Goal: Task Accomplishment & Management: Manage account settings

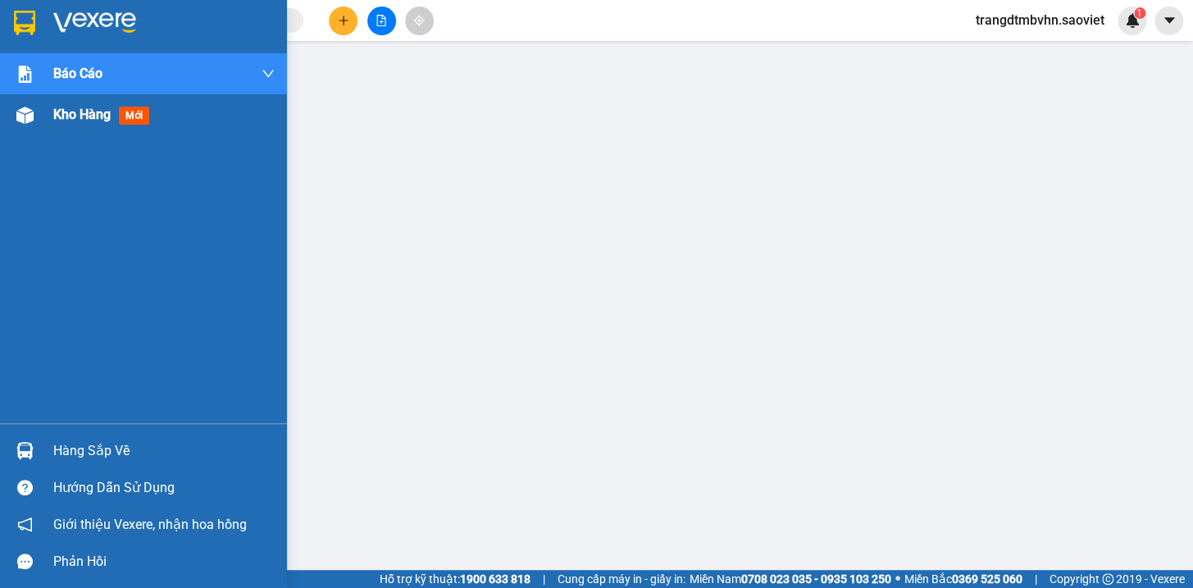
click at [65, 115] on span "Kho hàng" at bounding box center [81, 115] width 57 height 16
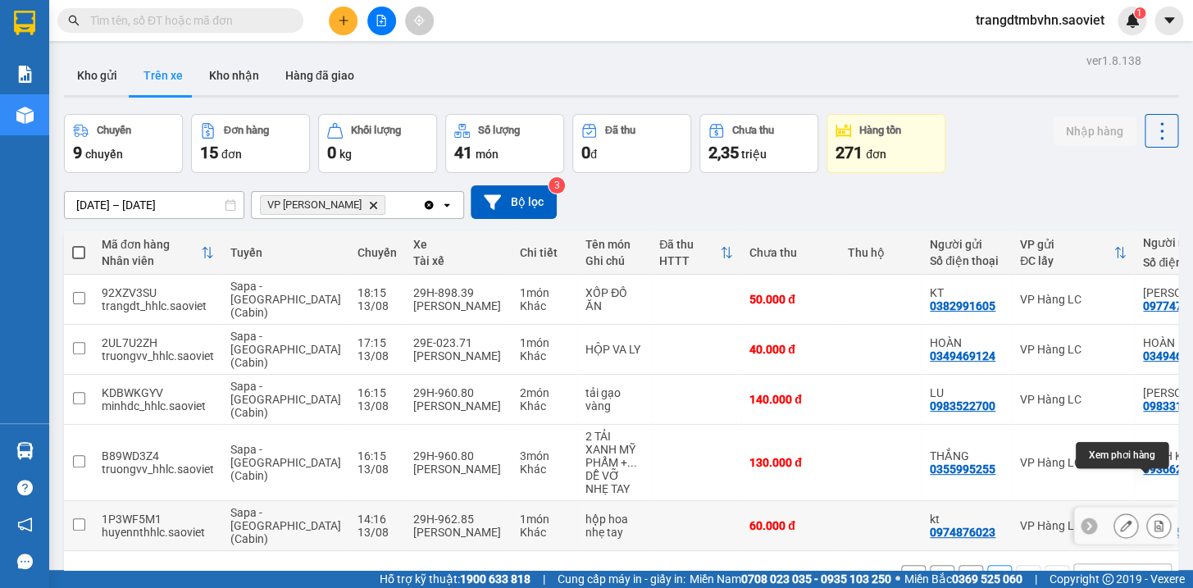
click at [1155, 520] on icon at bounding box center [1159, 525] width 9 height 11
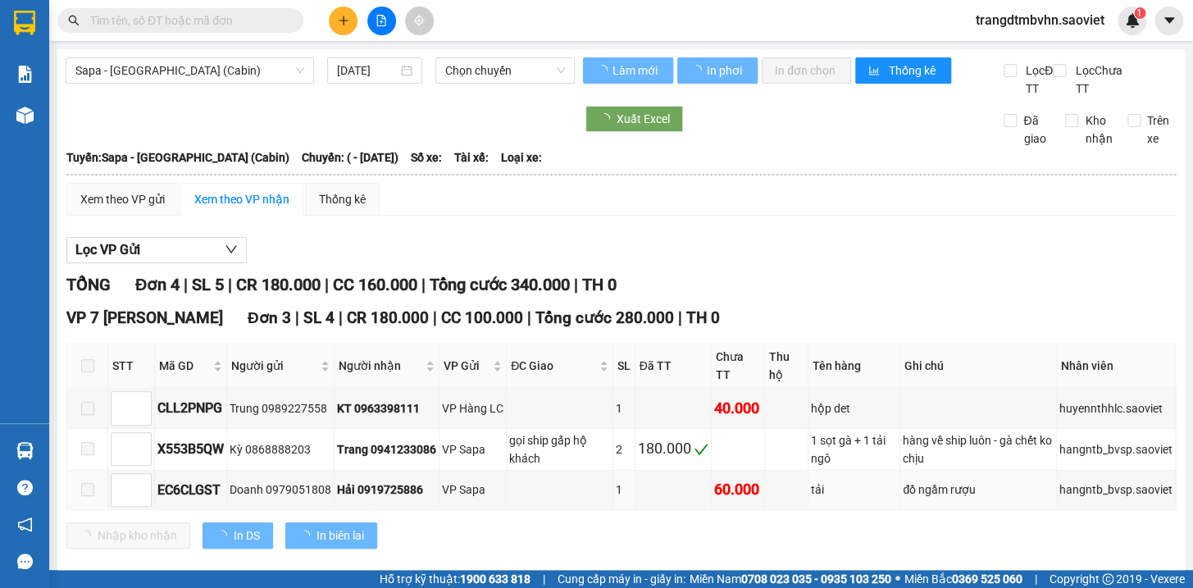
type input "13/08/2025"
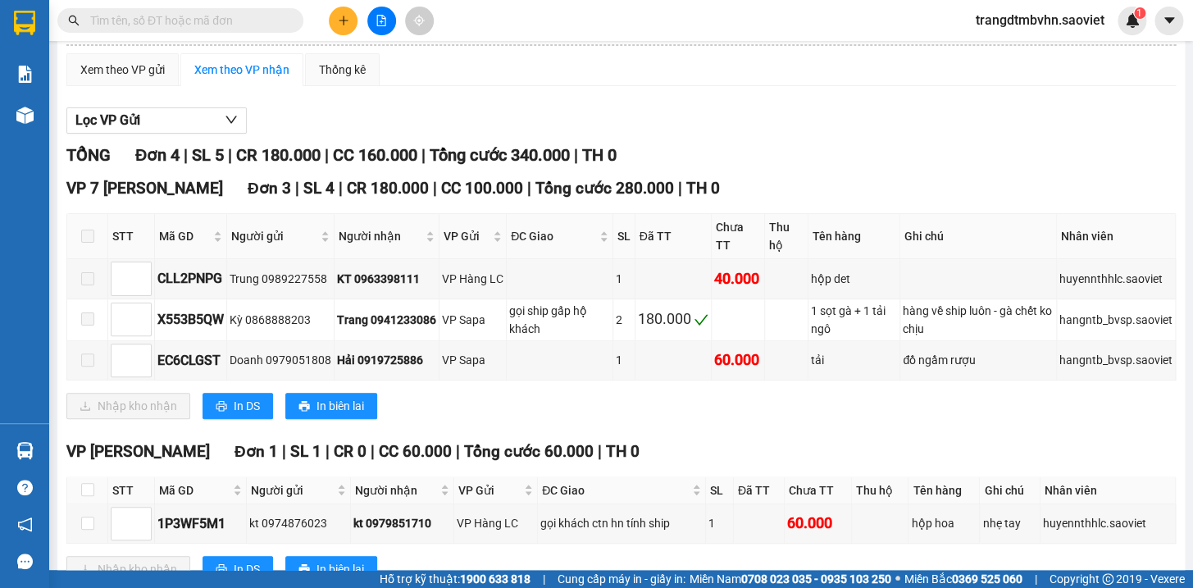
scroll to position [204, 0]
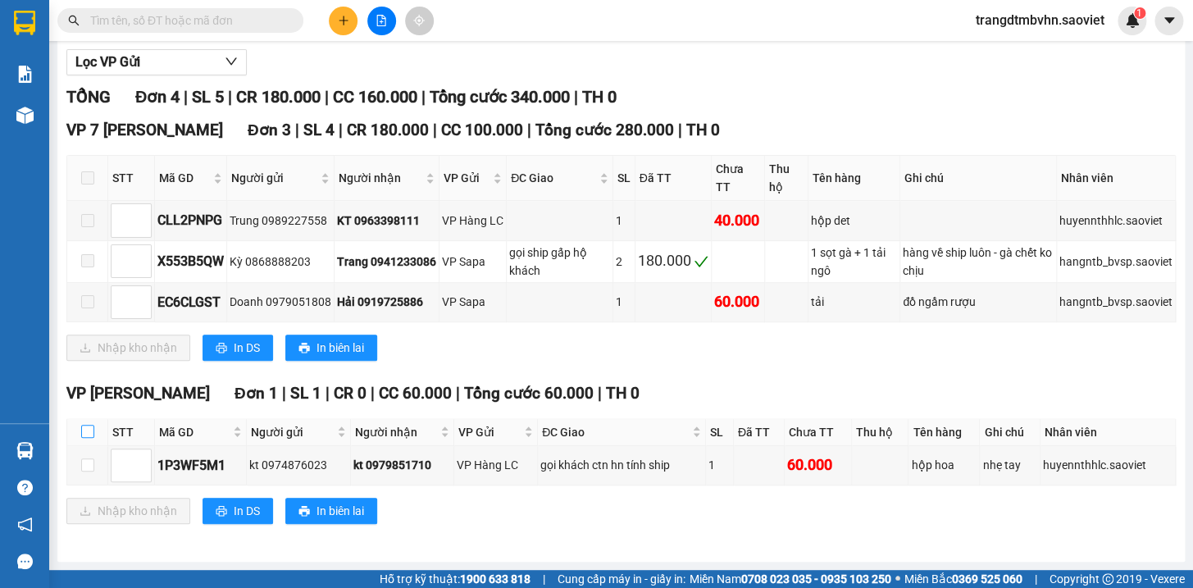
click at [87, 426] on input "checkbox" at bounding box center [87, 431] width 13 height 13
checkbox input "true"
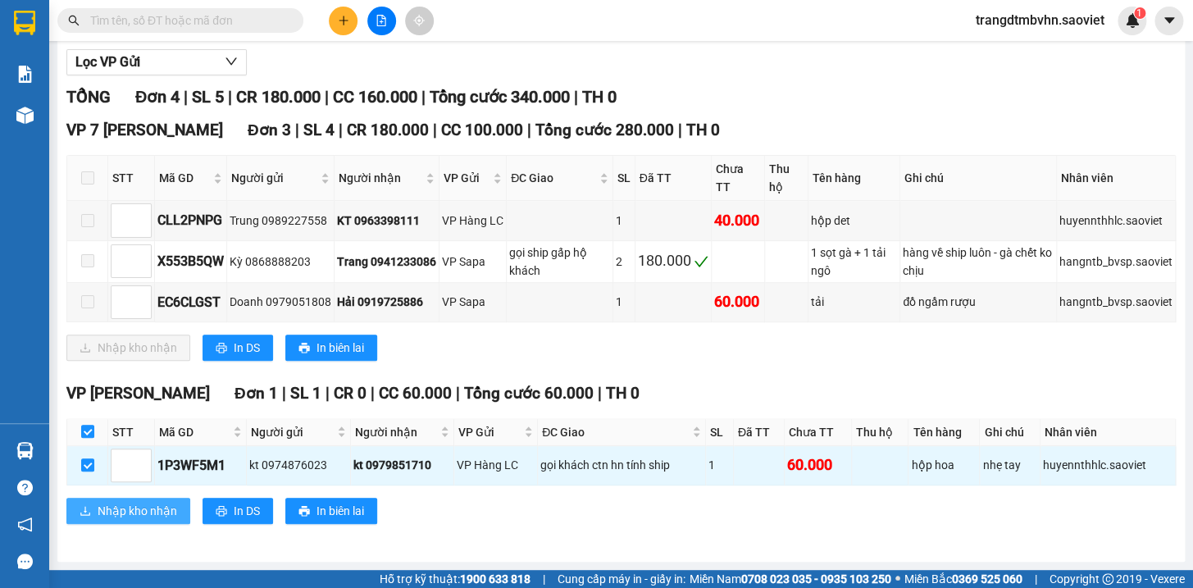
click at [176, 518] on button "Nhập kho nhận" at bounding box center [128, 511] width 124 height 26
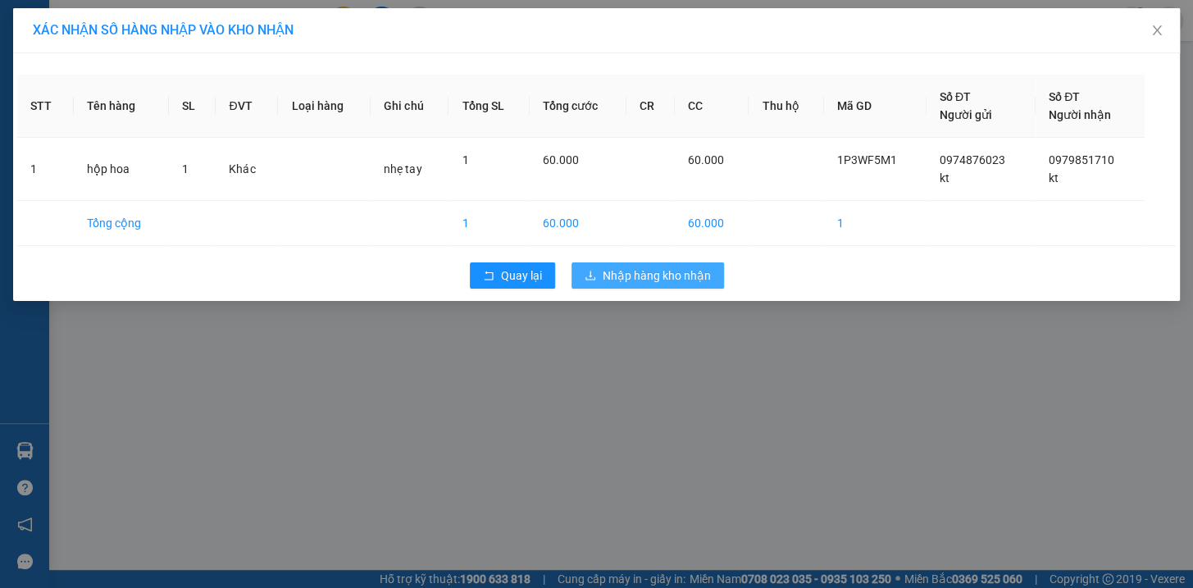
click at [641, 278] on span "Nhập hàng kho nhận" at bounding box center [657, 276] width 108 height 18
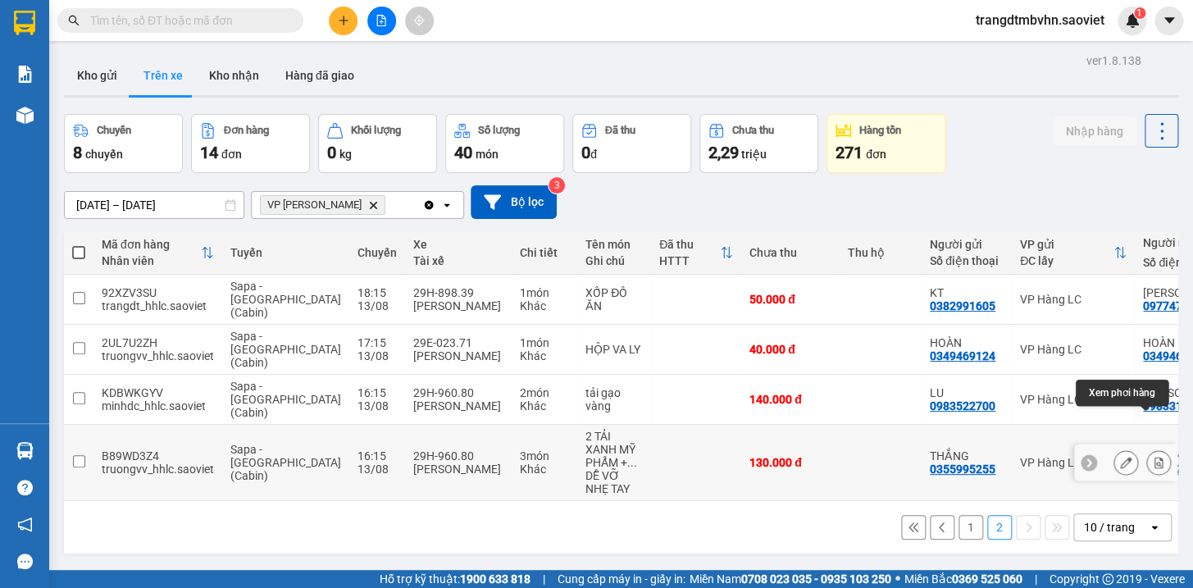
click at [1153, 457] on icon at bounding box center [1158, 462] width 11 height 11
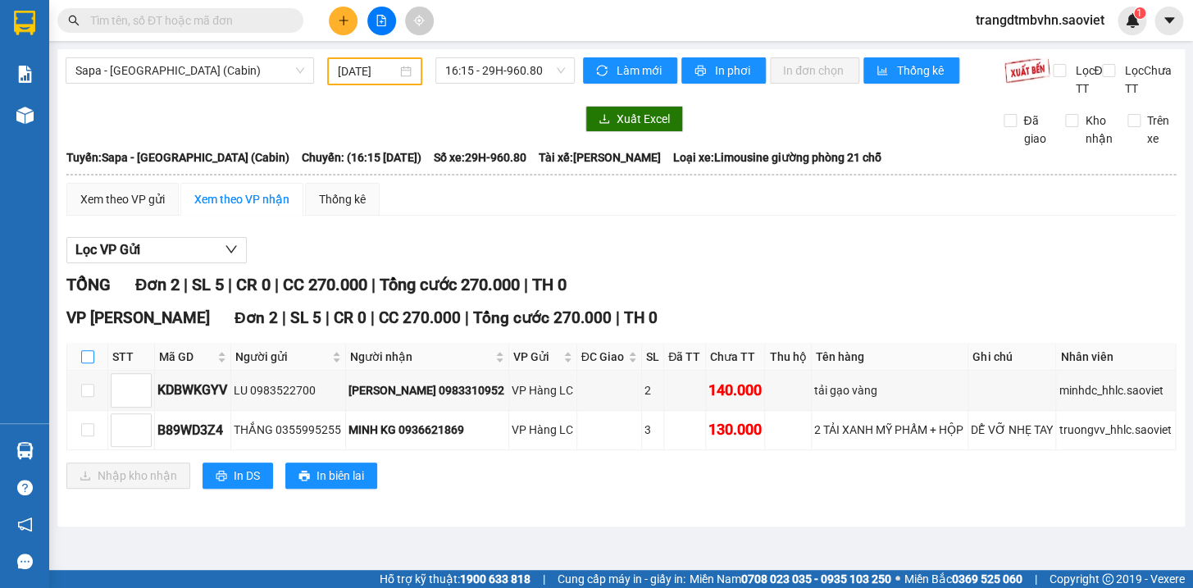
click at [86, 363] on input "checkbox" at bounding box center [87, 356] width 13 height 13
checkbox input "true"
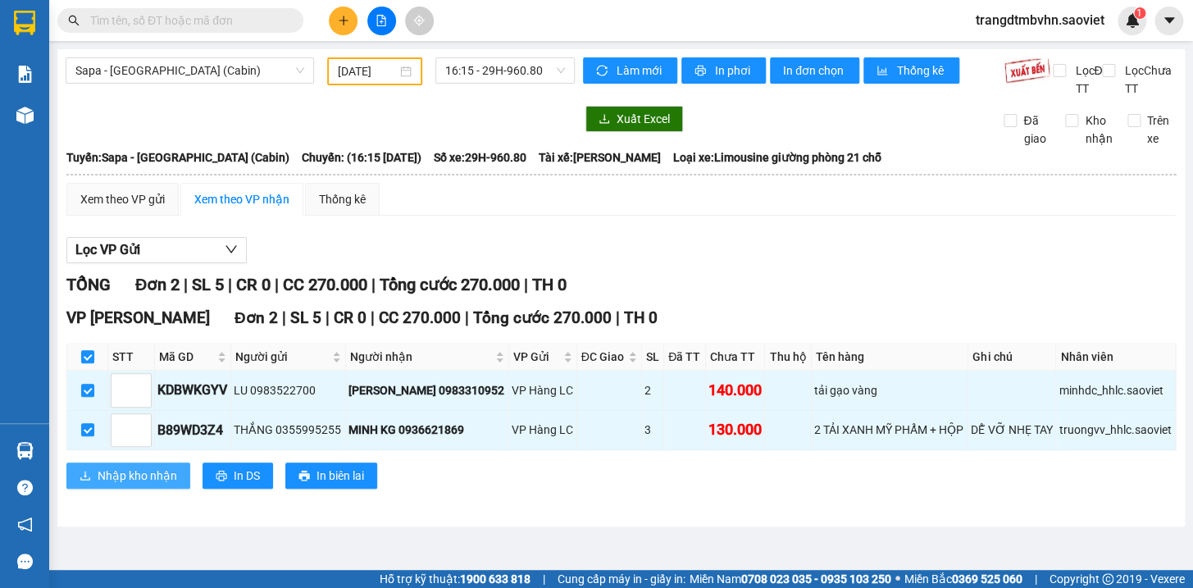
click at [125, 485] on span "Nhập kho nhận" at bounding box center [138, 476] width 80 height 18
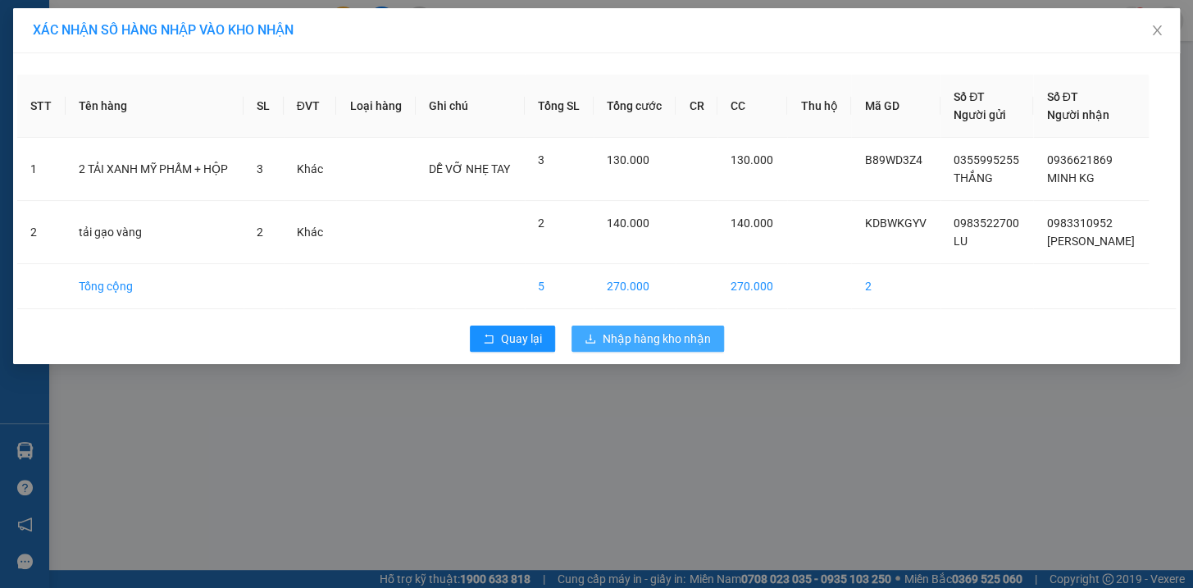
click at [700, 343] on span "Nhập hàng kho nhận" at bounding box center [657, 339] width 108 height 18
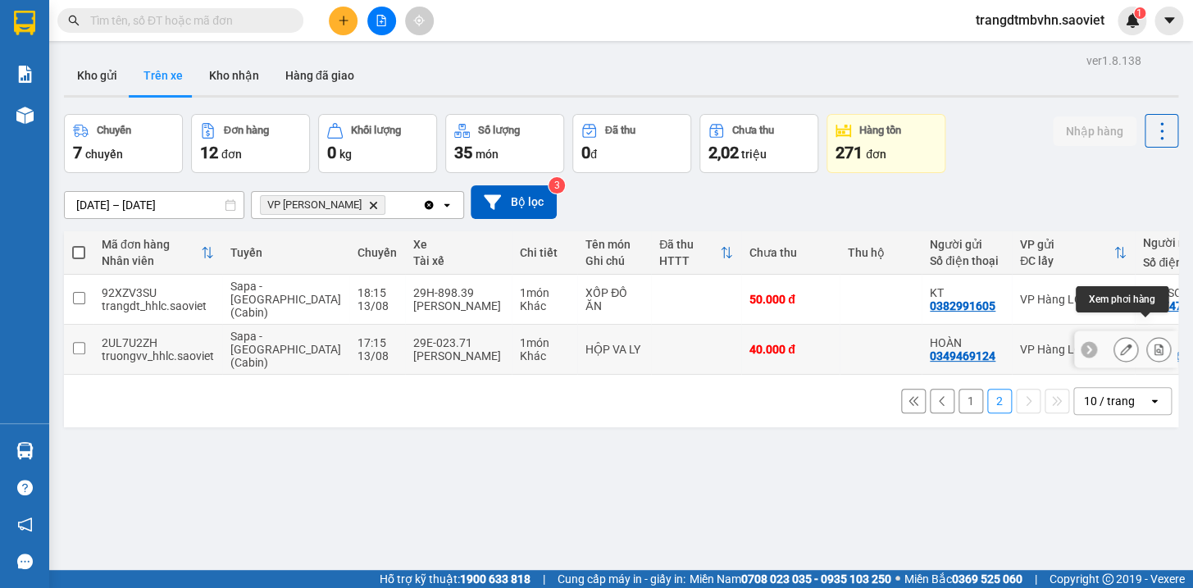
click at [1153, 344] on icon at bounding box center [1158, 349] width 11 height 11
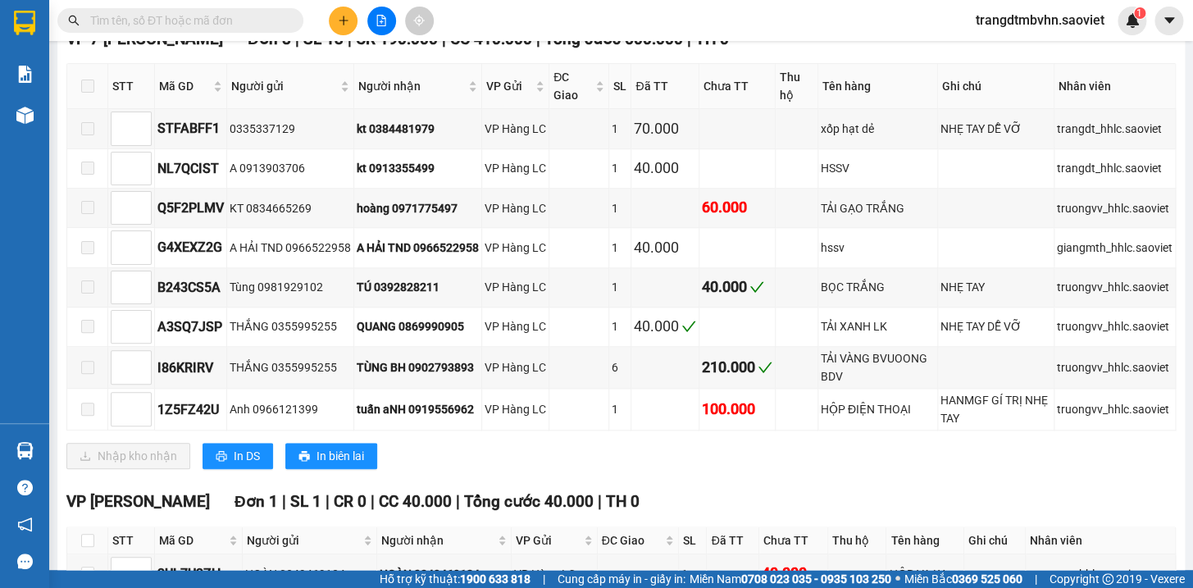
scroll to position [566, 0]
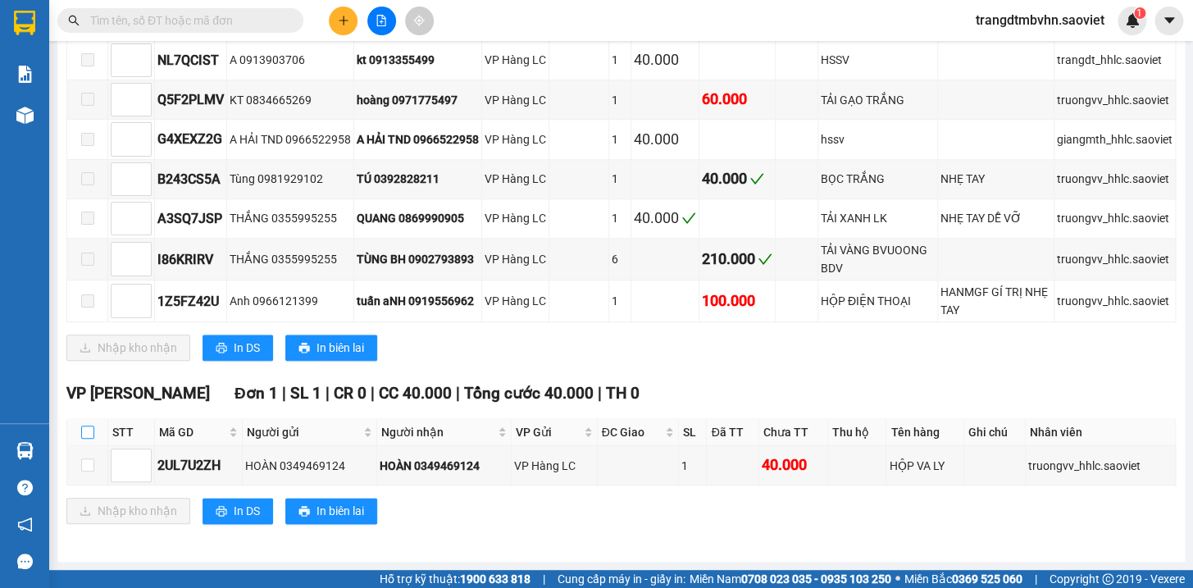
click at [89, 434] on input "checkbox" at bounding box center [87, 432] width 13 height 13
checkbox input "true"
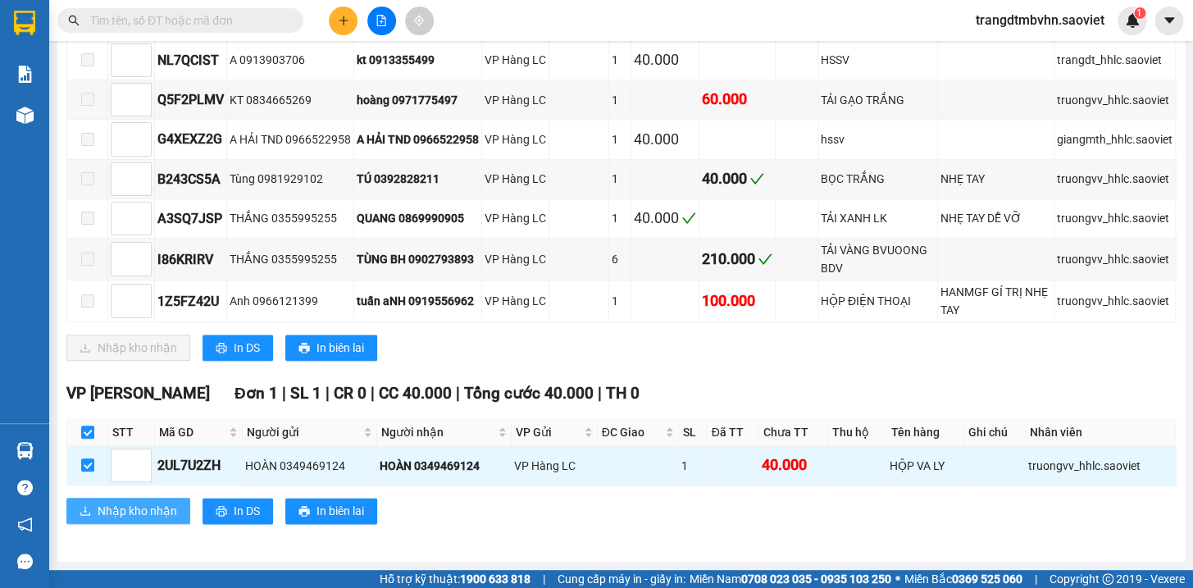
click at [131, 509] on span "Nhập kho nhận" at bounding box center [138, 511] width 80 height 18
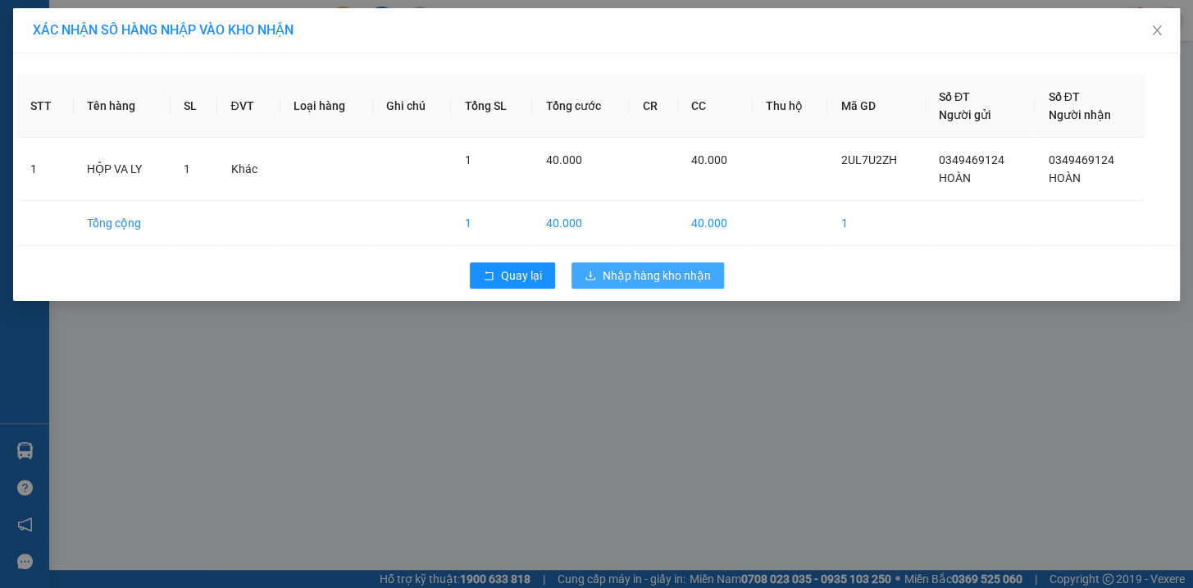
click at [623, 272] on span "Nhập hàng kho nhận" at bounding box center [657, 276] width 108 height 18
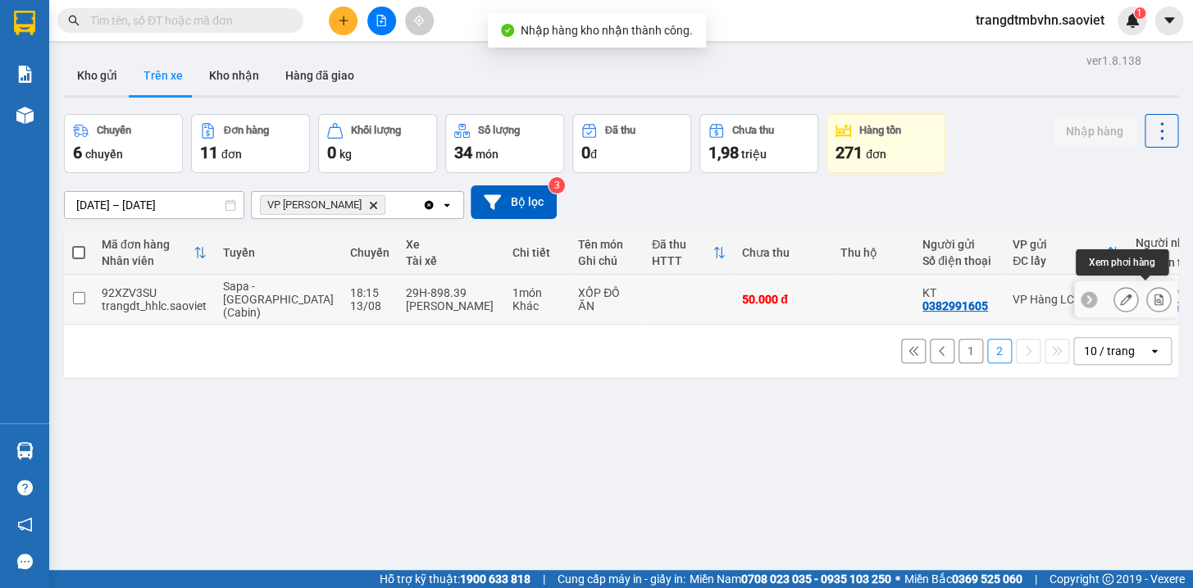
click at [1153, 296] on icon at bounding box center [1158, 299] width 11 height 11
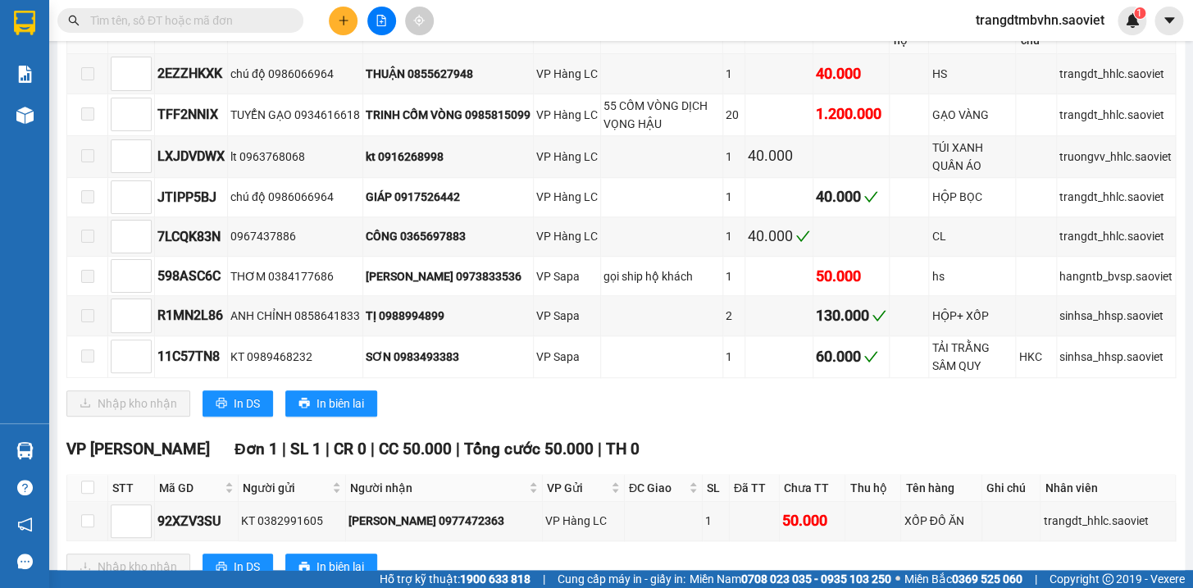
scroll to position [405, 0]
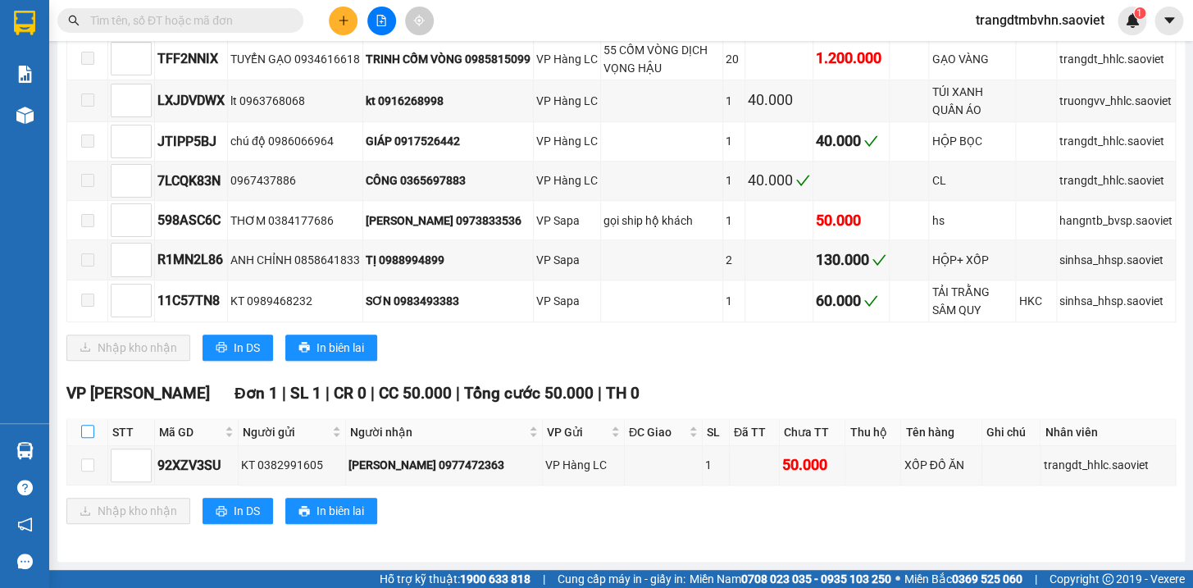
click at [83, 432] on input "checkbox" at bounding box center [87, 431] width 13 height 13
checkbox input "true"
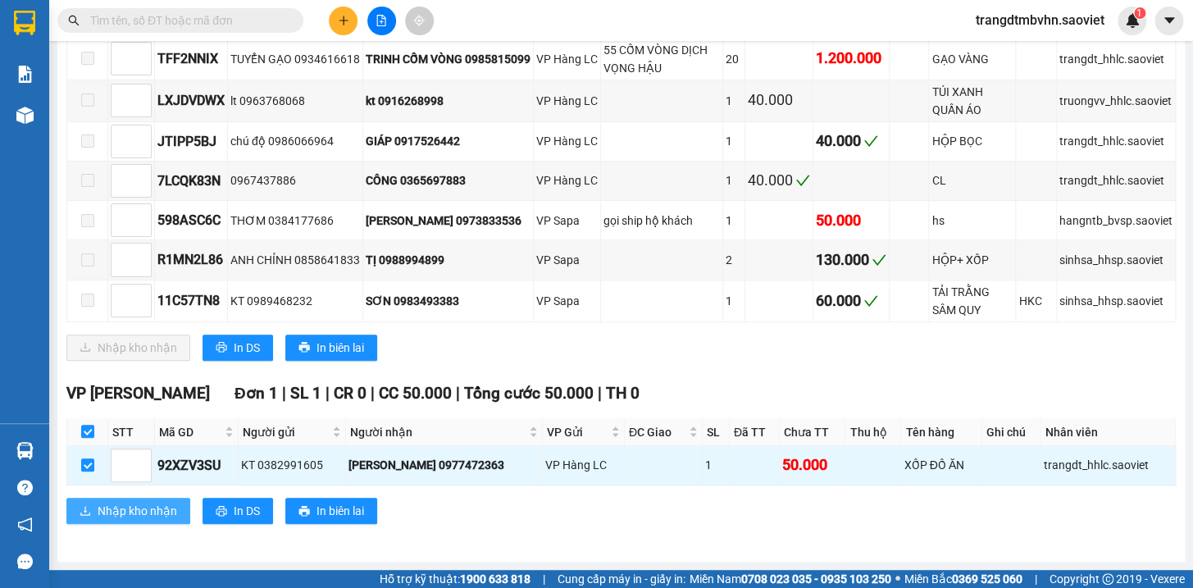
click at [153, 511] on span "Nhập kho nhận" at bounding box center [138, 511] width 80 height 18
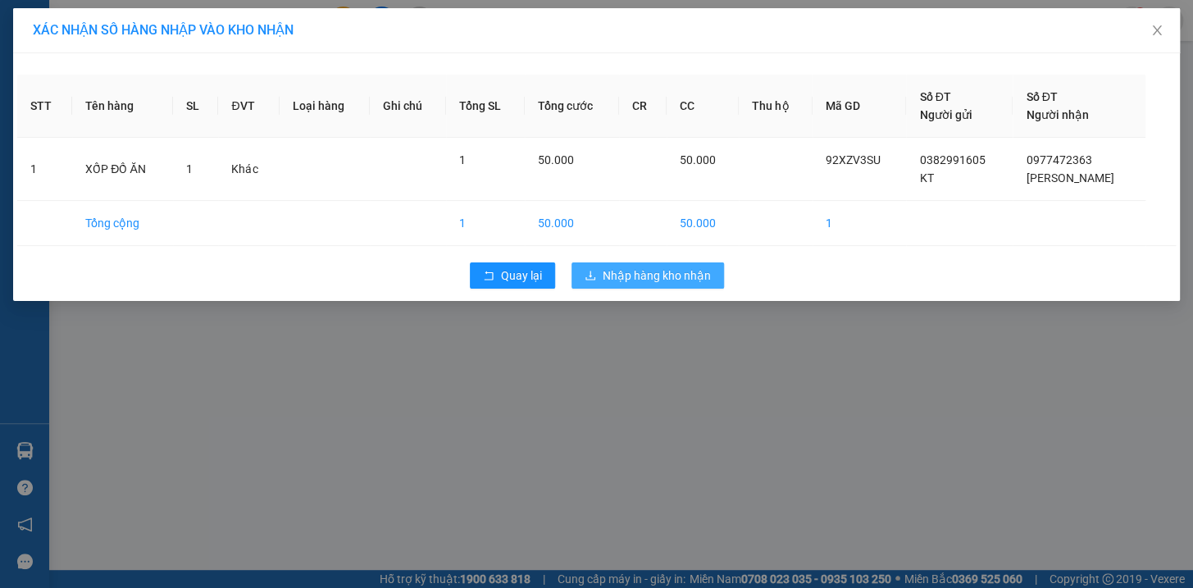
click at [615, 279] on span "Nhập hàng kho nhận" at bounding box center [657, 276] width 108 height 18
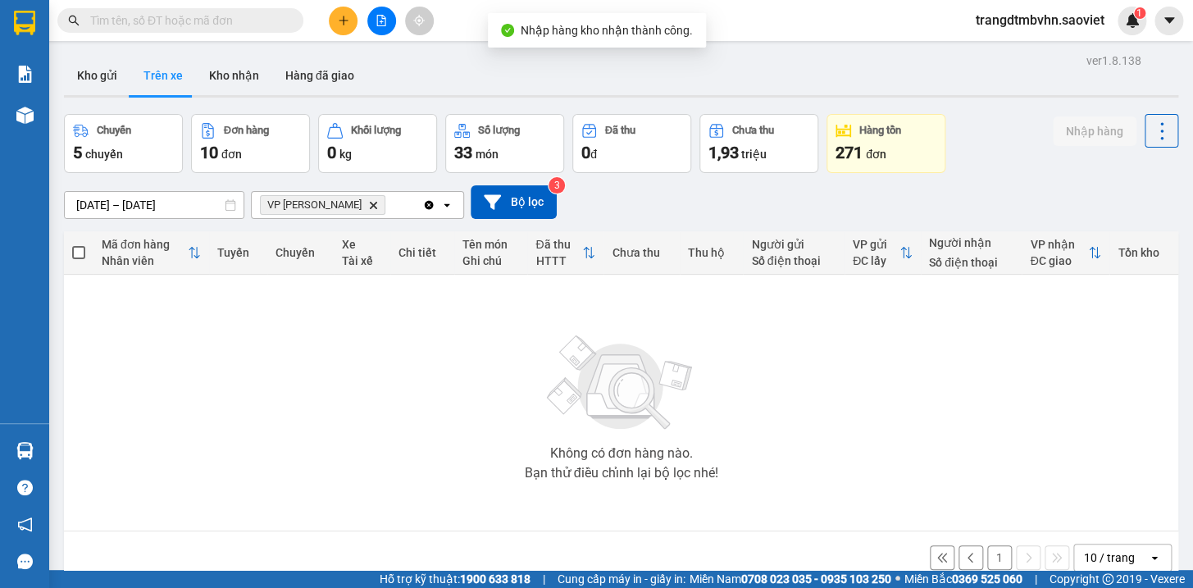
scroll to position [75, 0]
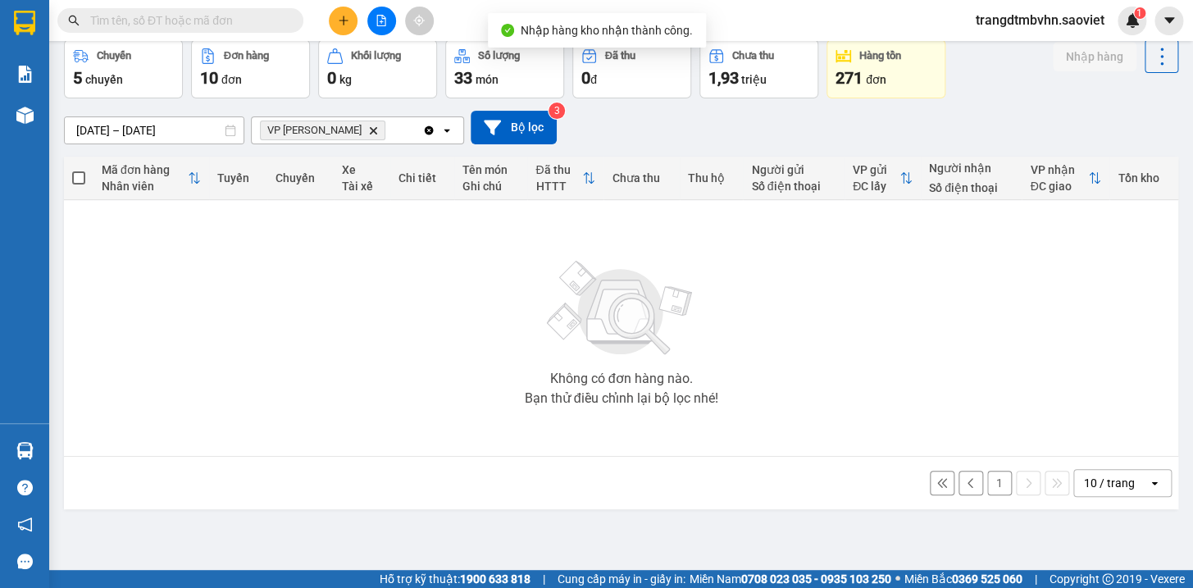
click at [987, 486] on button "1" at bounding box center [999, 483] width 25 height 25
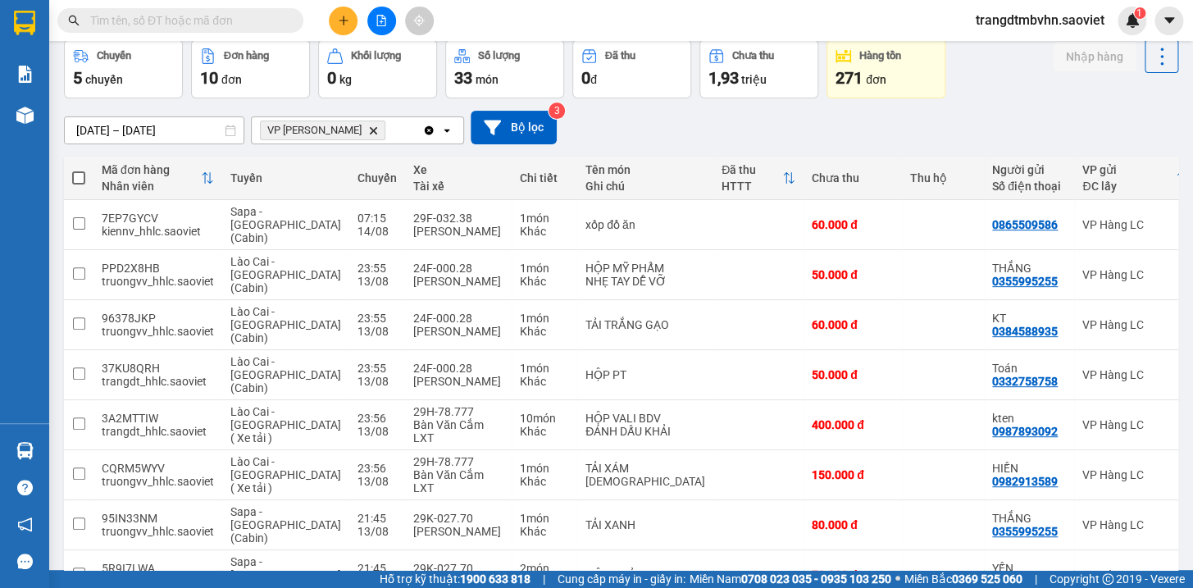
scroll to position [250, 0]
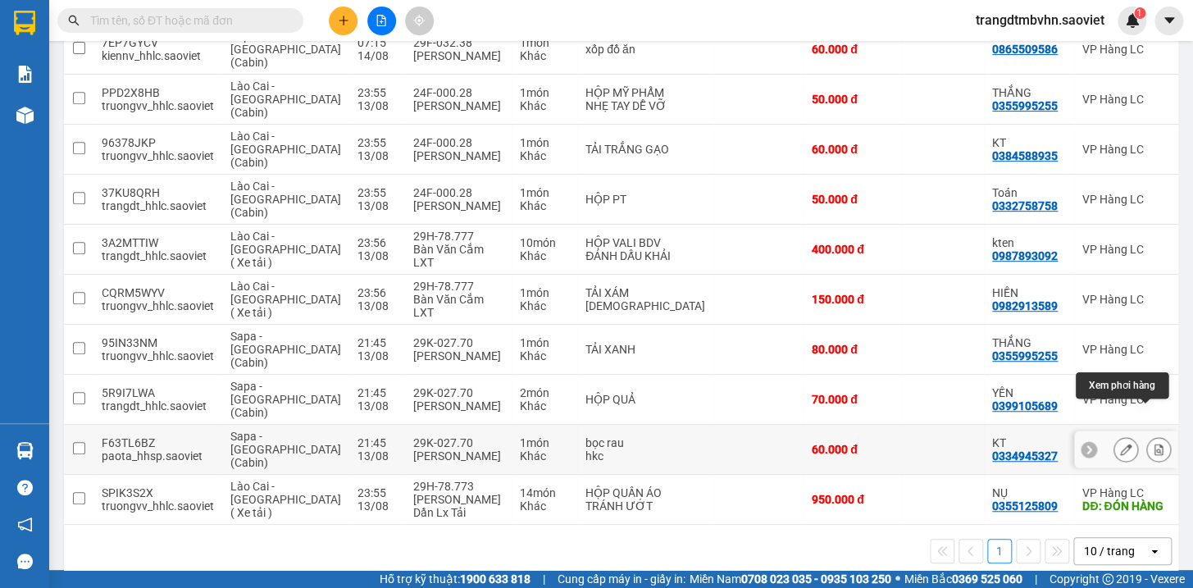
click at [1153, 444] on icon at bounding box center [1158, 449] width 11 height 11
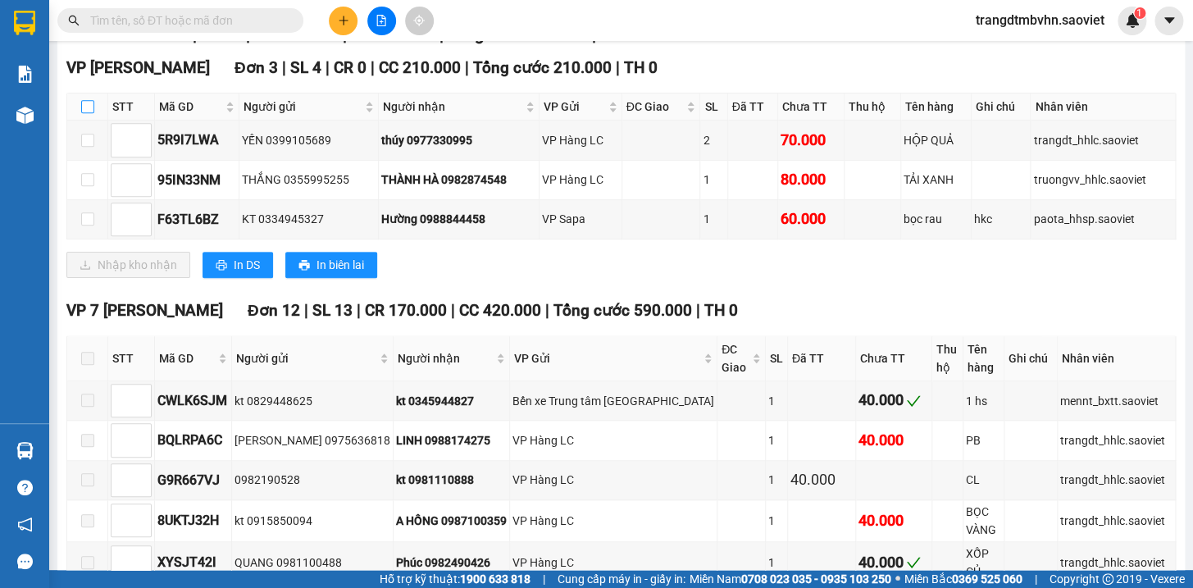
click at [86, 113] on input "checkbox" at bounding box center [87, 106] width 13 height 13
checkbox input "true"
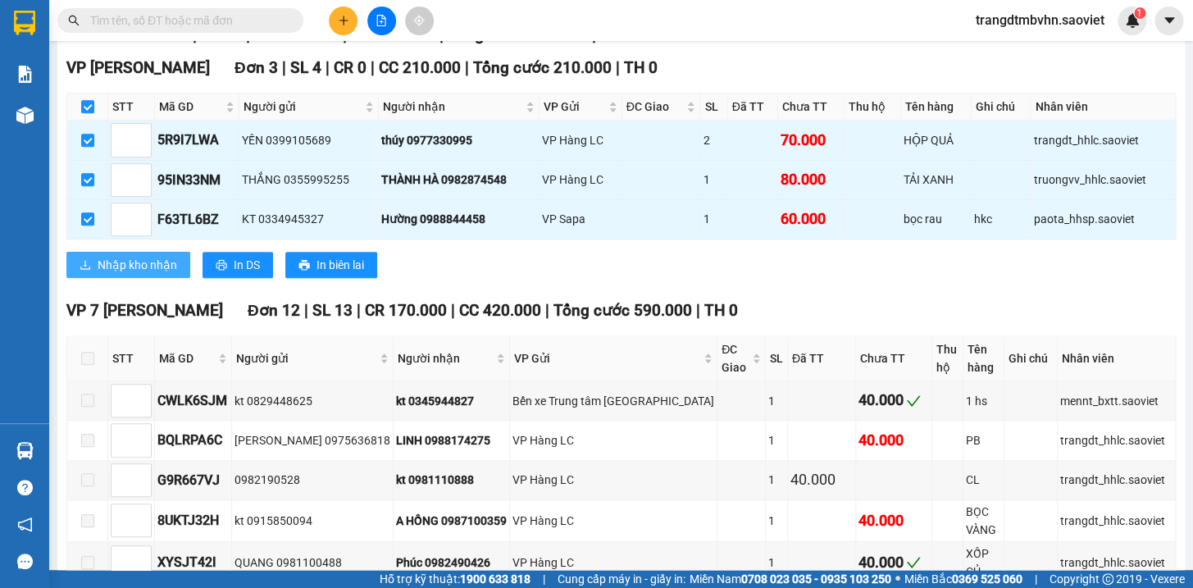
click at [177, 278] on button "Nhập kho nhận" at bounding box center [128, 265] width 124 height 26
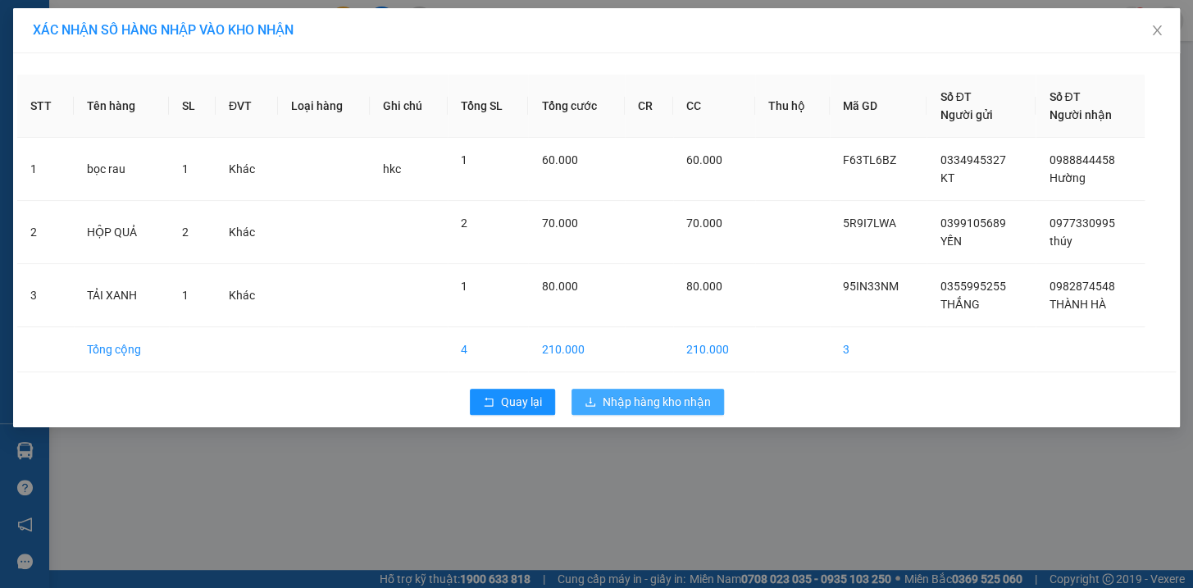
click at [676, 399] on span "Nhập hàng kho nhận" at bounding box center [657, 402] width 108 height 18
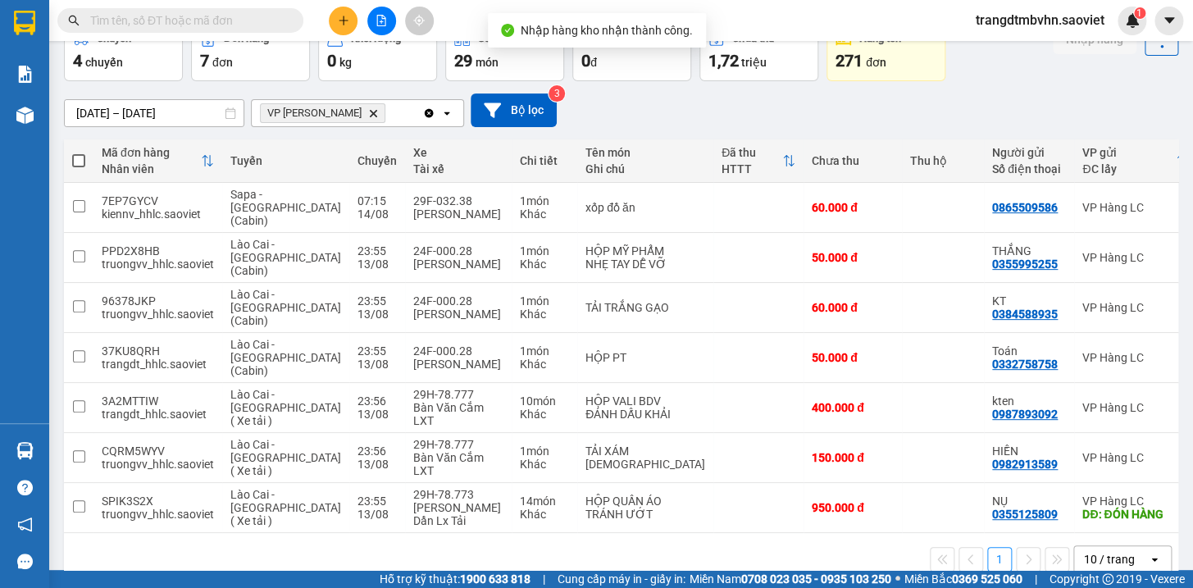
scroll to position [139, 0]
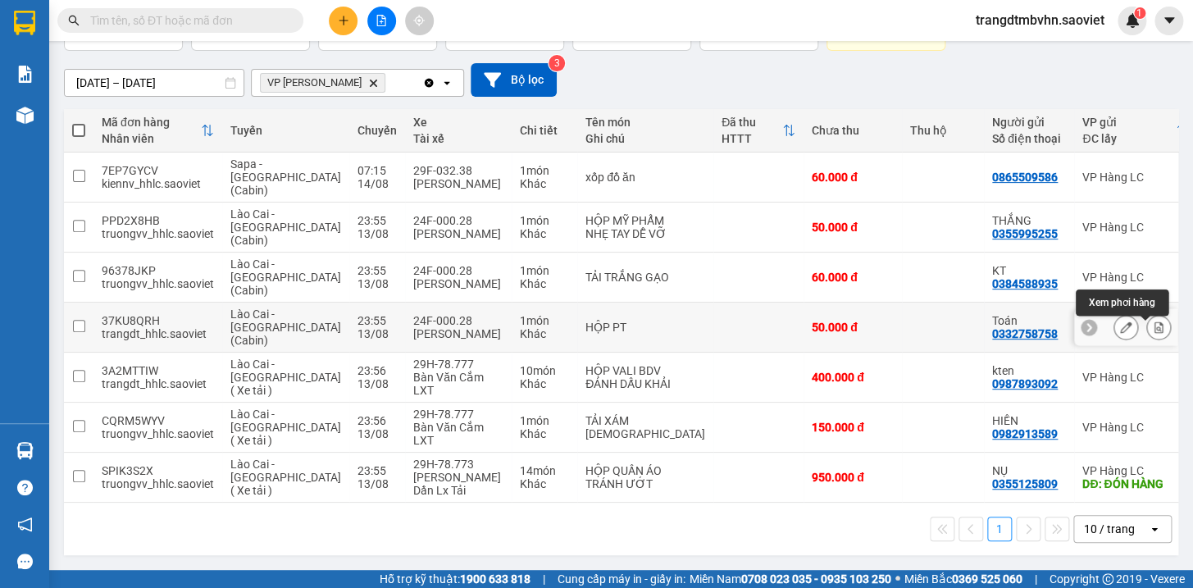
click at [1155, 322] on icon at bounding box center [1159, 327] width 9 height 11
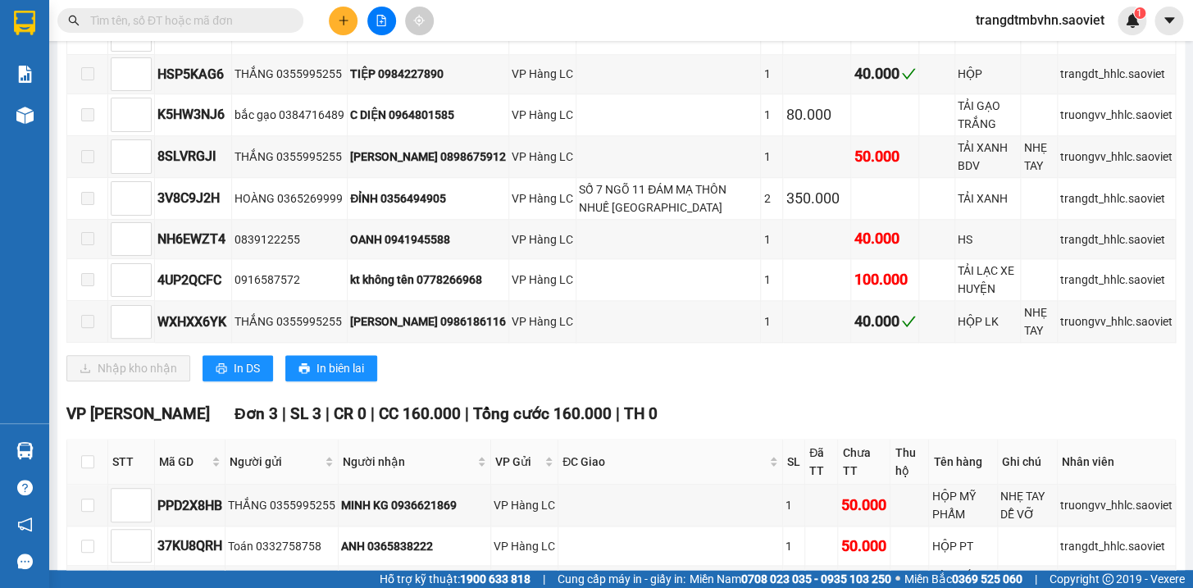
scroll to position [691, 0]
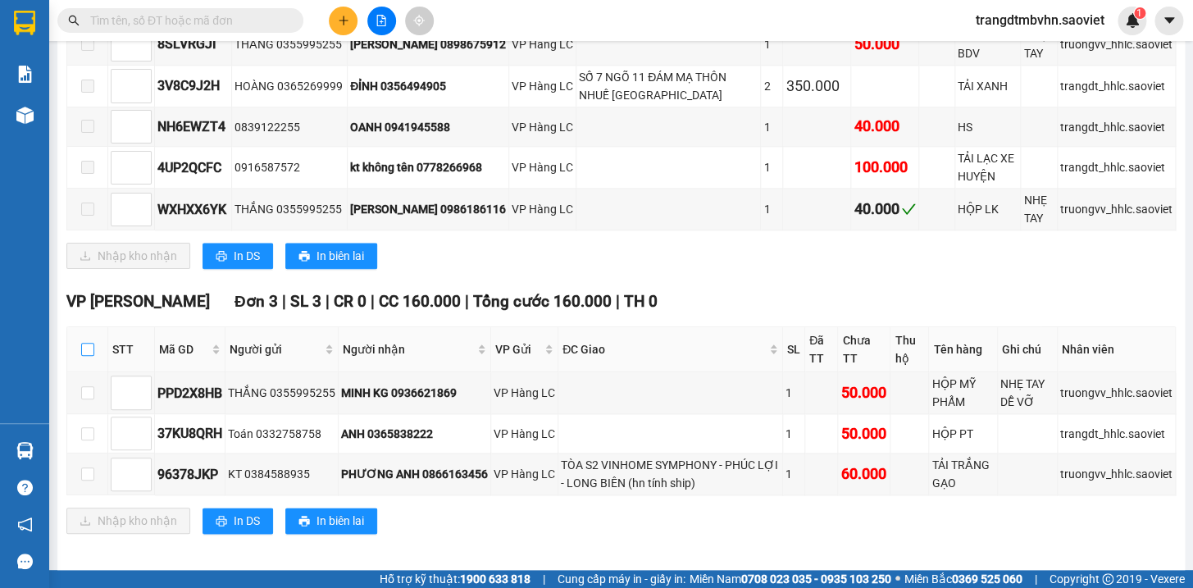
click at [89, 356] on input "checkbox" at bounding box center [87, 349] width 13 height 13
checkbox input "true"
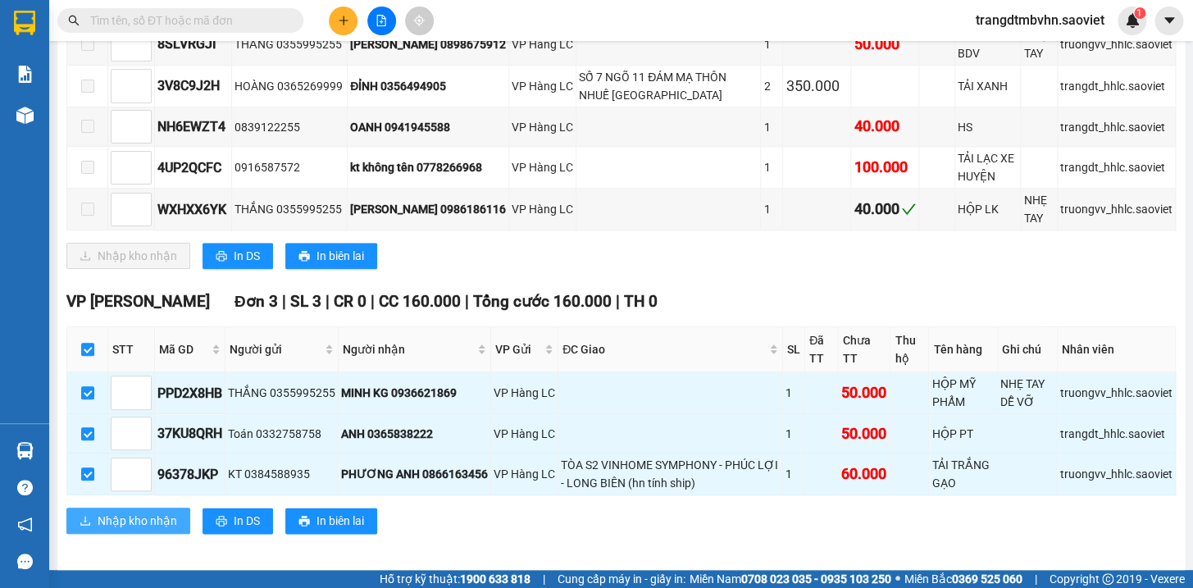
click at [148, 529] on span "Nhập kho nhận" at bounding box center [138, 521] width 80 height 18
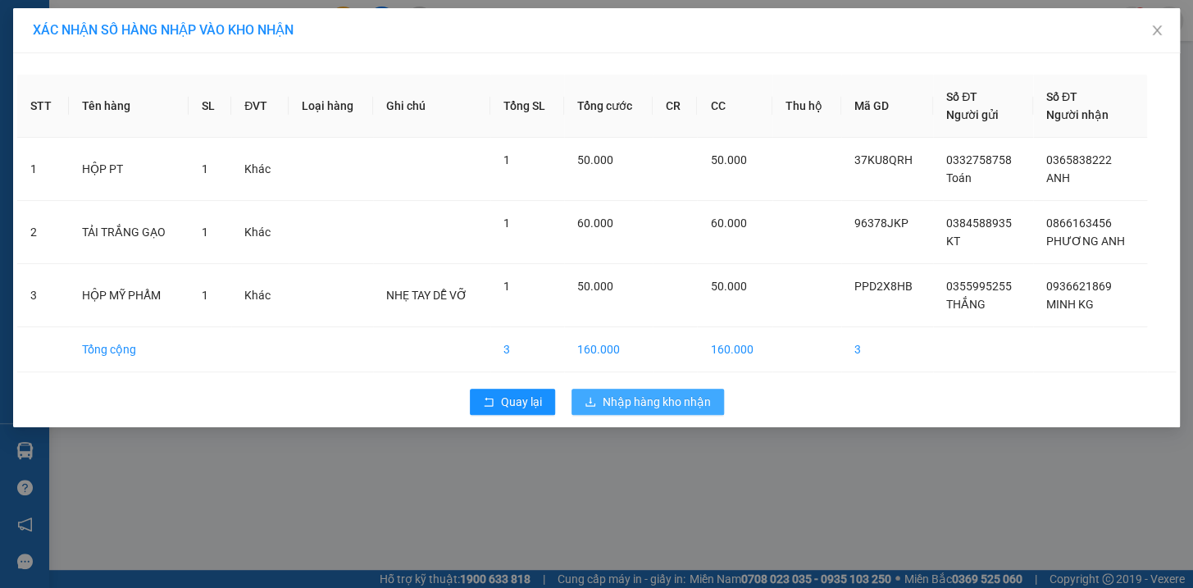
click at [676, 410] on button "Nhập hàng kho nhận" at bounding box center [648, 402] width 153 height 26
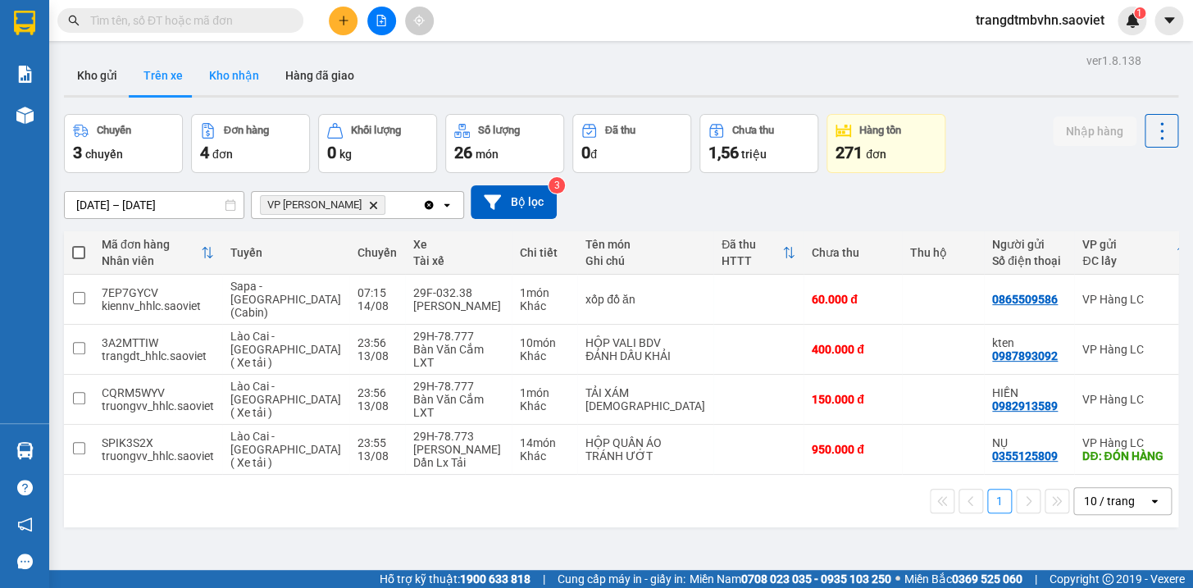
click at [237, 76] on button "Kho nhận" at bounding box center [234, 75] width 76 height 39
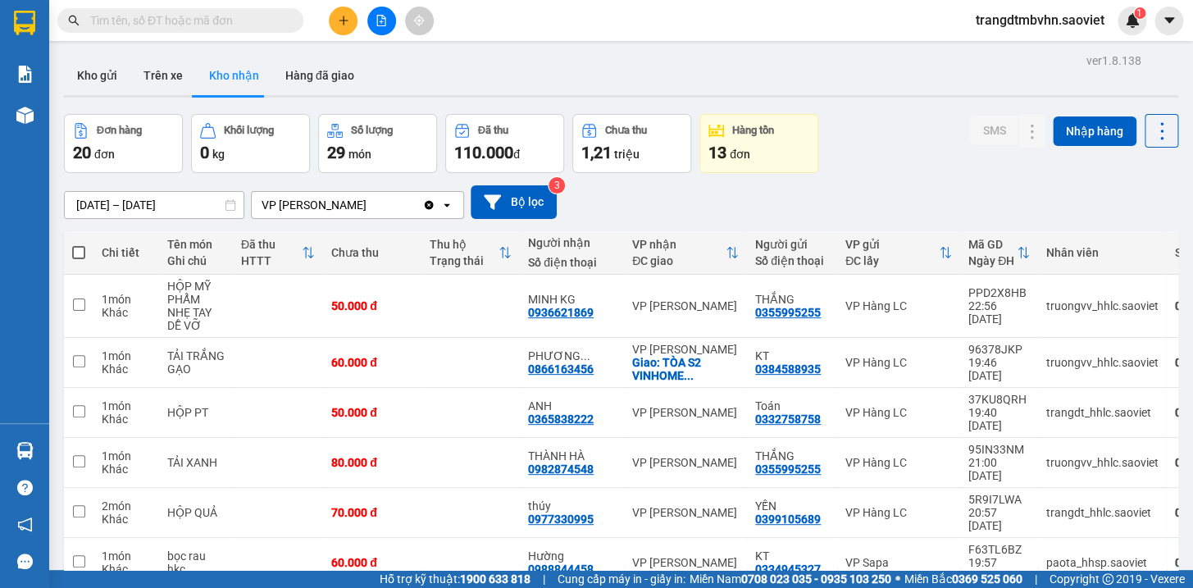
click at [75, 254] on span at bounding box center [78, 252] width 13 height 13
click at [79, 244] on input "checkbox" at bounding box center [79, 244] width 0 height 0
checkbox input "true"
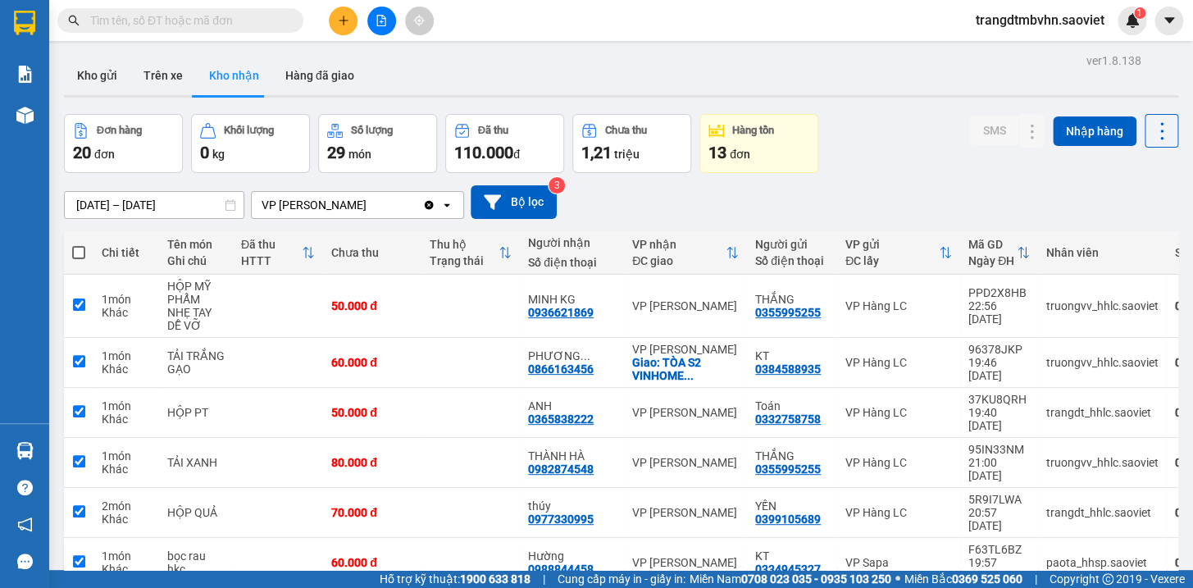
checkbox input "true"
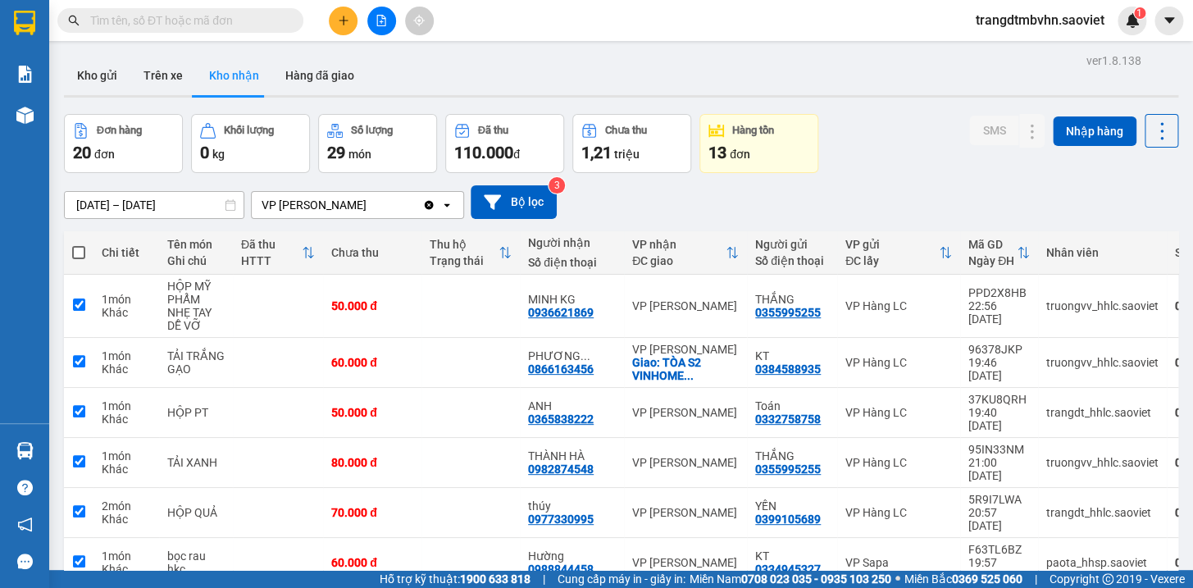
checkbox input "true"
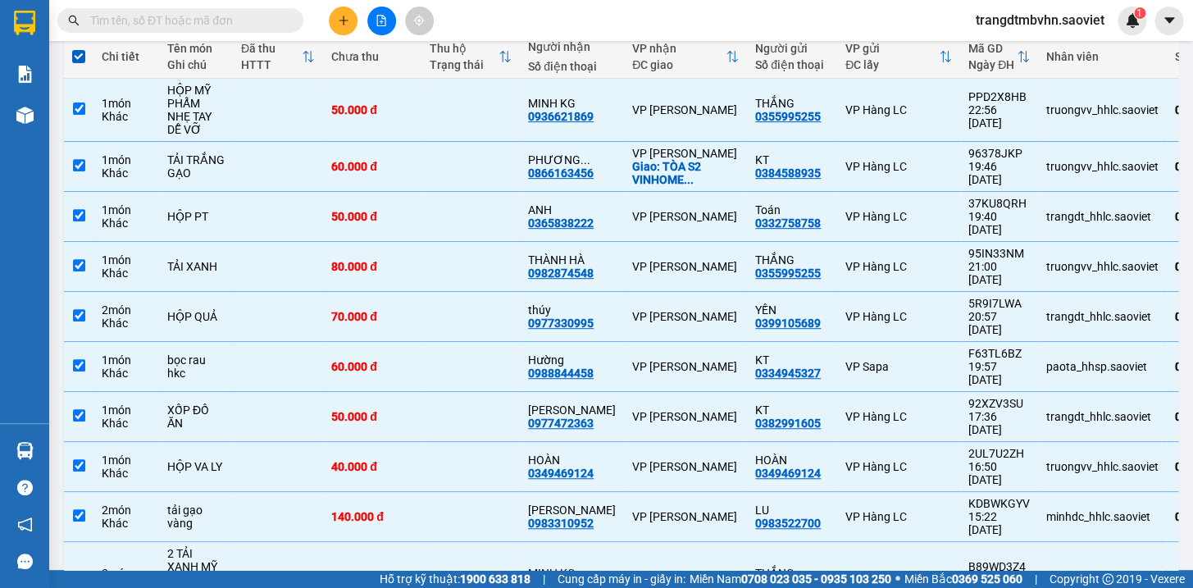
scroll to position [224, 0]
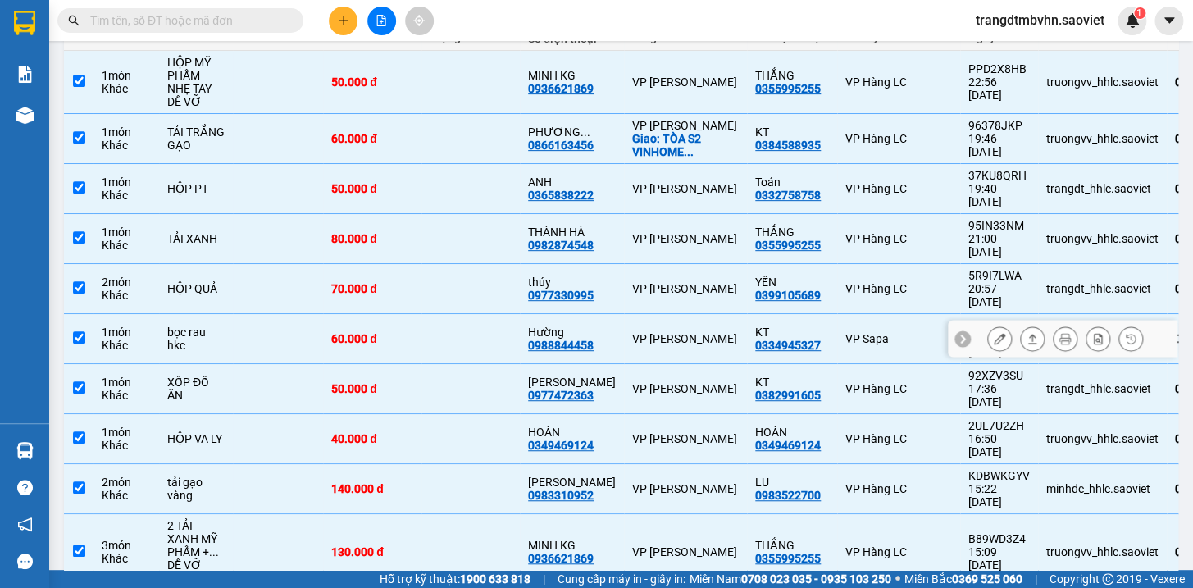
click at [636, 332] on div "VP [PERSON_NAME]" at bounding box center [685, 338] width 107 height 13
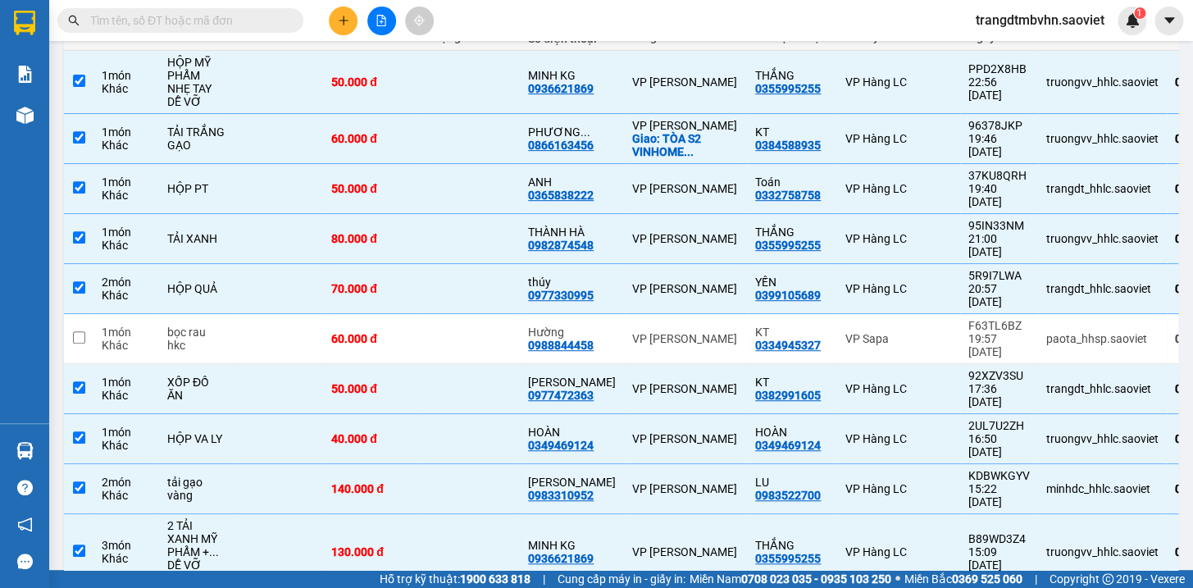
scroll to position [66, 0]
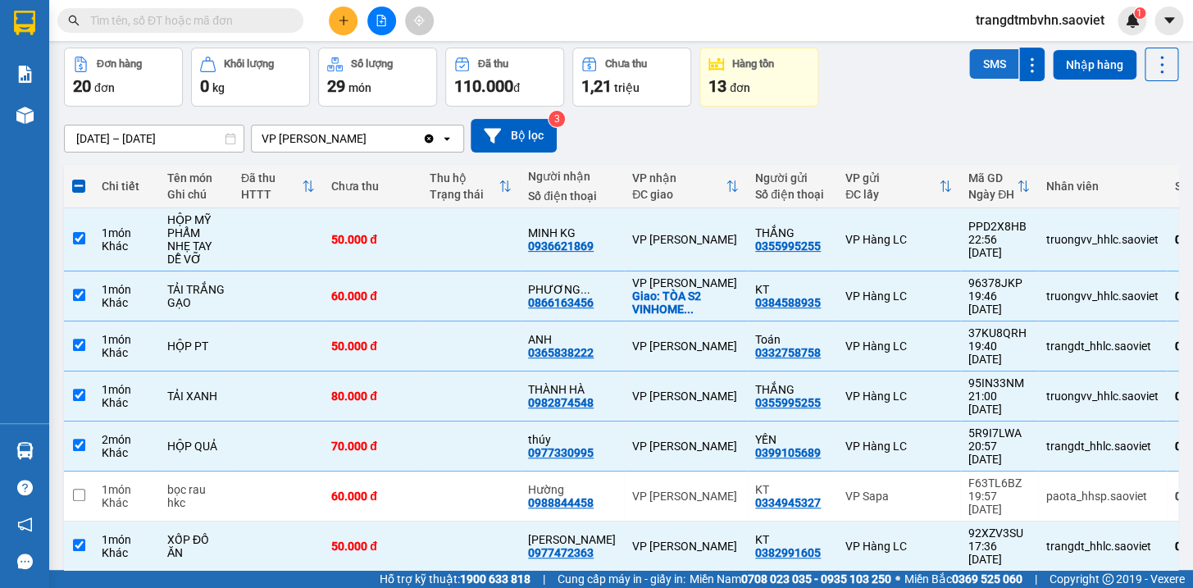
click at [971, 57] on button "SMS" at bounding box center [993, 64] width 49 height 30
click at [76, 180] on span at bounding box center [78, 186] width 13 height 13
click at [79, 178] on input "checkbox" at bounding box center [79, 178] width 0 height 0
checkbox input "true"
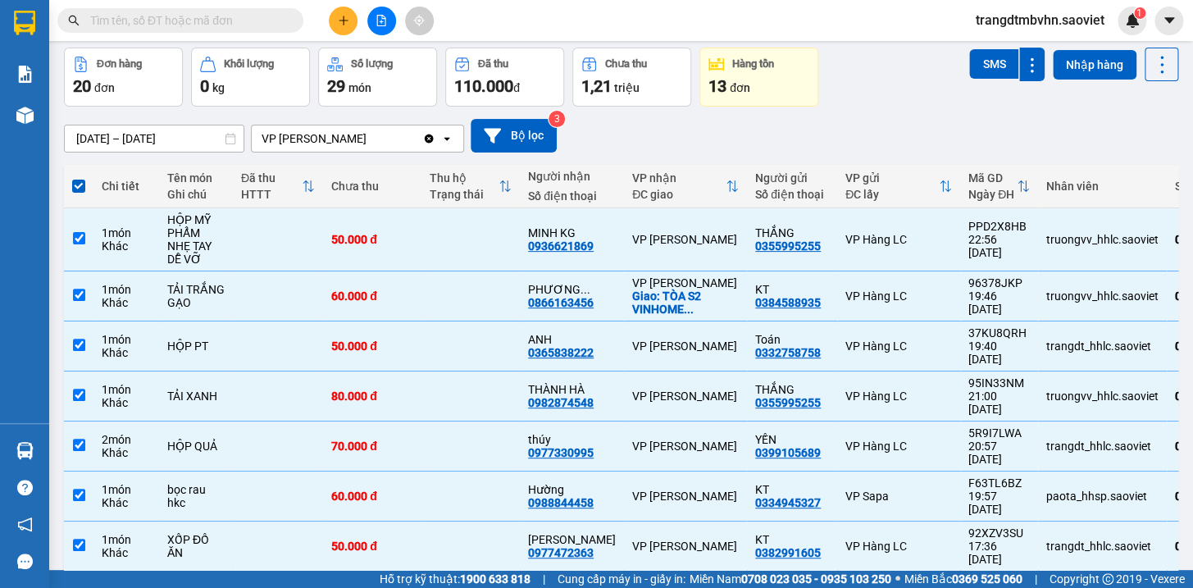
click at [76, 180] on span at bounding box center [78, 186] width 13 height 13
click at [79, 178] on input "checkbox" at bounding box center [79, 178] width 0 height 0
checkbox input "false"
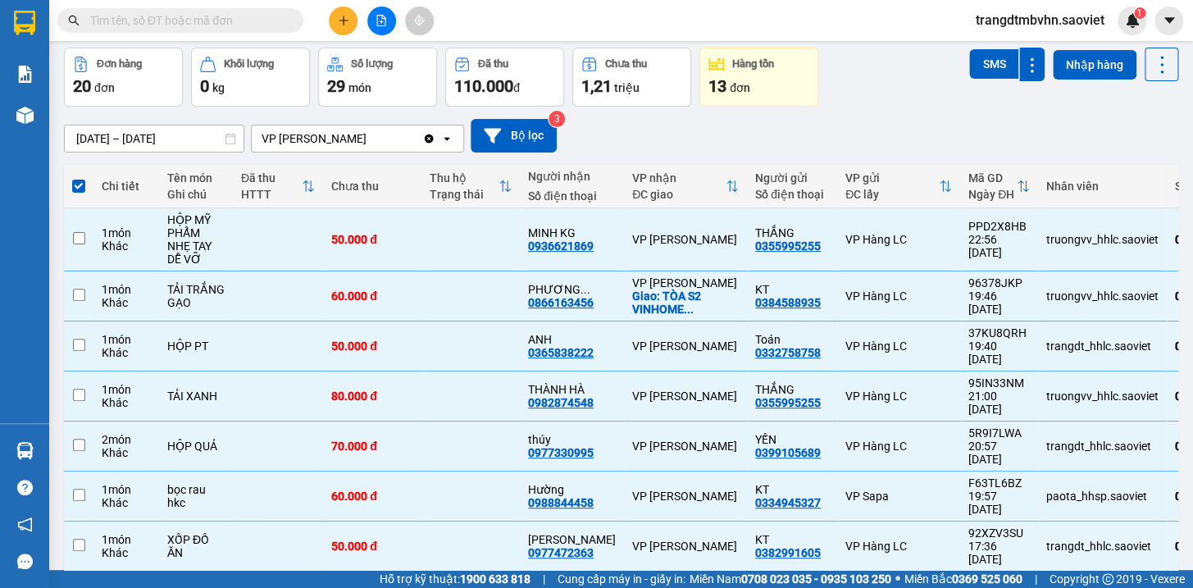
checkbox input "false"
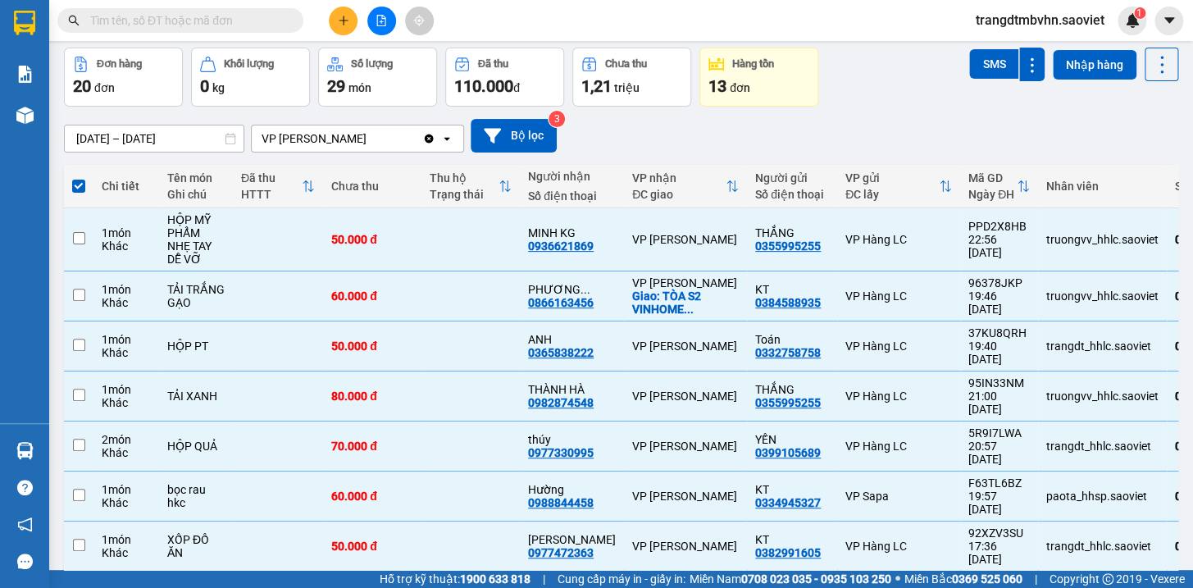
checkbox input "false"
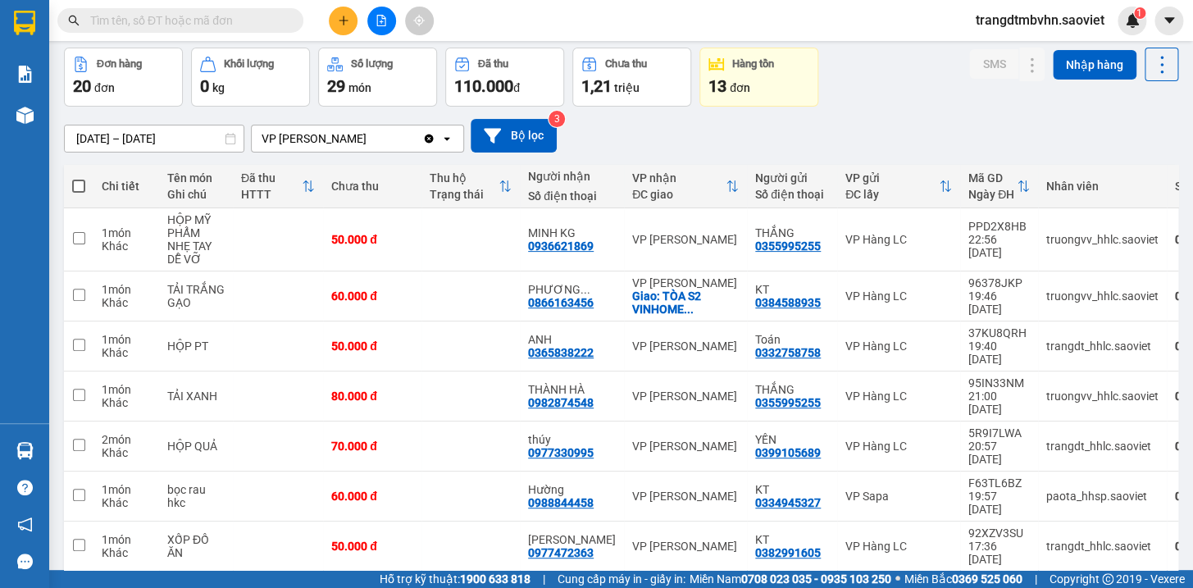
scroll to position [224, 0]
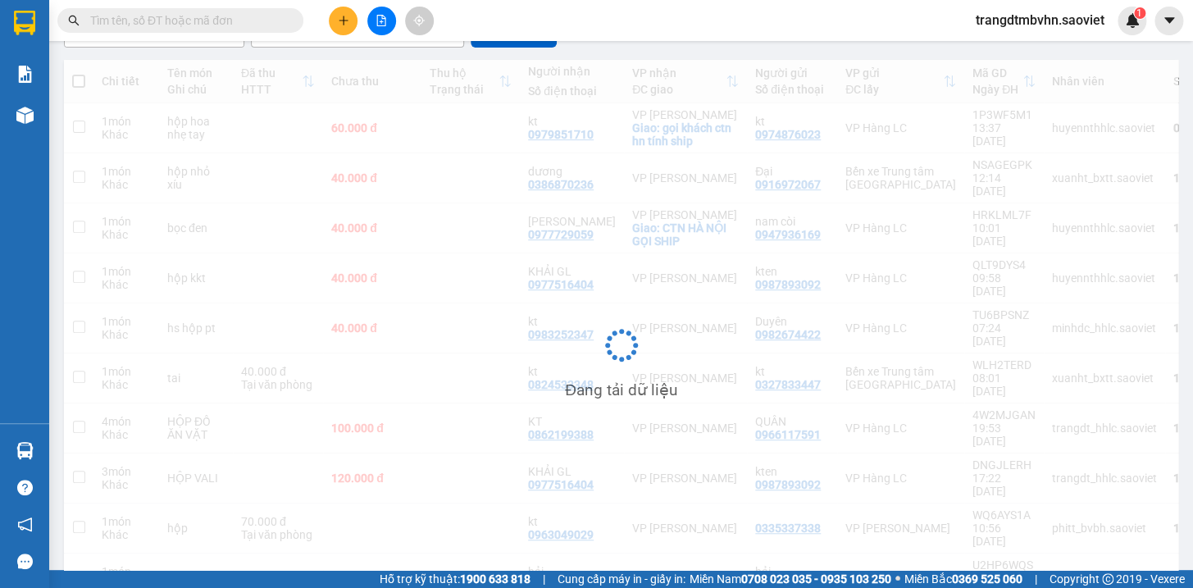
scroll to position [171, 0]
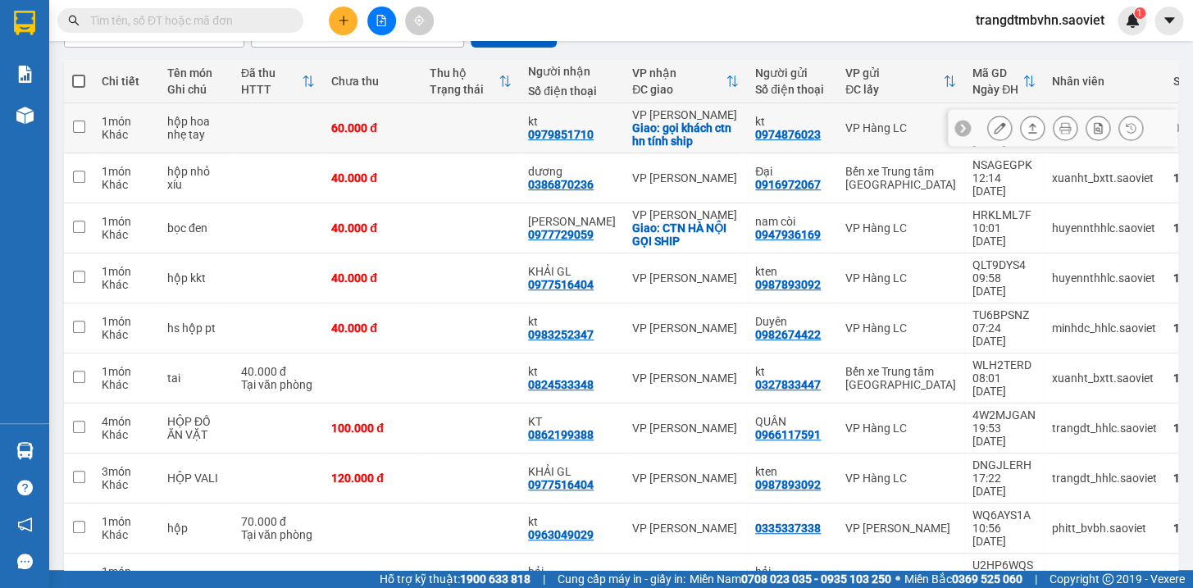
click at [413, 134] on div "60.000 đ" at bounding box center [372, 127] width 82 height 13
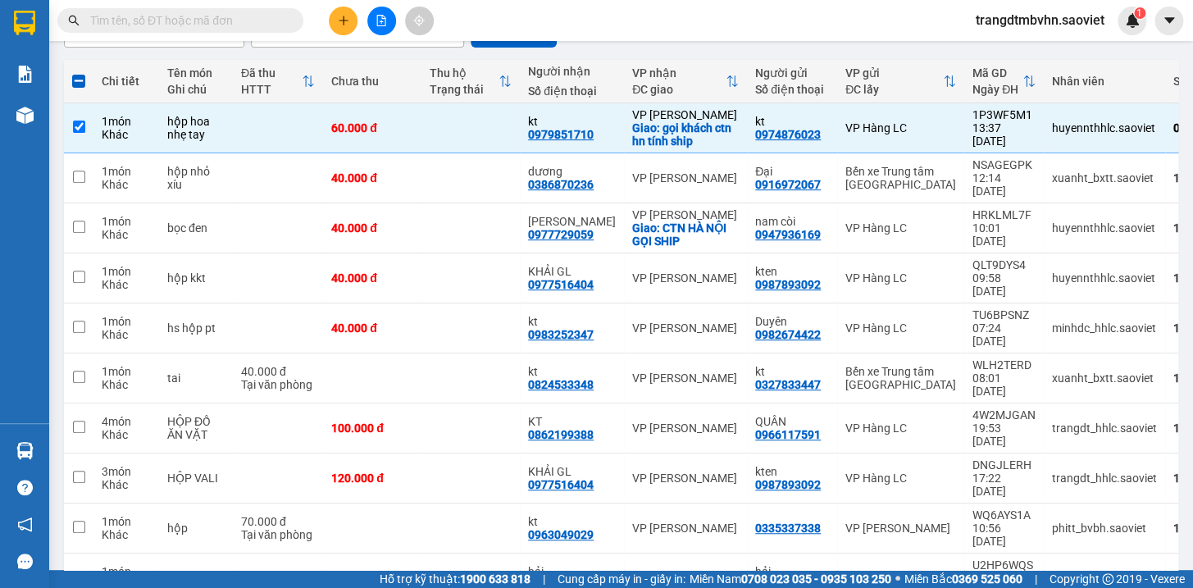
scroll to position [22, 0]
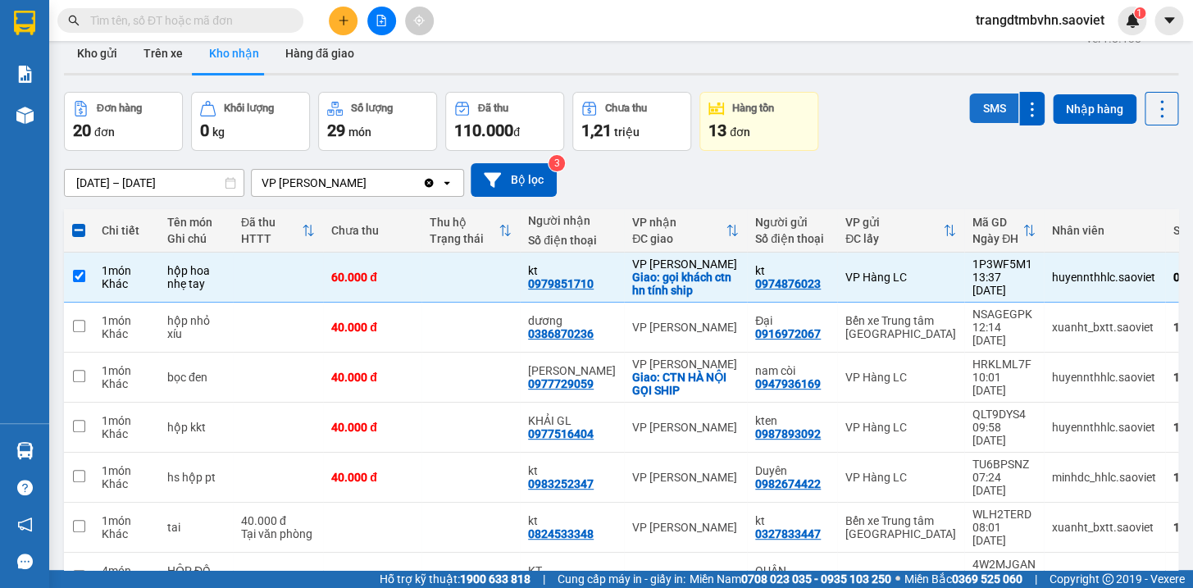
click at [987, 112] on button "SMS" at bounding box center [993, 108] width 49 height 30
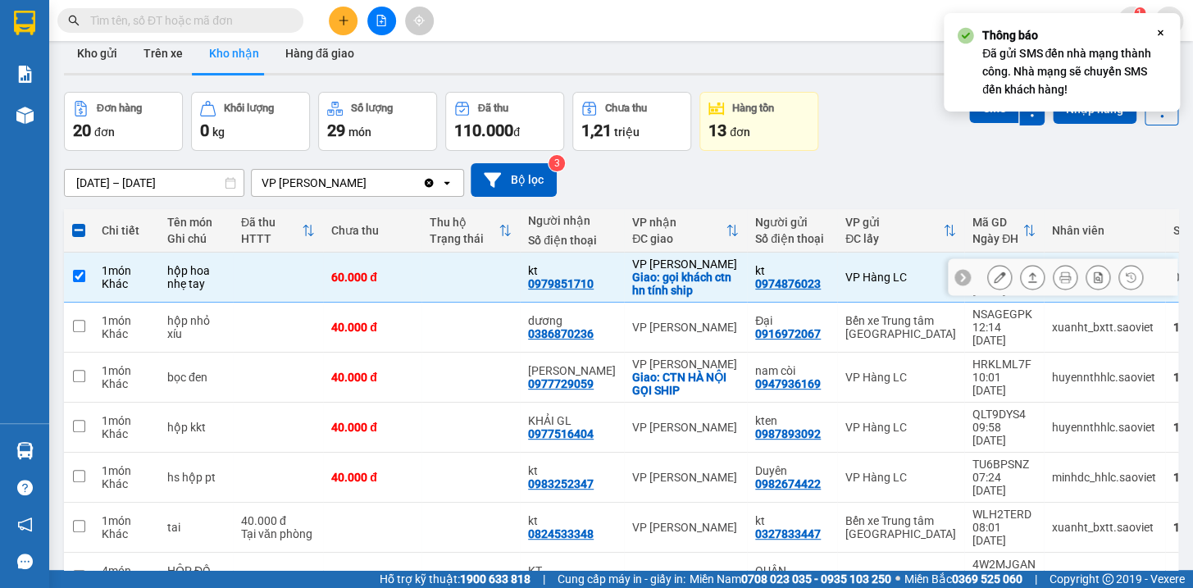
click at [499, 275] on td at bounding box center [471, 278] width 98 height 50
checkbox input "false"
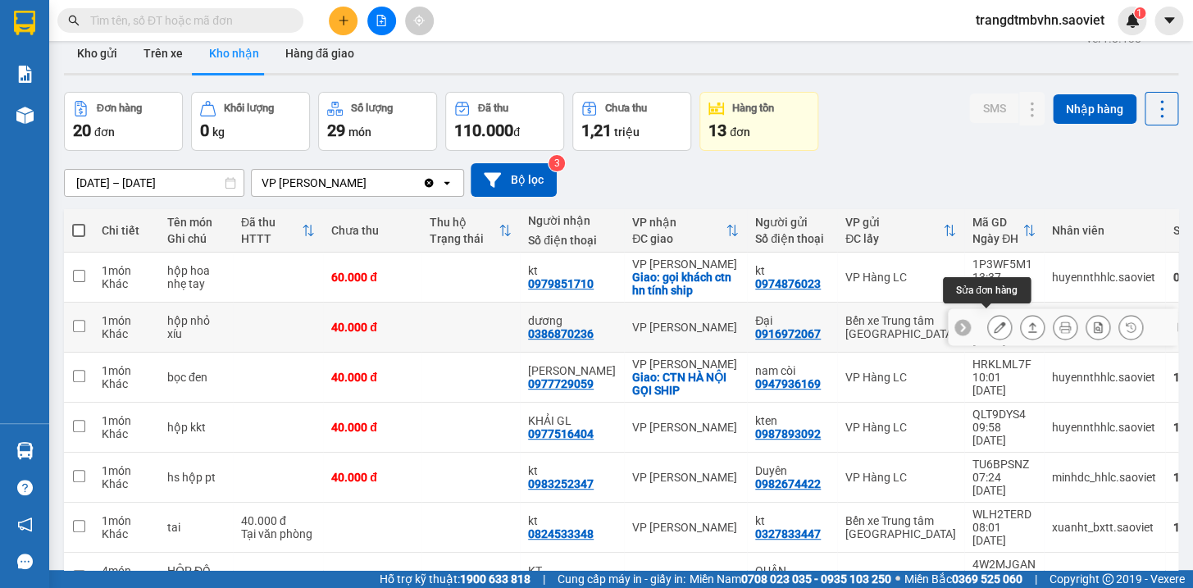
click at [994, 322] on icon at bounding box center [999, 327] width 11 height 11
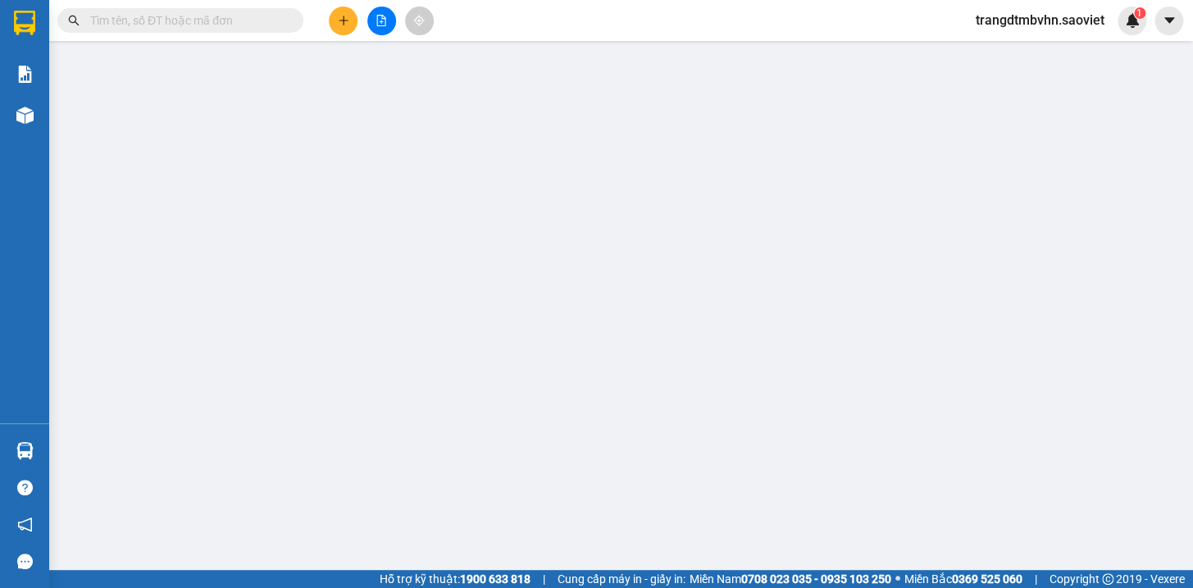
type input "0916972067"
type input "Đại"
type input "0386870236"
type input "dương"
type input "40.000"
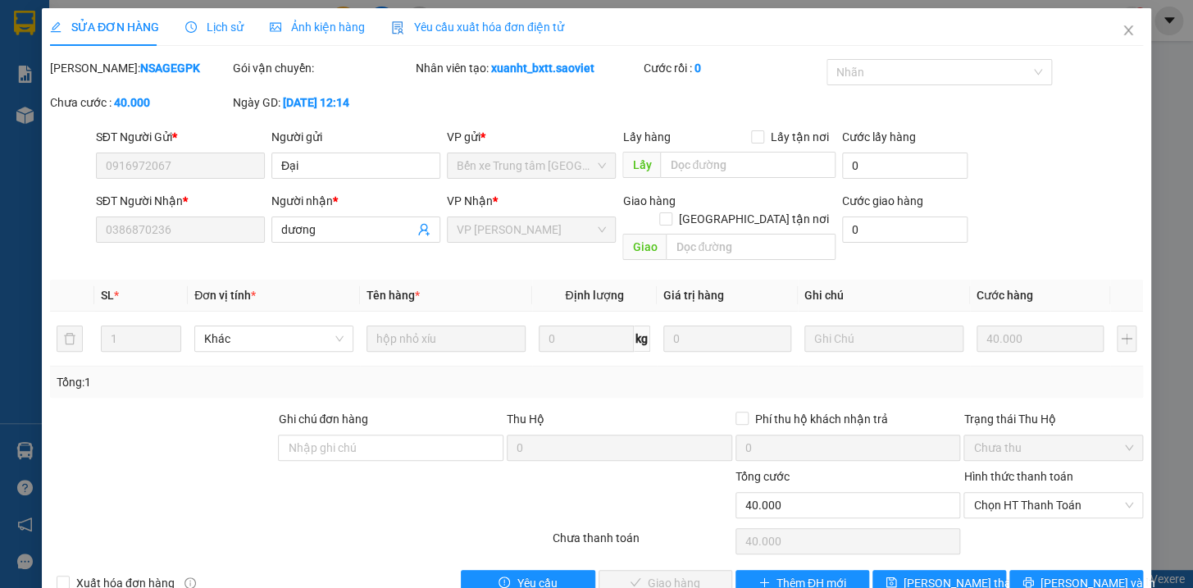
scroll to position [21, 0]
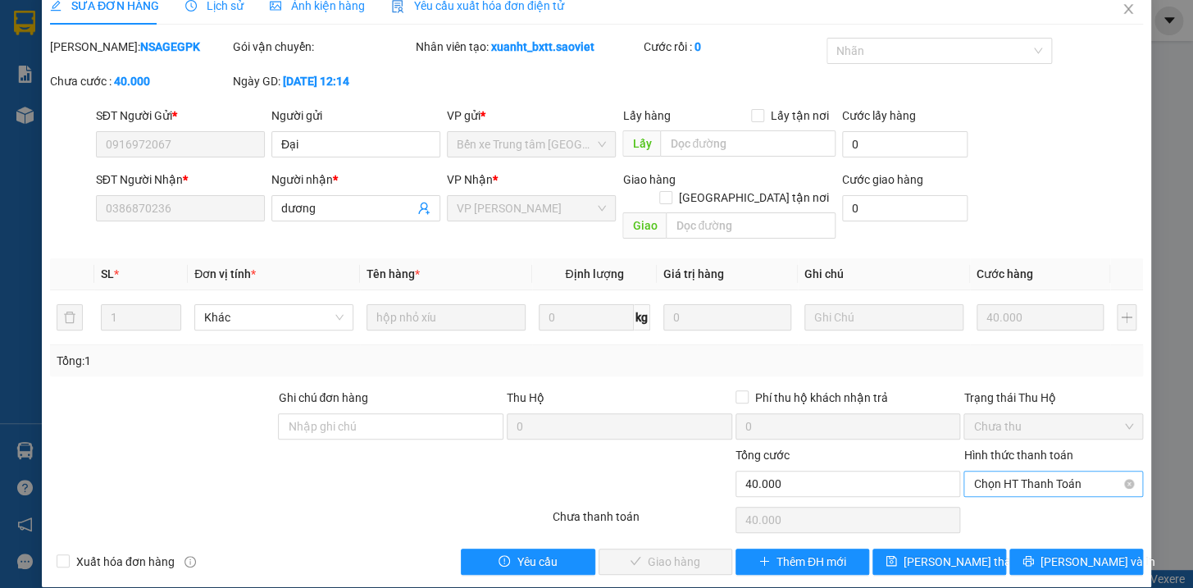
click at [992, 472] on span "Chọn HT Thanh Toán" at bounding box center [1054, 484] width 160 height 25
click at [995, 494] on div "Tại văn phòng" at bounding box center [1042, 498] width 157 height 18
type input "0"
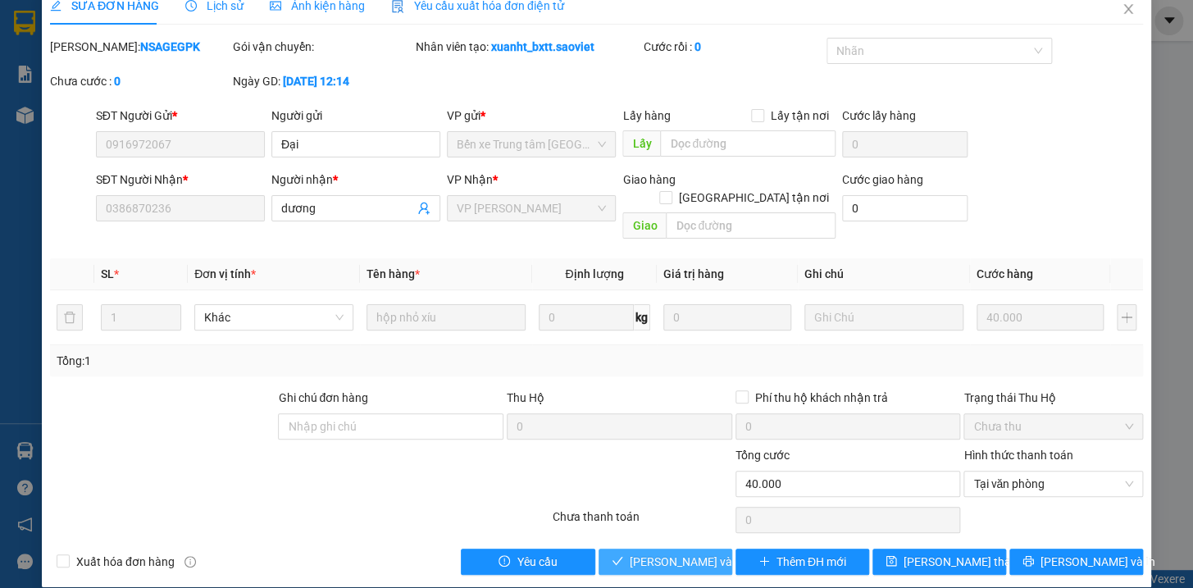
click at [705, 553] on span "Lưu và Giao hàng" at bounding box center [708, 562] width 157 height 18
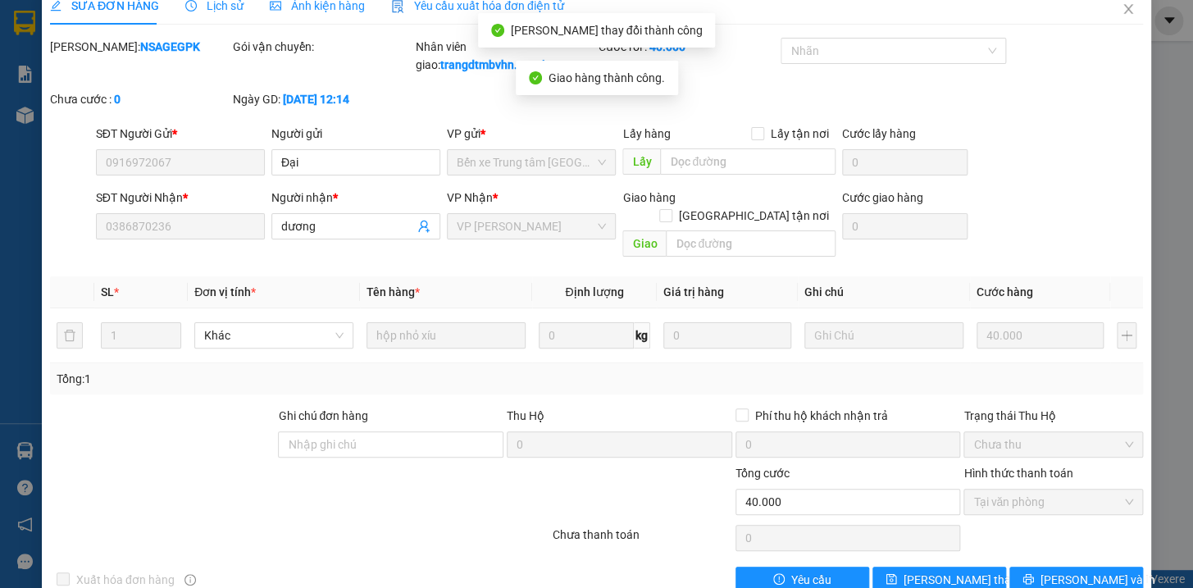
scroll to position [0, 0]
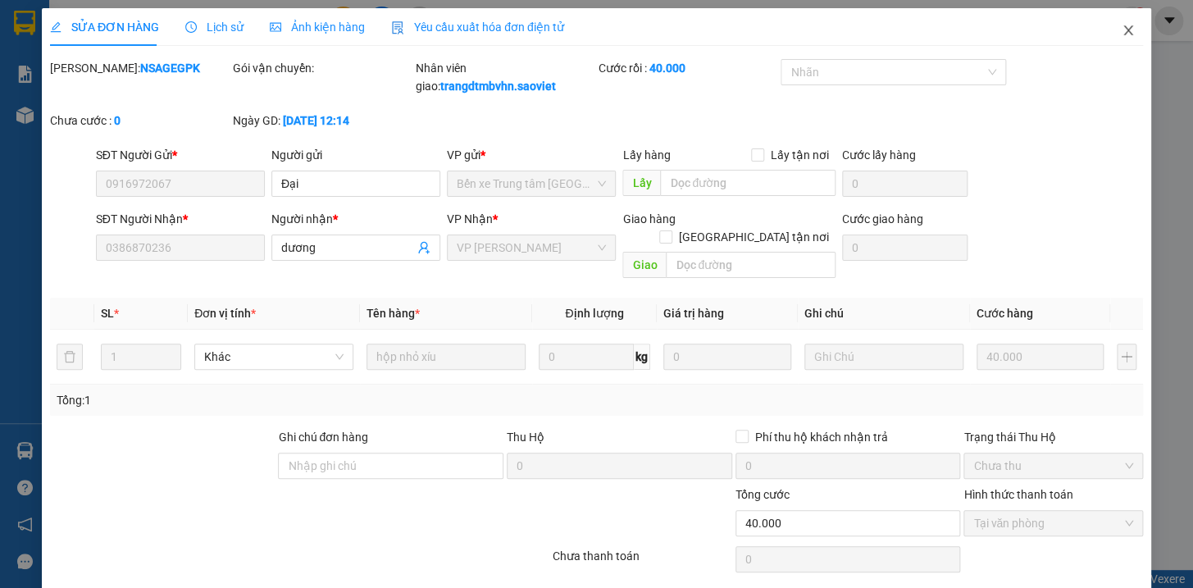
click at [1122, 32] on icon "close" at bounding box center [1128, 30] width 13 height 13
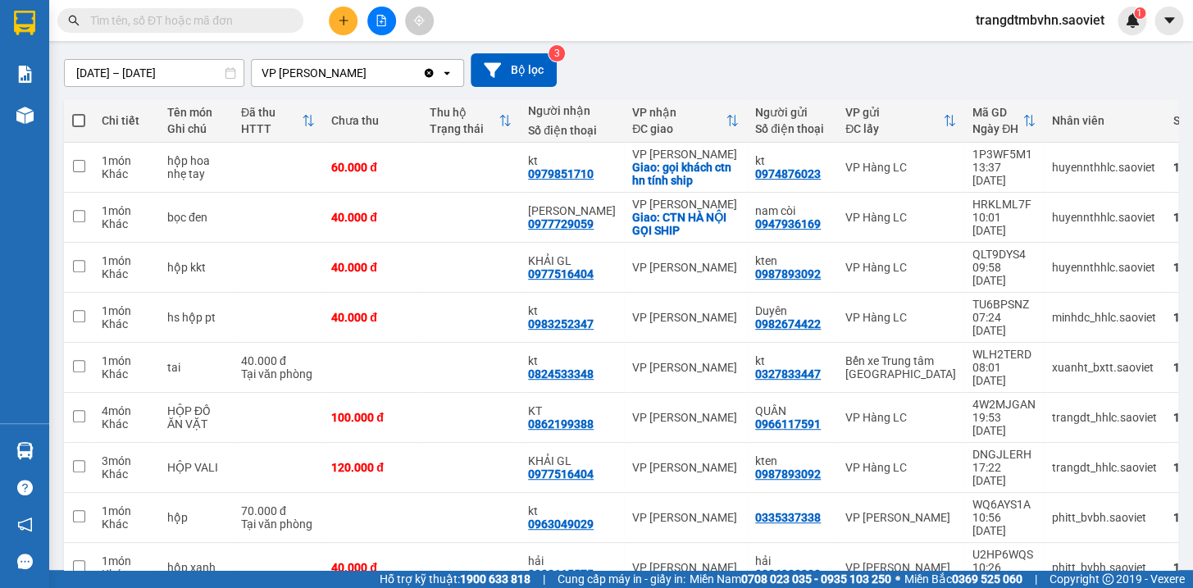
scroll to position [135, 0]
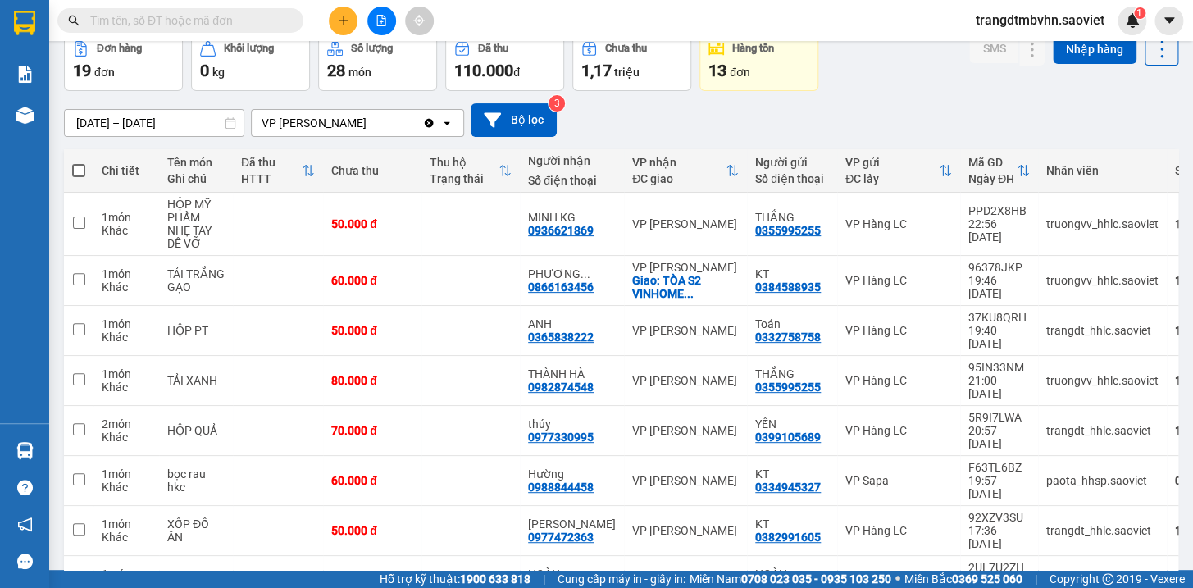
scroll to position [83, 0]
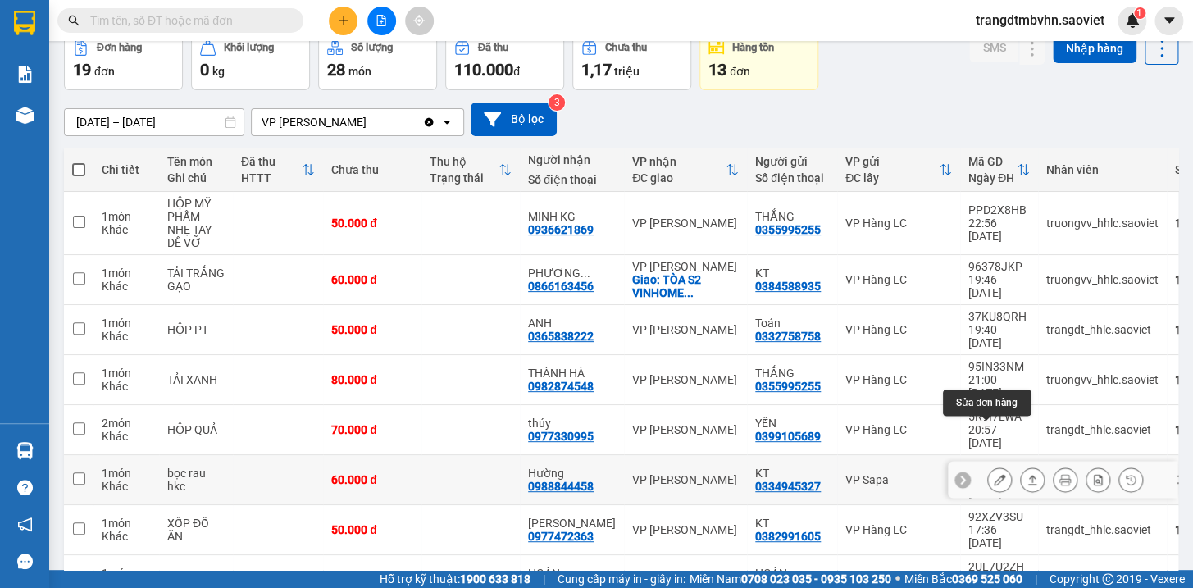
click at [988, 466] on button at bounding box center [999, 480] width 23 height 29
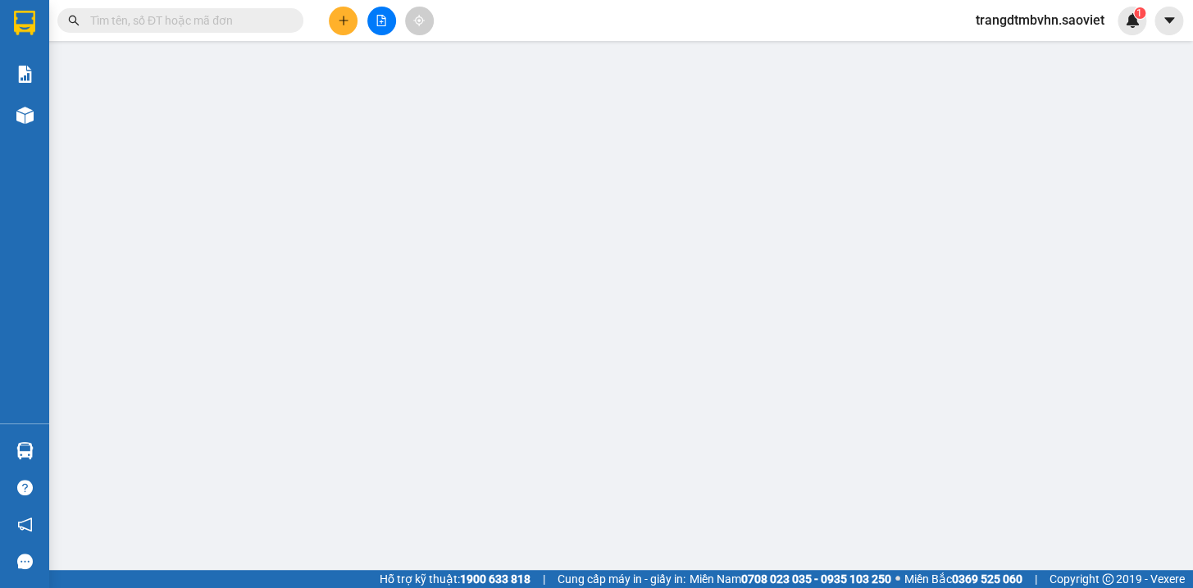
type input "0334945327"
type input "KT"
type input "0988844458"
type input "Hường"
type input "60.000"
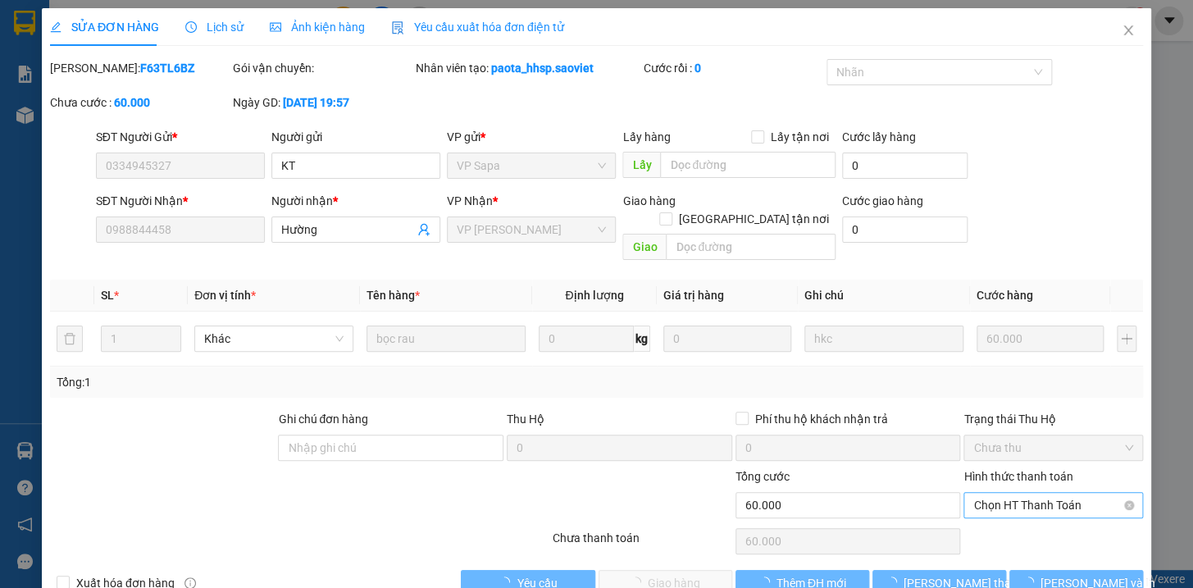
click at [1022, 493] on span "Chọn HT Thanh Toán" at bounding box center [1054, 505] width 160 height 25
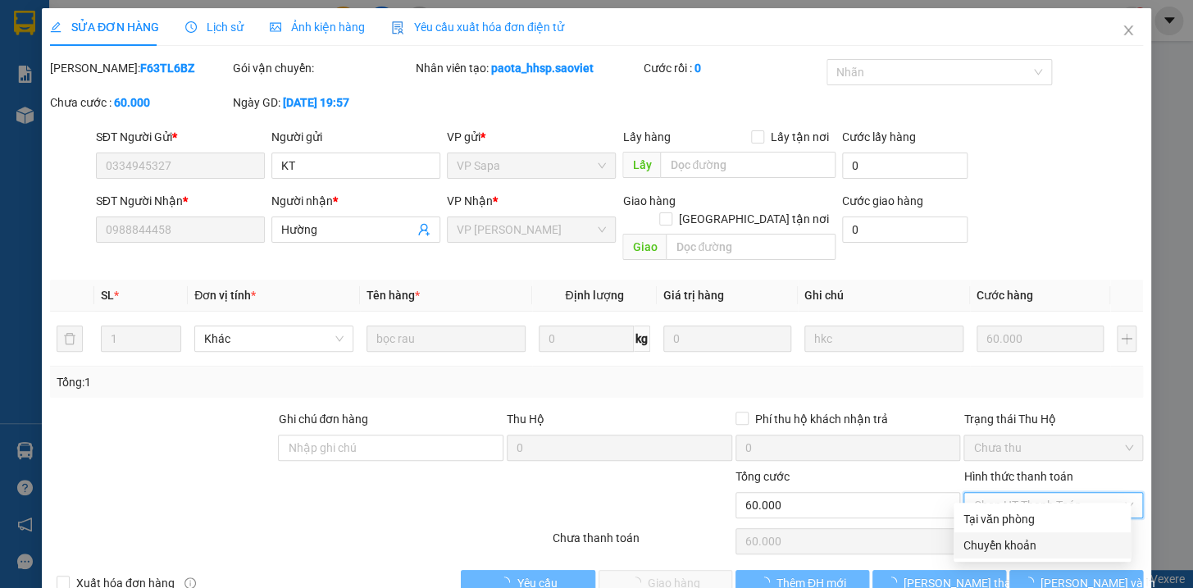
click at [1015, 546] on div "Chuyển khoản" at bounding box center [1042, 545] width 157 height 18
type input "0"
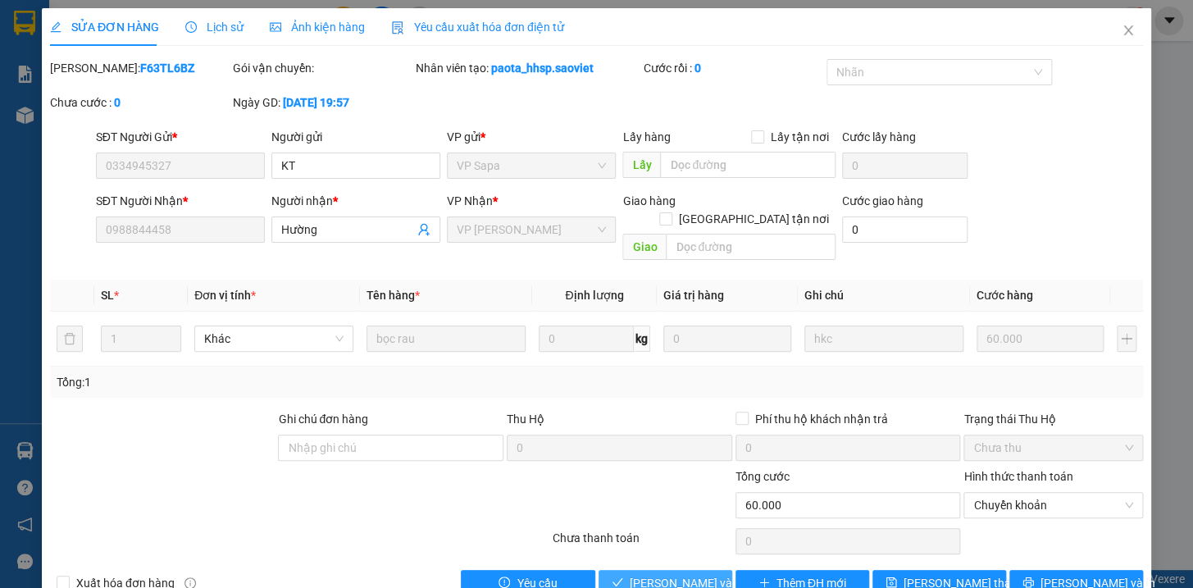
click at [687, 574] on span "Lưu và Giao hàng" at bounding box center [708, 583] width 157 height 18
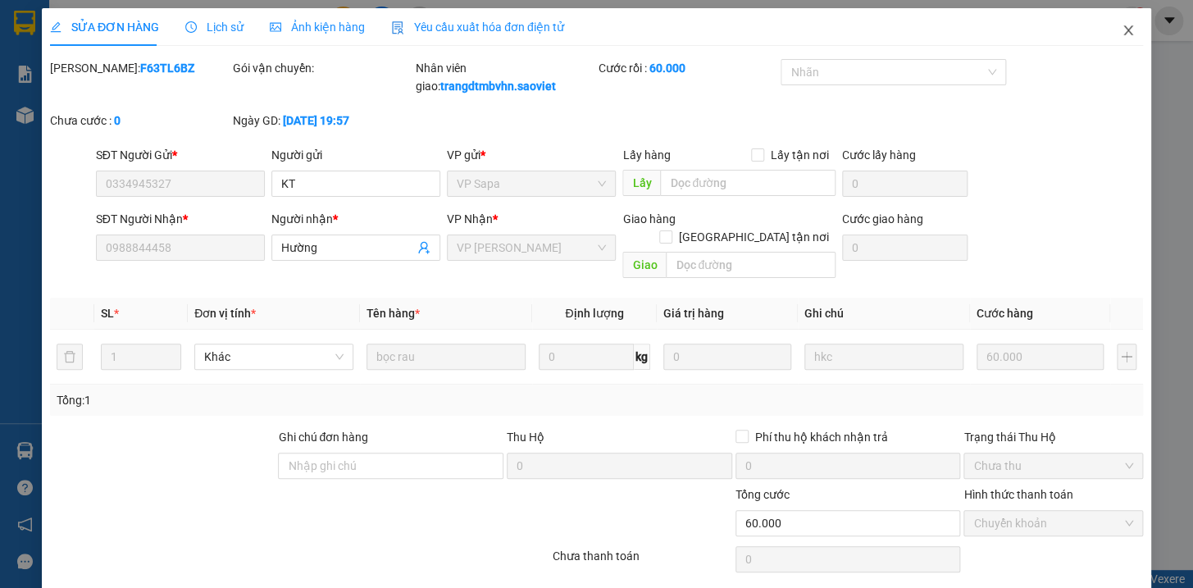
click at [1122, 30] on icon "close" at bounding box center [1128, 30] width 13 height 13
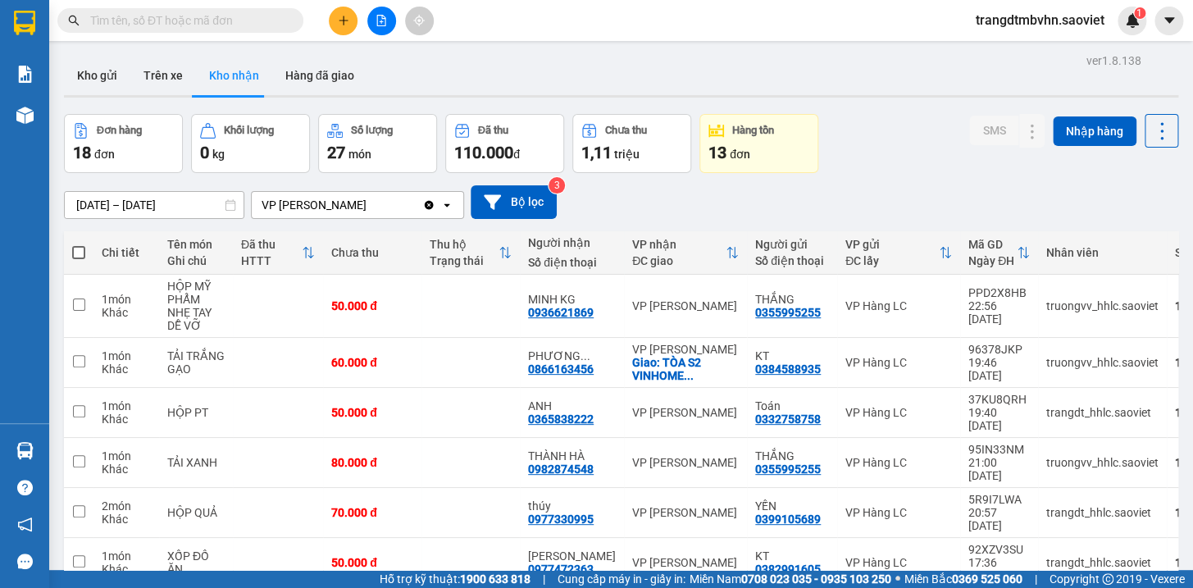
scroll to position [192, 0]
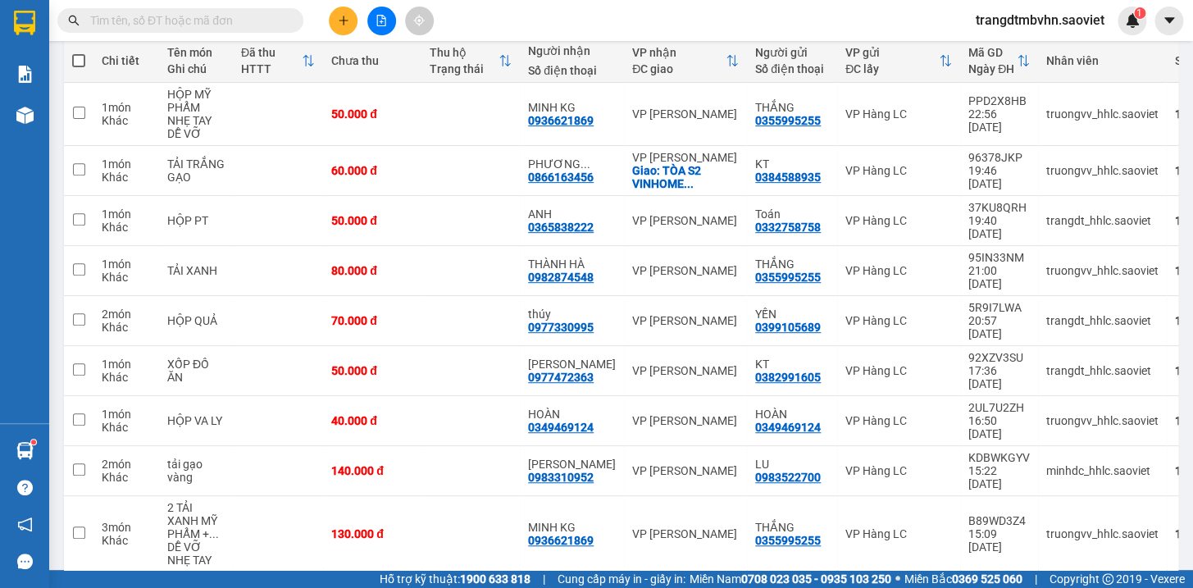
click at [344, 20] on icon "plus" at bounding box center [343, 20] width 9 height 1
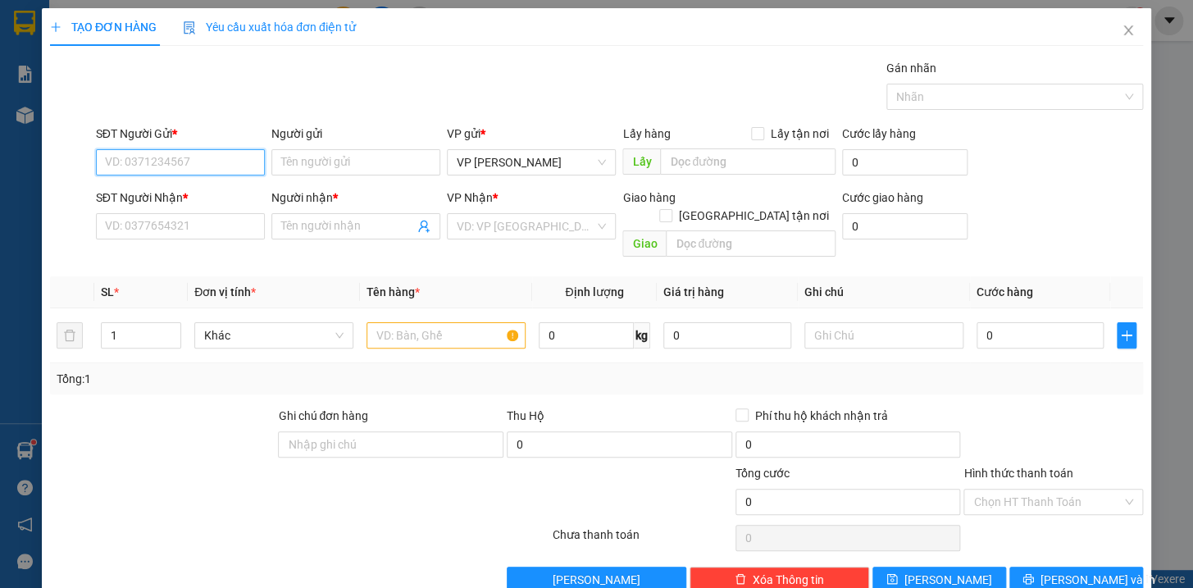
click at [208, 153] on input "SĐT Người Gửi *" at bounding box center [180, 162] width 169 height 26
type input "0333426666"
click at [171, 198] on div "0333426666 - kt" at bounding box center [178, 195] width 148 height 18
type input "kt"
type input "0982071093"
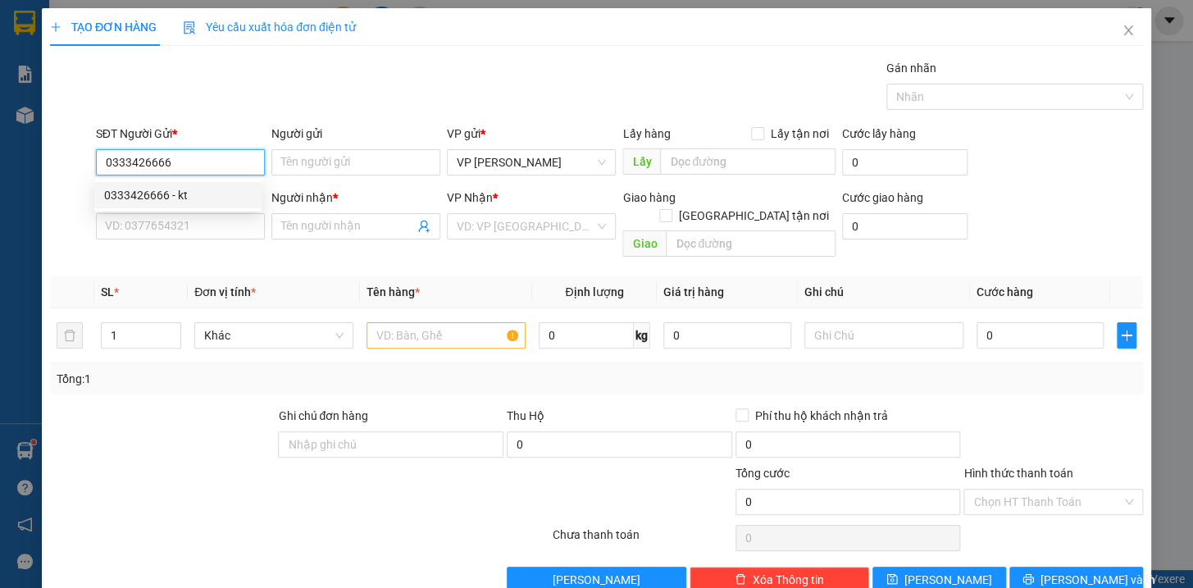
type input "An Ngọc"
type input "0333426666"
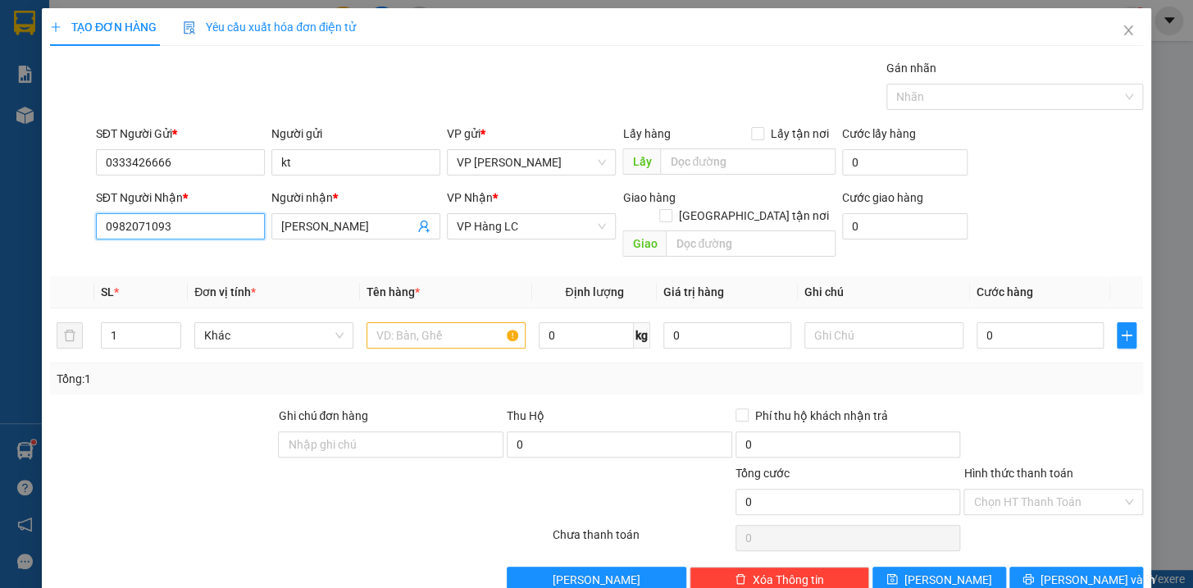
click at [217, 221] on input "0982071093" at bounding box center [180, 226] width 169 height 26
type input "0"
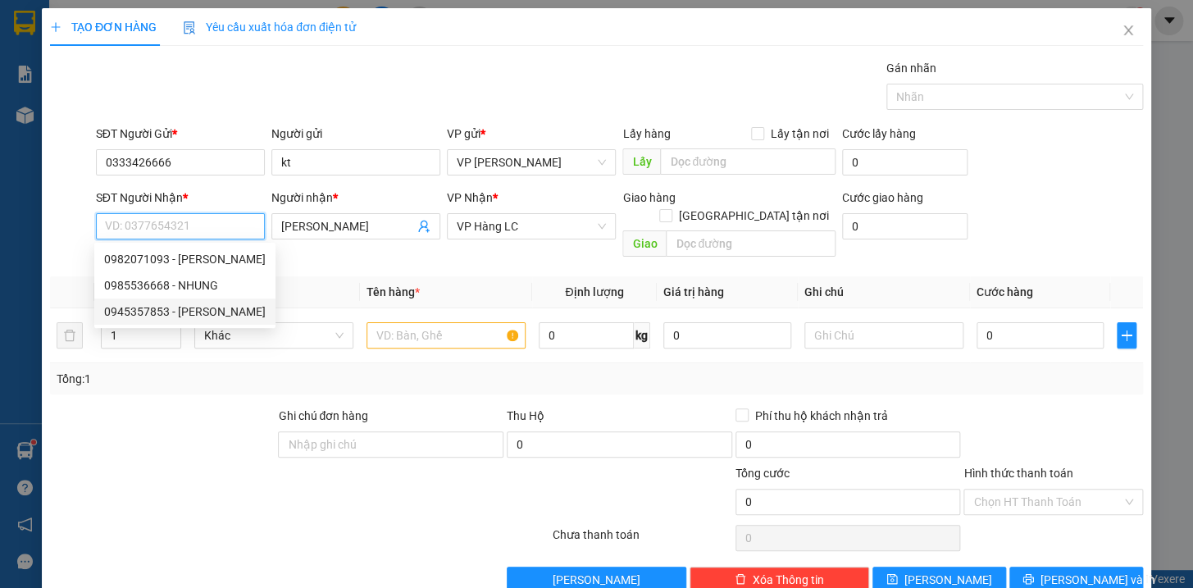
click at [196, 318] on div "0945357853 - HOA LINH" at bounding box center [185, 312] width 162 height 18
type input "0945357853"
type input "HOA LINH"
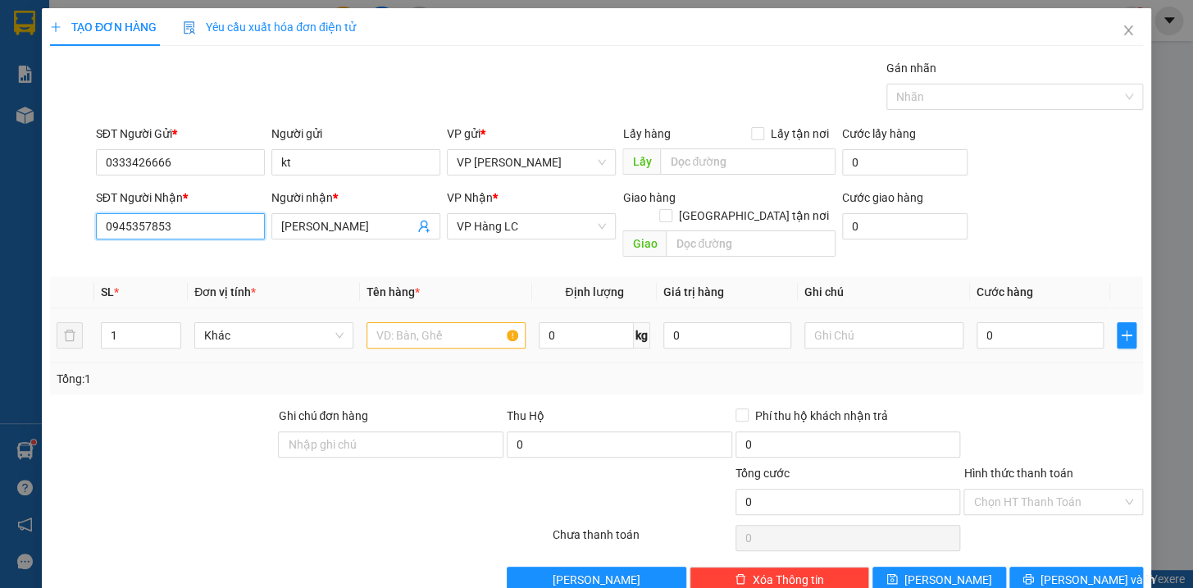
type input "0945357853"
click at [422, 322] on input "text" at bounding box center [446, 335] width 159 height 26
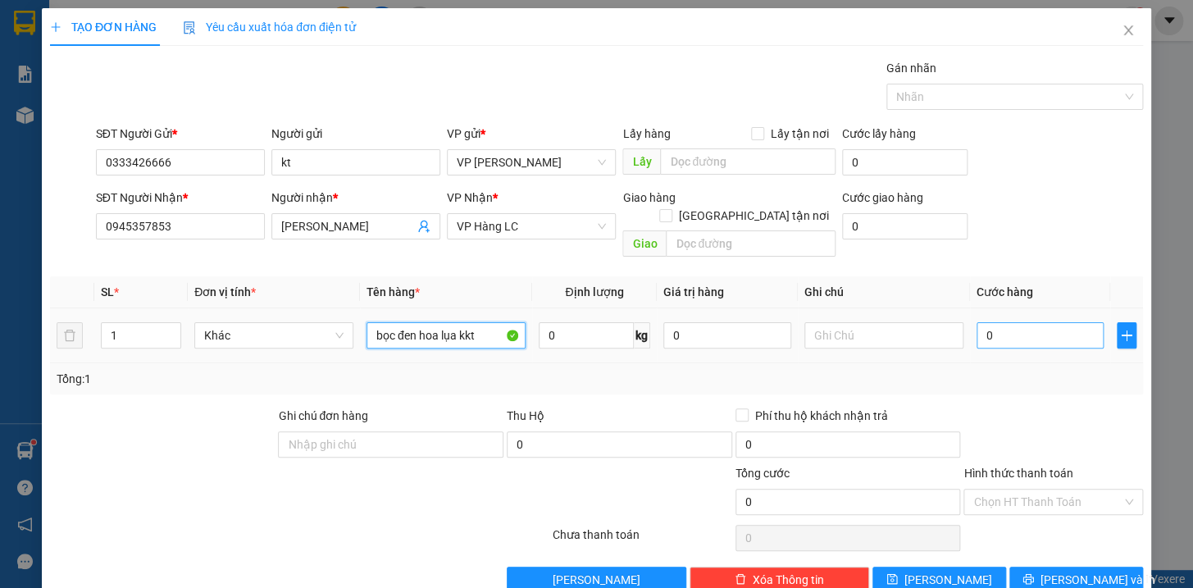
type input "bọc đen hoa lụa kkt"
click at [1027, 322] on input "0" at bounding box center [1041, 335] width 128 height 26
click at [929, 322] on input "text" at bounding box center [884, 335] width 159 height 26
type input "chưa đi ngay đã báo"
click at [1064, 322] on input "0" at bounding box center [1041, 335] width 128 height 26
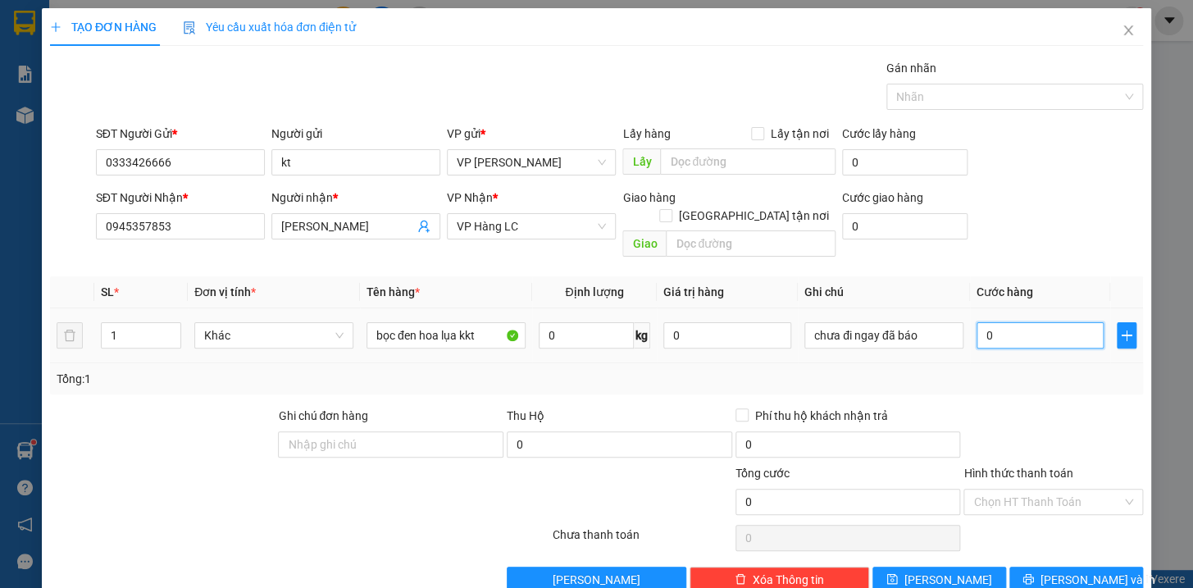
type input "5"
type input "50"
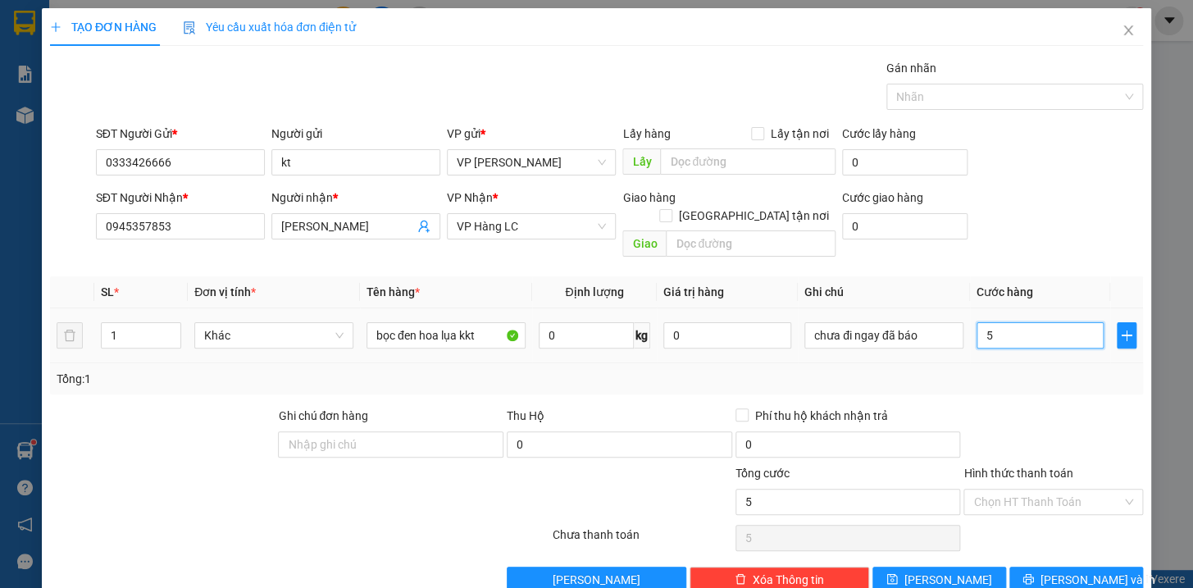
type input "50"
type input "500"
type input "5.000"
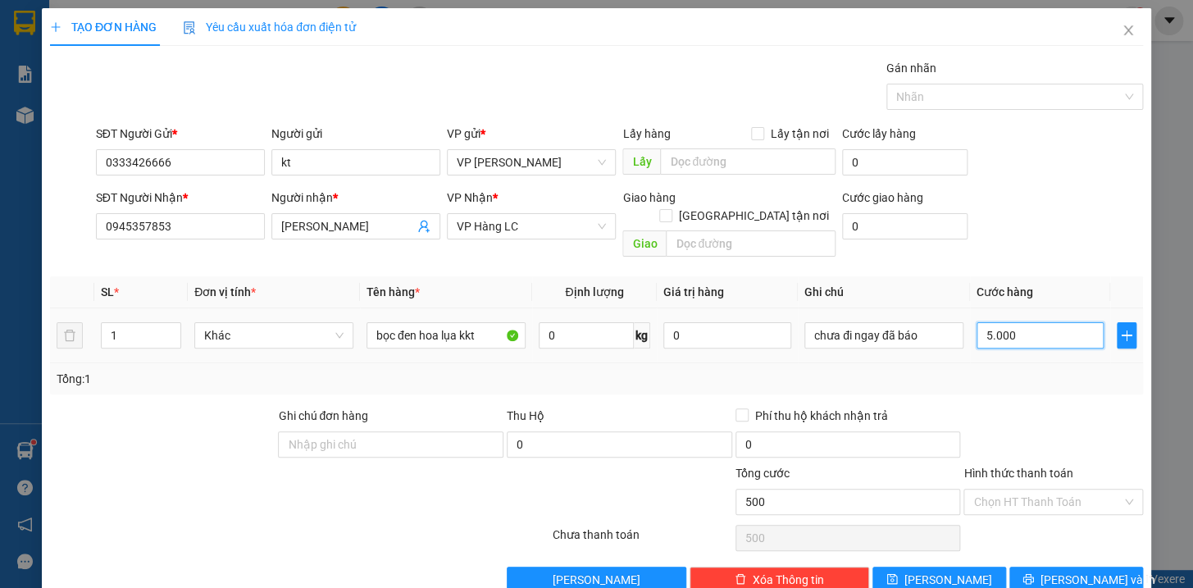
type input "5.000"
type input "50.000"
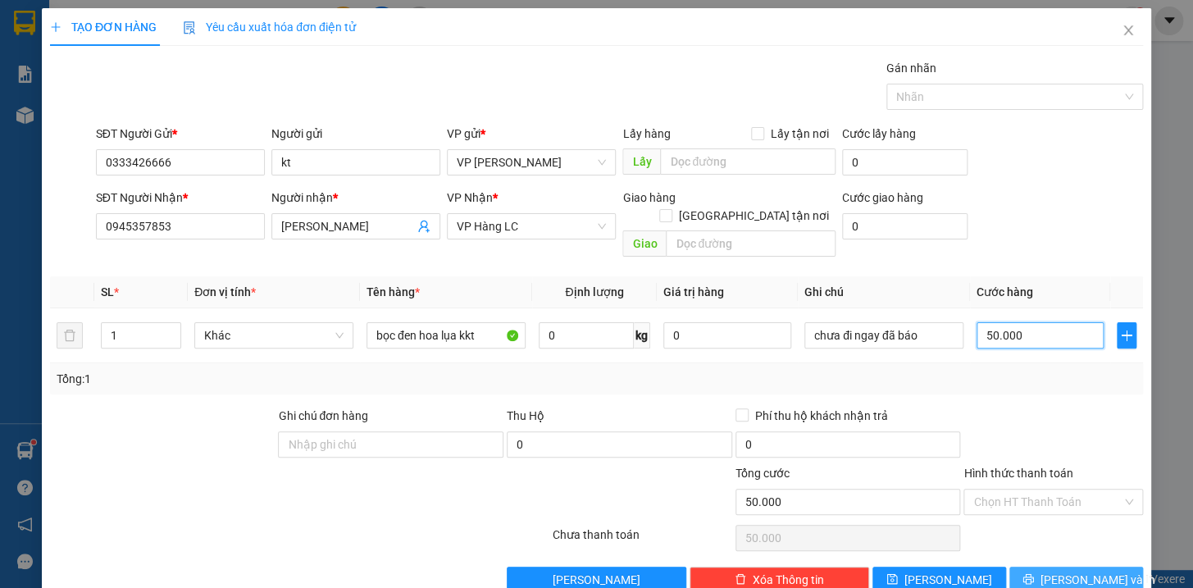
type input "50.000"
click at [1034, 573] on icon "printer" at bounding box center [1028, 578] width 11 height 11
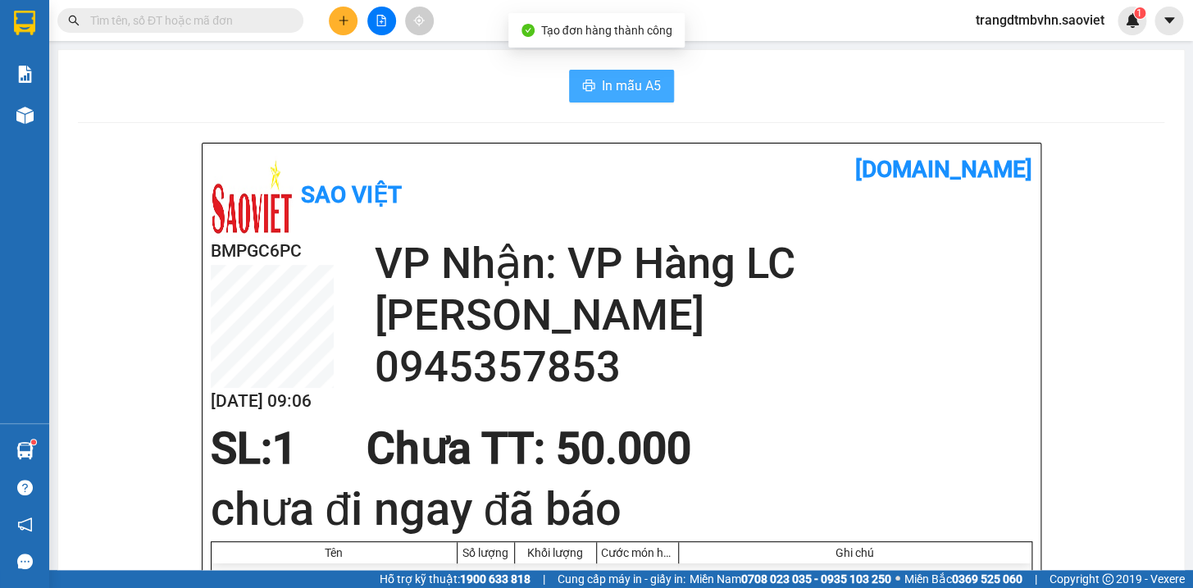
click at [615, 88] on span "In mẫu A5" at bounding box center [631, 85] width 59 height 21
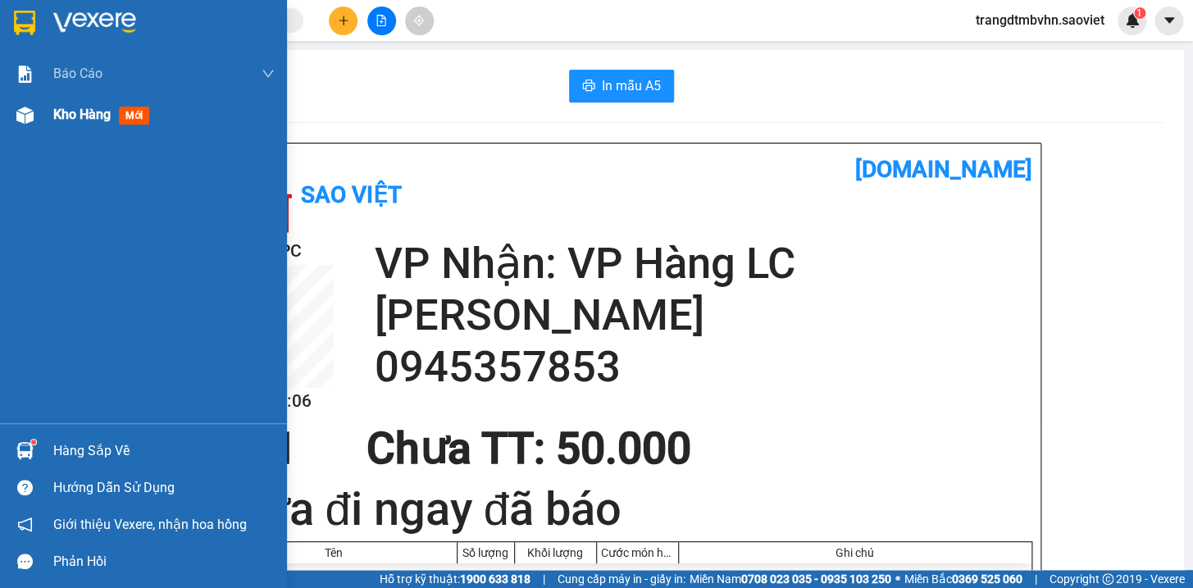
click at [80, 112] on span "Kho hàng" at bounding box center [81, 115] width 57 height 16
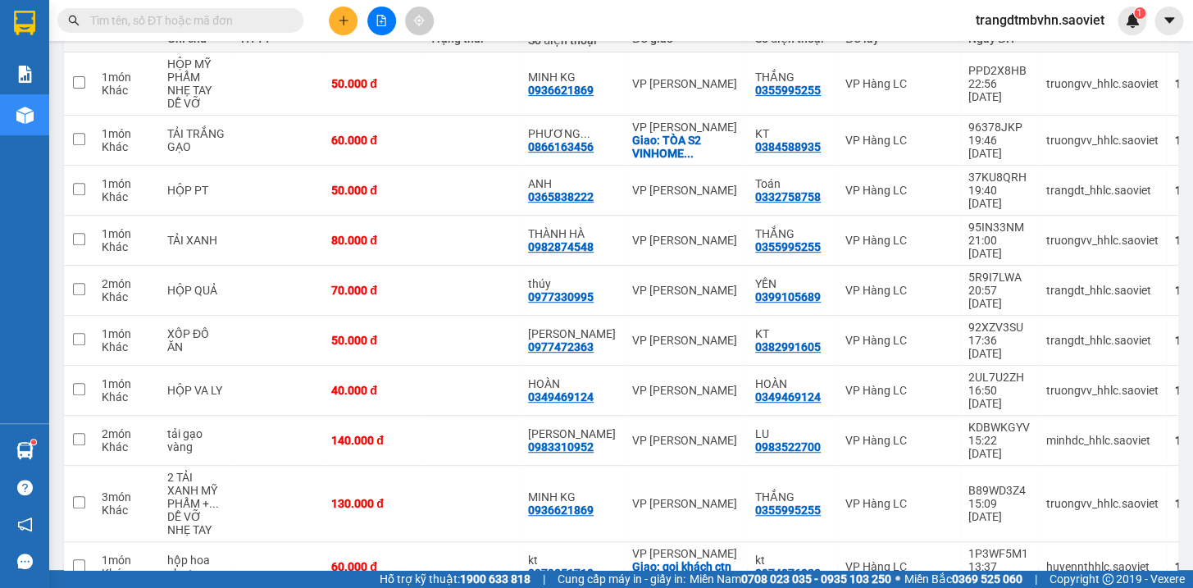
scroll to position [237, 0]
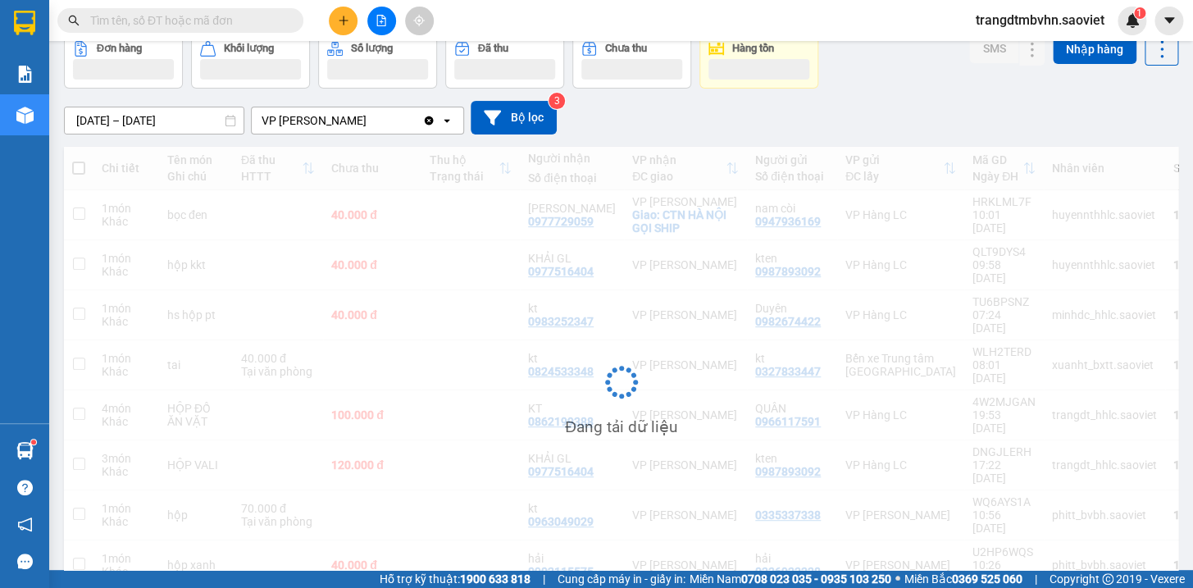
scroll to position [84, 0]
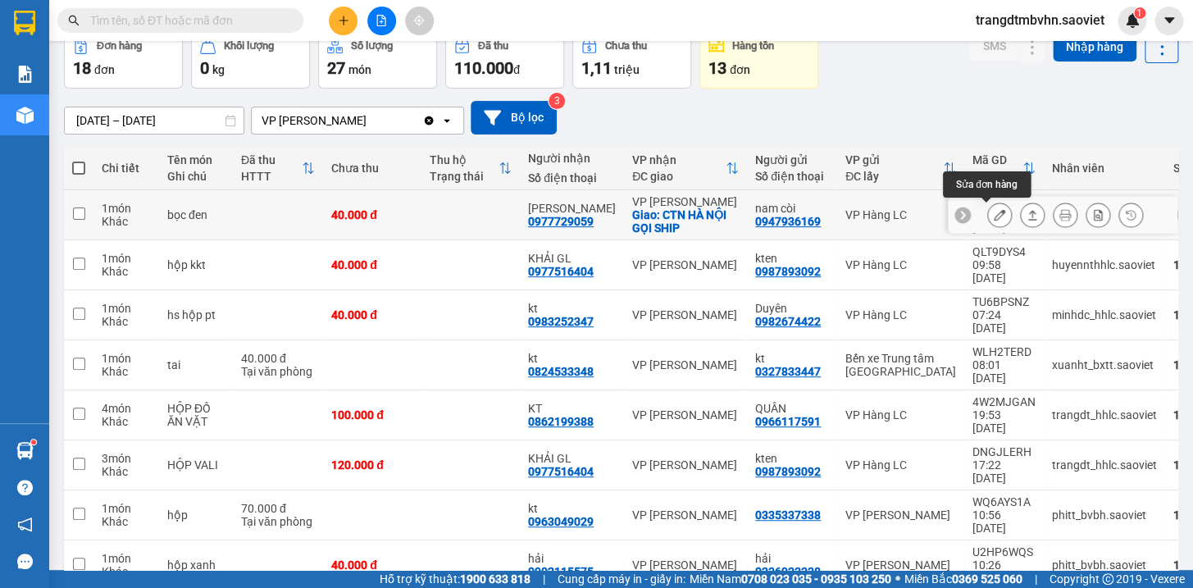
click at [994, 220] on icon at bounding box center [999, 214] width 11 height 11
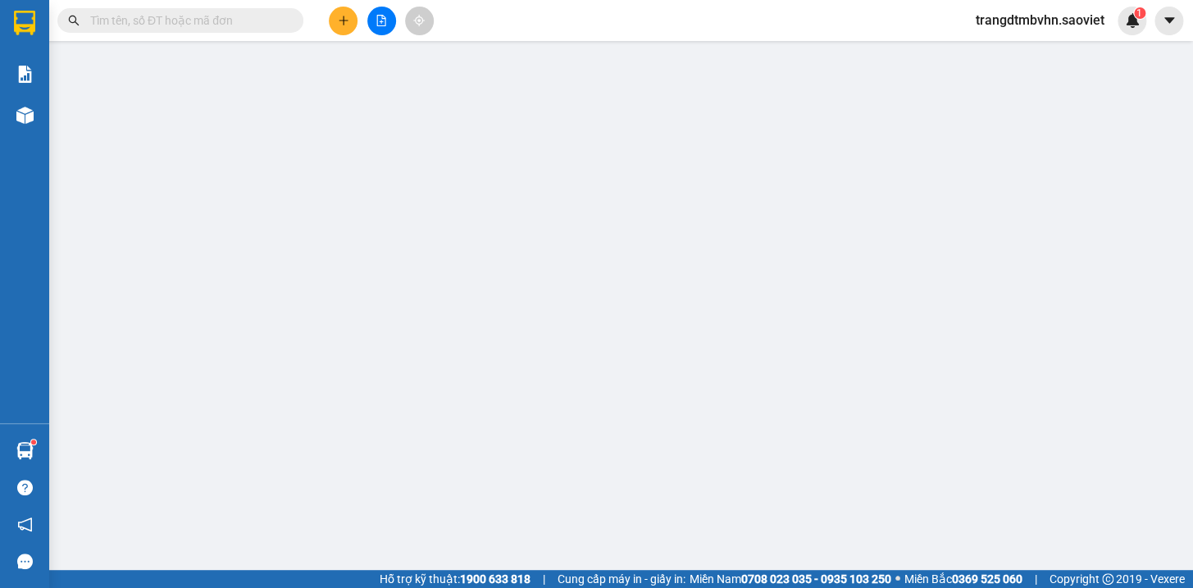
type input "0947936169"
type input "nam còi"
type input "0977729059"
type input "QUANG MINH"
checkbox input "true"
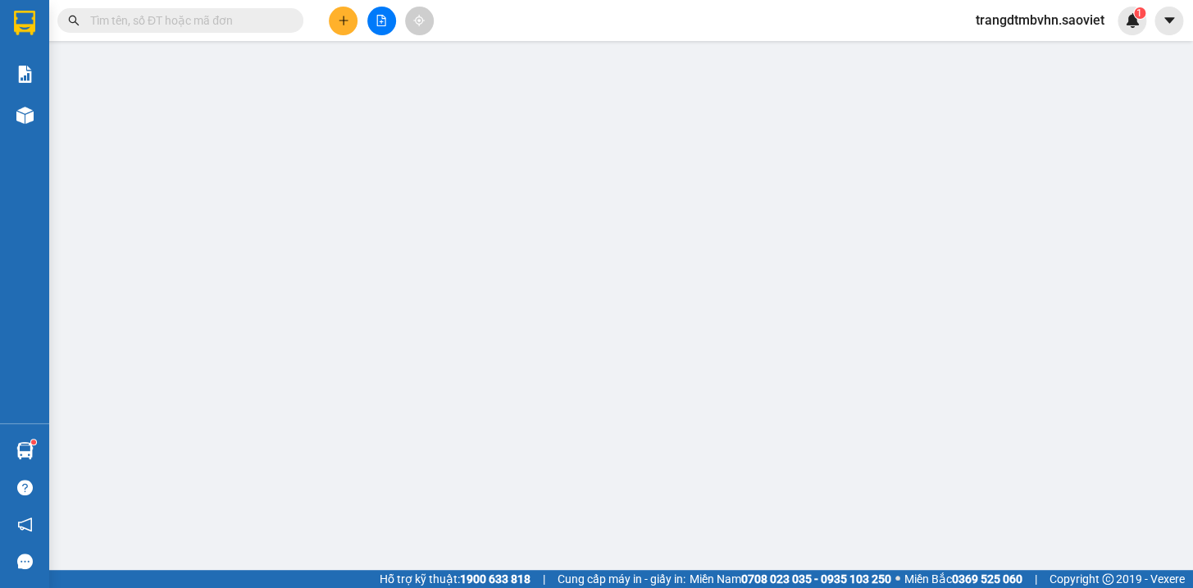
type input "CTN HÀ NỘI GỌI SHIP"
type input "40.000"
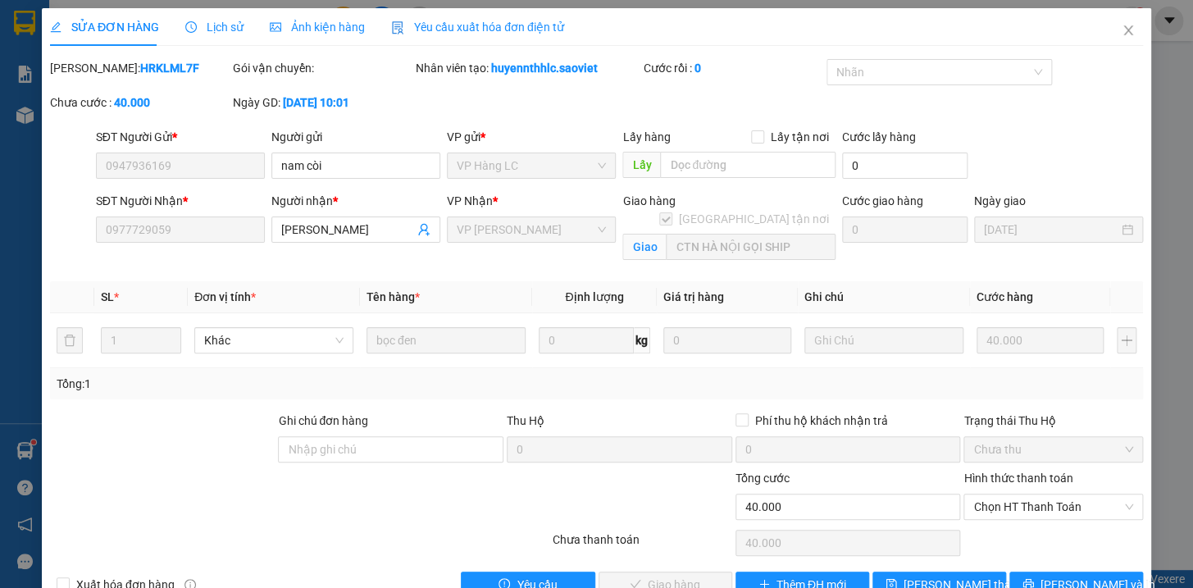
scroll to position [41, 0]
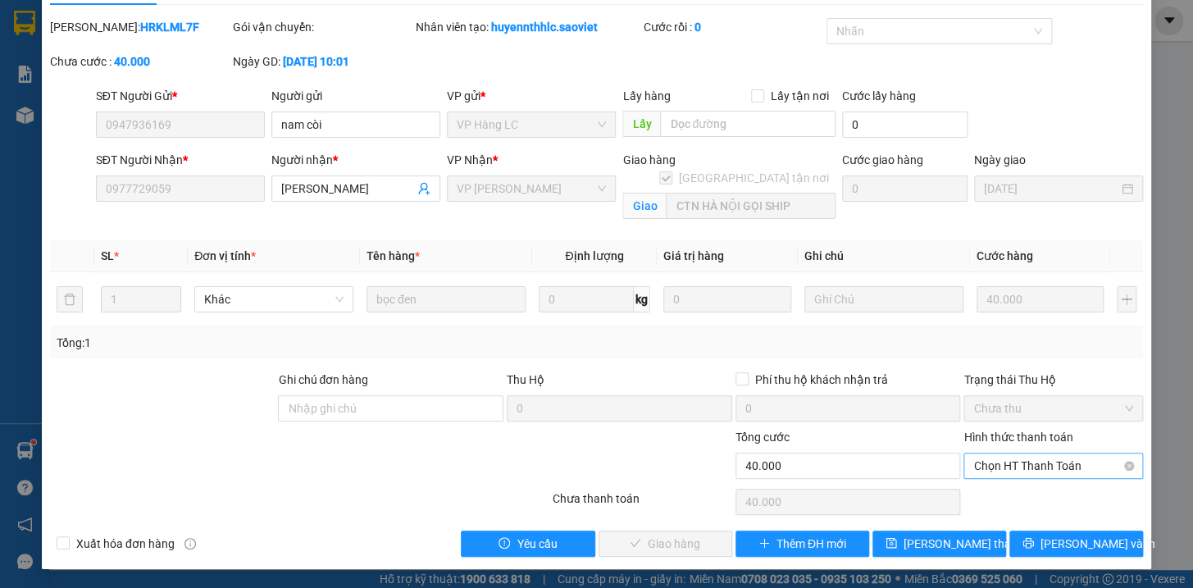
click at [998, 463] on span "Chọn HT Thanh Toán" at bounding box center [1054, 466] width 160 height 25
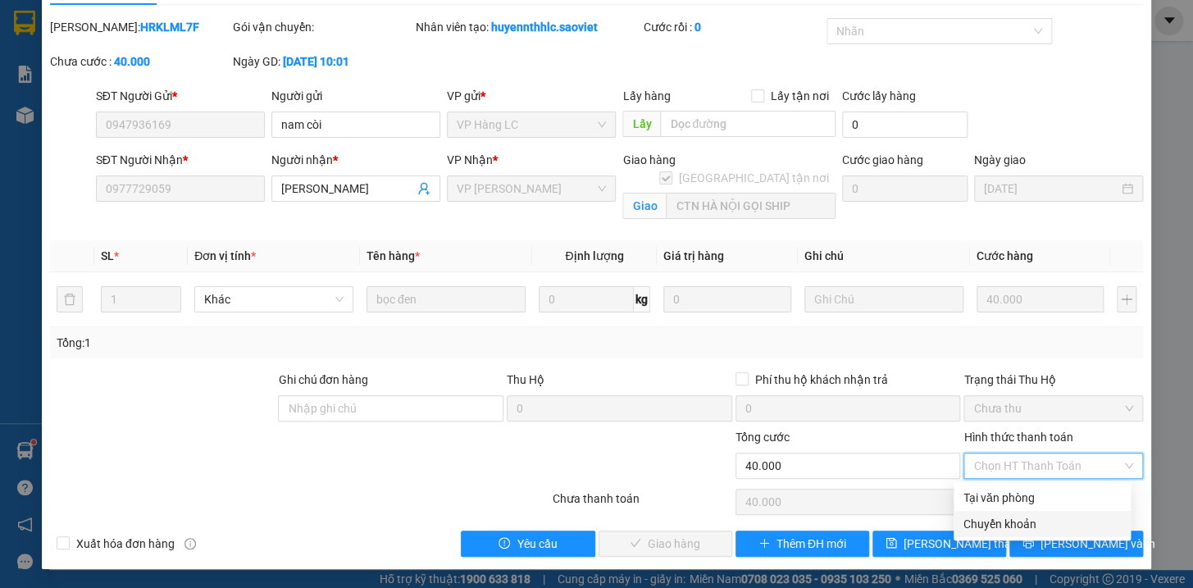
click at [1018, 526] on div "Chuyển khoản" at bounding box center [1042, 524] width 157 height 18
type input "0"
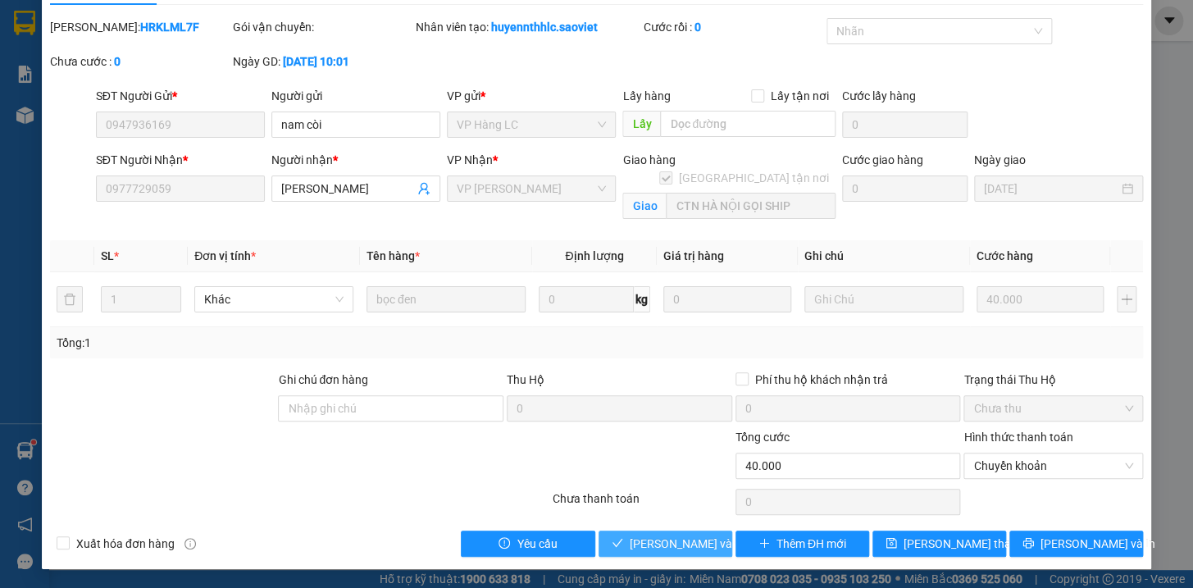
click at [666, 542] on span "Lưu và Giao hàng" at bounding box center [708, 544] width 157 height 18
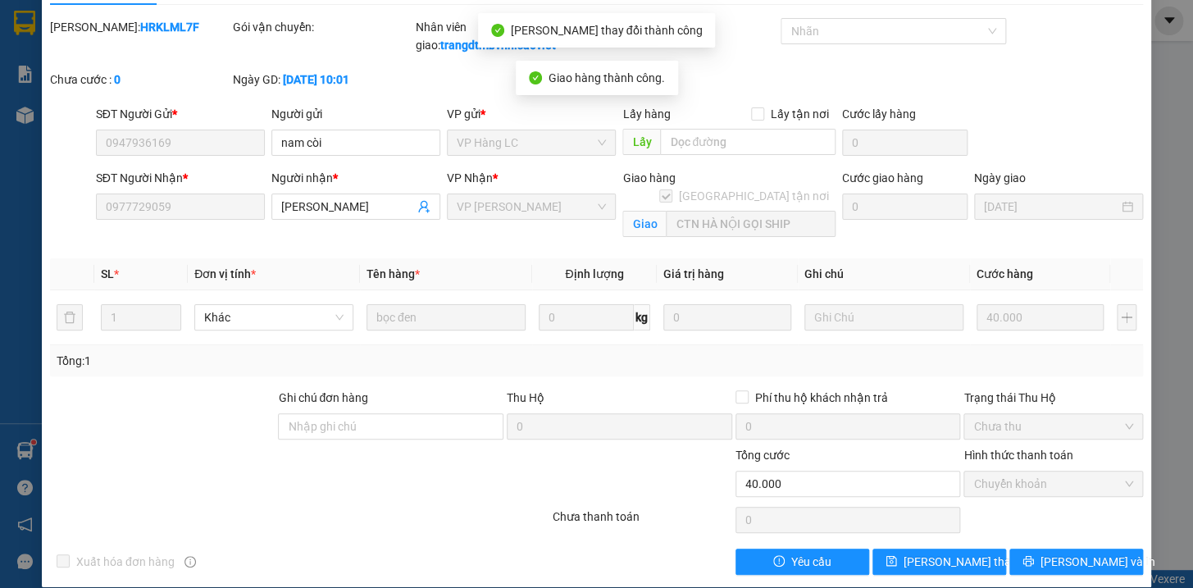
scroll to position [0, 0]
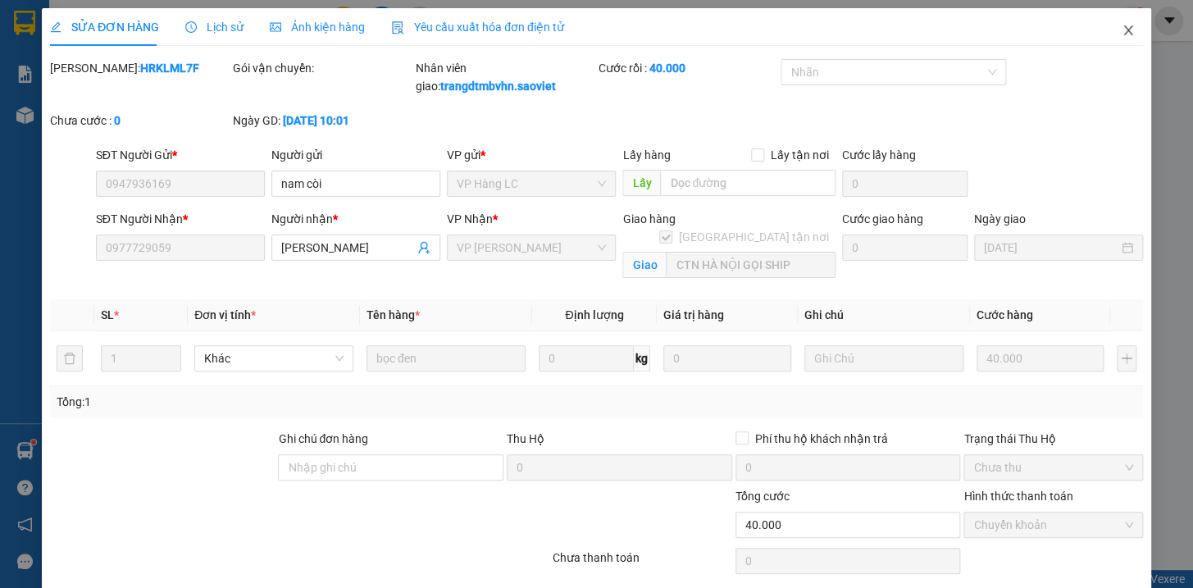
click at [1124, 31] on icon "close" at bounding box center [1128, 30] width 9 height 10
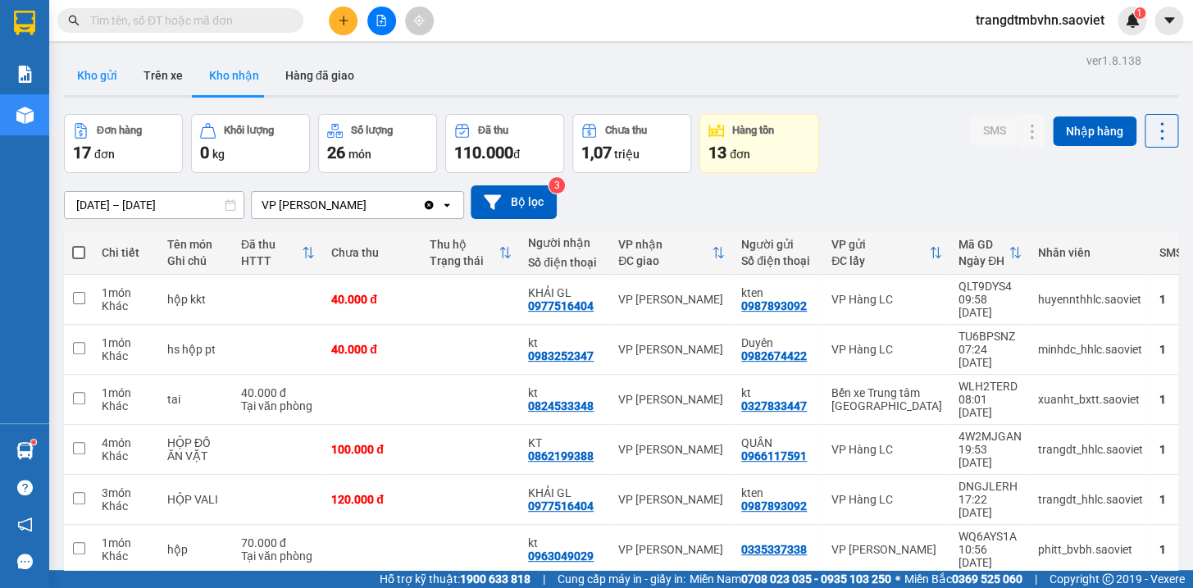
click at [84, 74] on button "Kho gửi" at bounding box center [97, 75] width 66 height 39
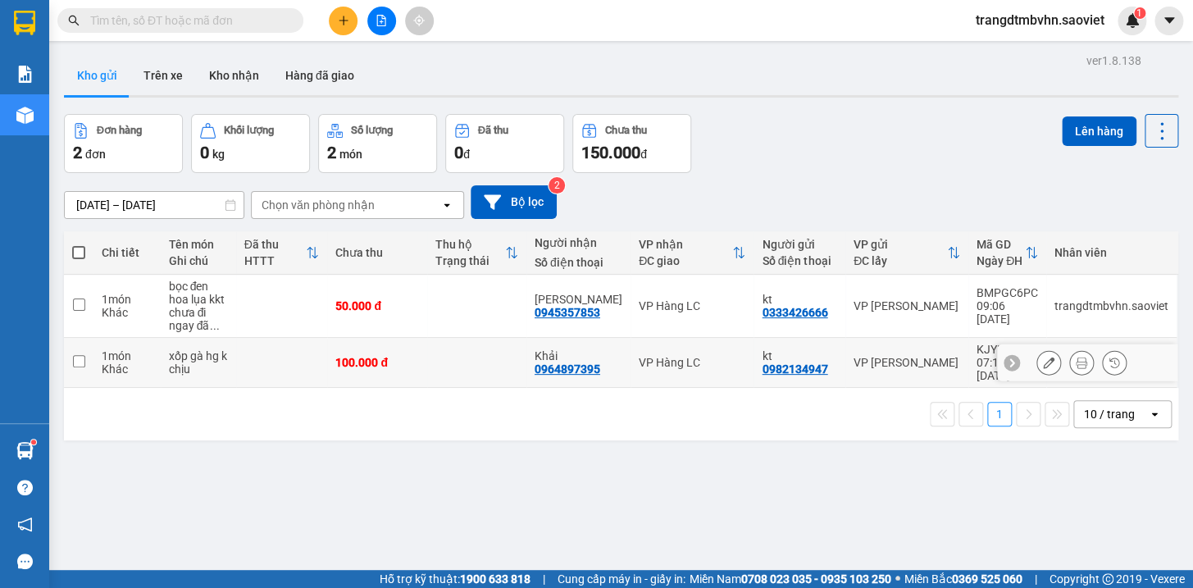
click at [270, 349] on td at bounding box center [282, 363] width 92 height 50
checkbox input "true"
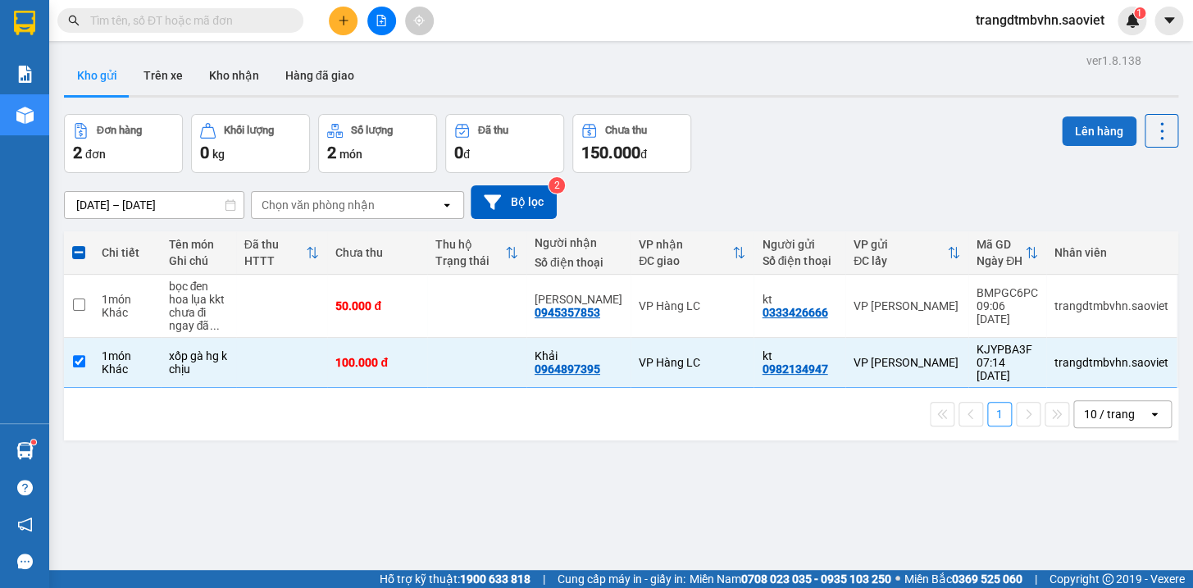
click at [1085, 137] on button "Lên hàng" at bounding box center [1099, 131] width 75 height 30
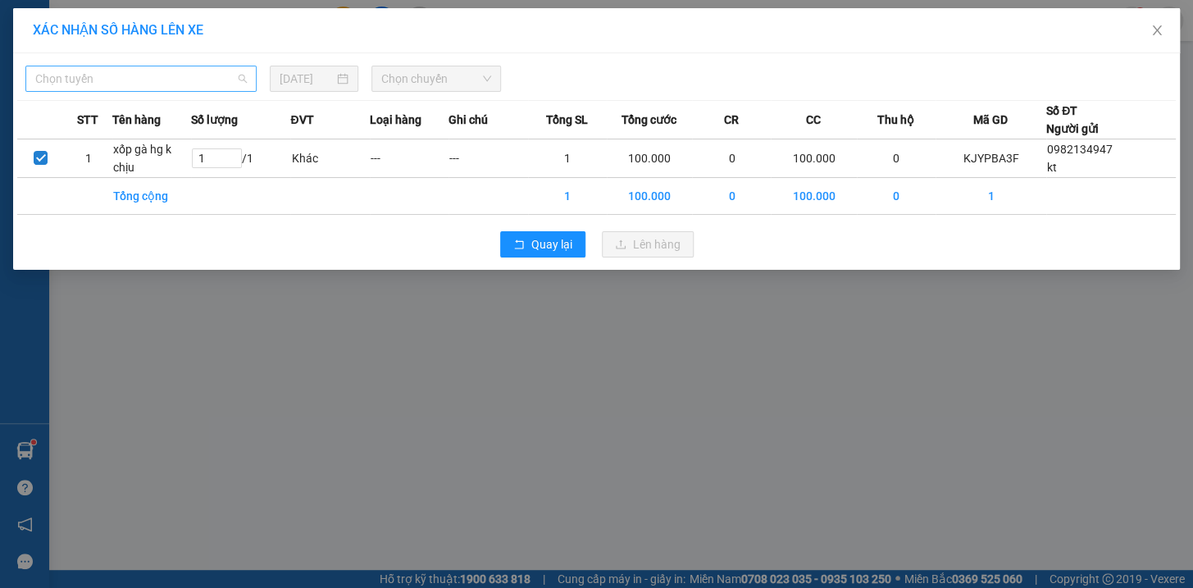
click at [219, 76] on span "Chọn tuyến" at bounding box center [141, 78] width 212 height 25
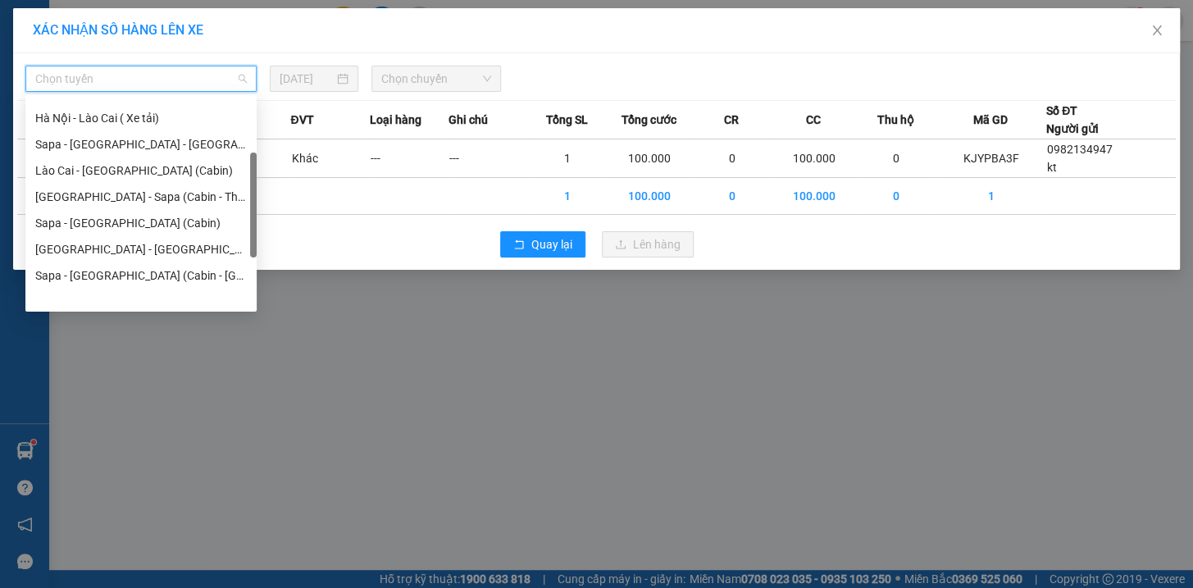
scroll to position [131, 0]
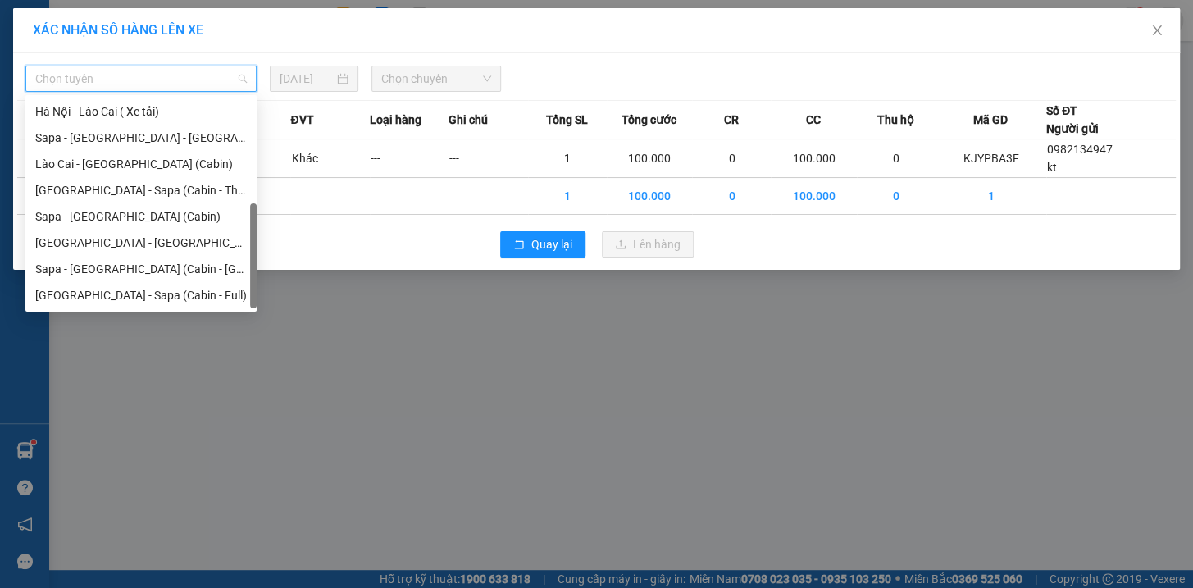
drag, startPoint x: 253, startPoint y: 184, endPoint x: 240, endPoint y: 336, distance: 153.0
click at [240, 336] on body "Kết quả tìm kiếm ( 0 ) Bộ lọc No Data trangdtmbvhn.saoviet 1 Báo cáo 1B. Chi ti…" at bounding box center [596, 294] width 1193 height 588
click at [85, 291] on div "Hà Nội - Sapa (Cabin - Full)" at bounding box center [141, 295] width 212 height 18
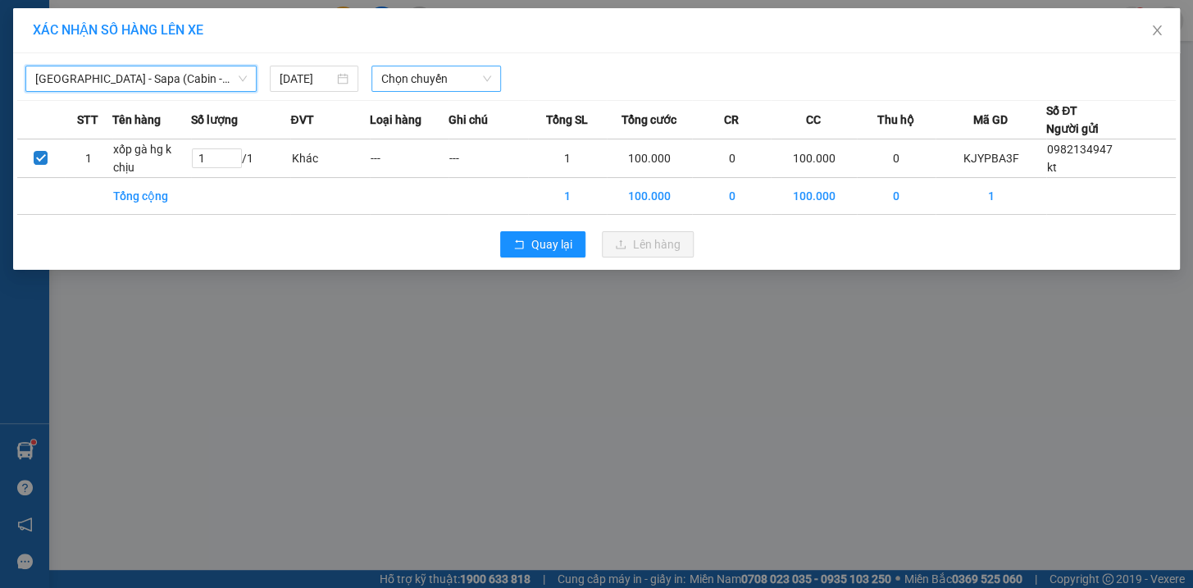
click at [422, 66] on span "Chọn chuyến" at bounding box center [436, 78] width 110 height 25
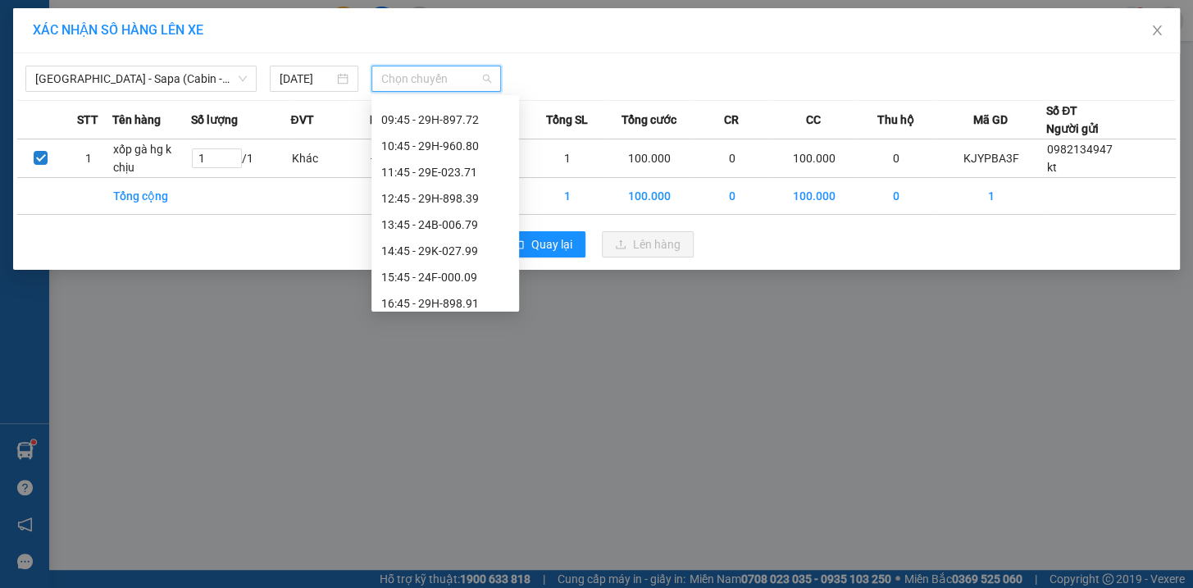
scroll to position [0, 0]
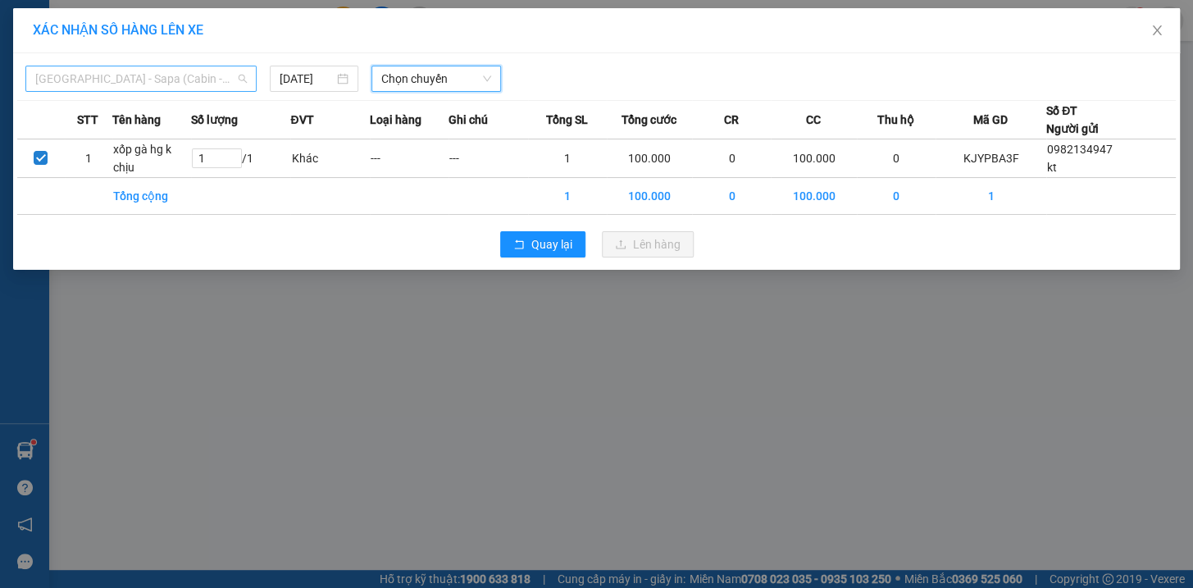
click at [212, 74] on span "Hà Nội - Sapa (Cabin - Full)" at bounding box center [141, 78] width 212 height 25
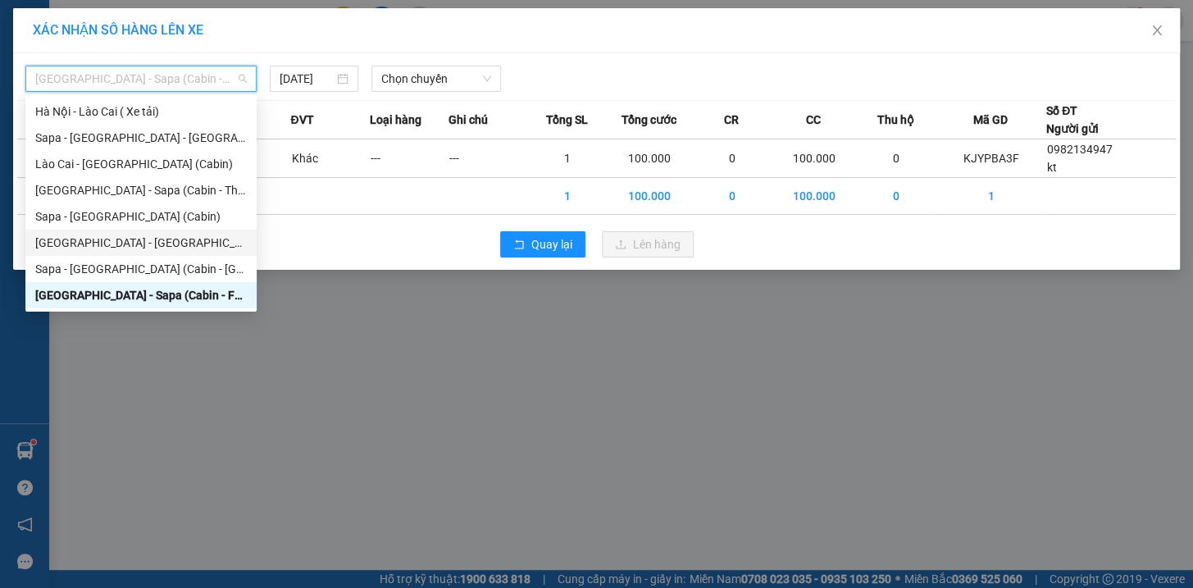
click at [109, 241] on div "Hà Nội - Lào Cai - Sapa (Giường)" at bounding box center [141, 243] width 212 height 18
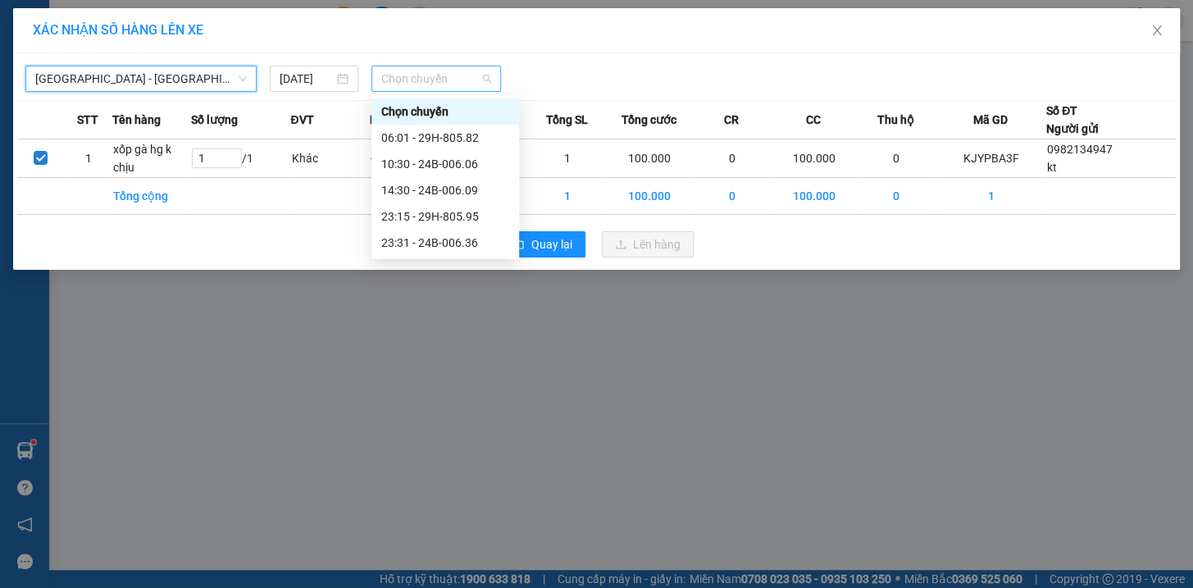
click at [408, 83] on span "Chọn chuyến" at bounding box center [436, 78] width 110 height 25
click at [467, 161] on div "10:30 - 24B-006.06" at bounding box center [445, 164] width 128 height 18
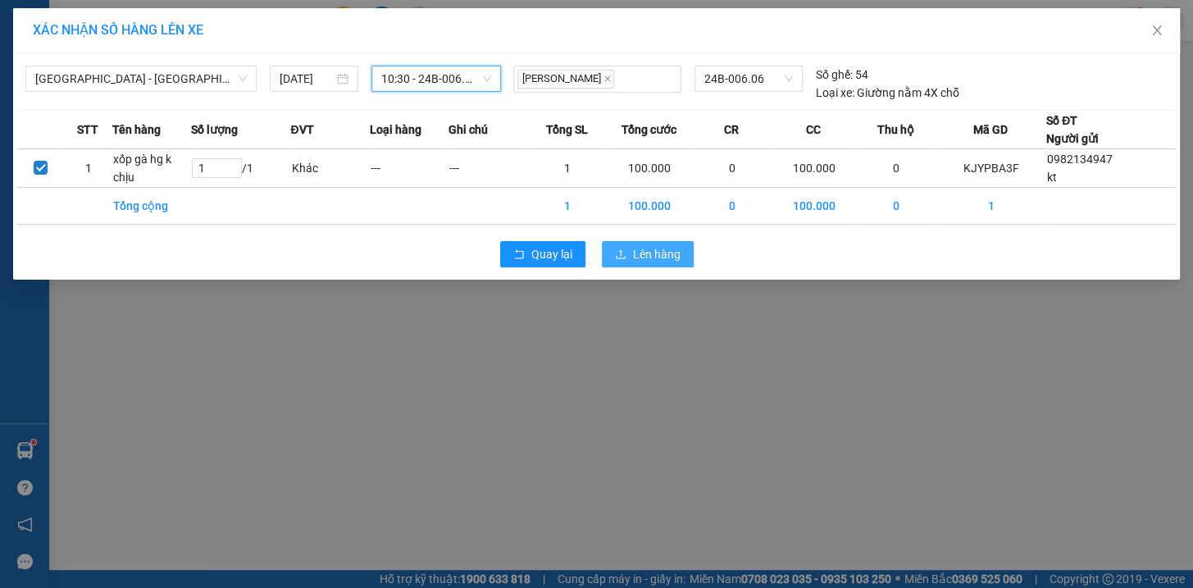
click at [662, 254] on span "Lên hàng" at bounding box center [657, 254] width 48 height 18
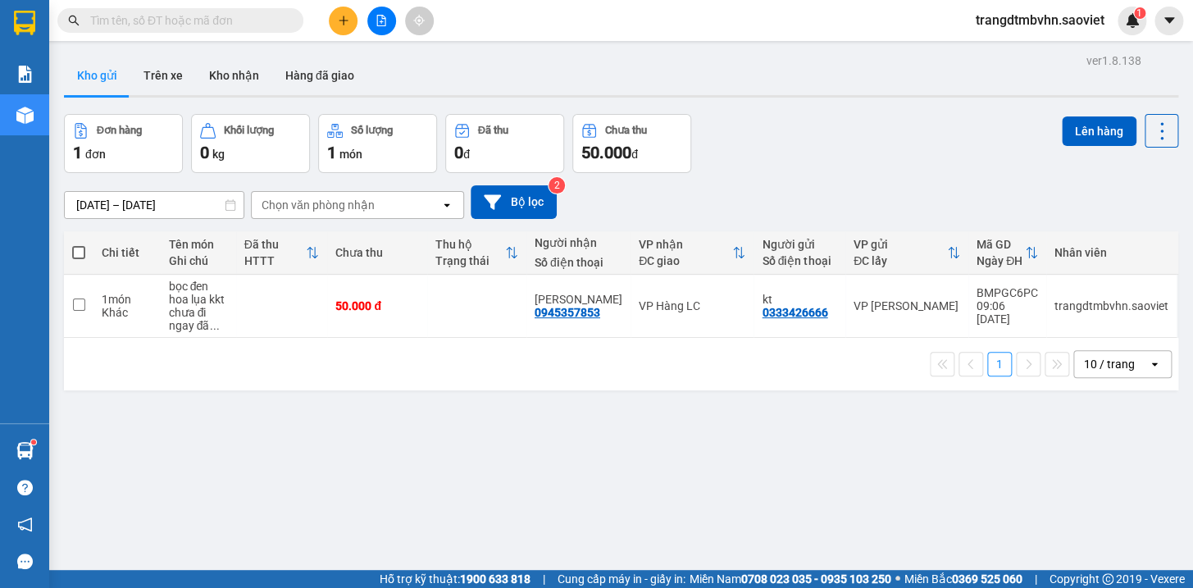
click at [269, 28] on input "text" at bounding box center [187, 20] width 194 height 18
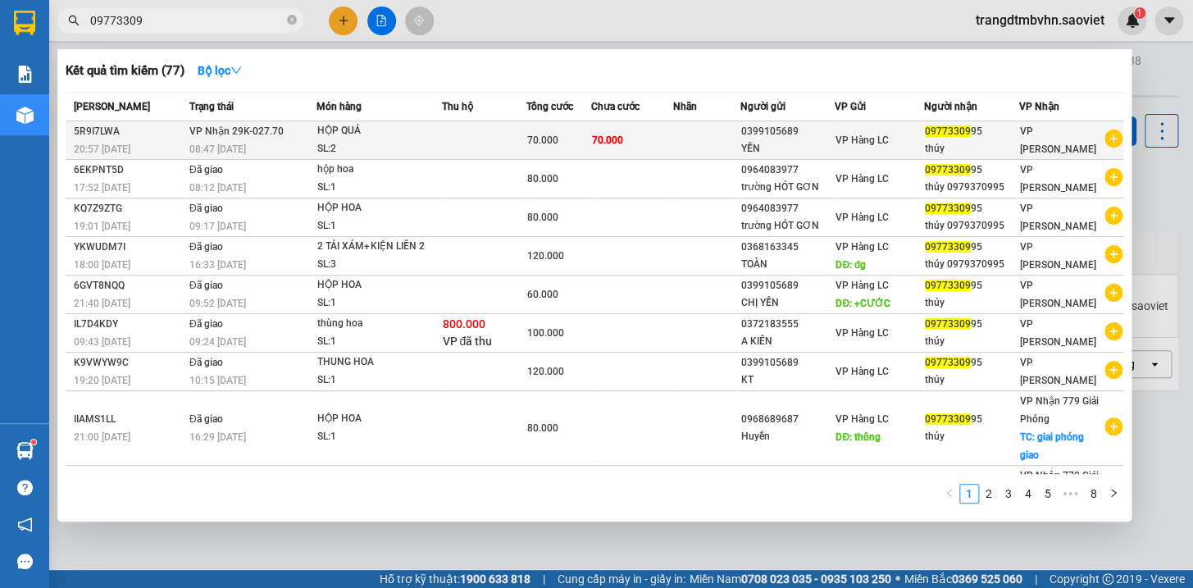
type input "09773309"
click at [828, 151] on div "YẾN" at bounding box center [787, 148] width 93 height 17
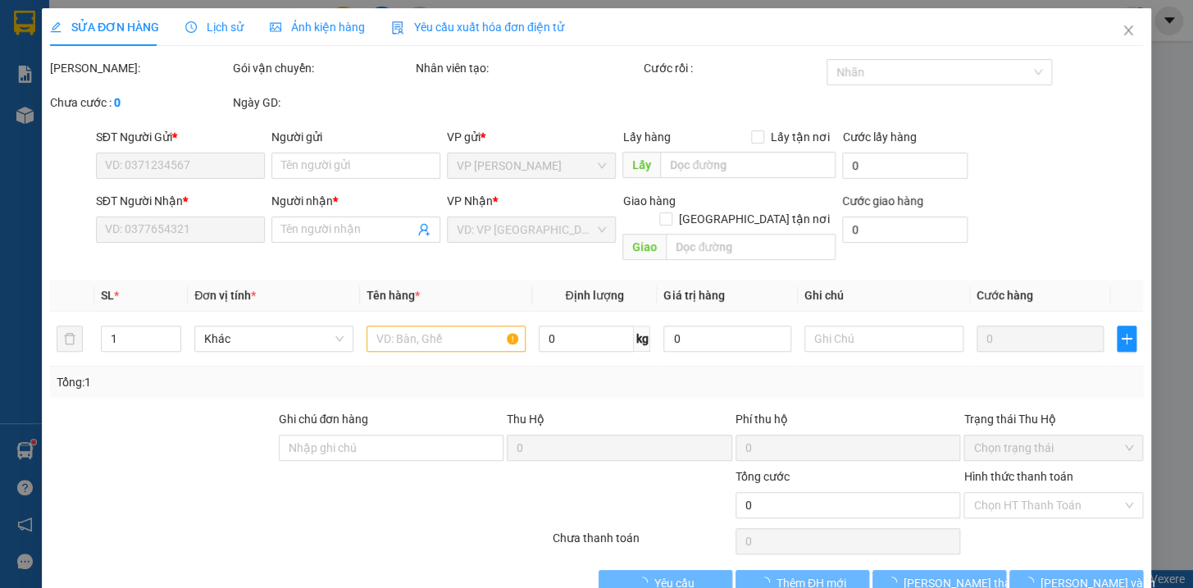
type input "0399105689"
type input "YẾN"
type input "0977330995"
type input "thúy"
type input "70.000"
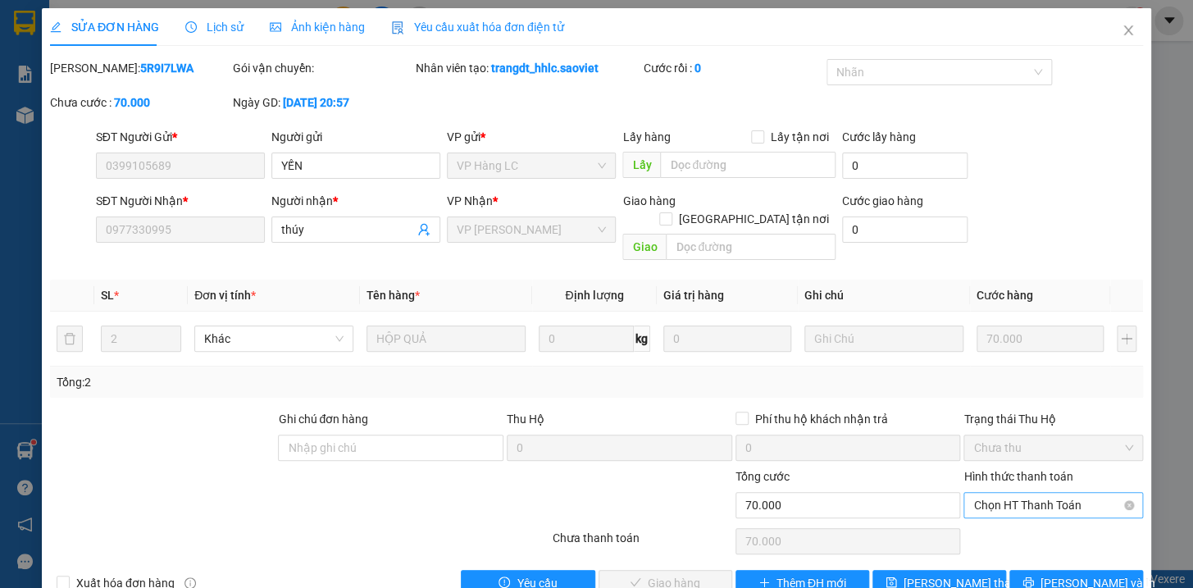
click at [1044, 493] on span "Chọn HT Thanh Toán" at bounding box center [1054, 505] width 160 height 25
click at [1030, 516] on div "Tại văn phòng" at bounding box center [1042, 519] width 157 height 18
type input "0"
click at [678, 574] on span "Lưu và Giao hàng" at bounding box center [708, 583] width 157 height 18
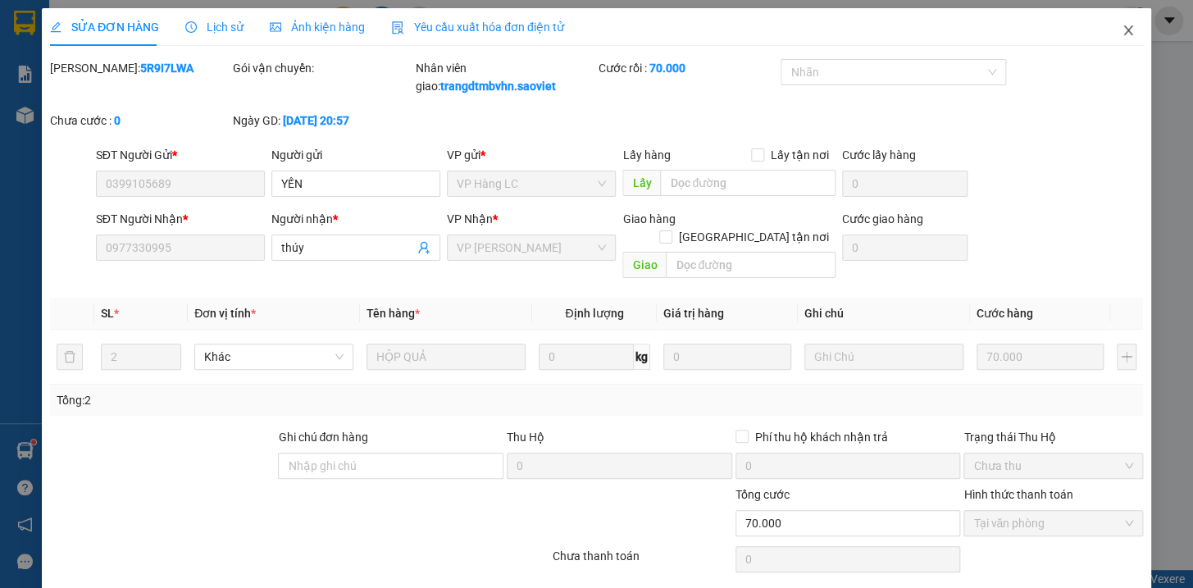
click at [1122, 32] on icon "close" at bounding box center [1128, 30] width 13 height 13
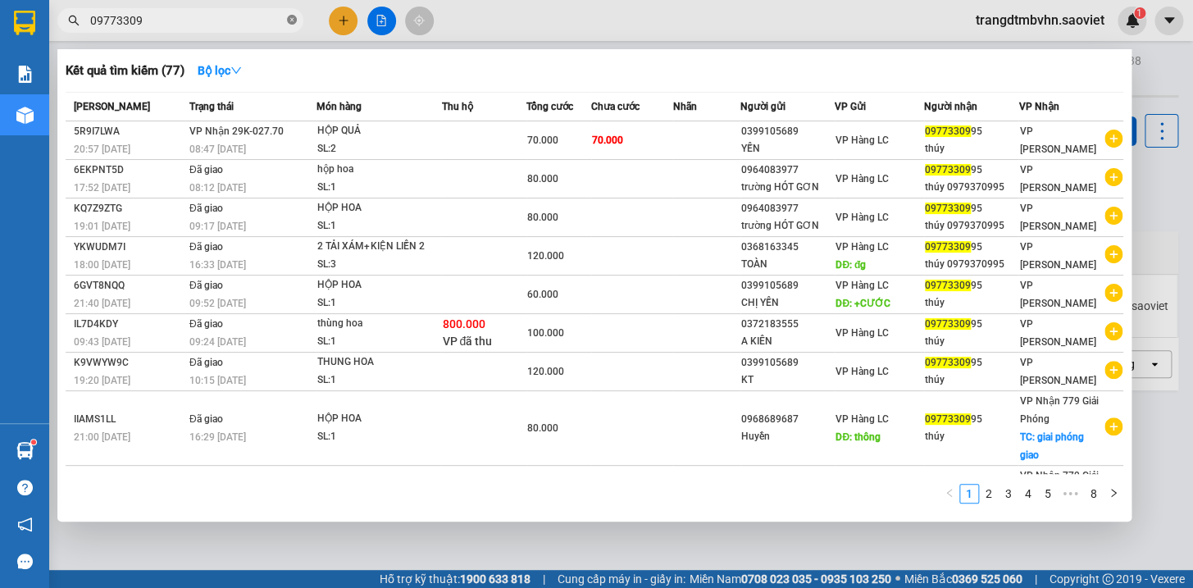
click at [291, 16] on icon "close-circle" at bounding box center [292, 20] width 10 height 10
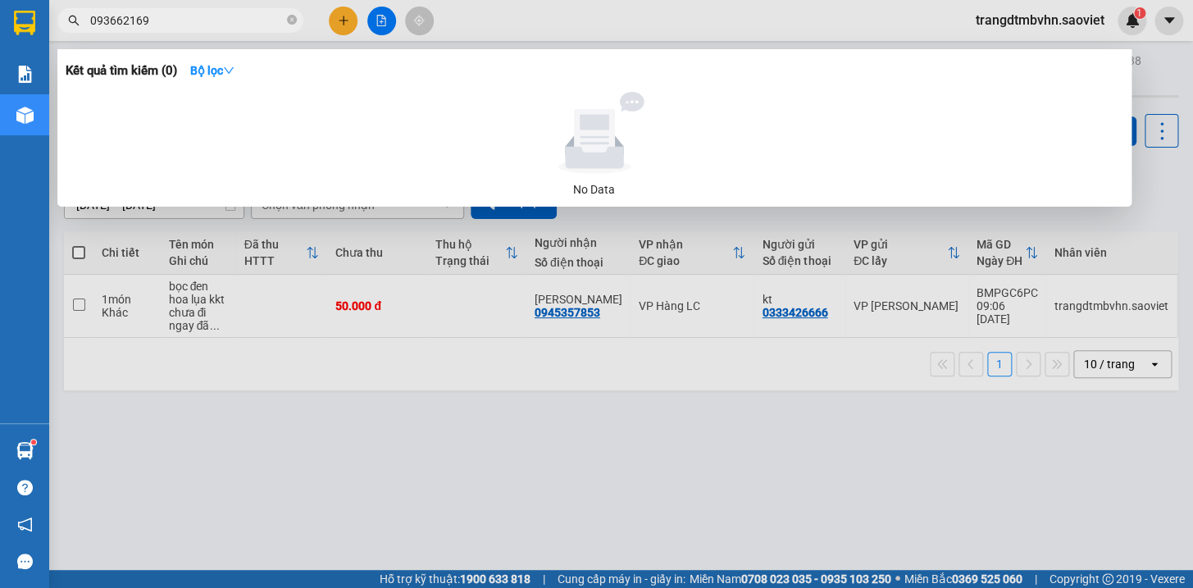
click at [131, 19] on input "093662169" at bounding box center [187, 20] width 194 height 18
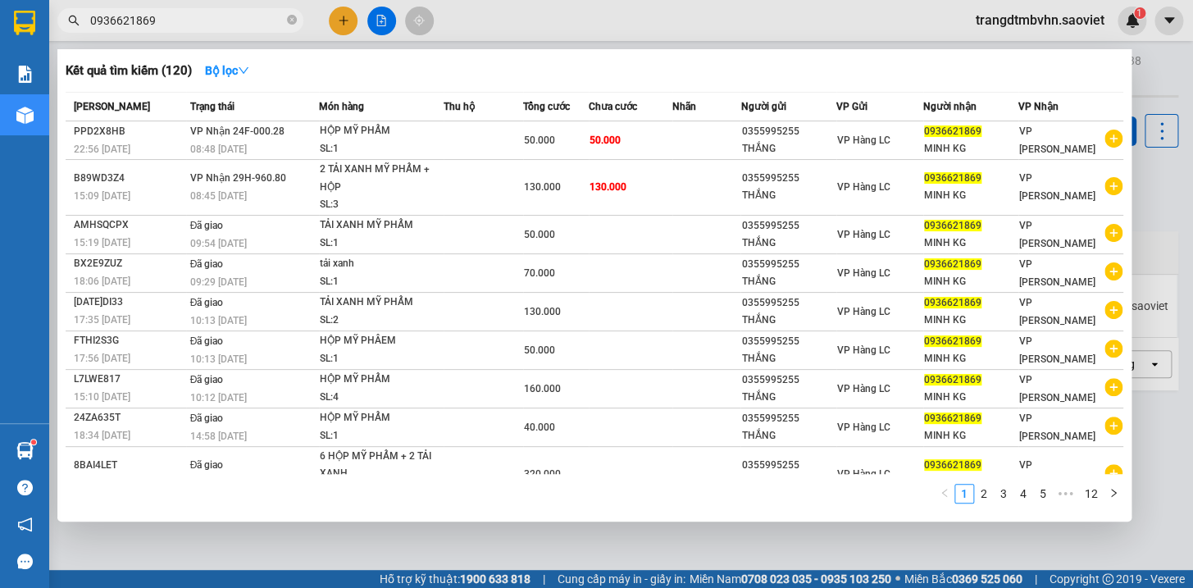
type input "0936621869"
click at [1158, 162] on div at bounding box center [596, 294] width 1193 height 588
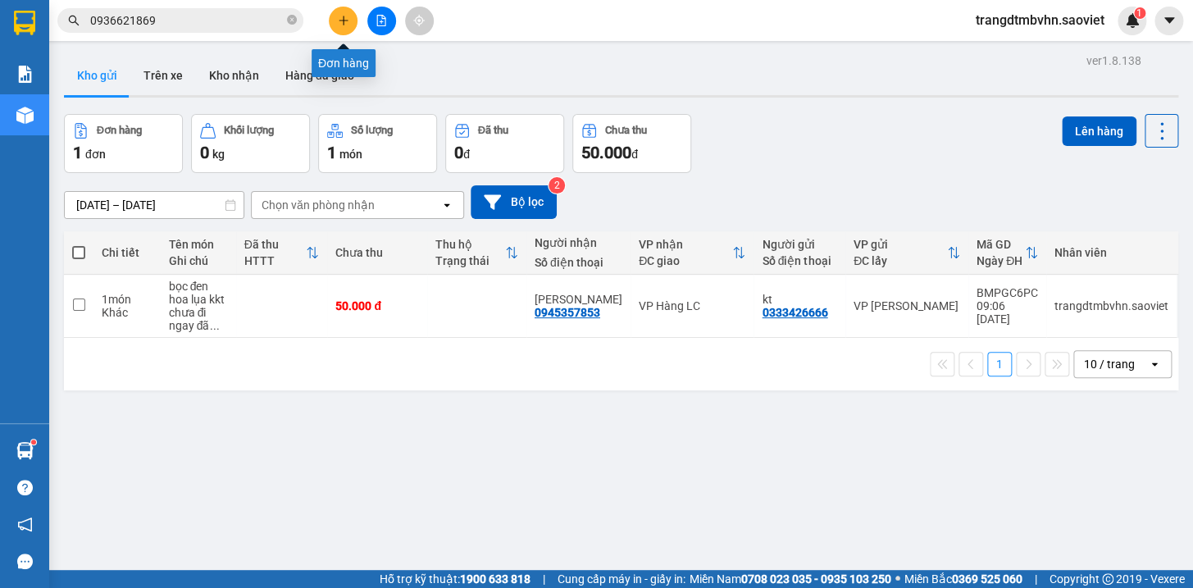
click at [344, 21] on icon "plus" at bounding box center [343, 20] width 1 height 9
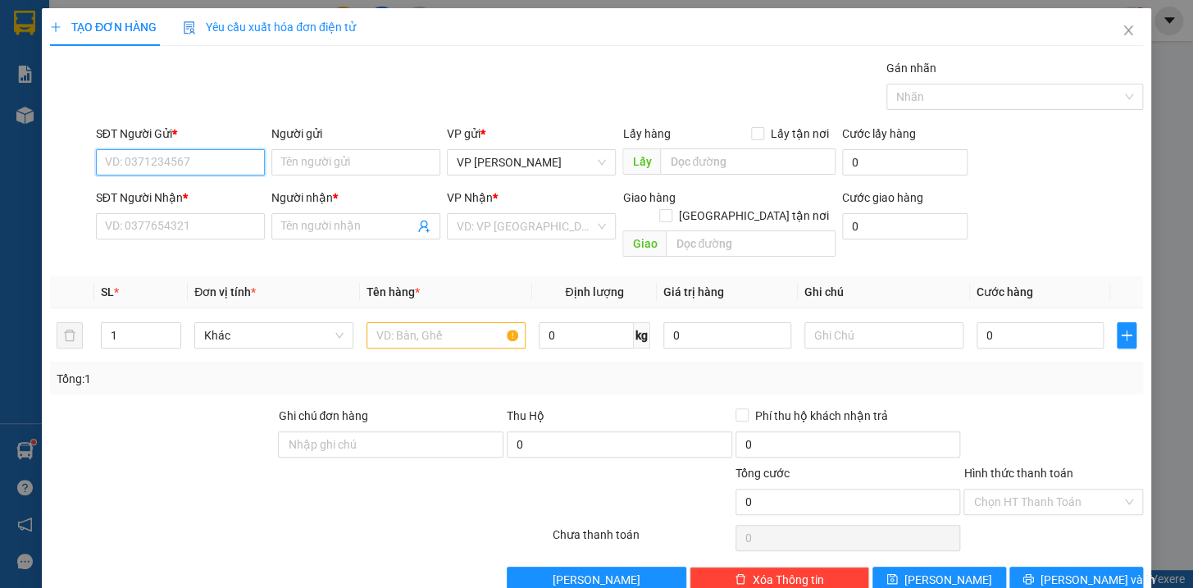
click at [201, 171] on input "SĐT Người Gửi *" at bounding box center [180, 162] width 169 height 26
click at [182, 228] on input "SĐT Người Nhận *" at bounding box center [180, 226] width 169 height 26
type input "0974"
click at [171, 171] on input "SĐT Người Gửi *" at bounding box center [180, 162] width 169 height 26
click at [183, 197] on div "0982699542 - Quỳnh bát tràng" at bounding box center [185, 195] width 162 height 18
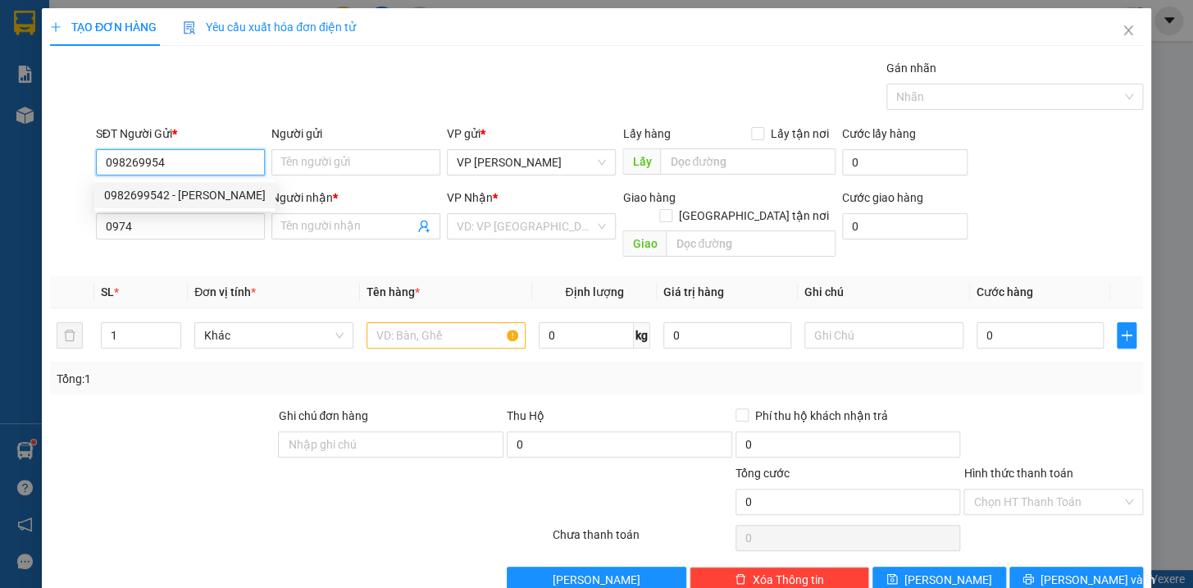
type input "0982699542"
type input "Quỳnh bát tràng"
type input "0982699542"
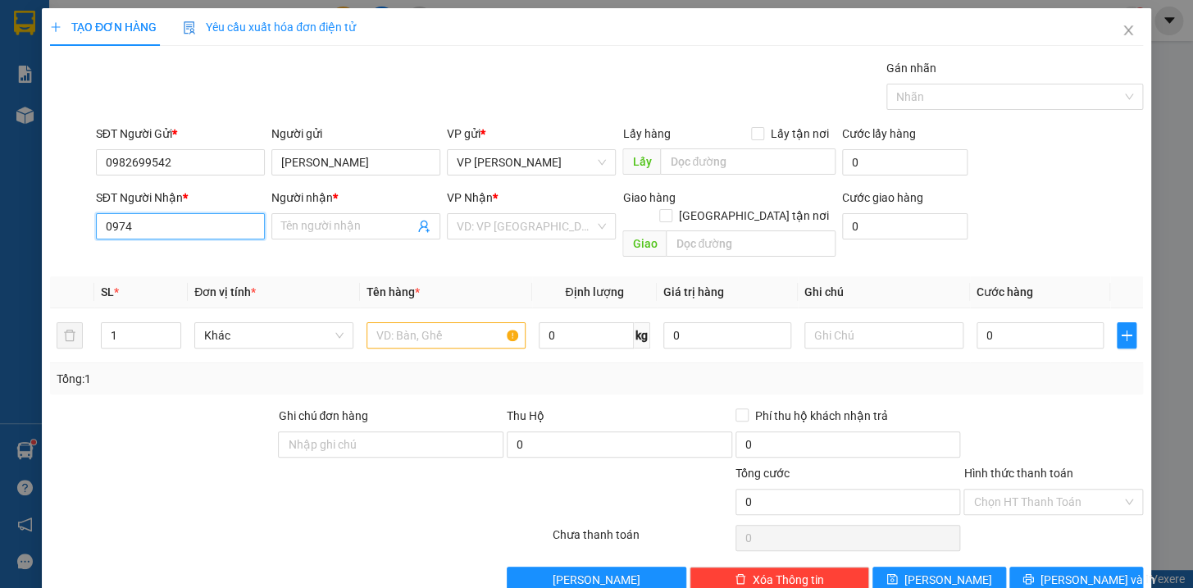
click at [199, 217] on input "0974" at bounding box center [180, 226] width 169 height 26
type input "0974618407"
click at [202, 262] on div "0974618407 - Quế" at bounding box center [196, 259] width 185 height 18
type input "Quế"
type input "0974618407"
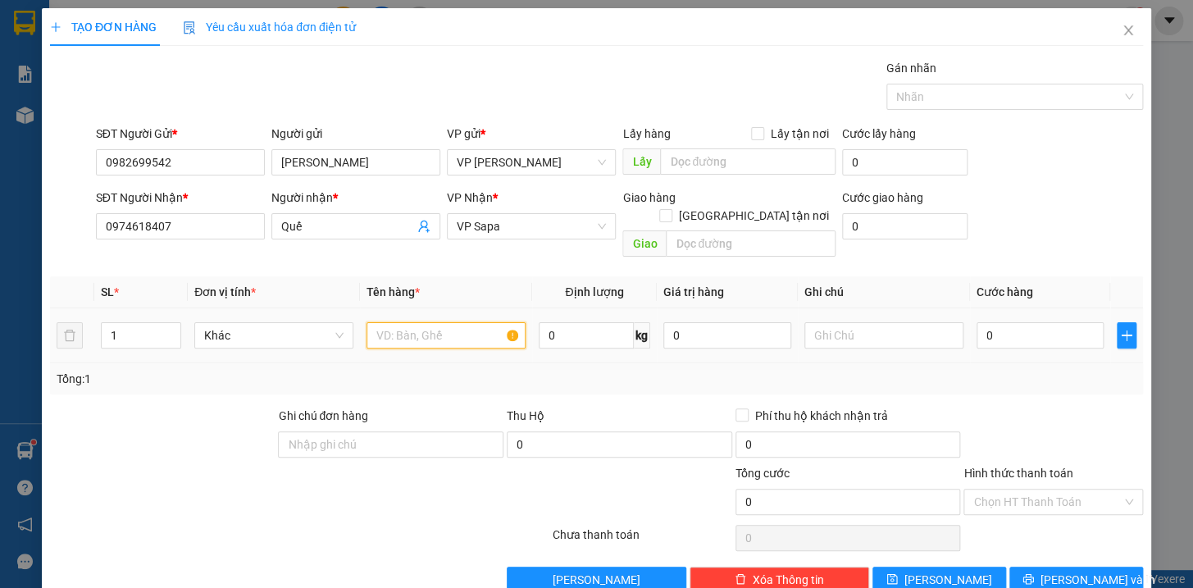
click at [410, 325] on input "text" at bounding box center [446, 335] width 159 height 26
click at [407, 322] on input "hộp góm kkt" at bounding box center [446, 335] width 159 height 26
click at [422, 322] on input "hộp gốm kkt" at bounding box center [446, 335] width 159 height 26
type input "hộp gốm sứ kkt"
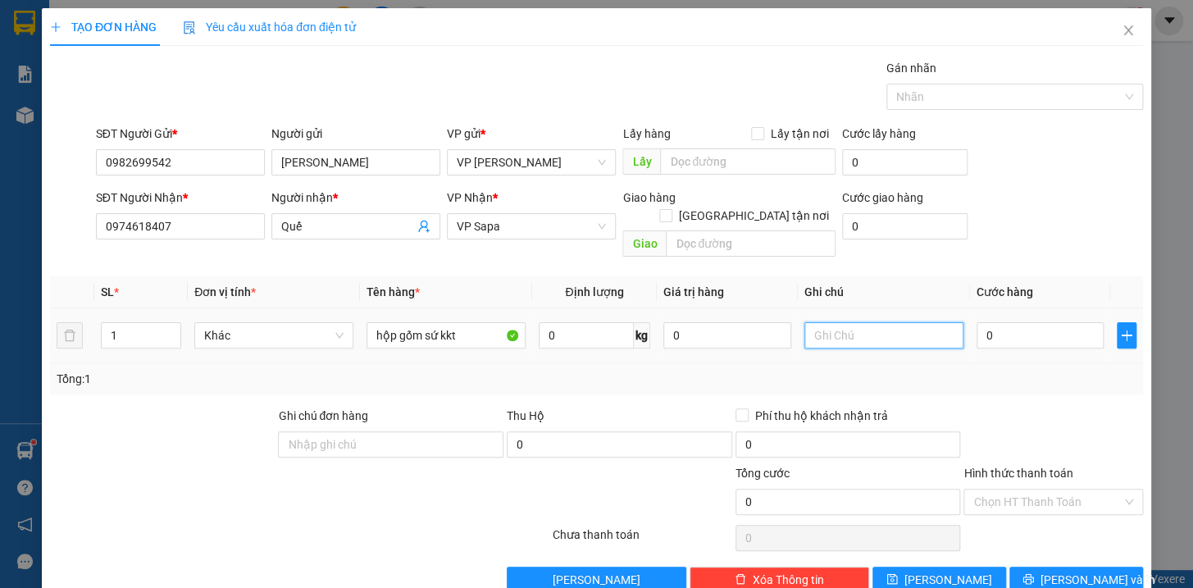
click at [846, 322] on input "text" at bounding box center [884, 335] width 159 height 26
type input "v"
type input "vỡ k chịu"
click at [992, 322] on input "0" at bounding box center [1041, 335] width 128 height 26
type input "5"
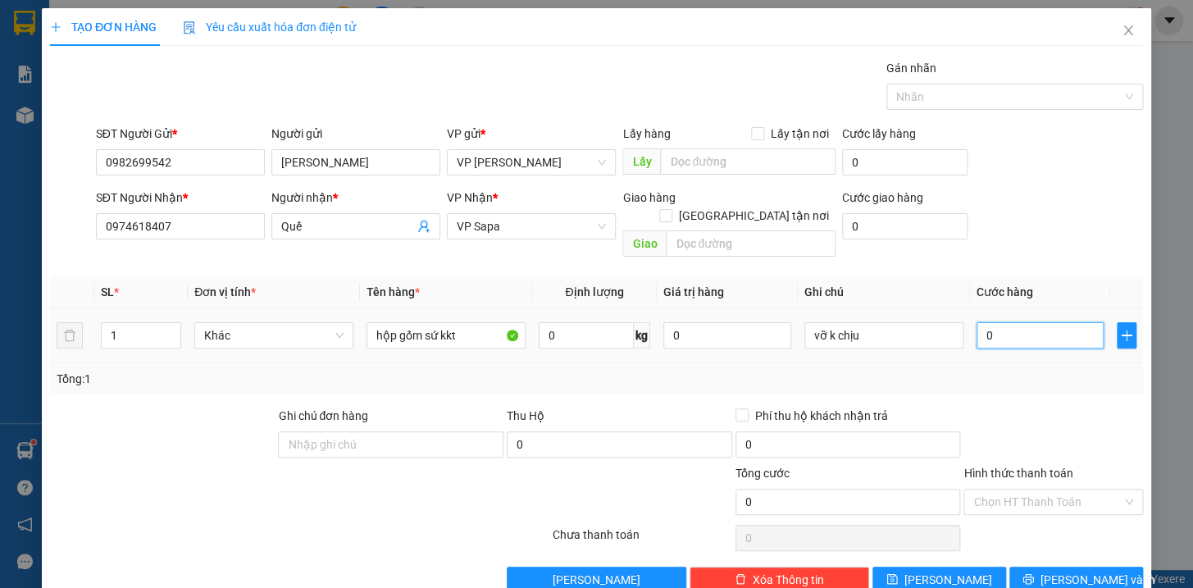
type input "5"
type input "50"
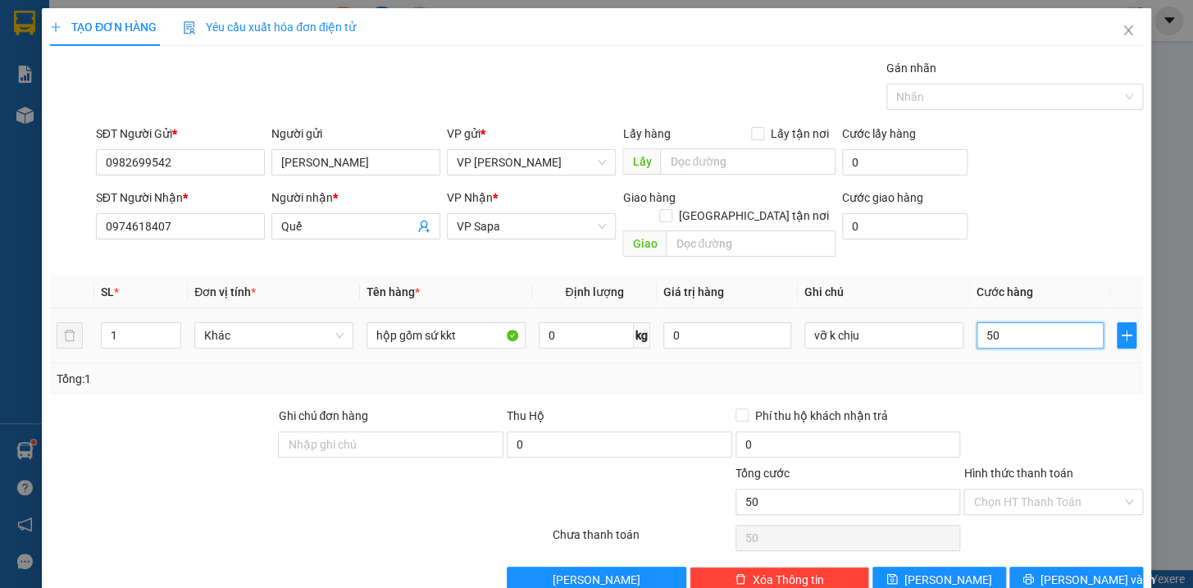
type input "500"
type input "5.000"
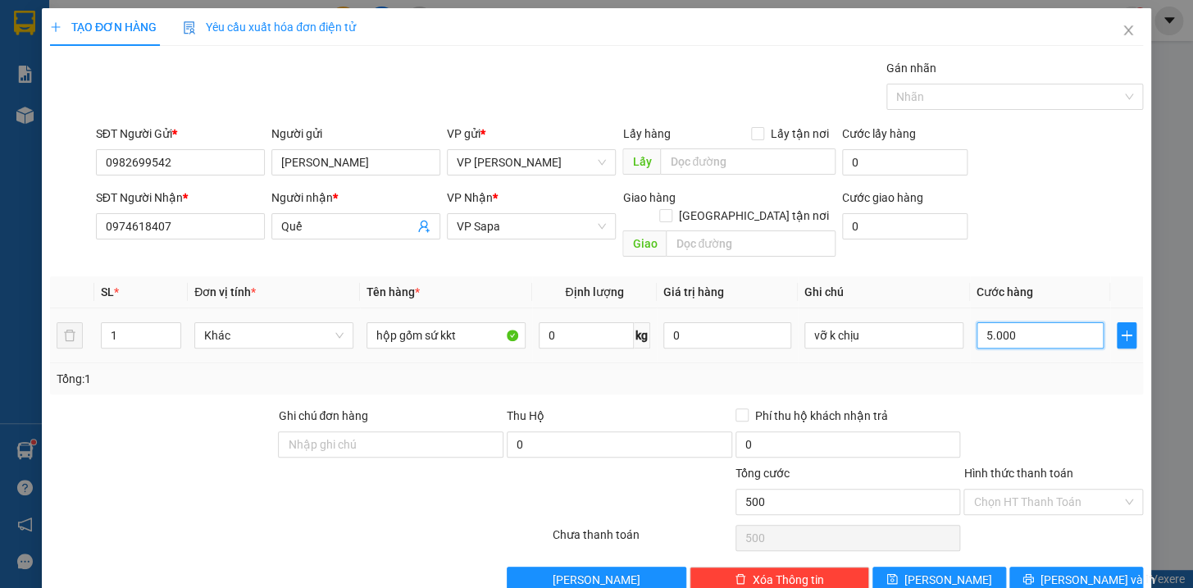
type input "5.000"
type input "50.000"
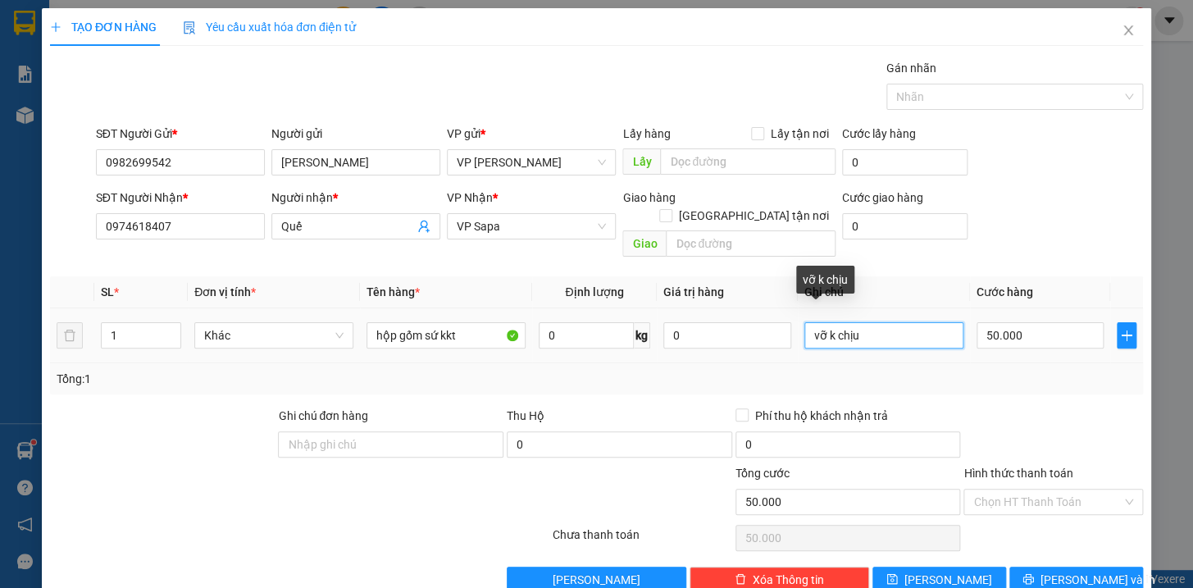
click at [913, 322] on input "vỡ k chịu" at bounding box center [884, 335] width 159 height 26
type input "vỡ k chịu chưa đi ngay"
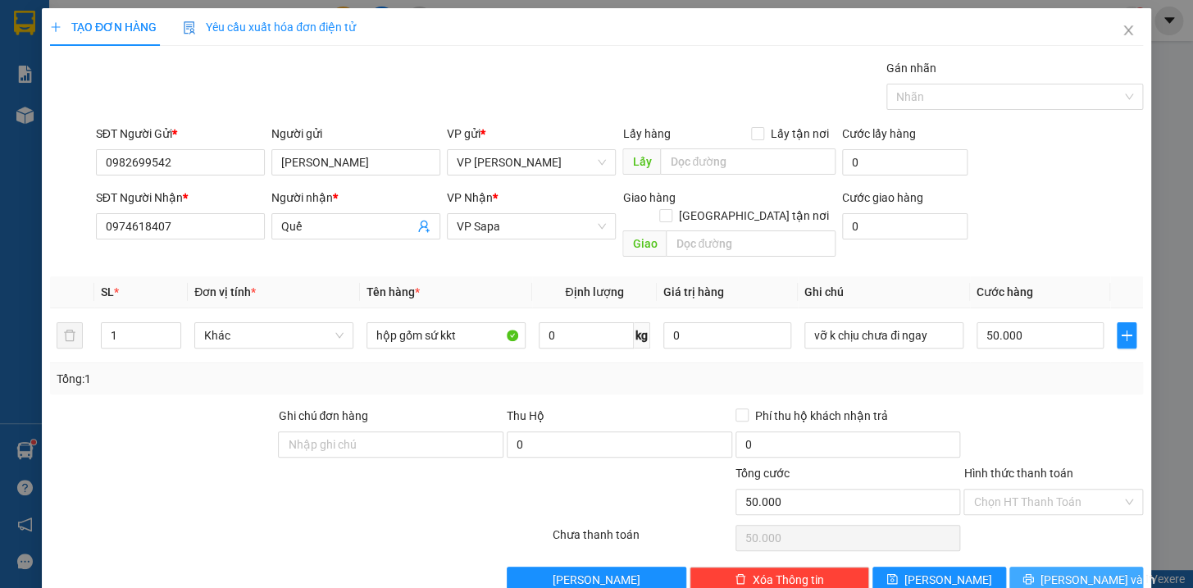
drag, startPoint x: 1077, startPoint y: 556, endPoint x: 1077, endPoint y: 547, distance: 9.0
click at [1077, 567] on button "Lưu và In" at bounding box center [1077, 580] width 134 height 26
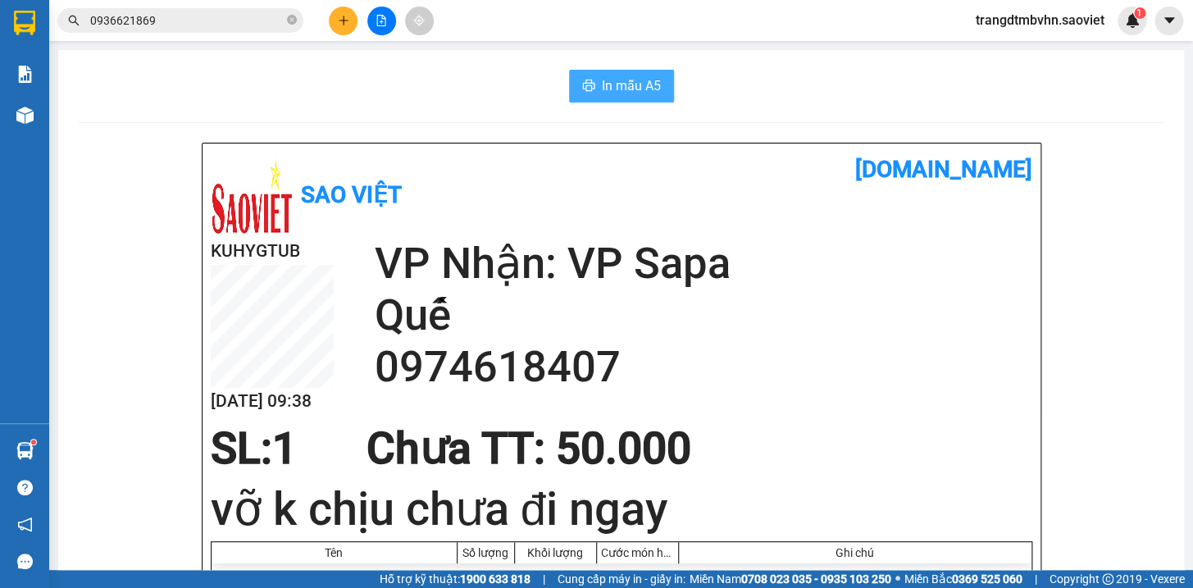
click at [651, 80] on span "In mẫu A5" at bounding box center [631, 85] width 59 height 21
click at [346, 21] on icon "plus" at bounding box center [343, 20] width 9 height 1
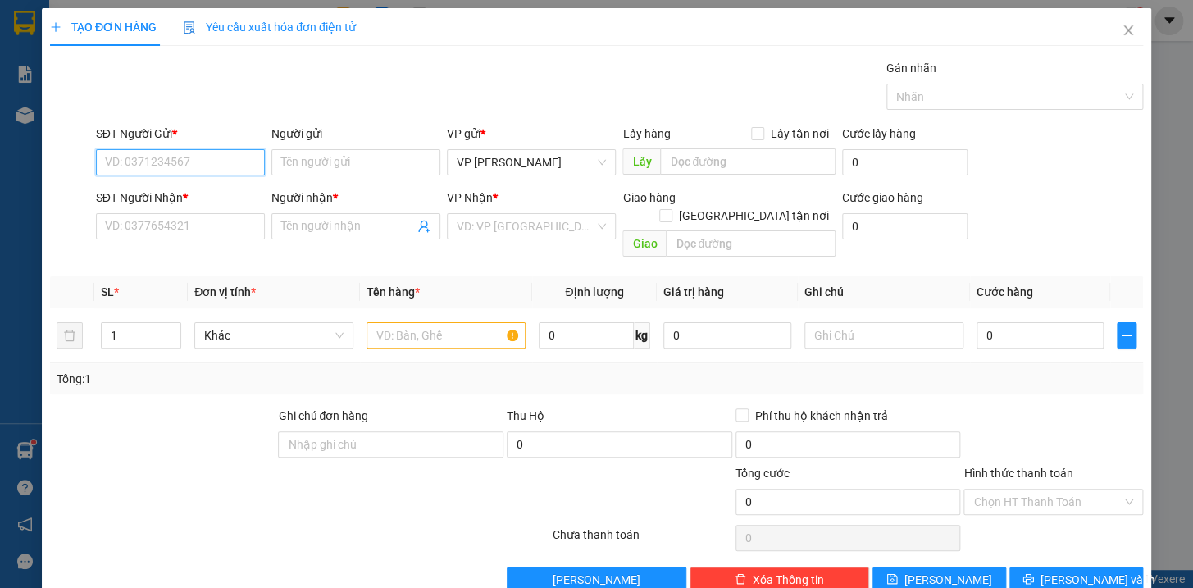
click at [239, 166] on input "SĐT Người Gửi *" at bounding box center [180, 162] width 169 height 26
type input "0989099011"
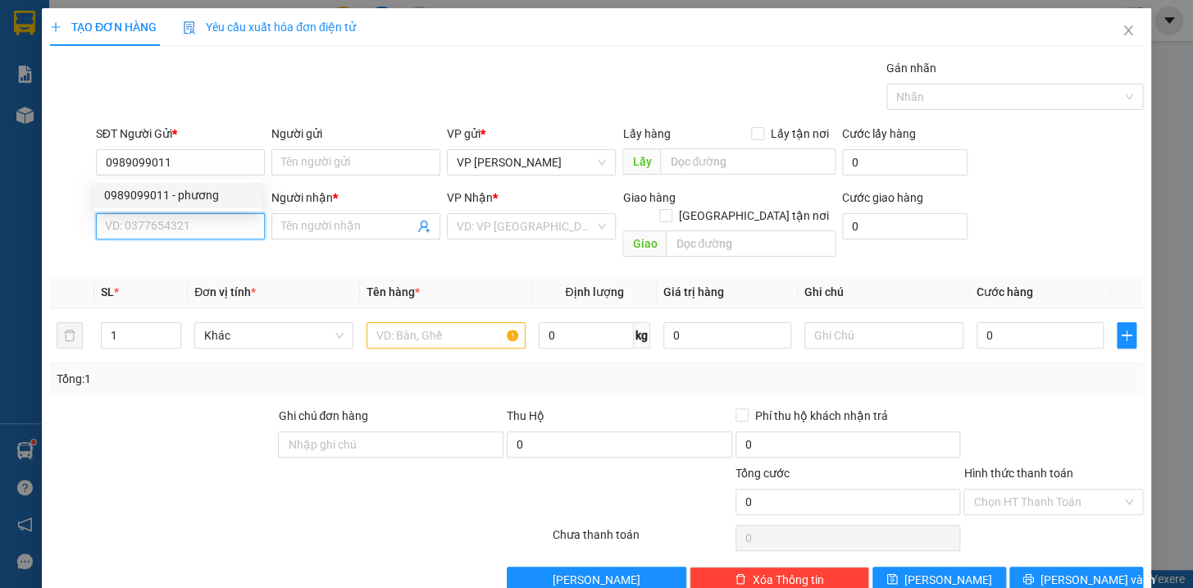
click at [175, 219] on input "SĐT Người Nhận *" at bounding box center [180, 226] width 169 height 26
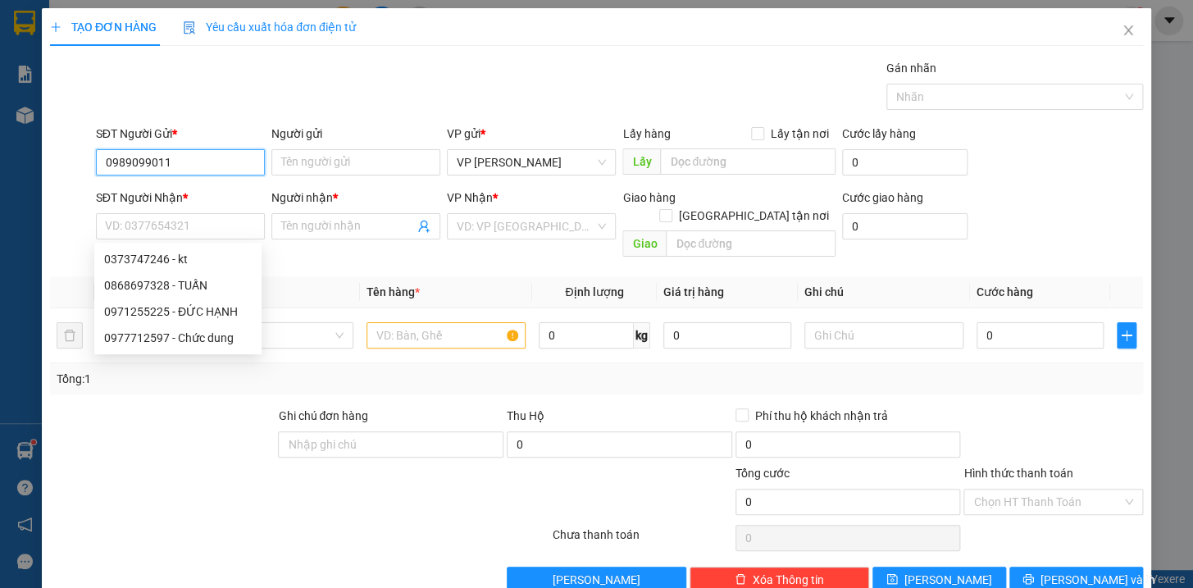
click at [202, 153] on input "0989099011" at bounding box center [180, 162] width 169 height 26
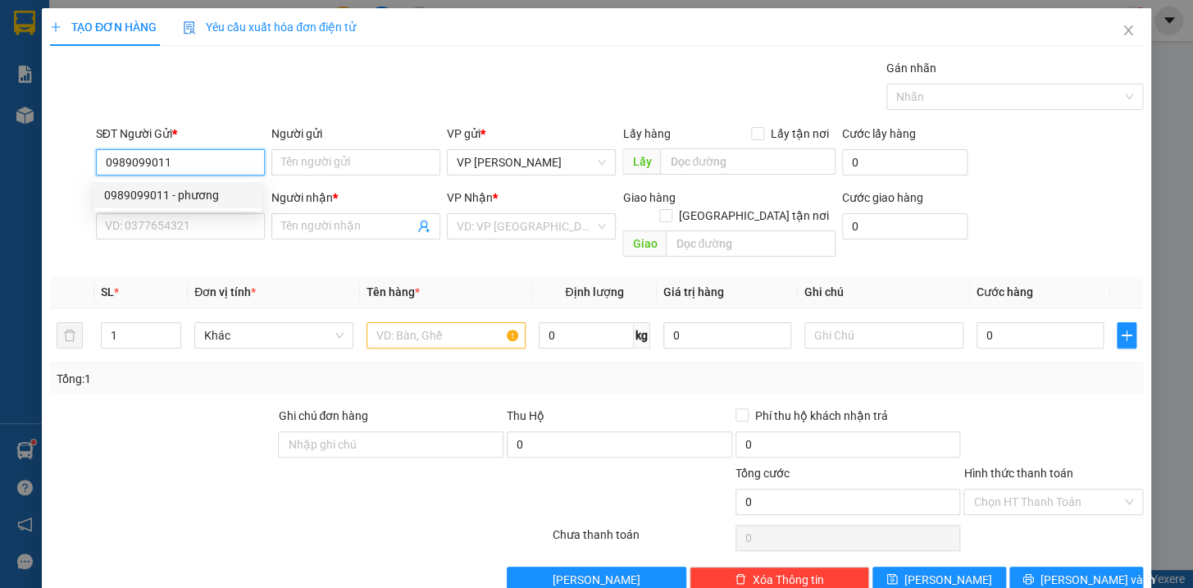
click at [196, 194] on div "0989099011 - phương" at bounding box center [178, 195] width 148 height 18
type input "phương"
type input "0373747246"
type input "kt"
type input "KH NHẬN KM150"
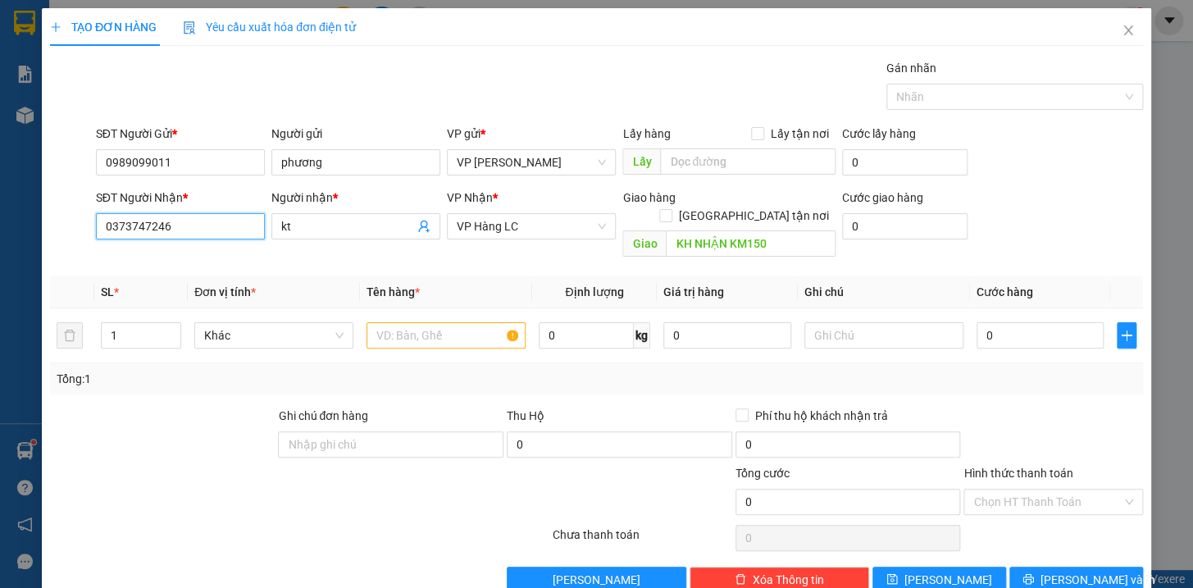
click at [198, 229] on input "0373747246" at bounding box center [180, 226] width 169 height 26
type input "0"
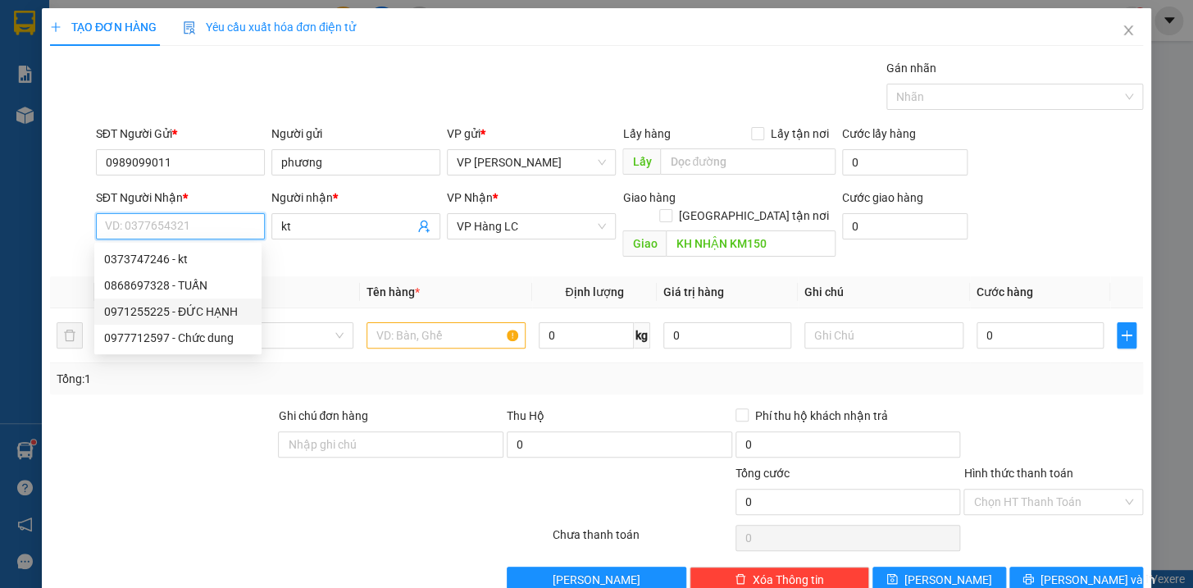
click at [190, 315] on div "0971255225 - ĐỨC HẠNH" at bounding box center [178, 312] width 148 height 18
type input "0971255225"
type input "ĐỨC HẠNH"
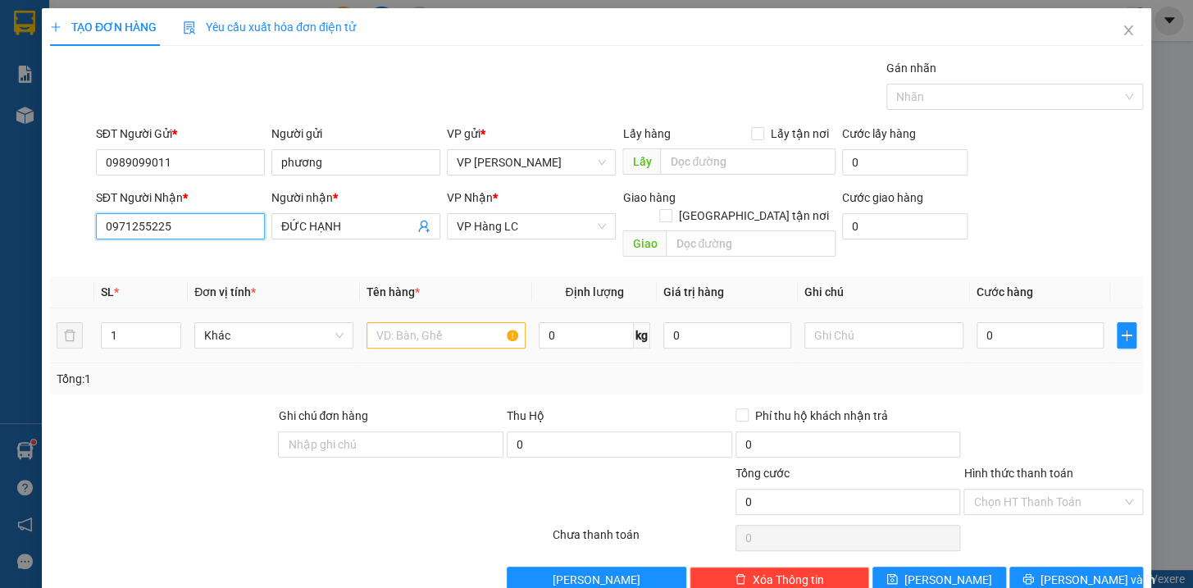
type input "0971255225"
click at [399, 322] on input "text" at bounding box center [446, 335] width 159 height 26
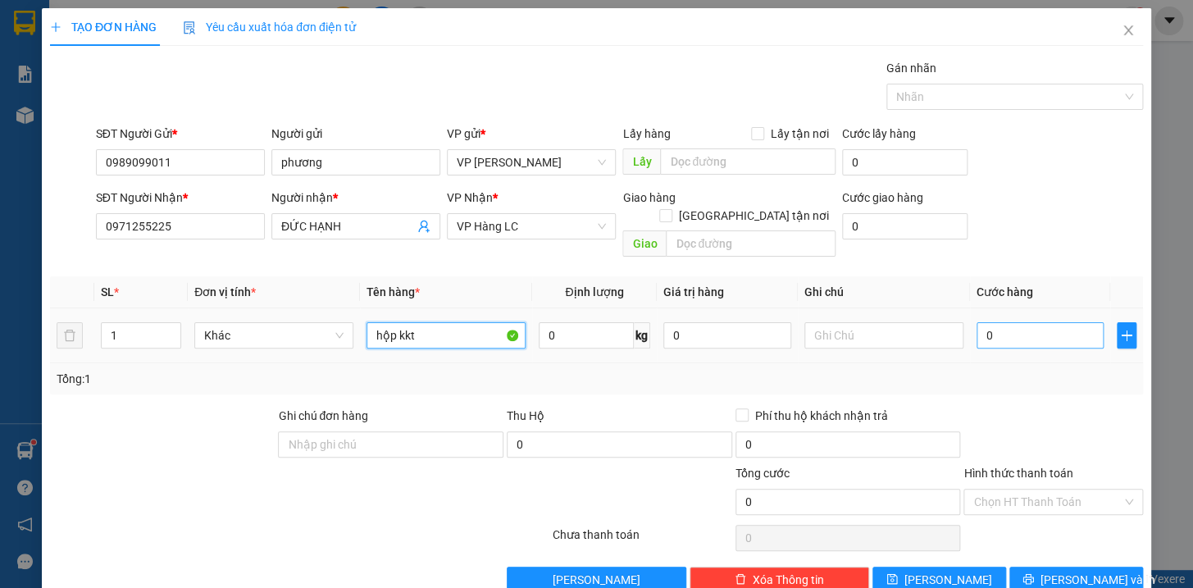
type input "hộp kkt"
click at [1034, 326] on input "0" at bounding box center [1041, 335] width 128 height 26
type input "4"
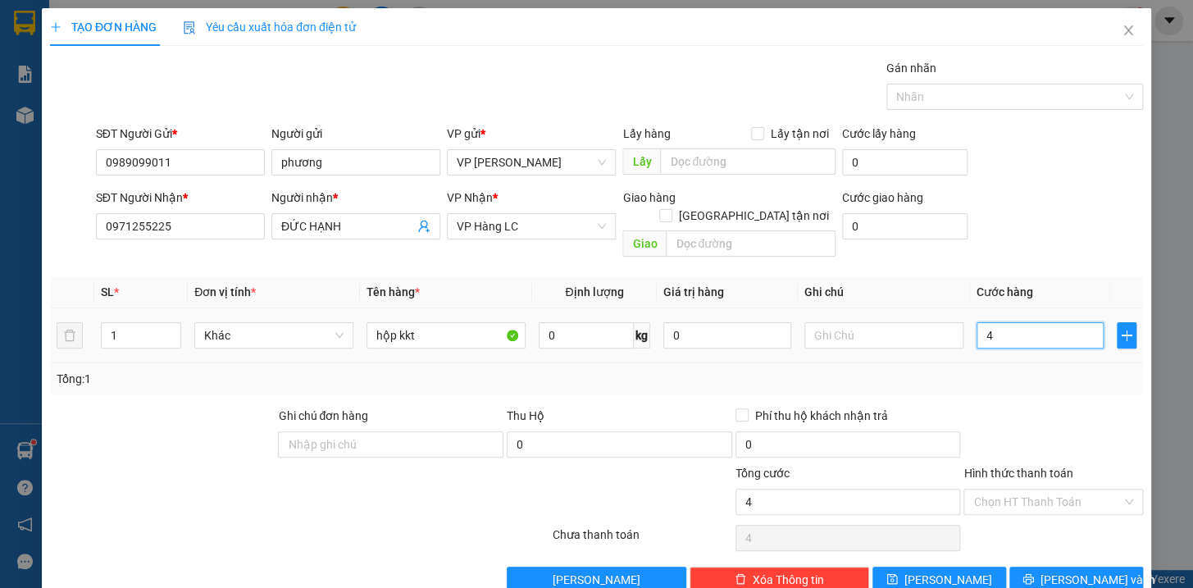
type input "40"
type input "400"
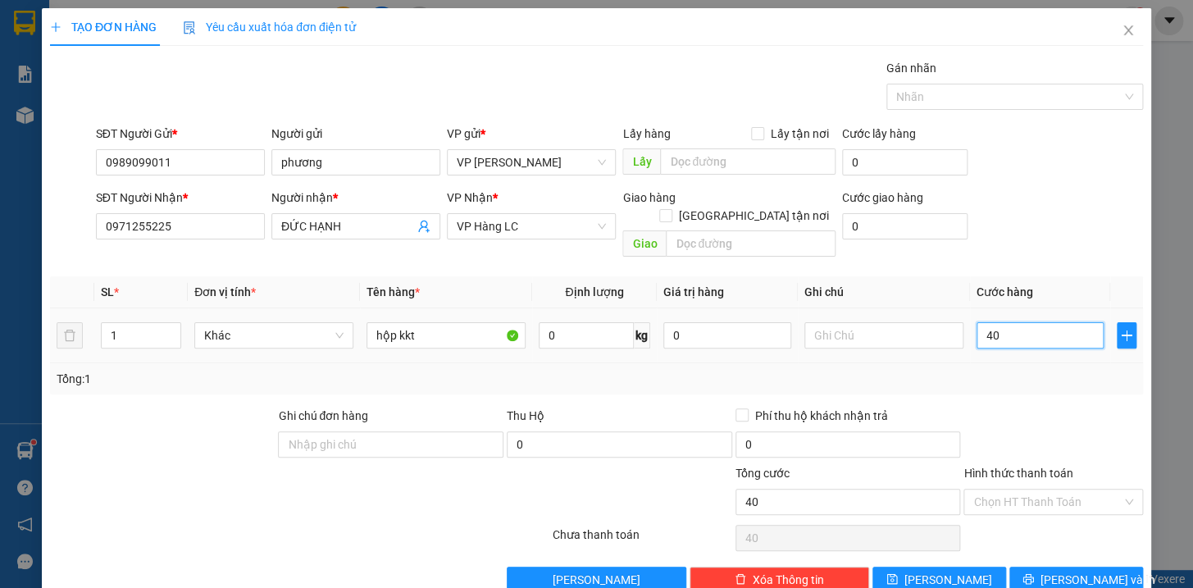
type input "400"
type input "4.000"
type input "40.000"
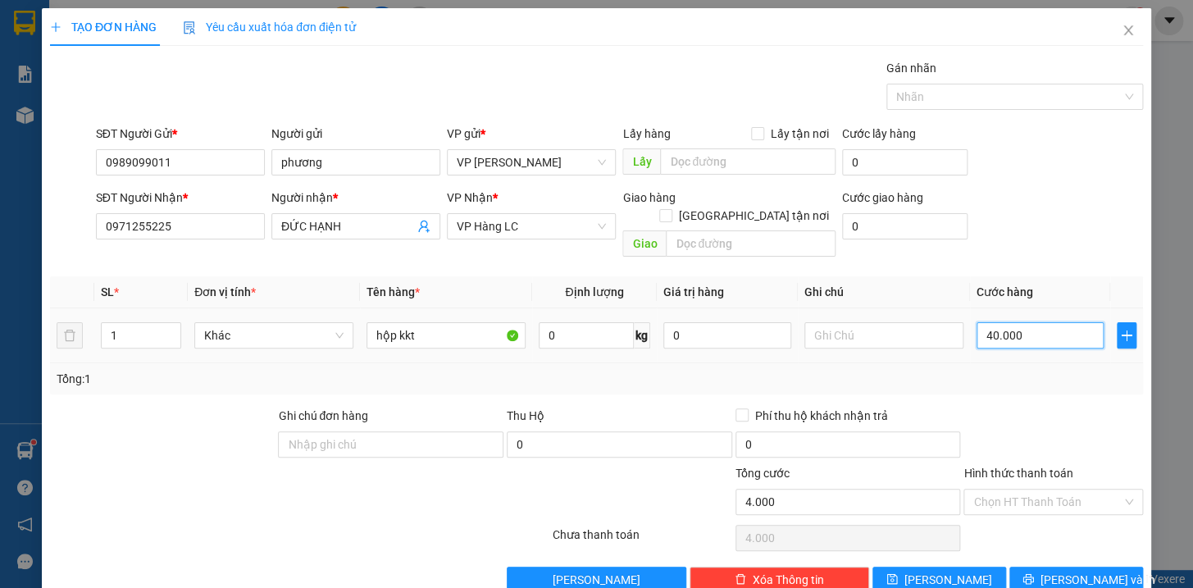
type input "40.000"
click at [831, 322] on input "text" at bounding box center [884, 335] width 159 height 26
type input "chưa đi ngay đã báo"
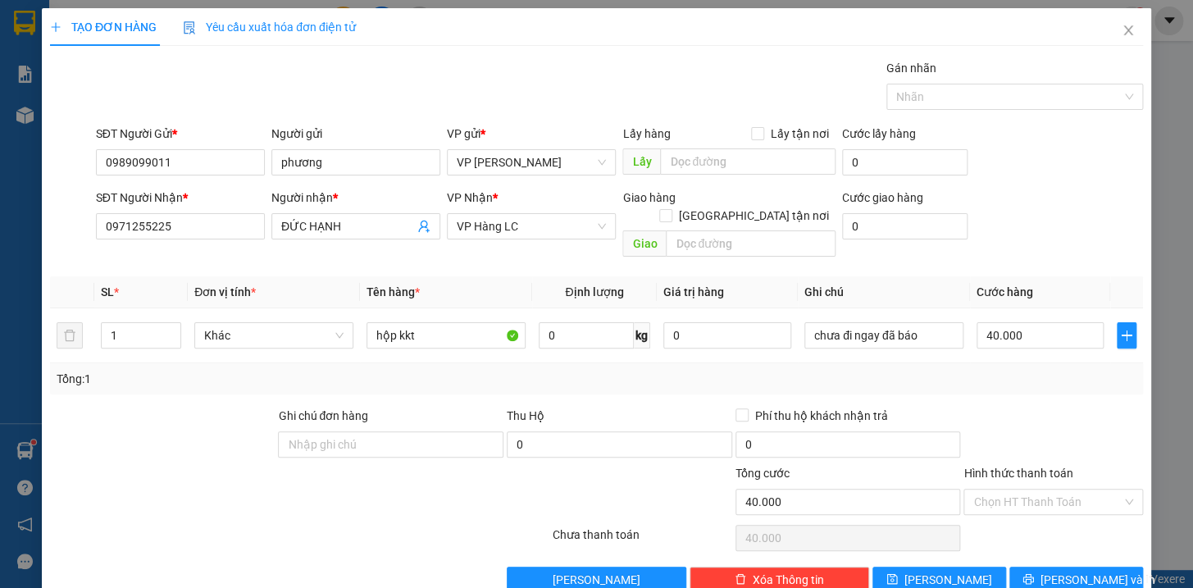
scroll to position [17, 0]
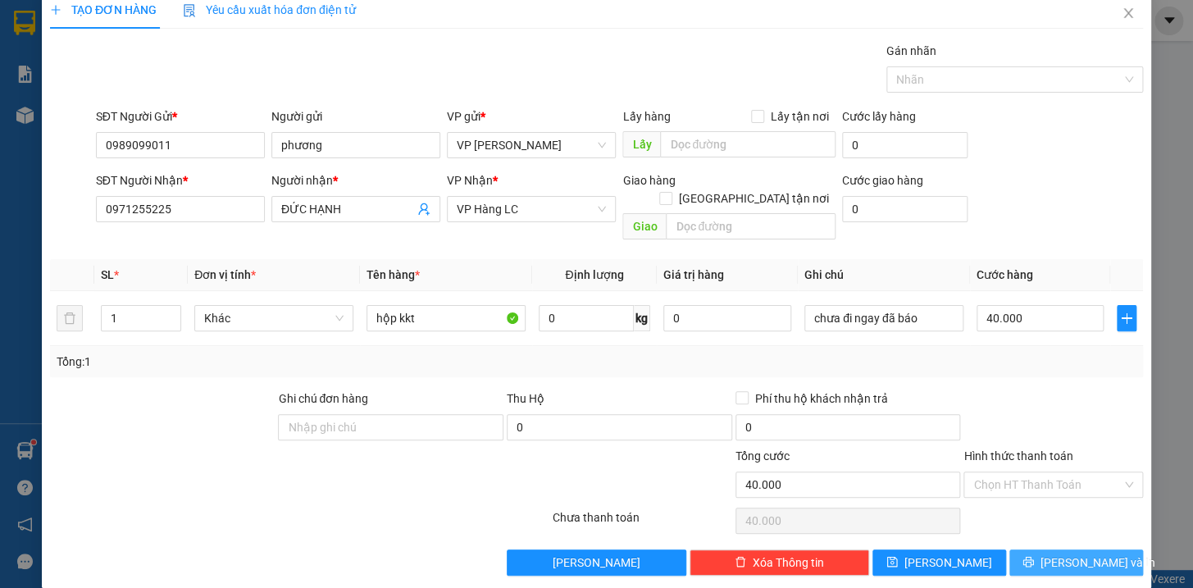
click at [1083, 554] on span "Lưu và In" at bounding box center [1098, 563] width 115 height 18
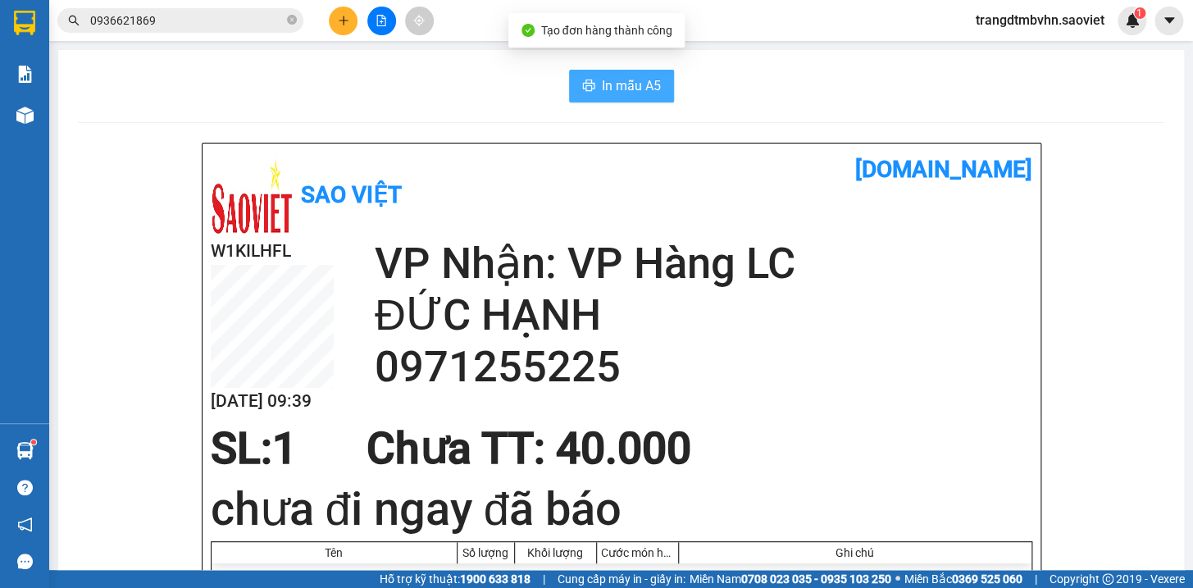
click at [640, 89] on span "In mẫu A5" at bounding box center [631, 85] width 59 height 21
click at [248, 24] on input "0936621869" at bounding box center [187, 20] width 194 height 18
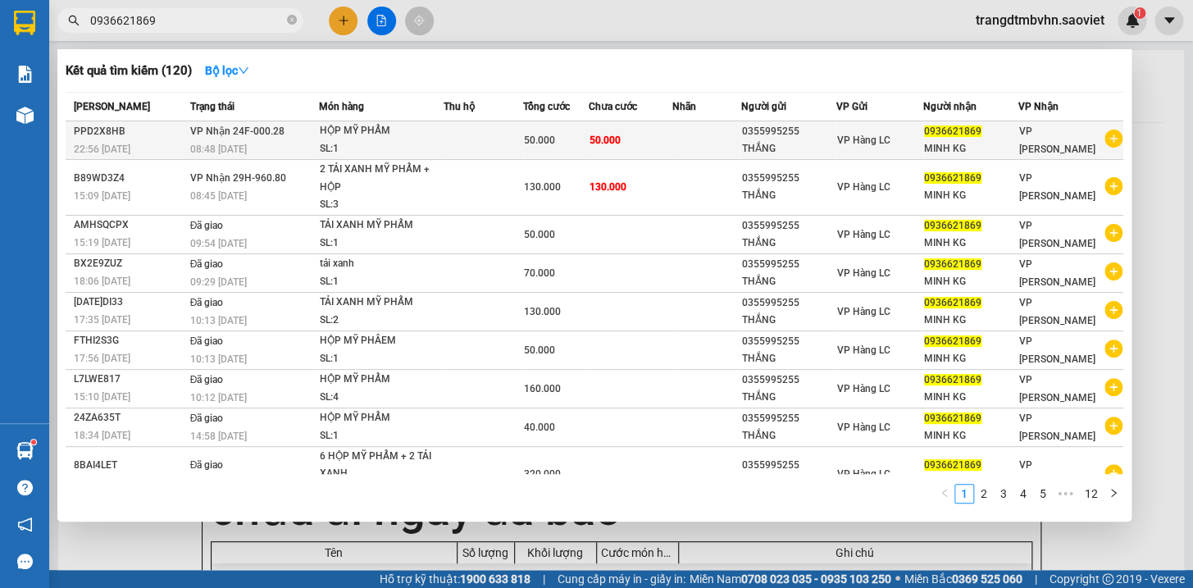
click at [932, 140] on div "MINH KG" at bounding box center [970, 148] width 93 height 17
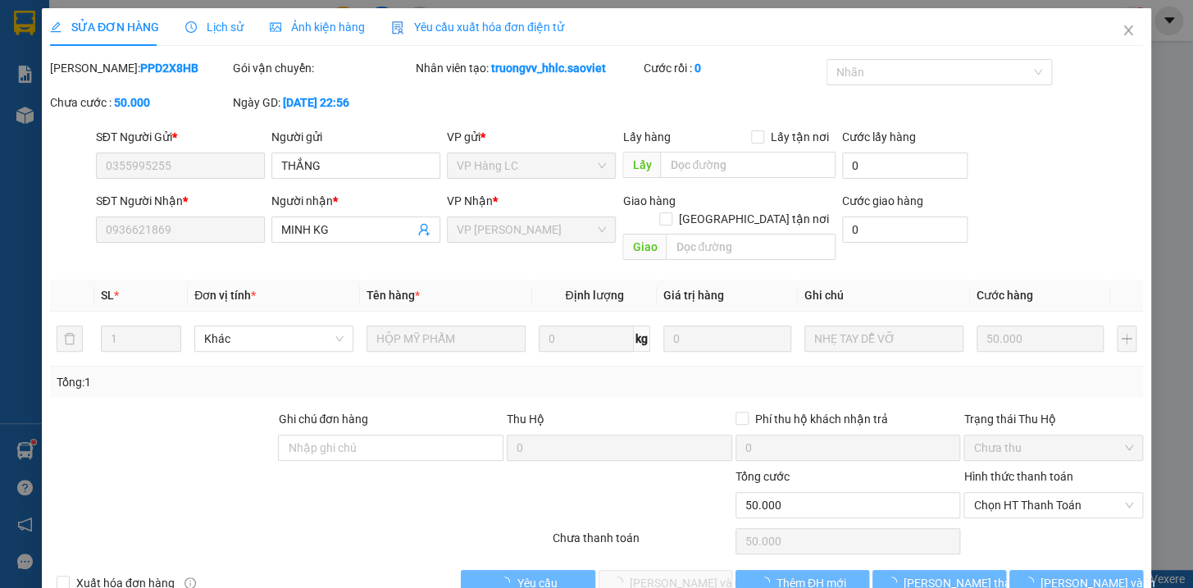
type input "0355995255"
type input "THẮNG"
type input "0936621869"
type input "MINH KG"
type input "50.000"
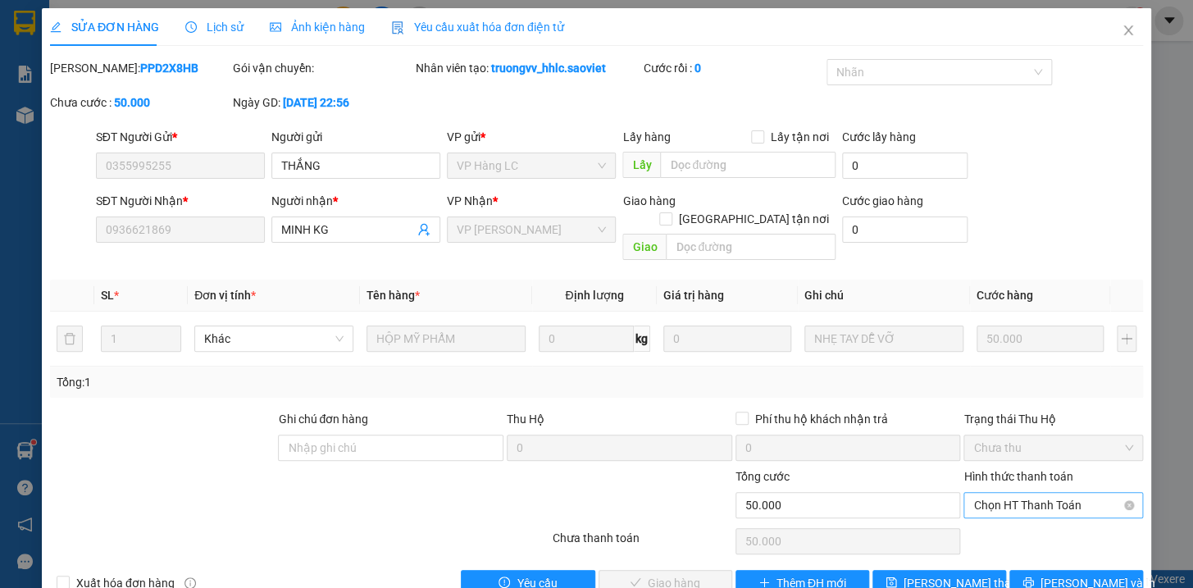
click at [1079, 493] on span "Chọn HT Thanh Toán" at bounding box center [1054, 505] width 160 height 25
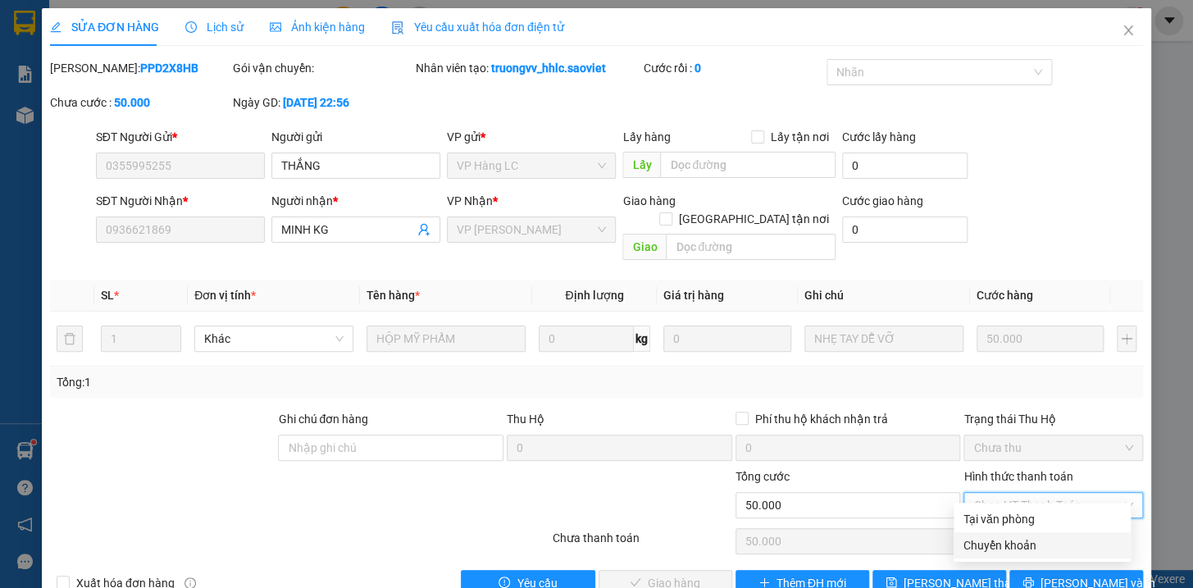
click at [1001, 536] on div "Chuyển khoản" at bounding box center [1042, 545] width 157 height 18
type input "0"
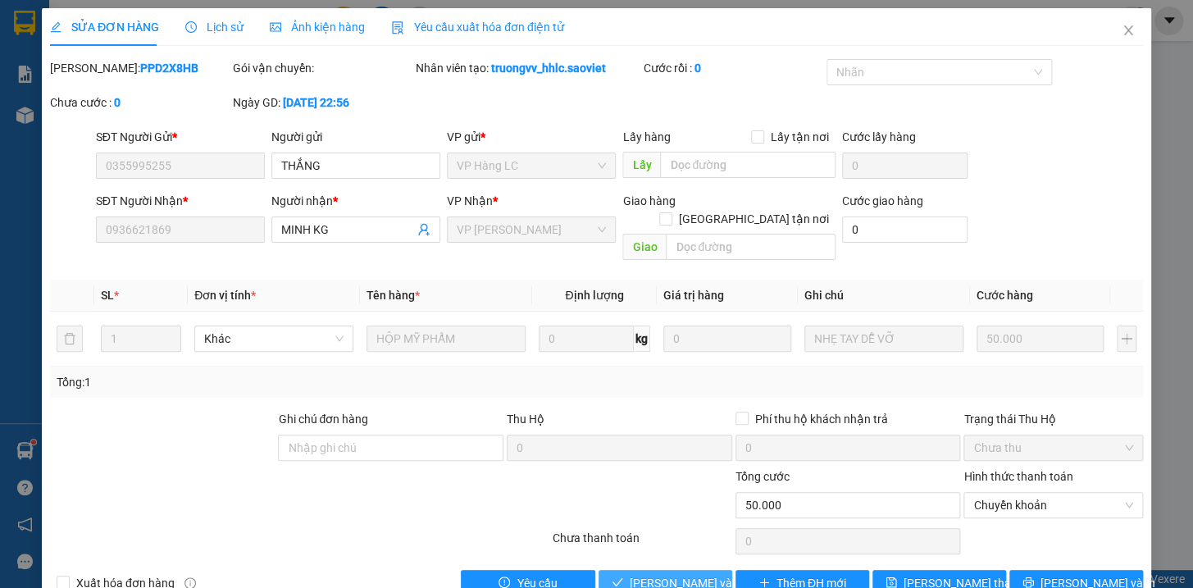
click at [701, 574] on span "Lưu và Giao hàng" at bounding box center [708, 583] width 157 height 18
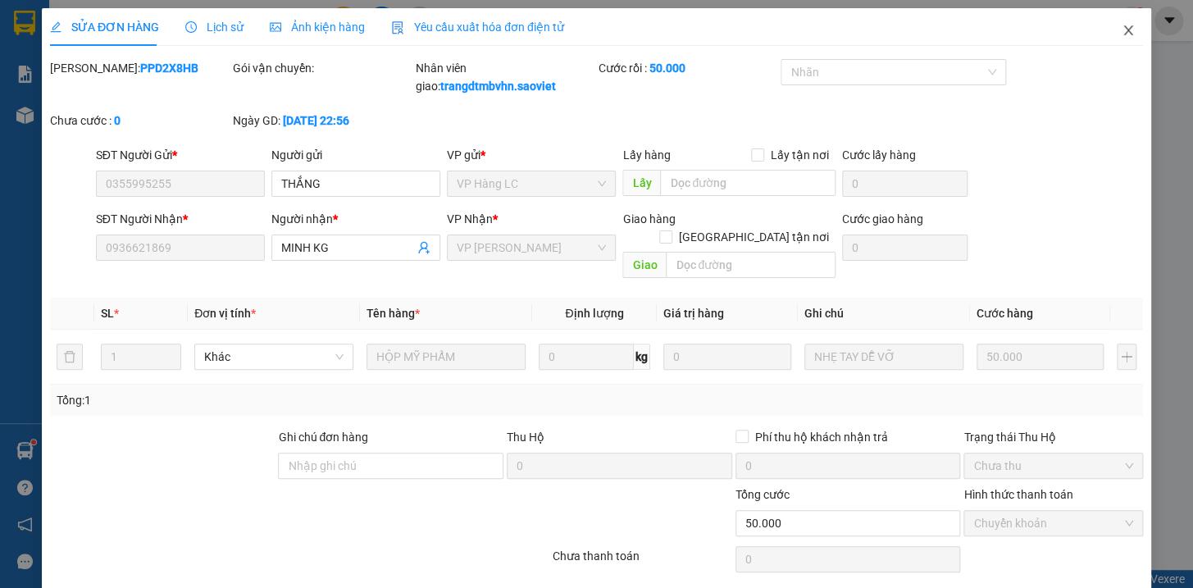
click at [1122, 30] on icon "close" at bounding box center [1128, 30] width 13 height 13
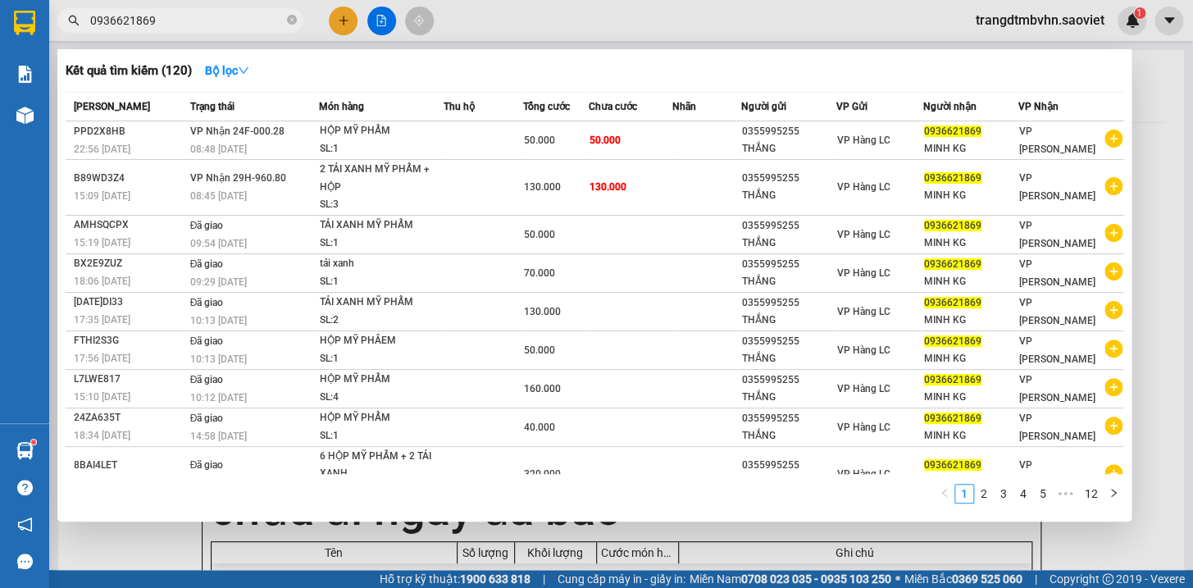
click at [240, 22] on input "0936621869" at bounding box center [187, 20] width 194 height 18
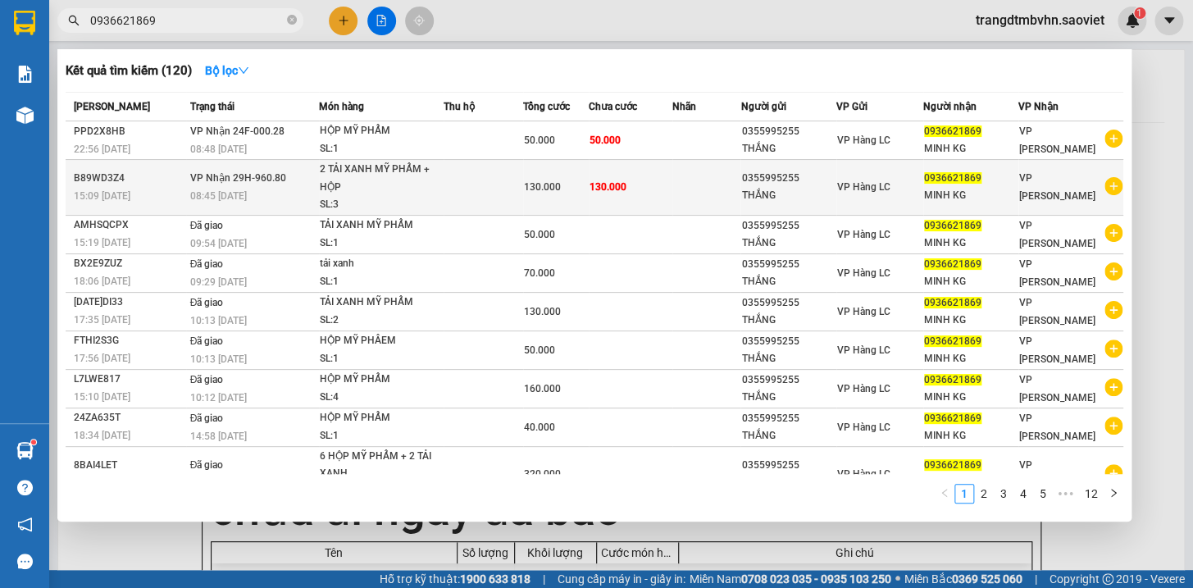
click at [956, 193] on div "MINH KG" at bounding box center [970, 195] width 93 height 17
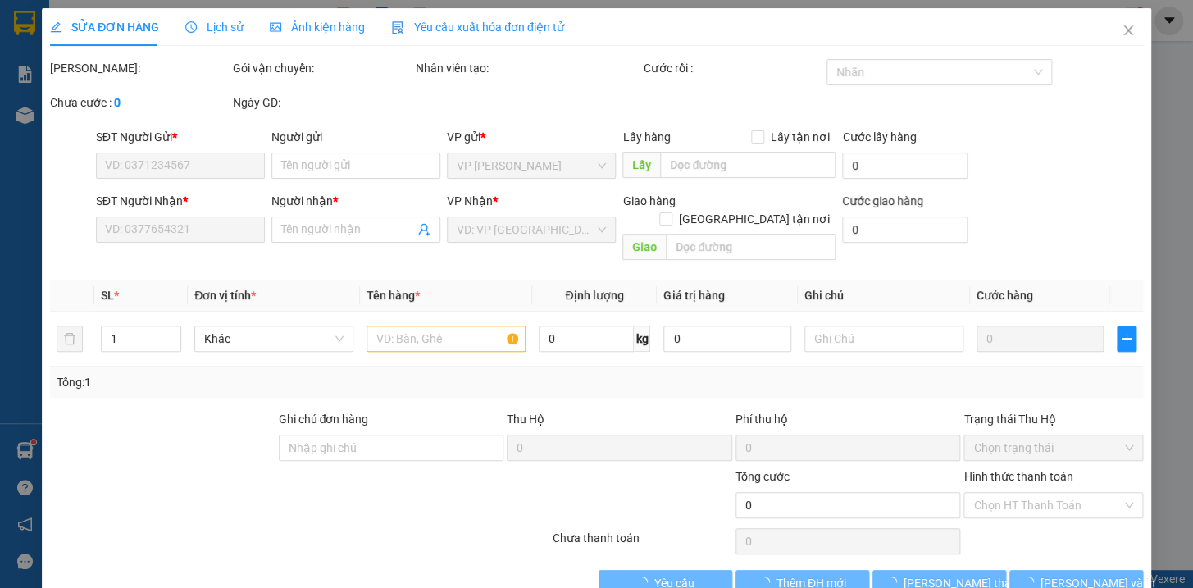
type input "0355995255"
type input "THẮNG"
type input "0936621869"
type input "MINH KG"
type input "130.000"
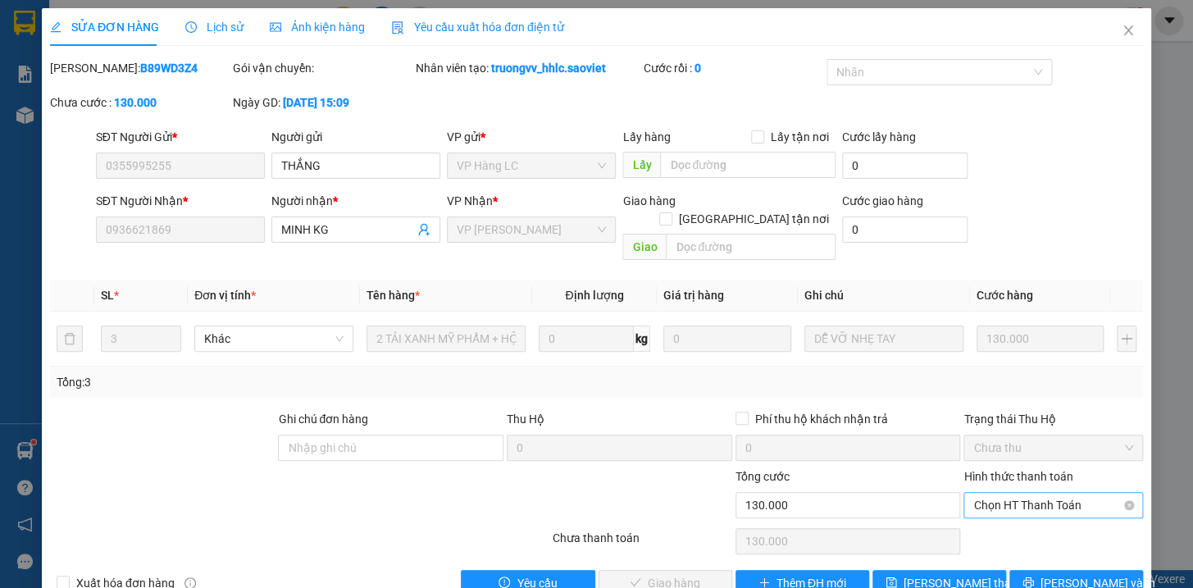
click at [1042, 493] on span "Chọn HT Thanh Toán" at bounding box center [1054, 505] width 160 height 25
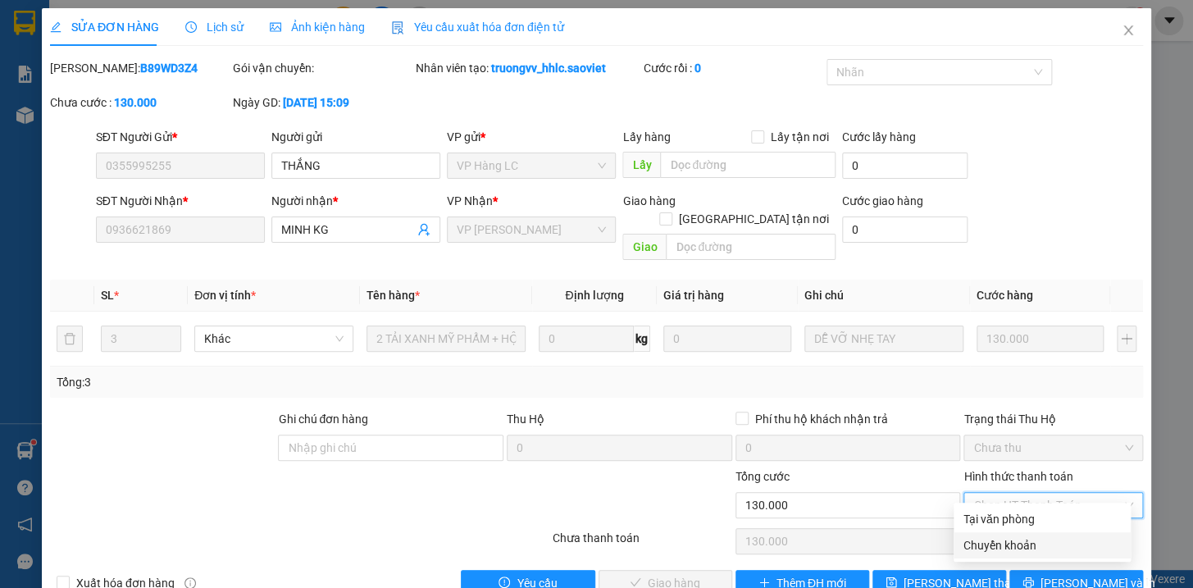
click at [1001, 536] on div "Chuyển khoản" at bounding box center [1042, 545] width 157 height 18
type input "0"
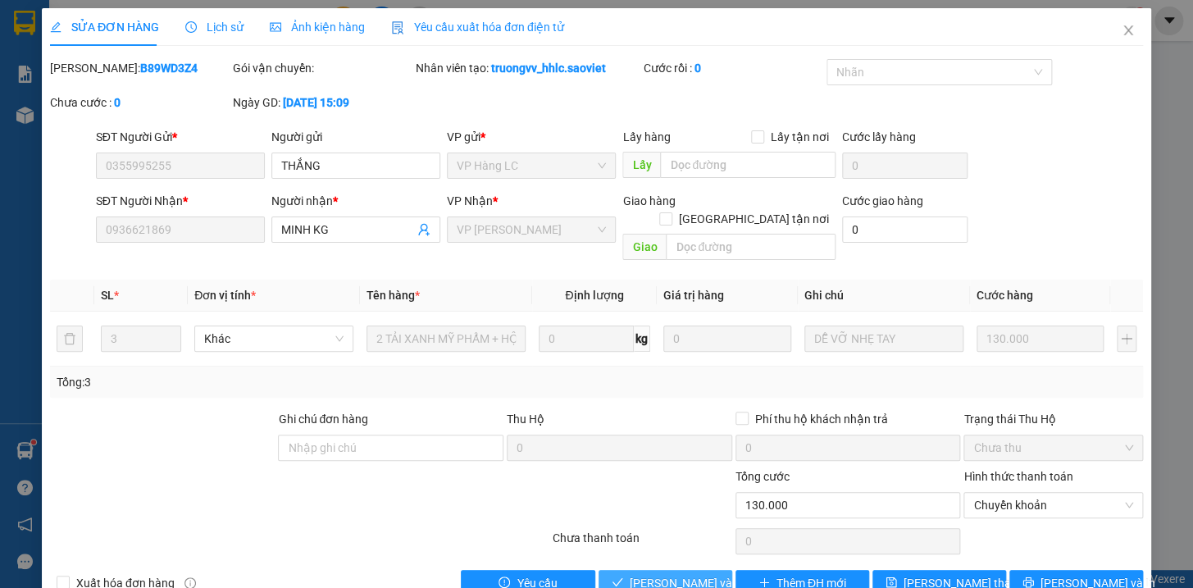
click at [640, 574] on span "Lưu và Giao hàng" at bounding box center [708, 583] width 157 height 18
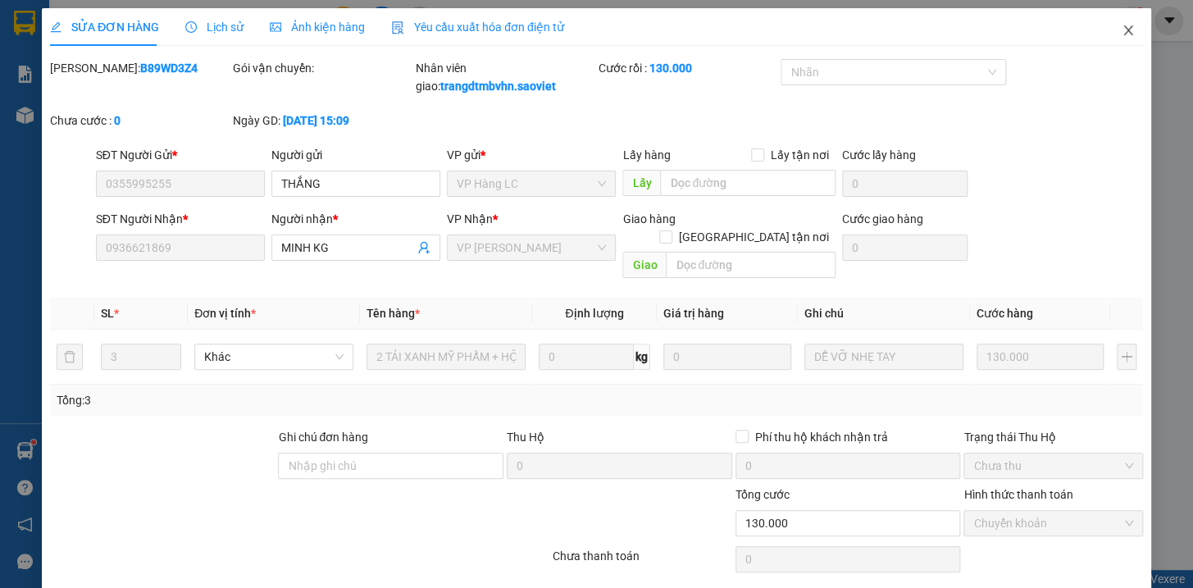
click at [1122, 30] on icon "close" at bounding box center [1128, 30] width 13 height 13
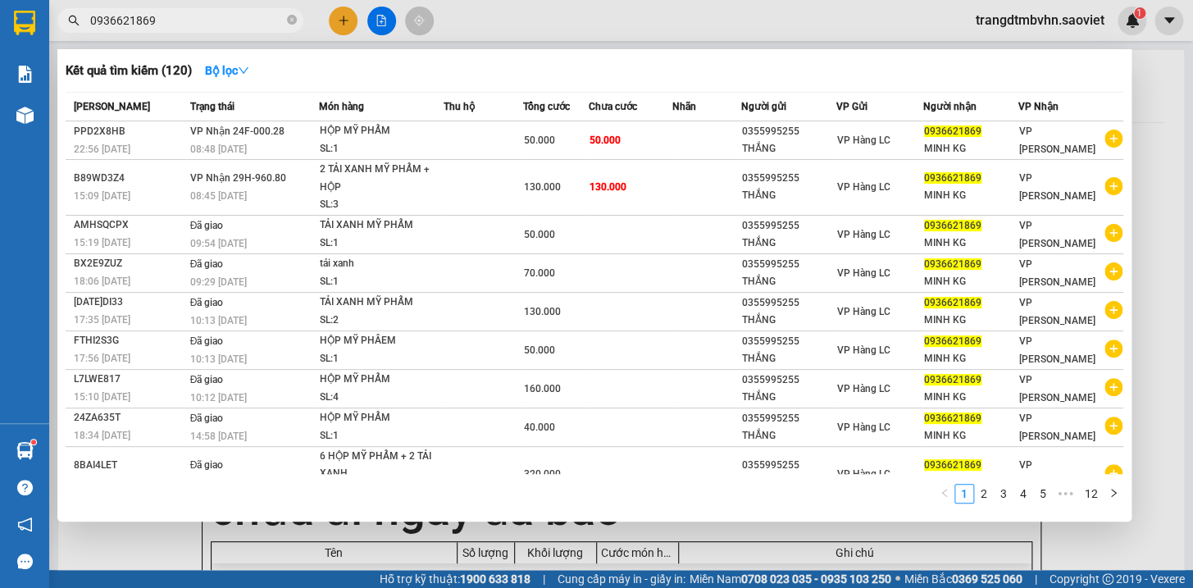
click at [286, 24] on span "0936621869" at bounding box center [180, 20] width 246 height 25
click at [294, 23] on icon "close-circle" at bounding box center [292, 20] width 10 height 10
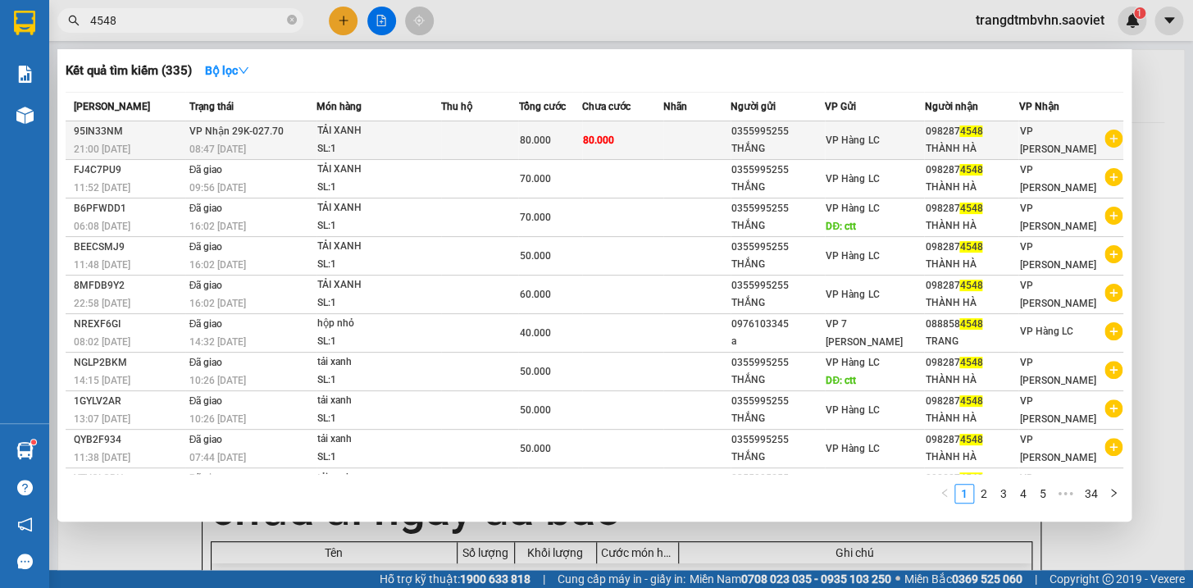
type input "4548"
click at [1001, 146] on div "THÀNH HÀ" at bounding box center [971, 148] width 93 height 17
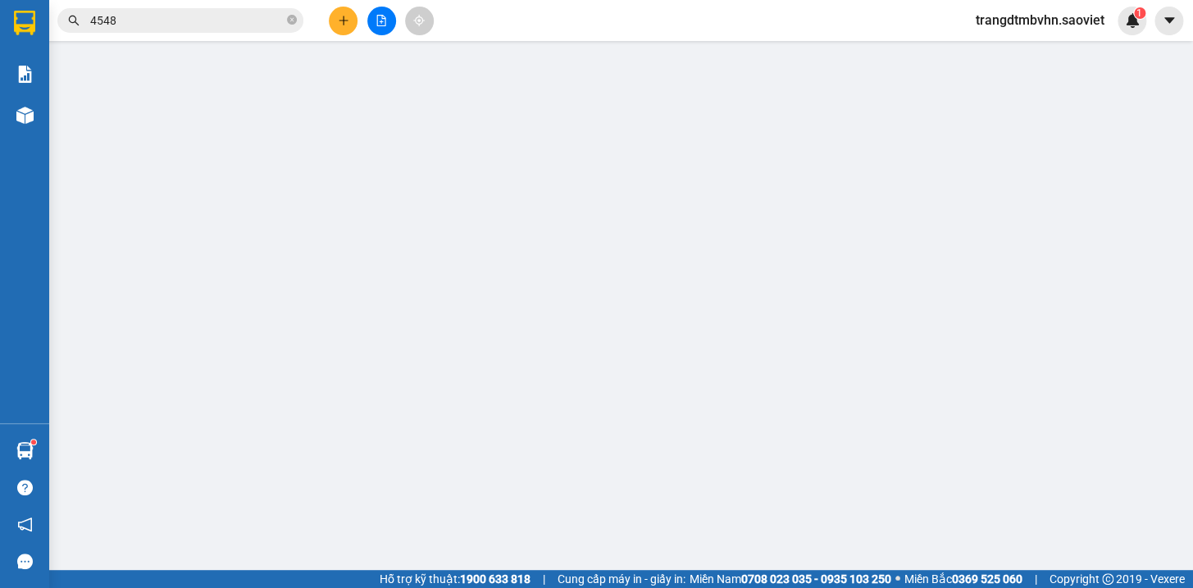
type input "0355995255"
type input "THẮNG"
type input "0982874548"
type input "THÀNH HÀ"
type input "80.000"
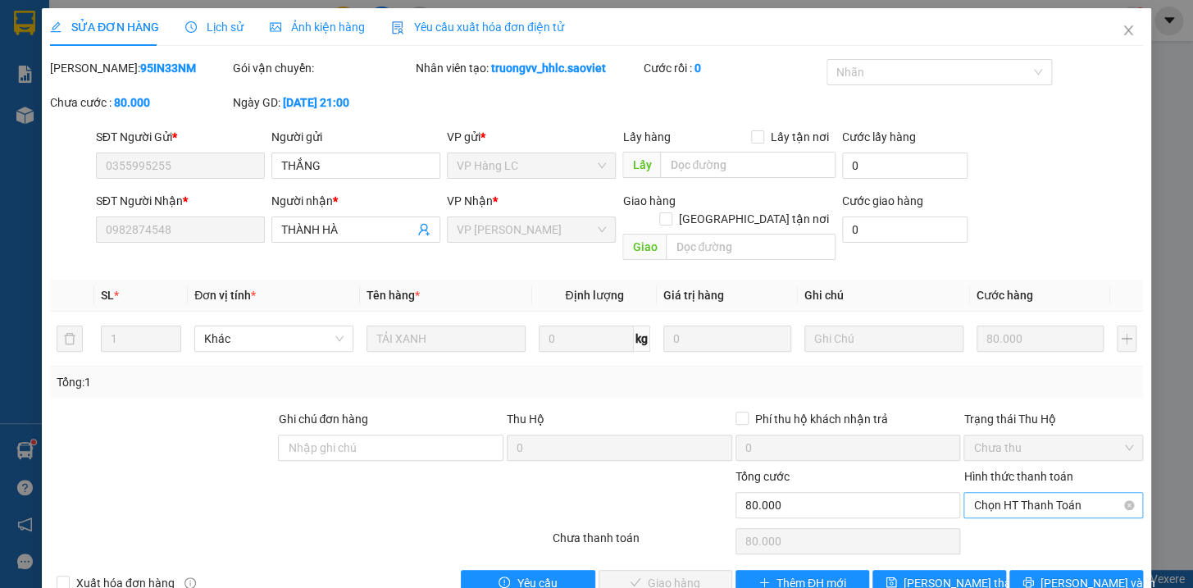
click at [1051, 493] on span "Chọn HT Thanh Toán" at bounding box center [1054, 505] width 160 height 25
click at [1017, 510] on div "Tại văn phòng" at bounding box center [1042, 519] width 157 height 18
type input "0"
click at [668, 574] on span "Lưu và Giao hàng" at bounding box center [708, 583] width 157 height 18
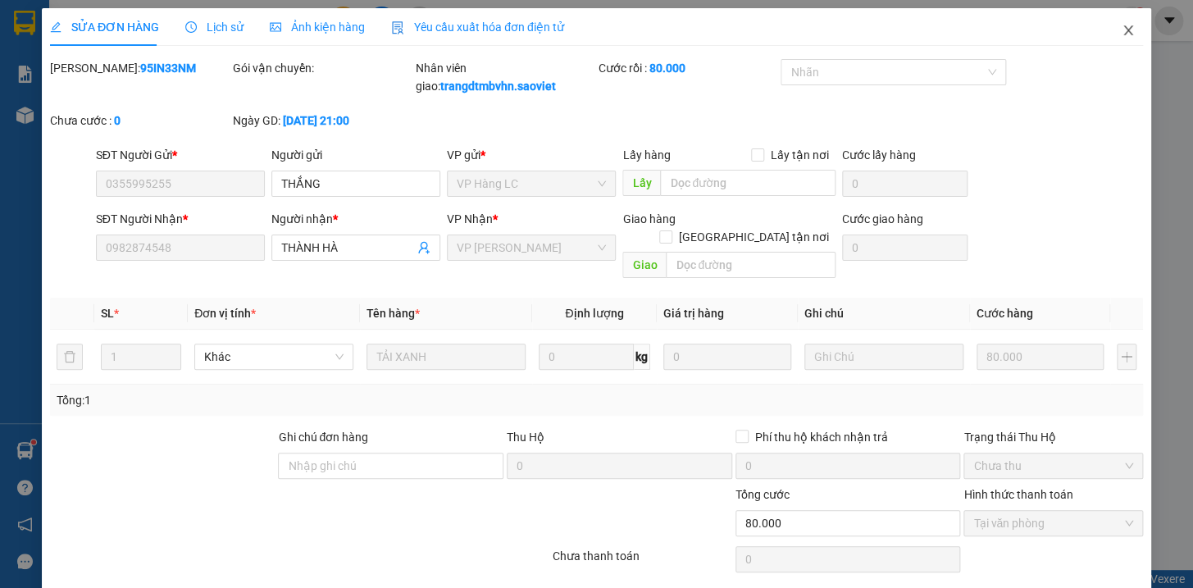
click at [1122, 32] on icon "close" at bounding box center [1128, 30] width 13 height 13
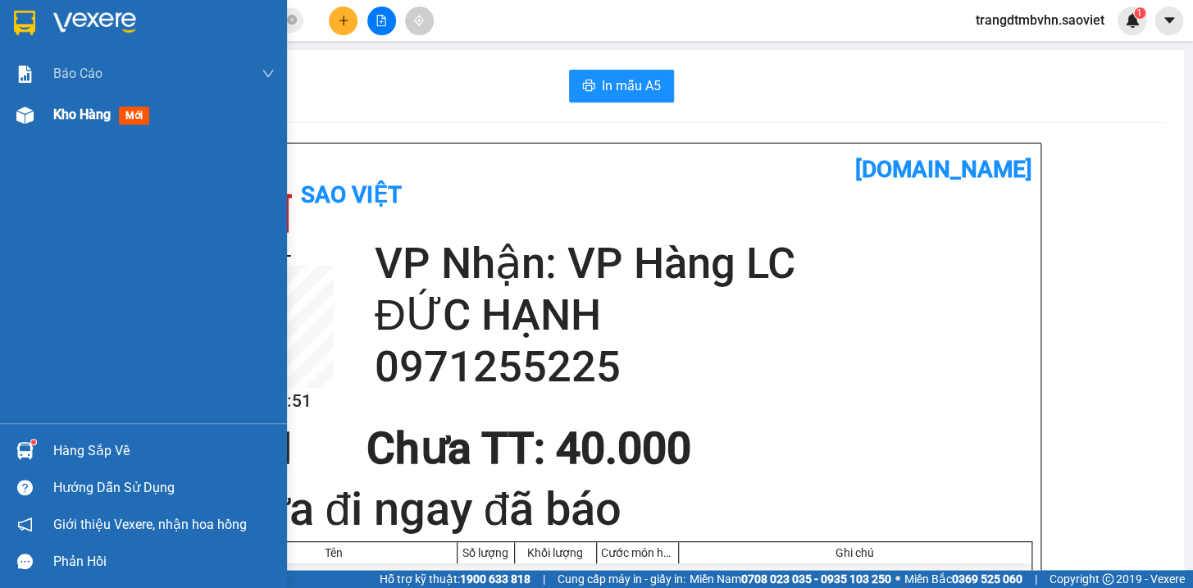
click at [76, 116] on span "Kho hàng" at bounding box center [81, 115] width 57 height 16
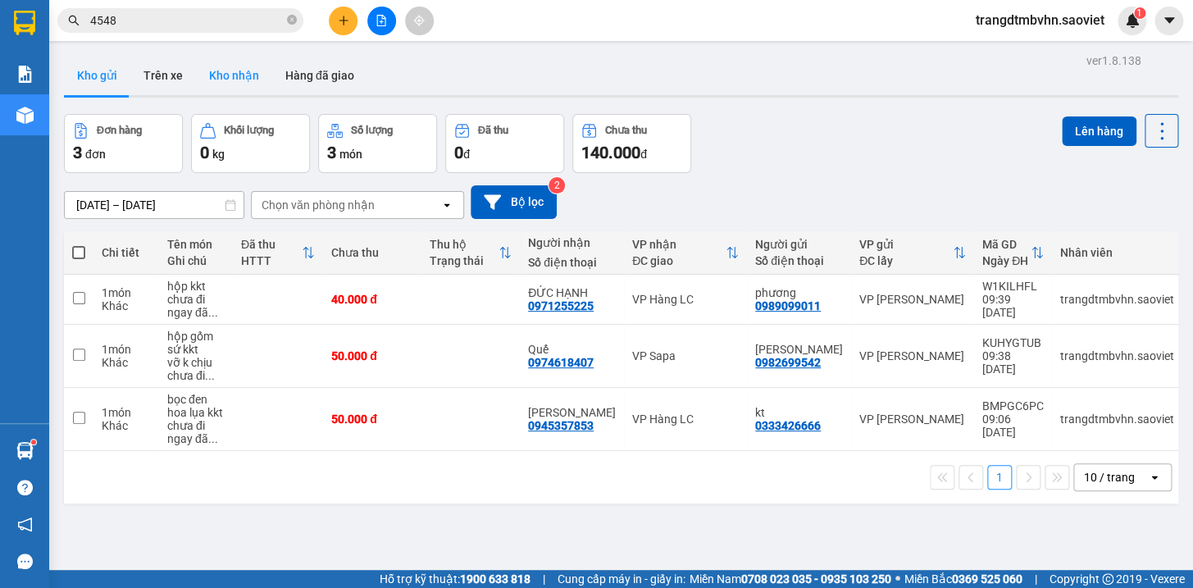
click at [232, 71] on button "Kho nhận" at bounding box center [234, 75] width 76 height 39
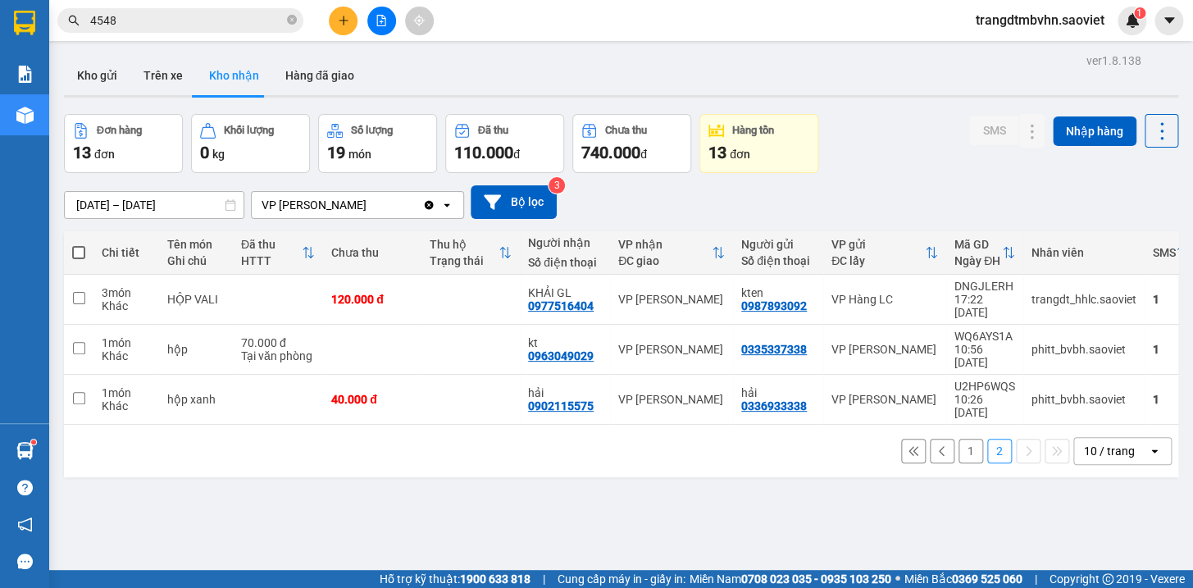
click at [959, 439] on button "1" at bounding box center [971, 451] width 25 height 25
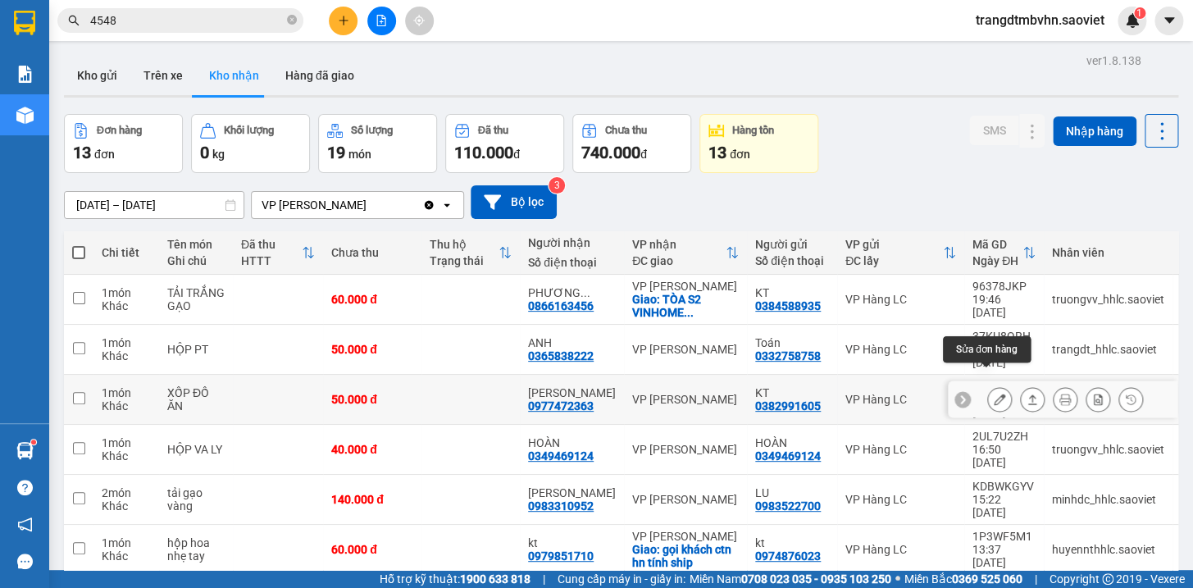
click at [994, 394] on icon at bounding box center [999, 399] width 11 height 11
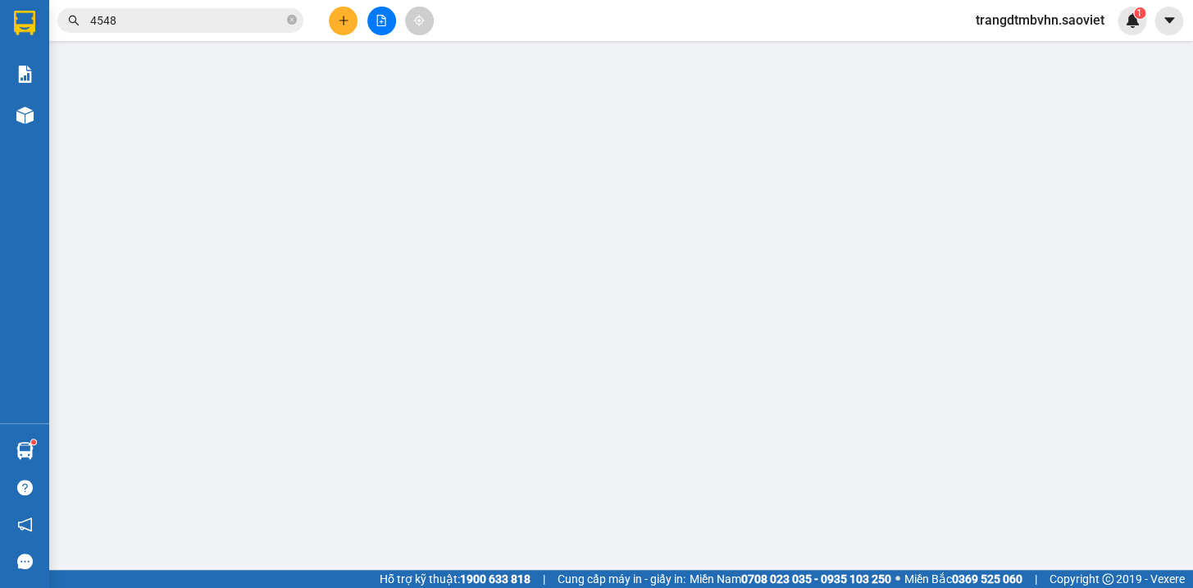
type input "0382991605"
type input "KT"
type input "0977472363"
type input "[PERSON_NAME]"
type input "50.000"
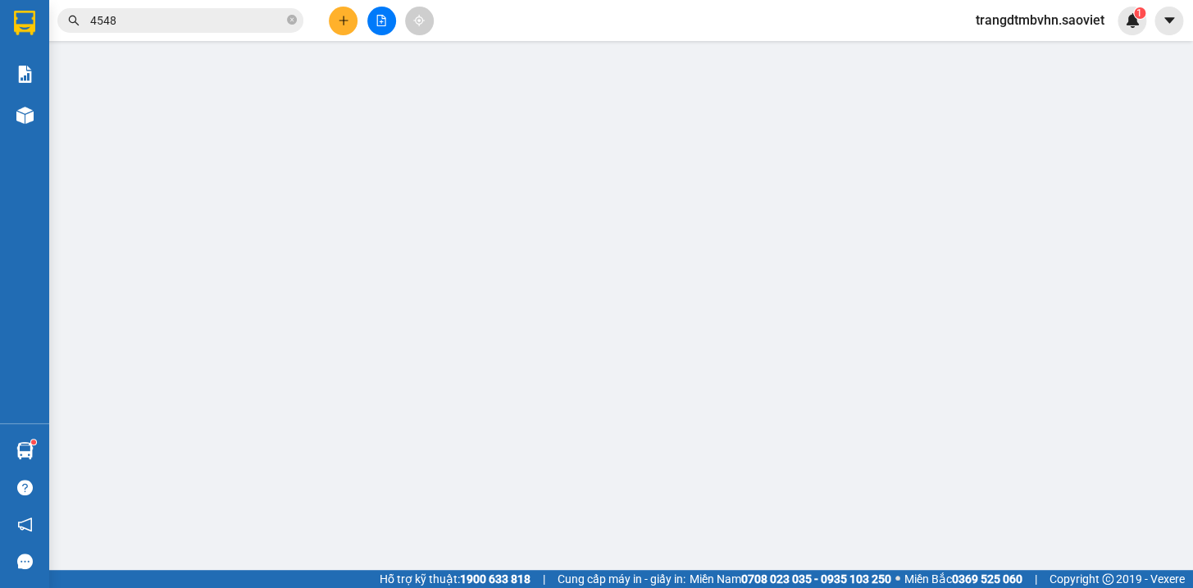
type input "50.000"
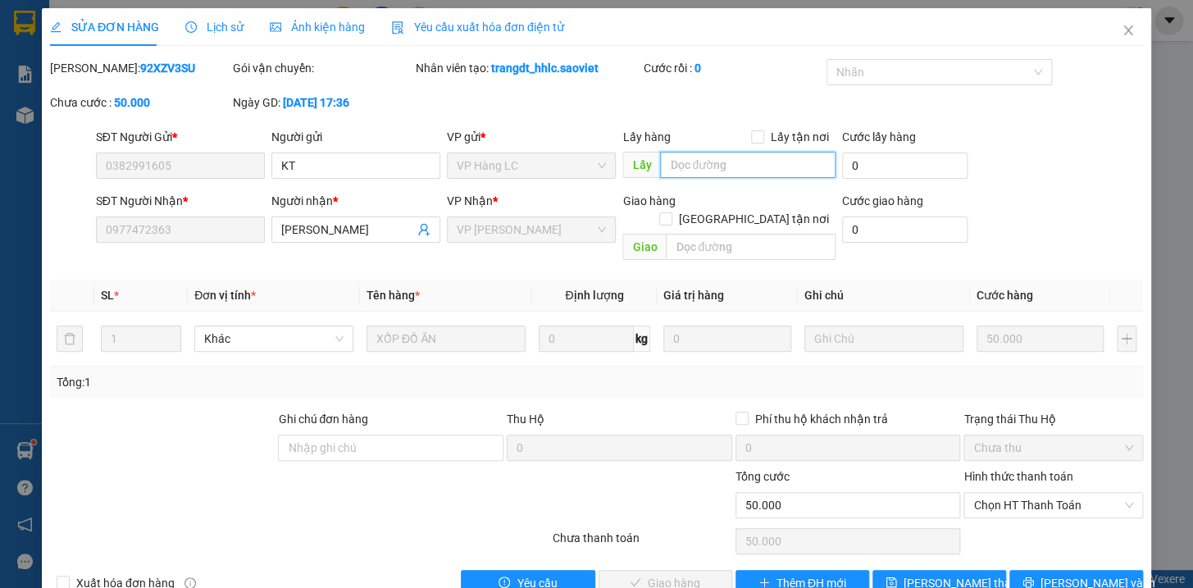
click at [741, 162] on input "text" at bounding box center [748, 165] width 176 height 26
type input "d"
type input "đg"
click at [965, 574] on span "Lưu thay đổi" at bounding box center [969, 583] width 131 height 18
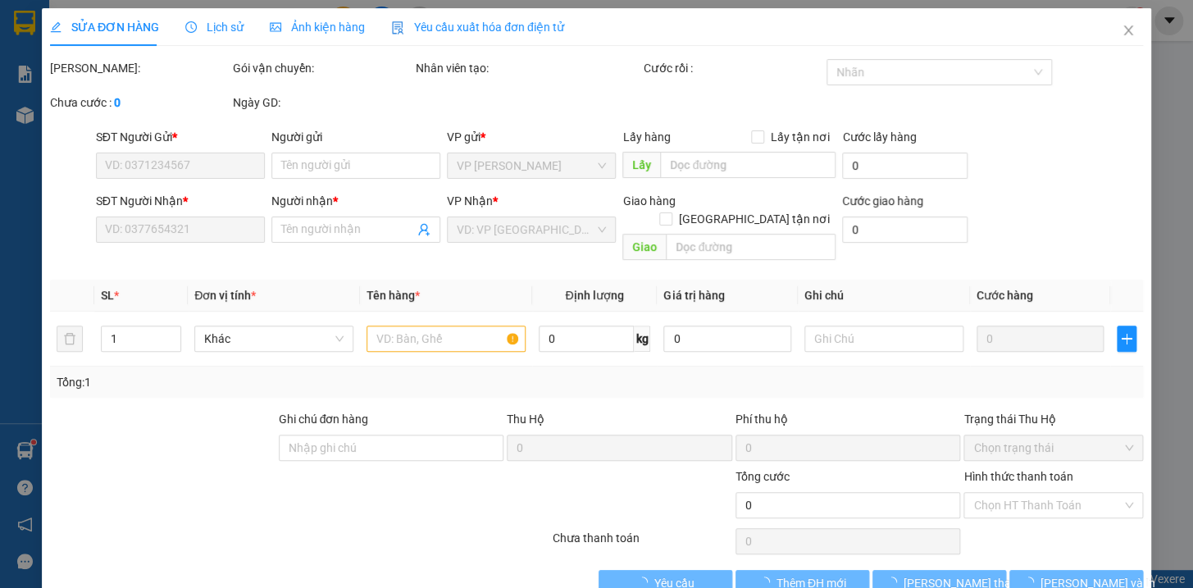
type input "0327833447"
type input "kt"
type input "0824533348"
type input "kt"
type input "40.000"
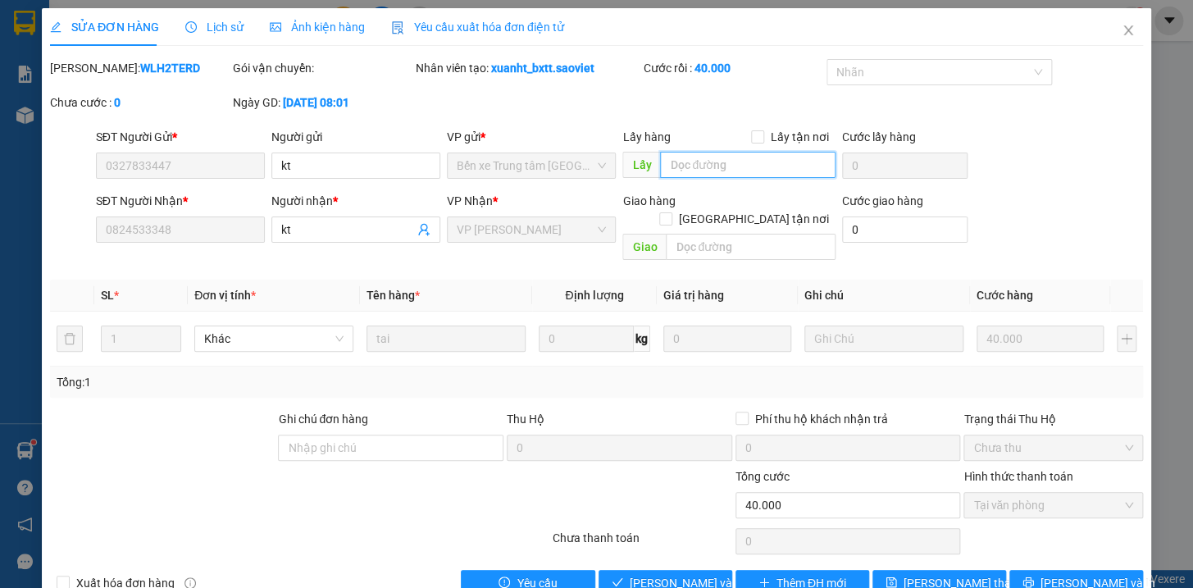
click at [694, 165] on input "text" at bounding box center [748, 165] width 176 height 26
click at [943, 574] on span "Lưu thay đổi" at bounding box center [969, 583] width 131 height 18
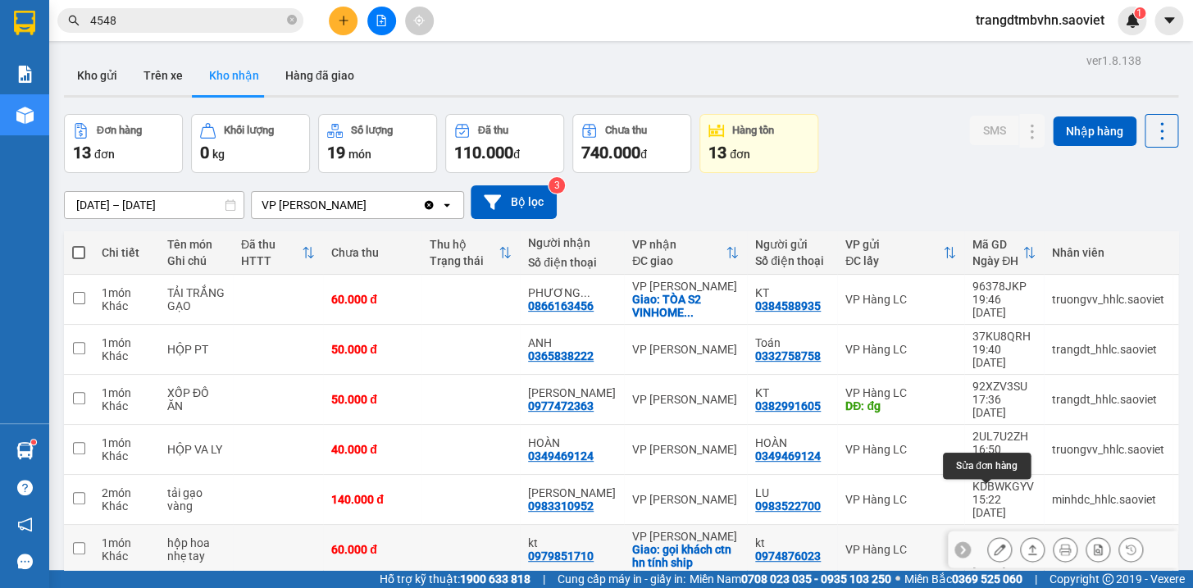
click at [994, 544] on icon at bounding box center [999, 549] width 11 height 11
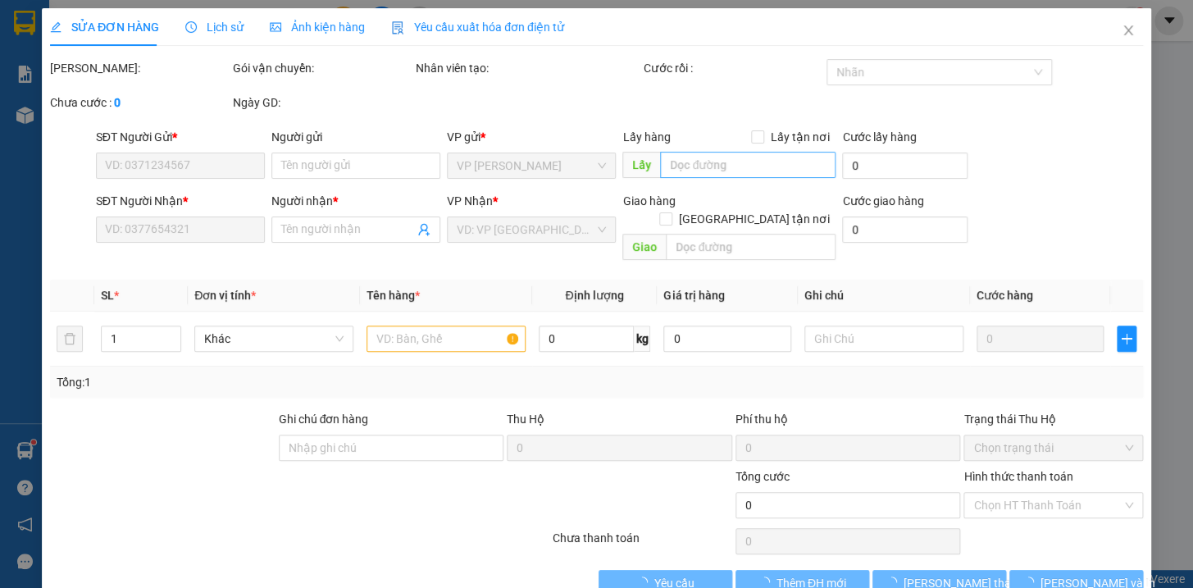
type input "0974876023"
type input "kt"
type input "0979851710"
type input "kt"
checkbox input "true"
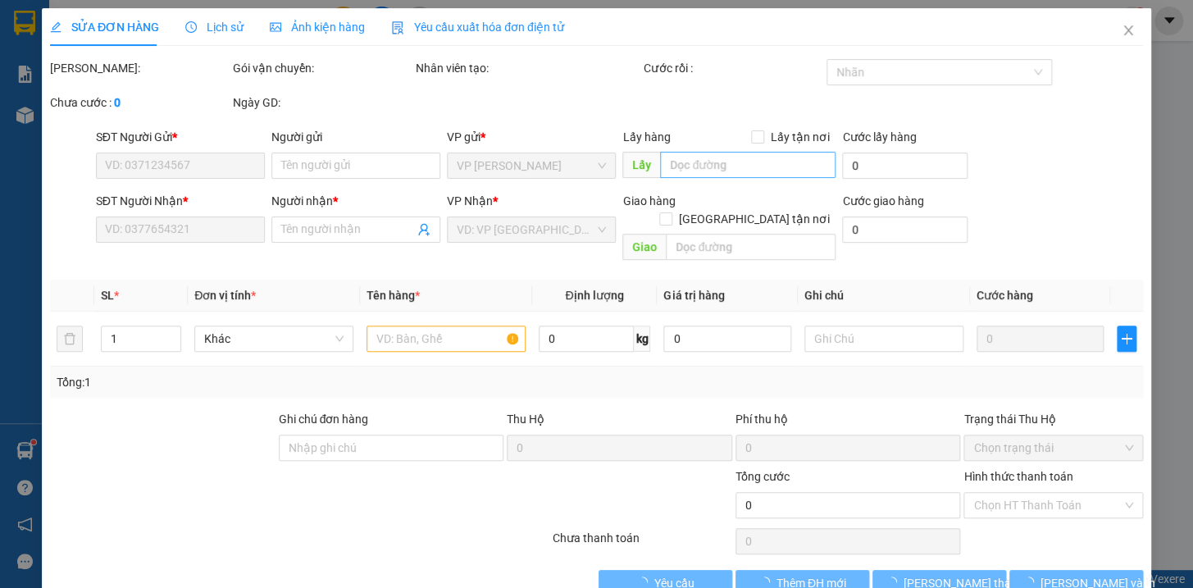
type input "gọi khách ctn hn tính ship"
type input "60.000"
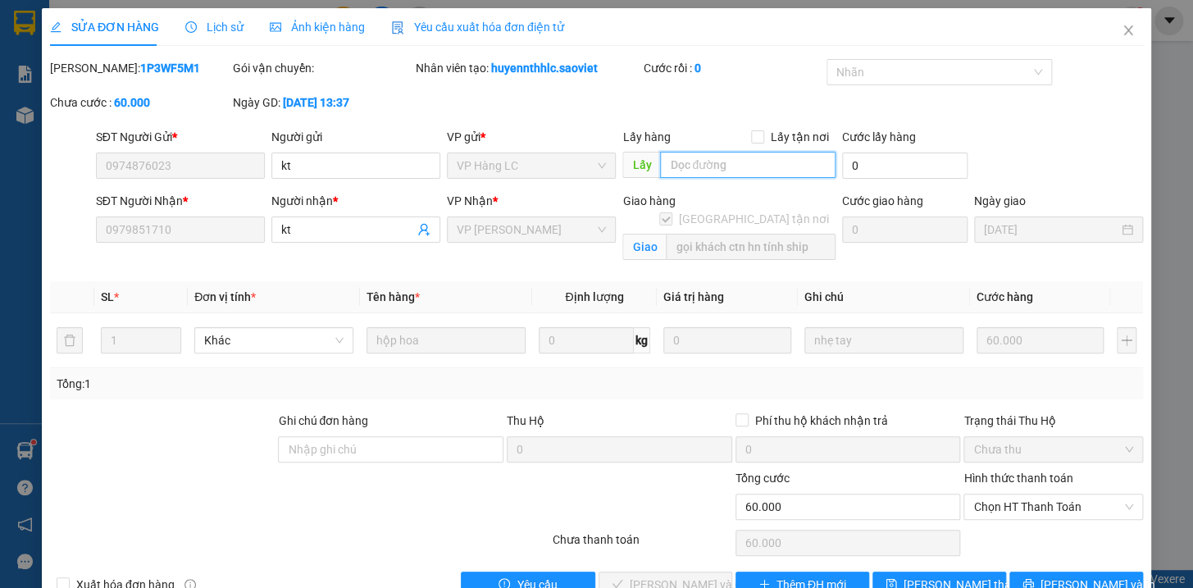
click at [746, 171] on input "text" at bounding box center [748, 165] width 176 height 26
type input "síp"
click at [956, 576] on span "Lưu thay đổi" at bounding box center [969, 585] width 131 height 18
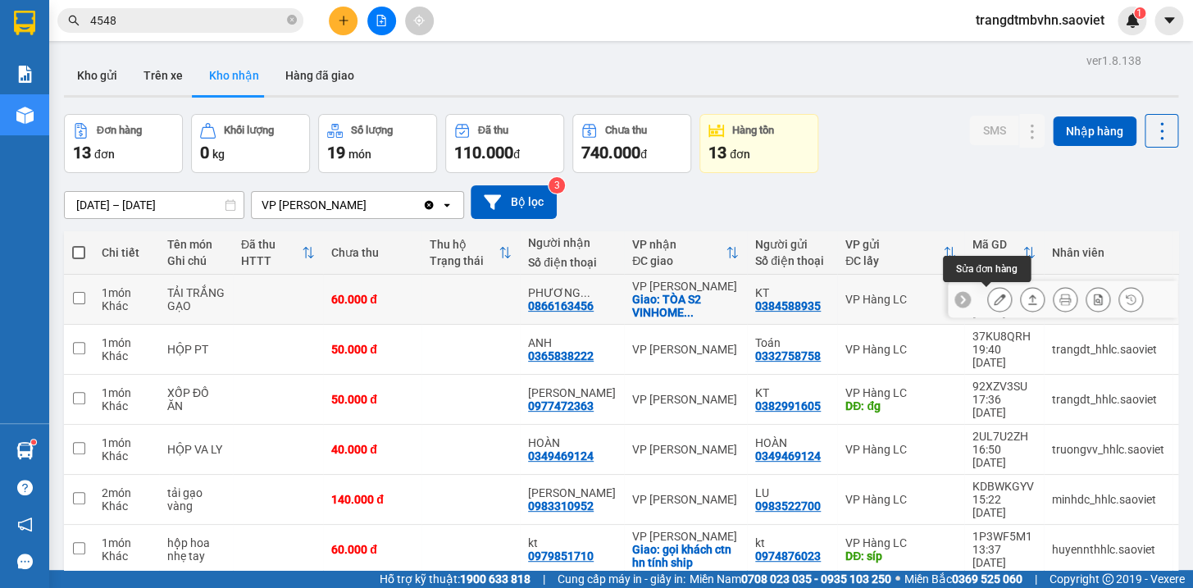
click at [994, 303] on icon at bounding box center [999, 299] width 11 height 11
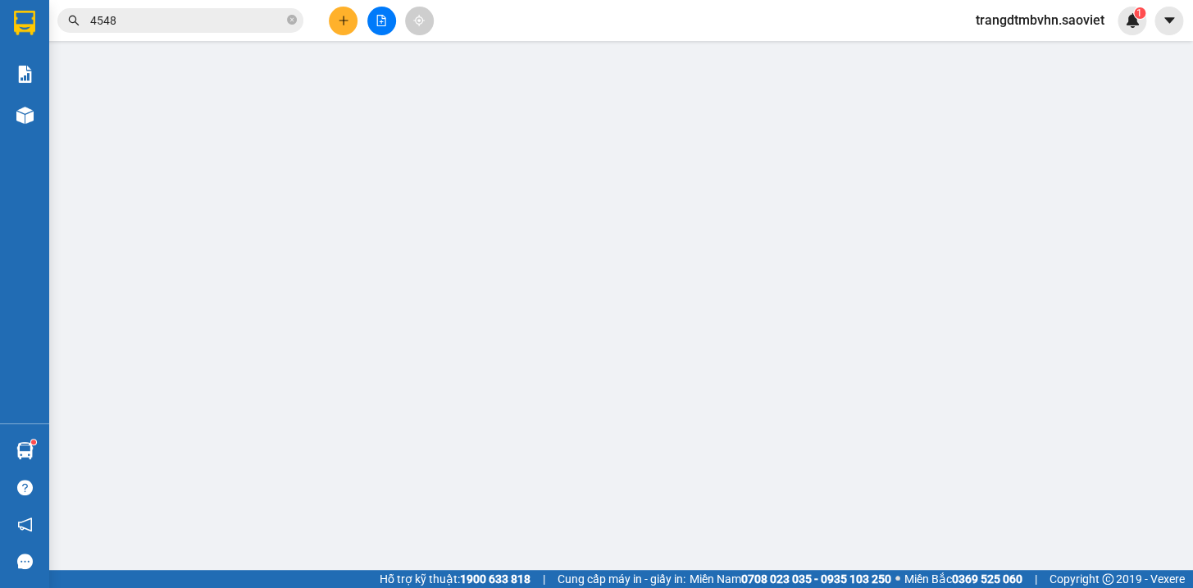
type input "0384588935"
type input "KT"
type input "0866163456"
type input "PHƯƠNG ANH"
checkbox input "true"
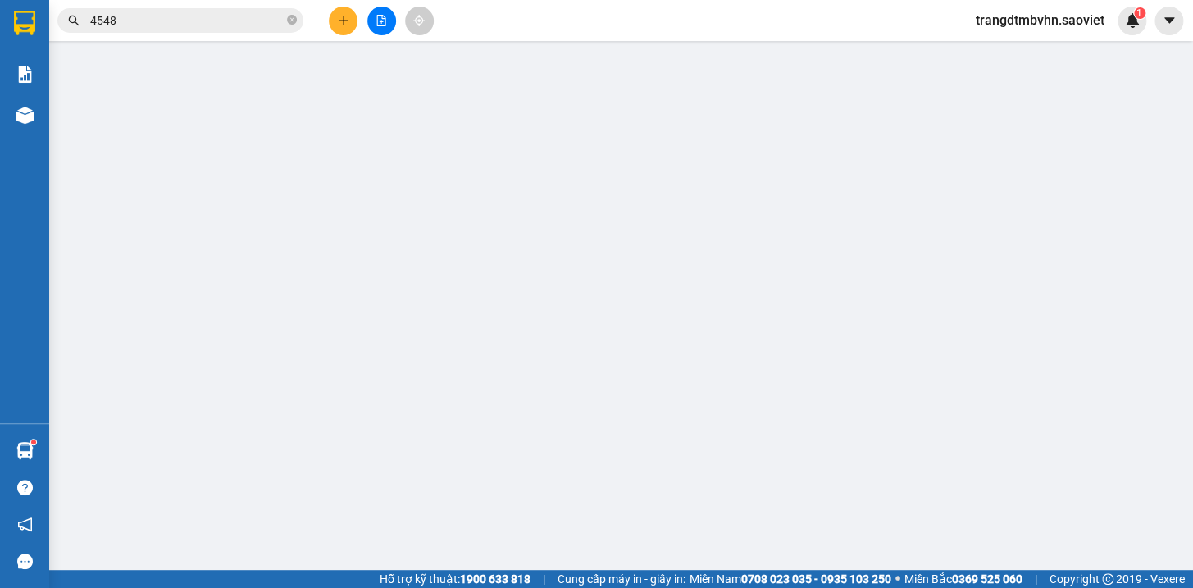
type input "TÒA S2 VINHOME SYMPHONY - PHÚC LỢI - LONG BIÊN (hn tính ship)"
type input "60.000"
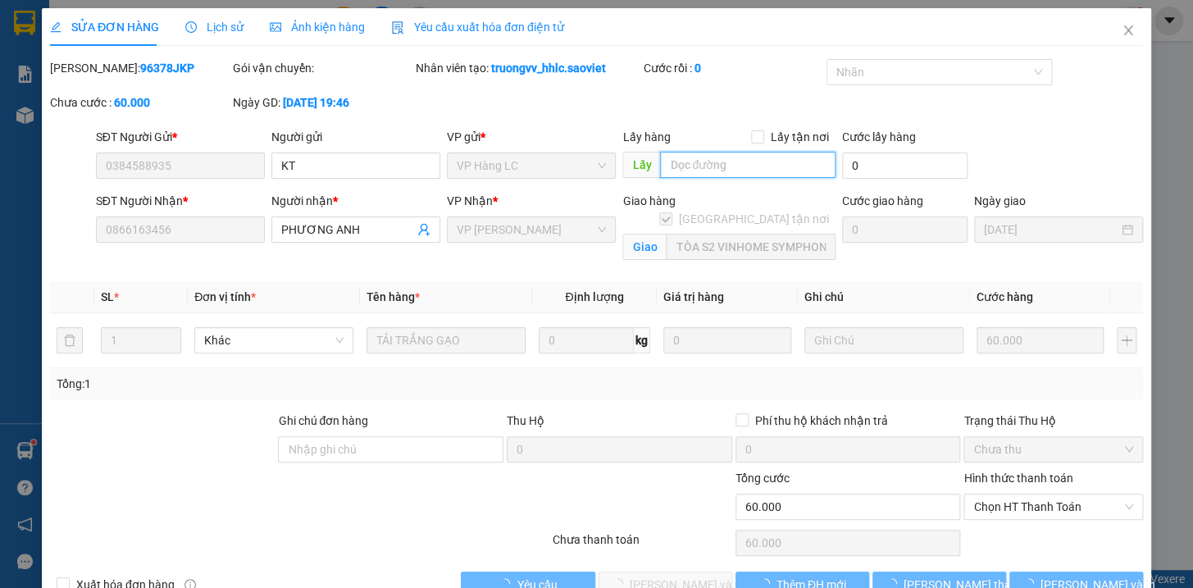
click at [741, 164] on input "text" at bounding box center [748, 165] width 176 height 26
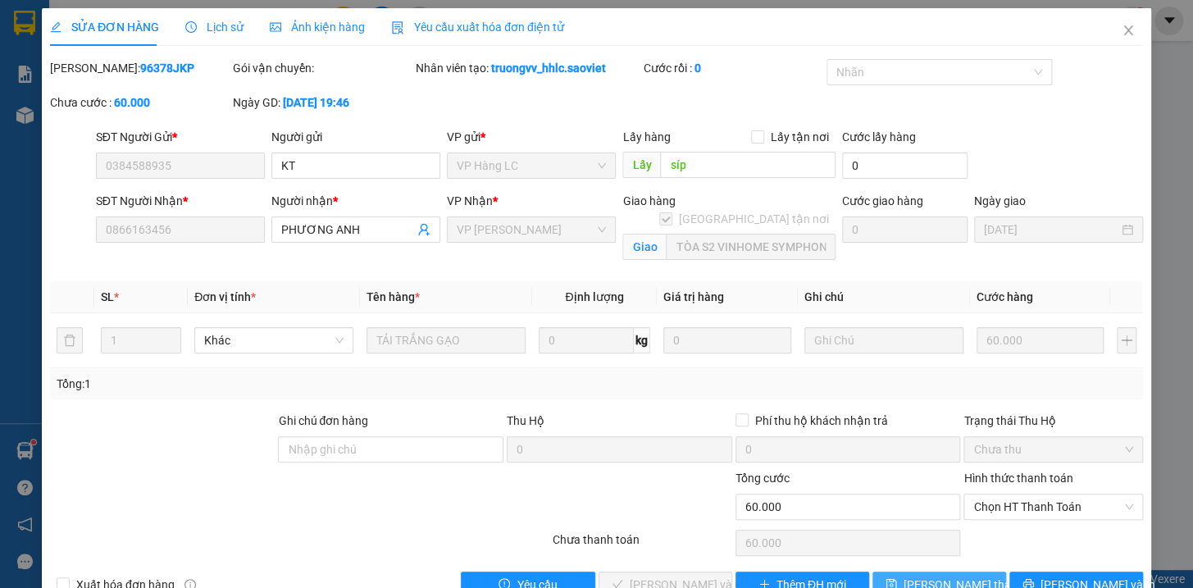
click at [942, 576] on span "Lưu thay đổi" at bounding box center [969, 585] width 131 height 18
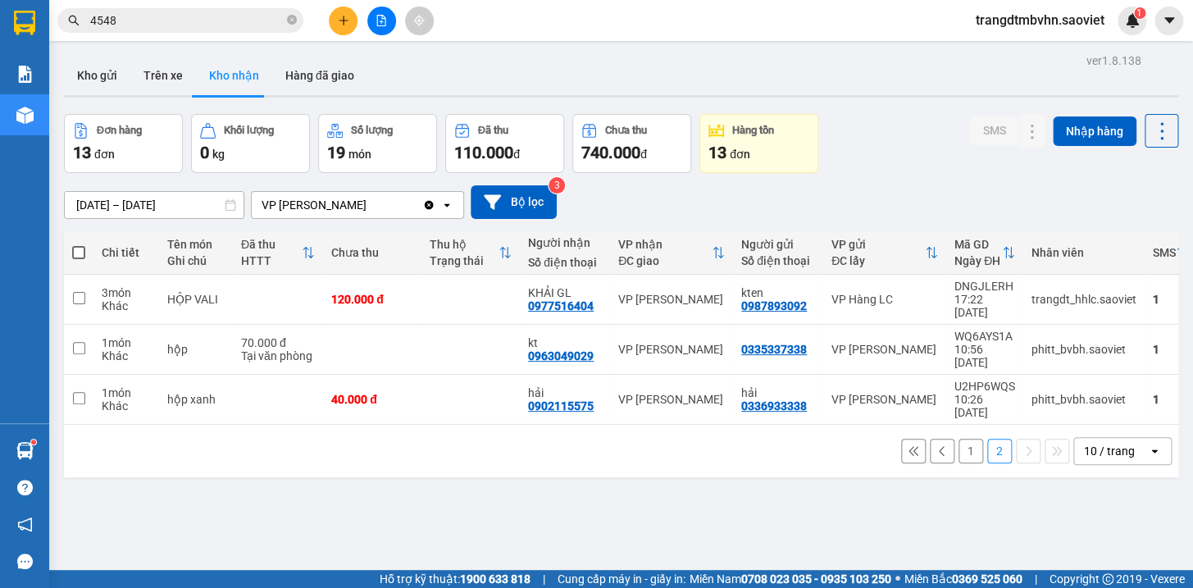
click at [959, 439] on button "1" at bounding box center [971, 451] width 25 height 25
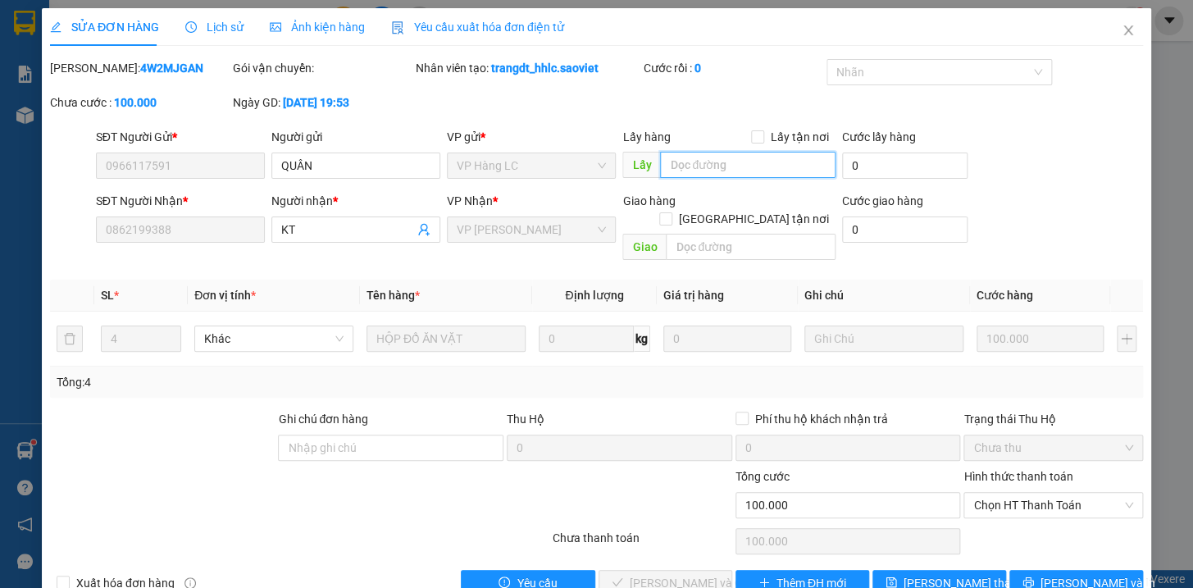
click at [721, 165] on input "text" at bounding box center [748, 165] width 176 height 26
click at [939, 574] on span "Lưu thay đổi" at bounding box center [969, 583] width 131 height 18
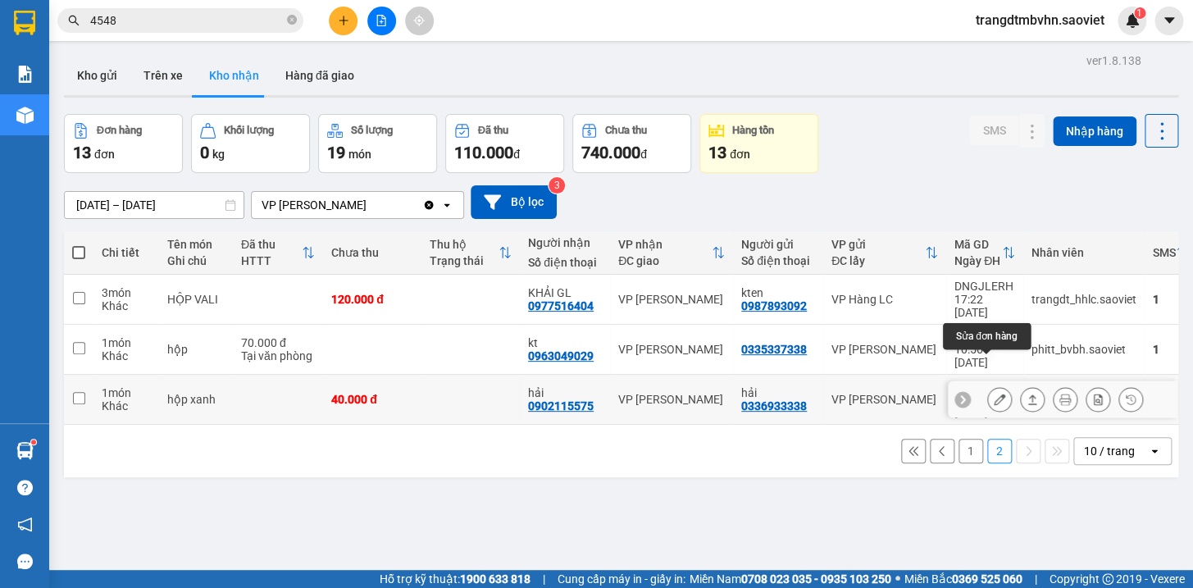
click at [994, 394] on icon at bounding box center [999, 399] width 11 height 11
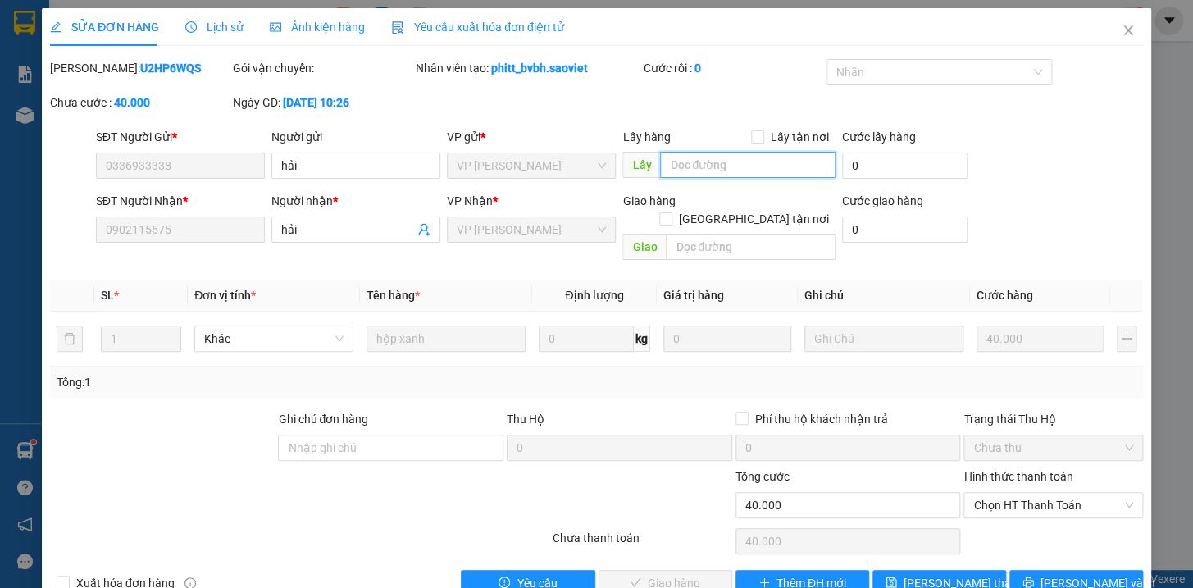
click at [726, 158] on input "text" at bounding box center [748, 165] width 176 height 26
click at [907, 574] on span "Lưu thay đổi" at bounding box center [969, 583] width 131 height 18
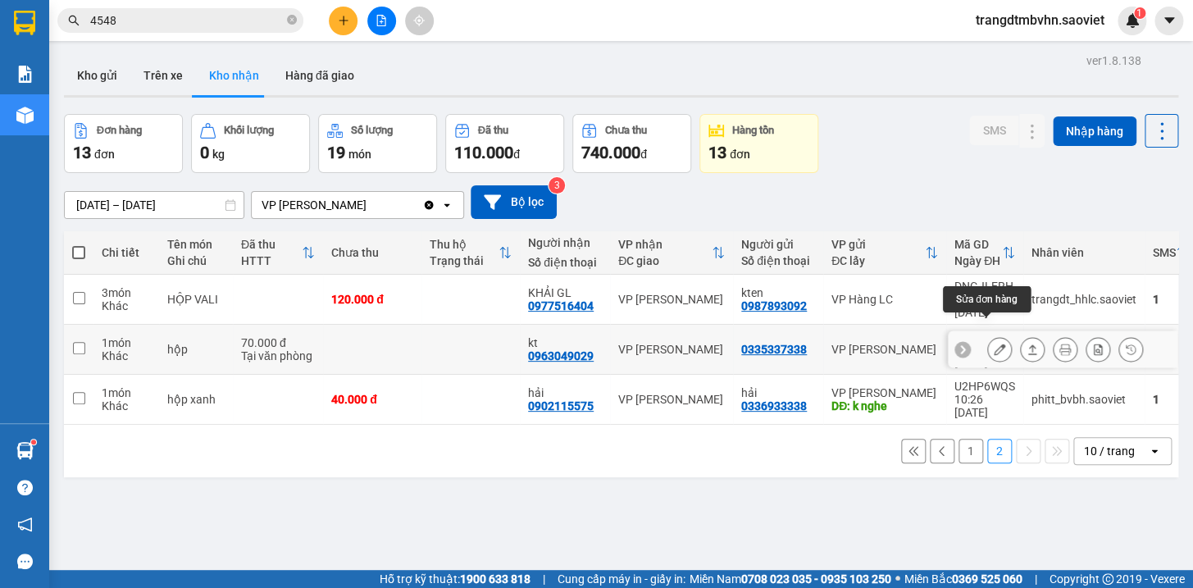
click at [994, 344] on icon at bounding box center [999, 349] width 11 height 11
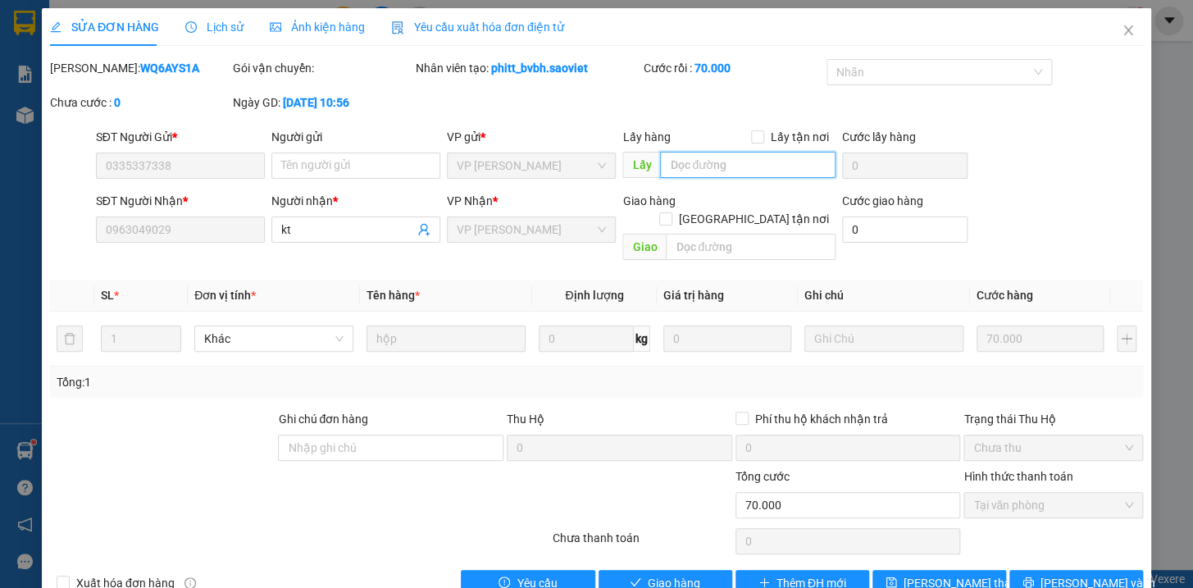
click at [684, 168] on input "text" at bounding box center [748, 165] width 176 height 26
click at [968, 574] on span "Lưu thay đổi" at bounding box center [969, 583] width 131 height 18
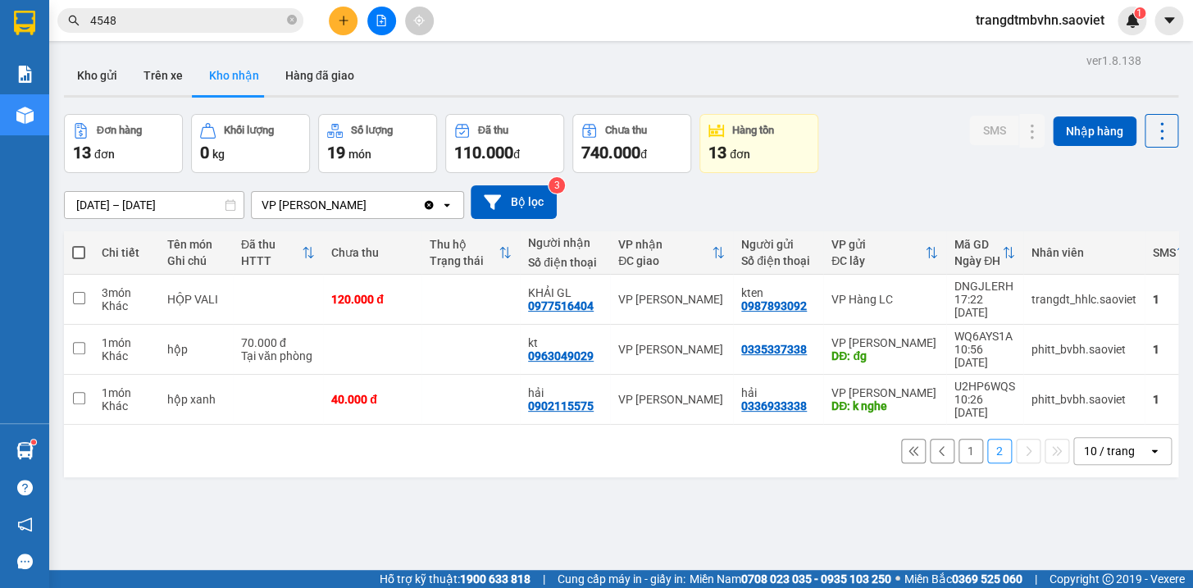
click at [959, 439] on button "1" at bounding box center [971, 451] width 25 height 25
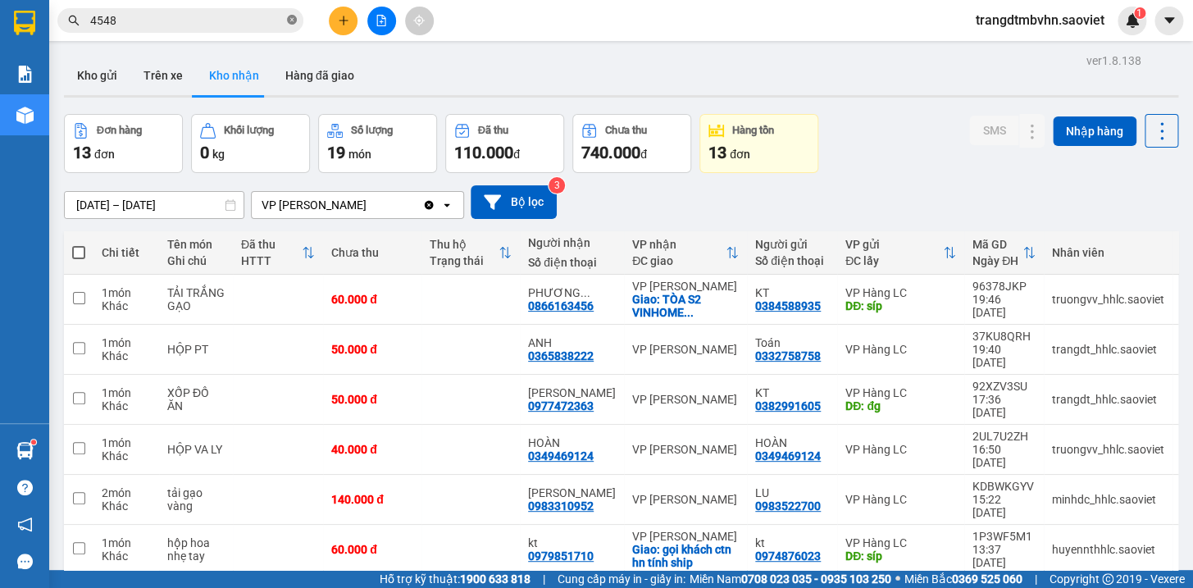
click at [292, 17] on icon "close-circle" at bounding box center [292, 20] width 10 height 10
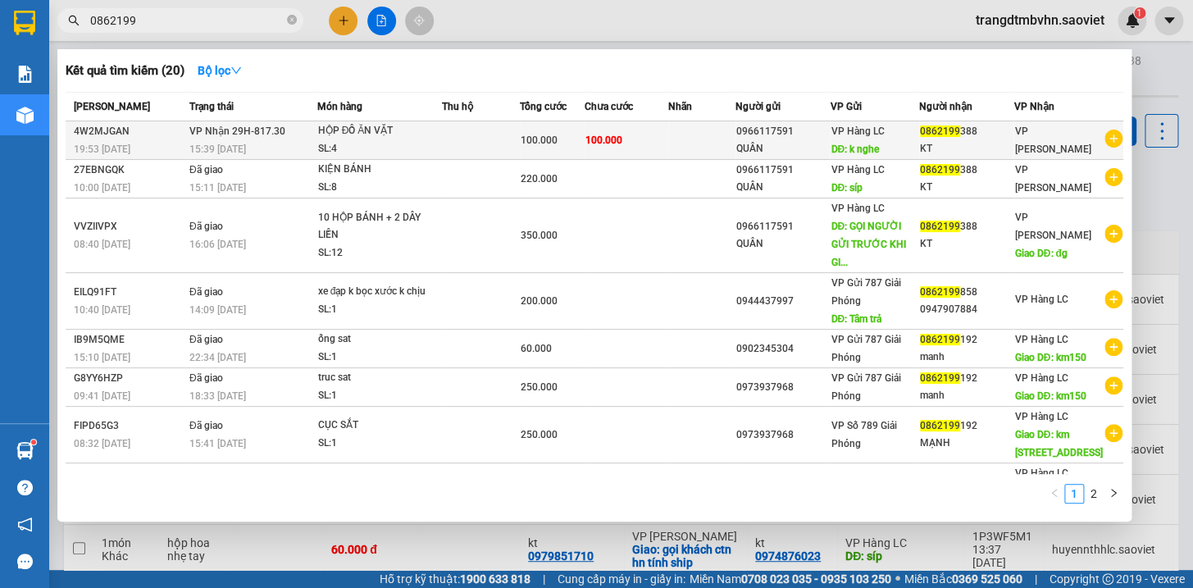
click at [967, 142] on div "KT" at bounding box center [966, 148] width 93 height 17
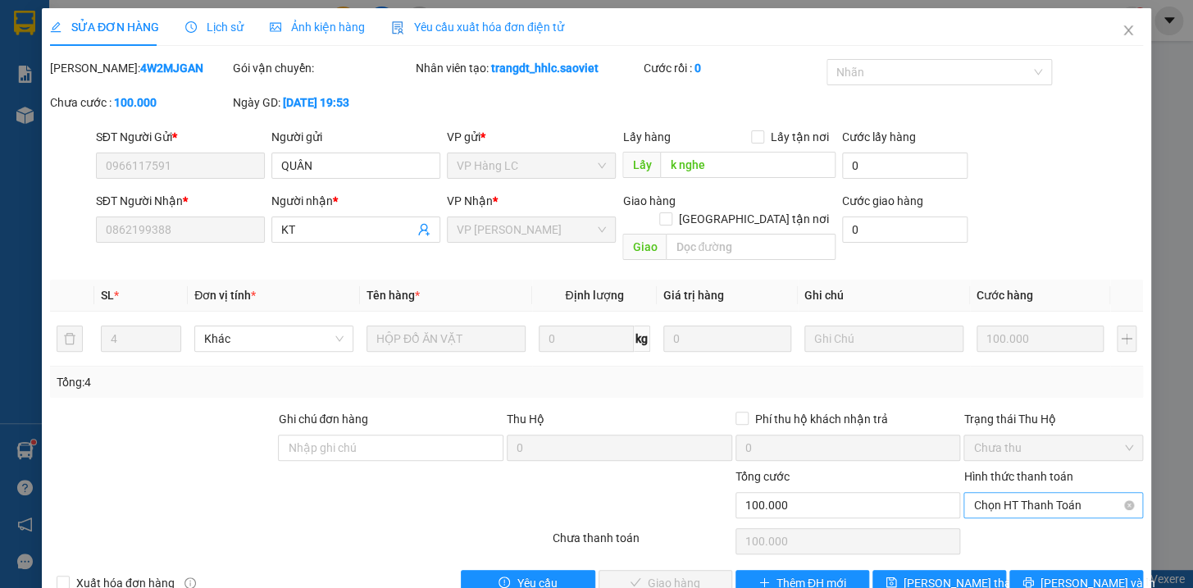
click at [1049, 493] on span "Chọn HT Thanh Toán" at bounding box center [1054, 505] width 160 height 25
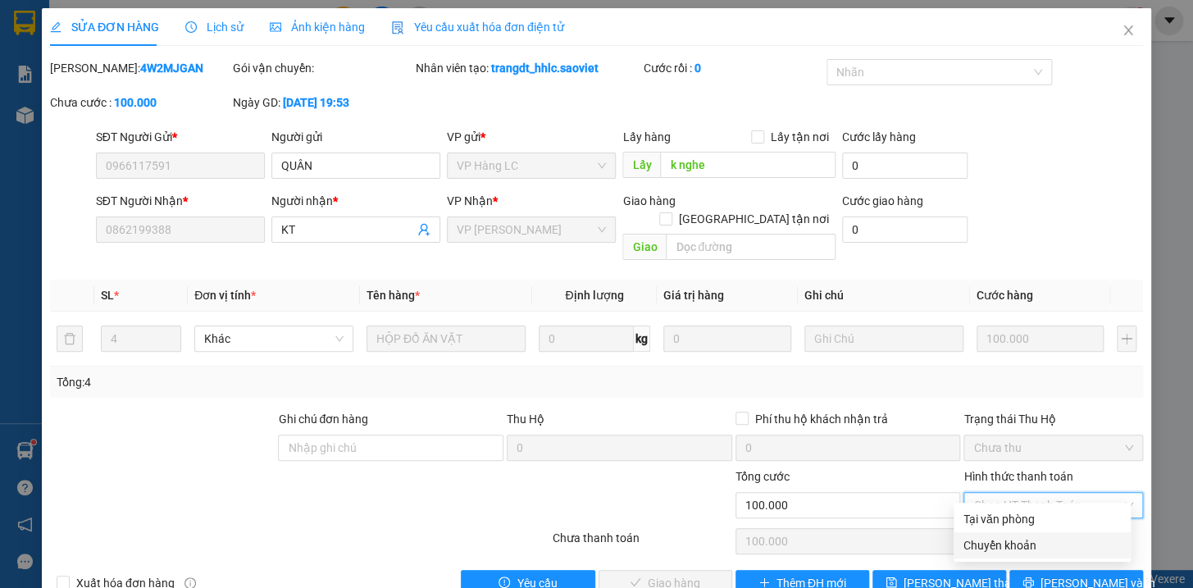
click at [1016, 543] on div "Chuyển khoản" at bounding box center [1042, 545] width 157 height 18
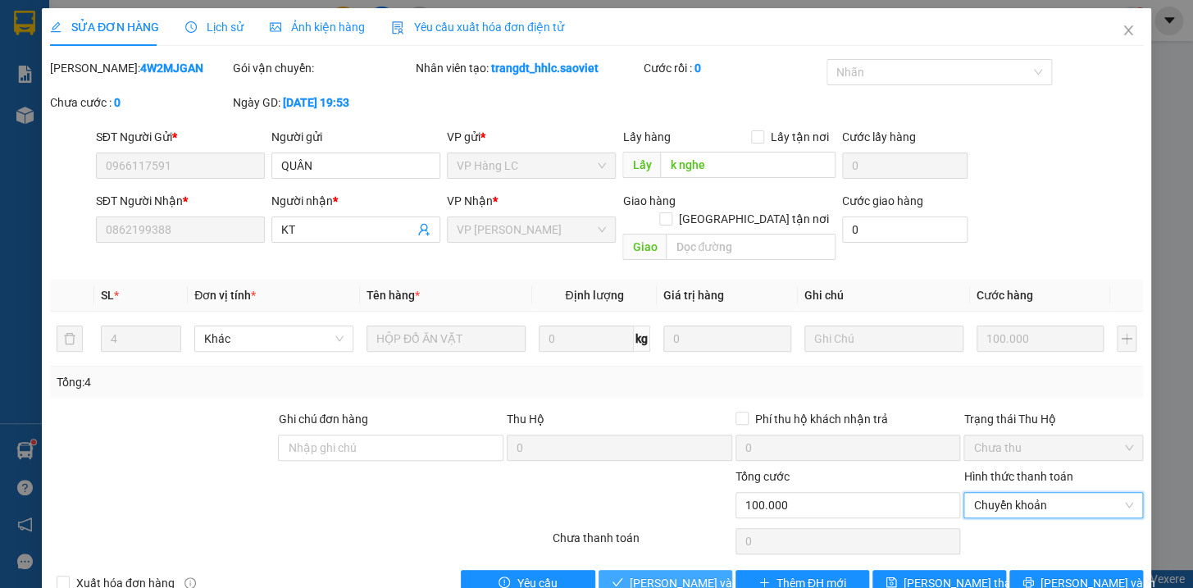
click at [705, 574] on span "Lưu và Giao hàng" at bounding box center [708, 583] width 157 height 18
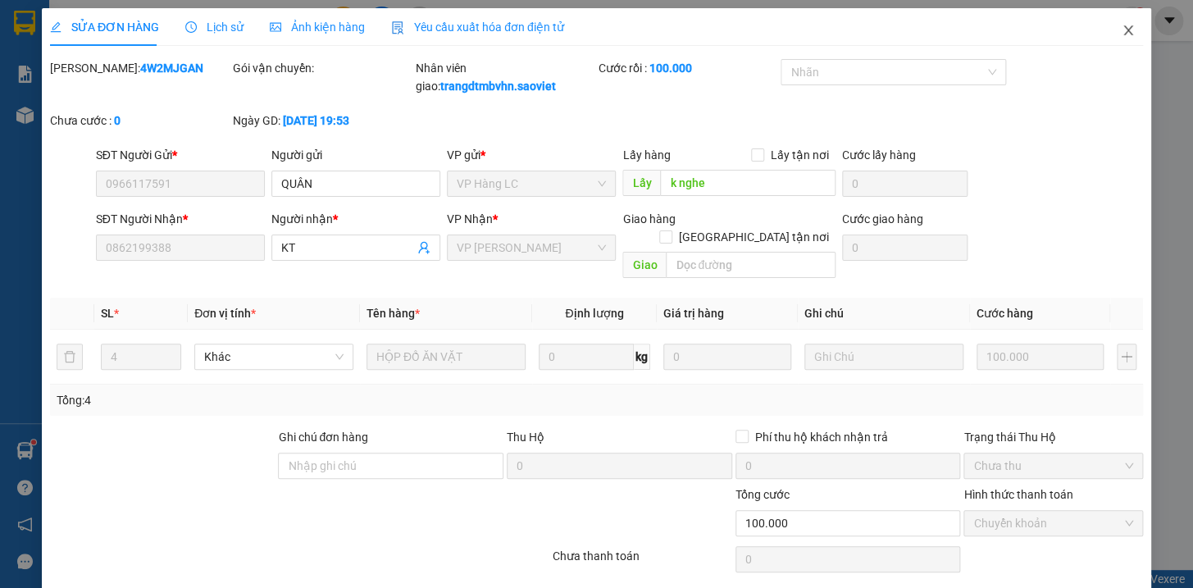
click at [1124, 31] on icon "close" at bounding box center [1128, 30] width 9 height 10
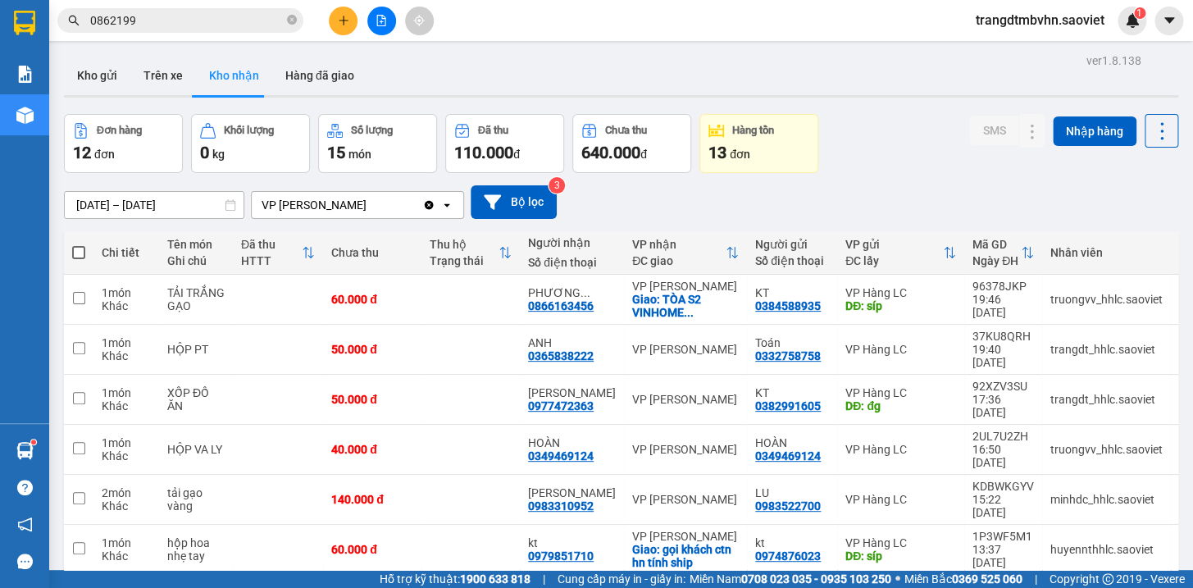
click at [287, 22] on icon "close-circle" at bounding box center [292, 20] width 10 height 10
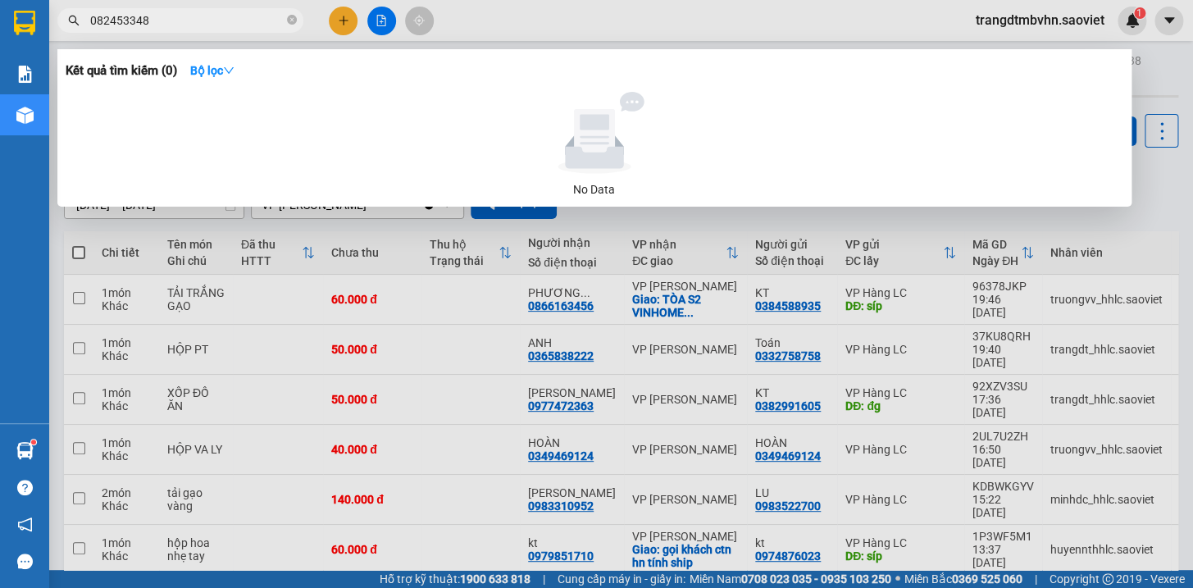
click at [131, 18] on input "082453348" at bounding box center [187, 20] width 194 height 18
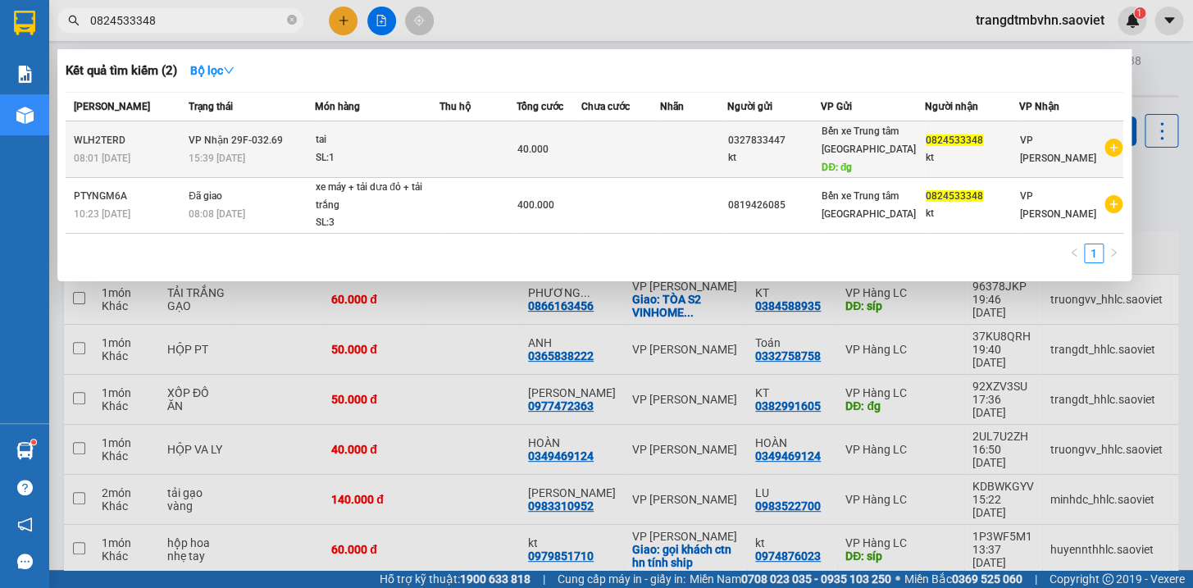
click at [894, 149] on div "Bến xe Trung tâm Lào Cai DĐ: đg" at bounding box center [873, 149] width 103 height 54
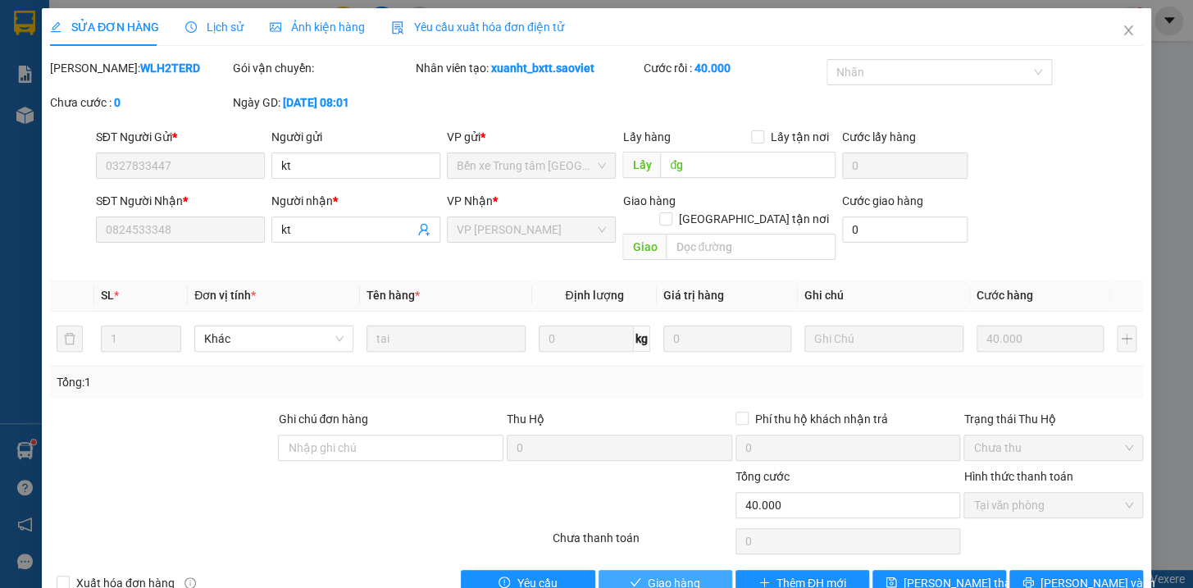
click at [690, 574] on span "Giao hàng" at bounding box center [674, 583] width 52 height 18
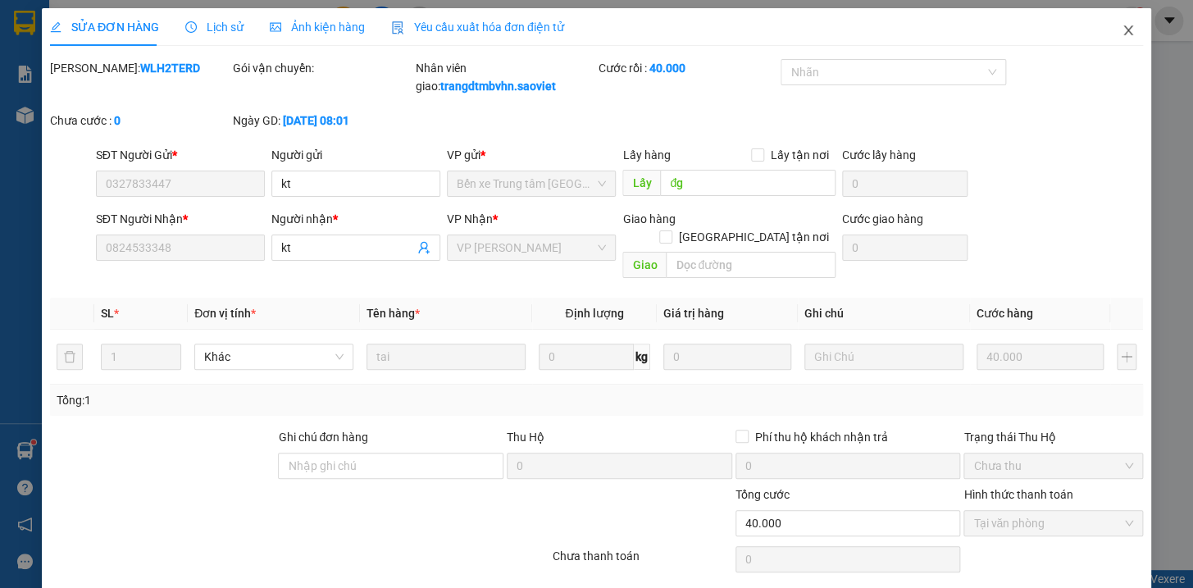
click at [1124, 29] on icon "close" at bounding box center [1128, 30] width 9 height 10
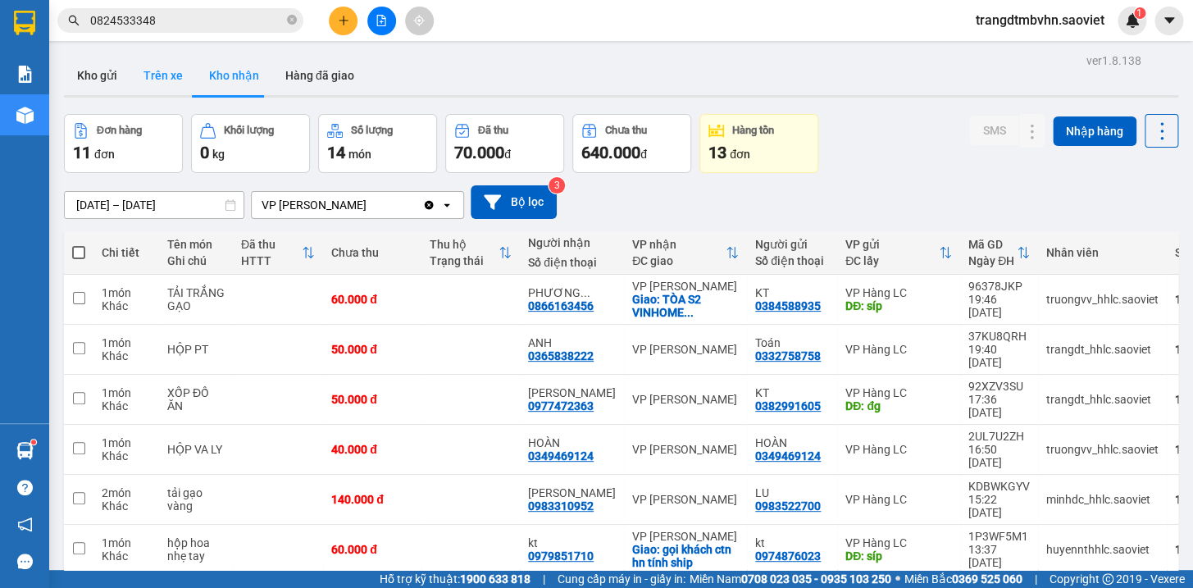
click at [164, 75] on button "Trên xe" at bounding box center [163, 75] width 66 height 39
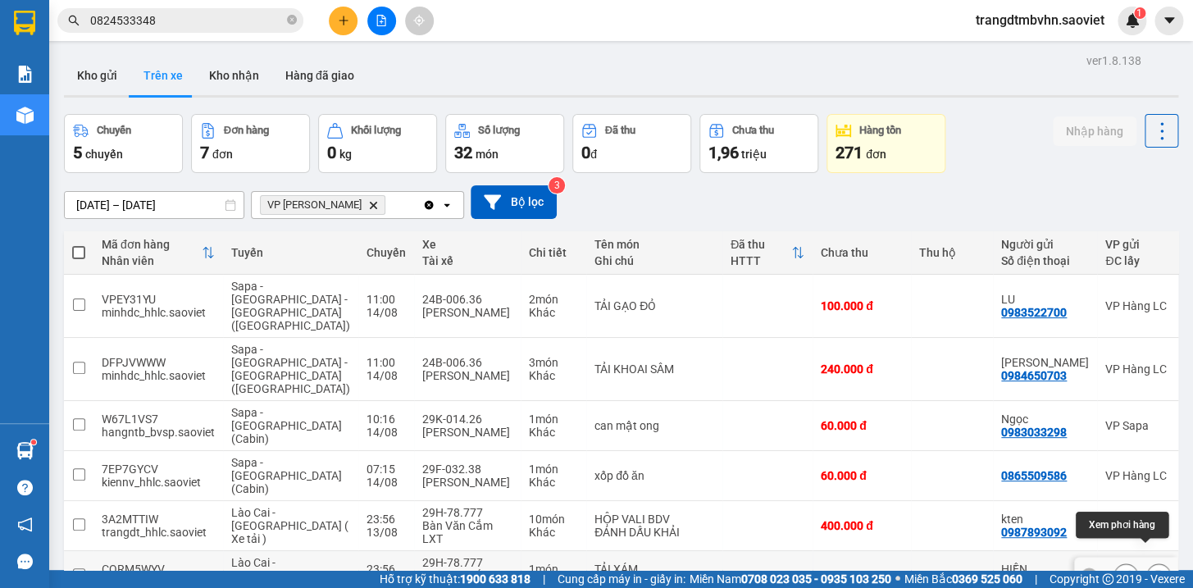
click at [1153, 570] on icon at bounding box center [1158, 575] width 11 height 11
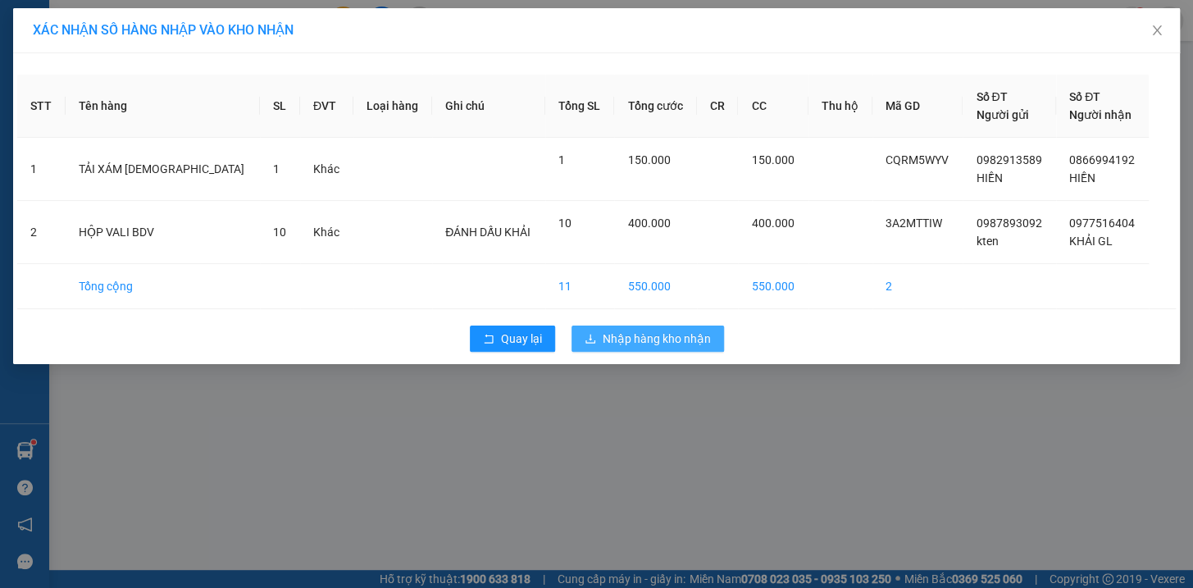
click at [691, 337] on span "Nhập hàng kho nhận" at bounding box center [657, 339] width 108 height 18
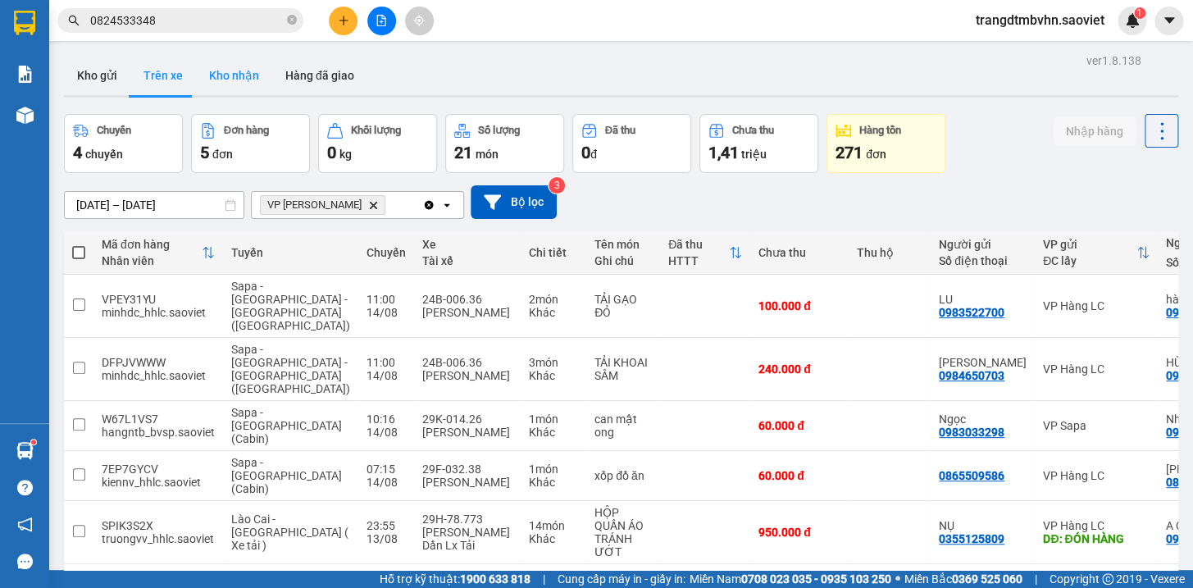
click at [239, 72] on button "Kho nhận" at bounding box center [234, 75] width 76 height 39
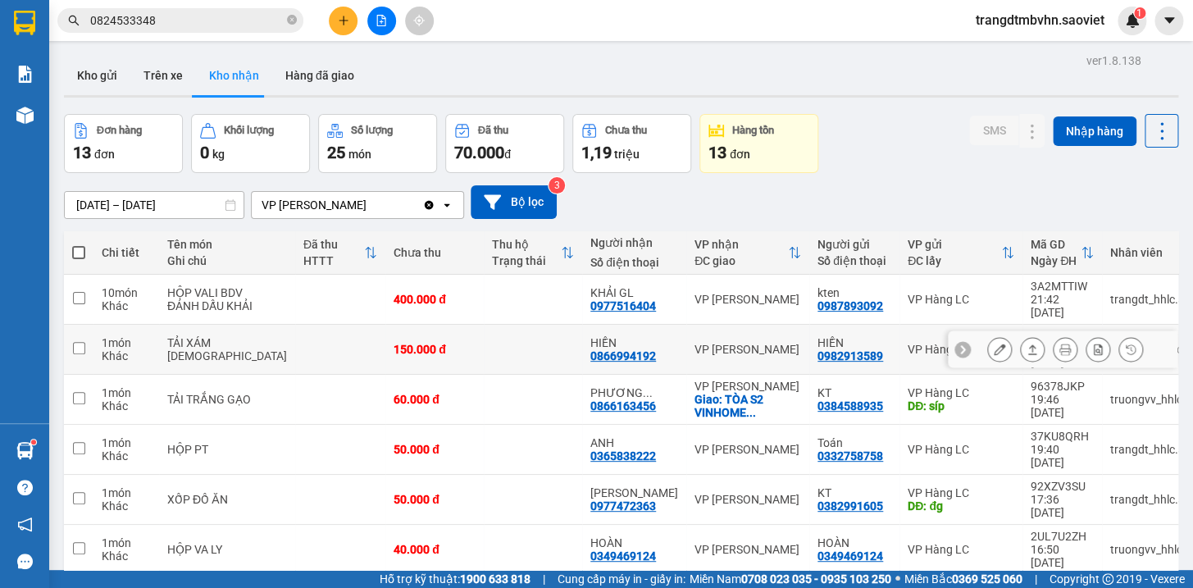
click at [404, 347] on td "150.000 đ" at bounding box center [434, 350] width 98 height 50
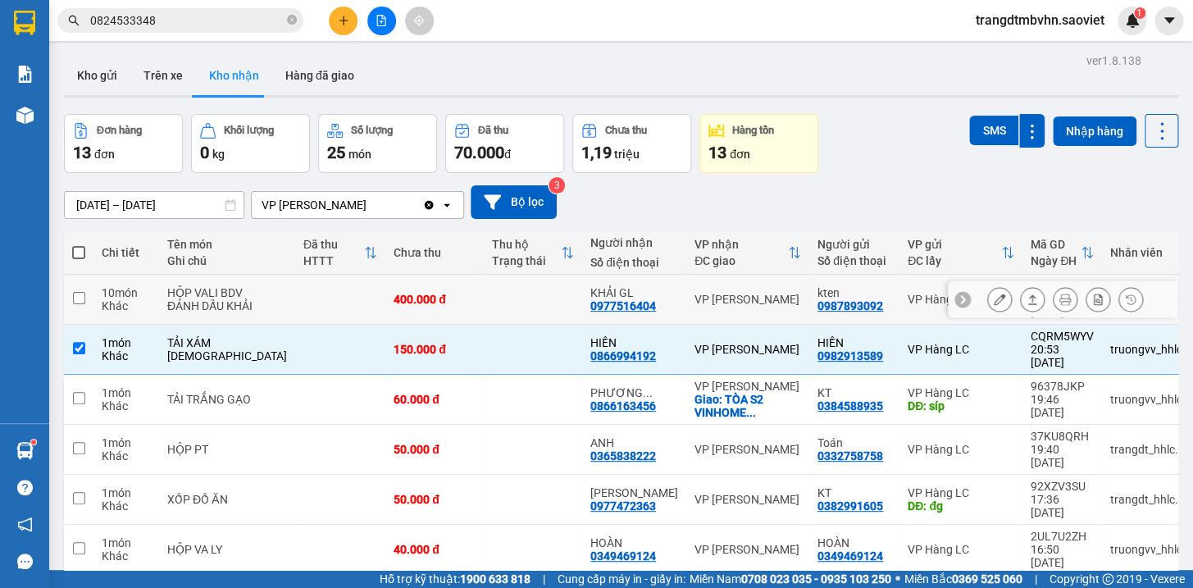
click at [408, 319] on td "400.000 đ" at bounding box center [434, 300] width 98 height 50
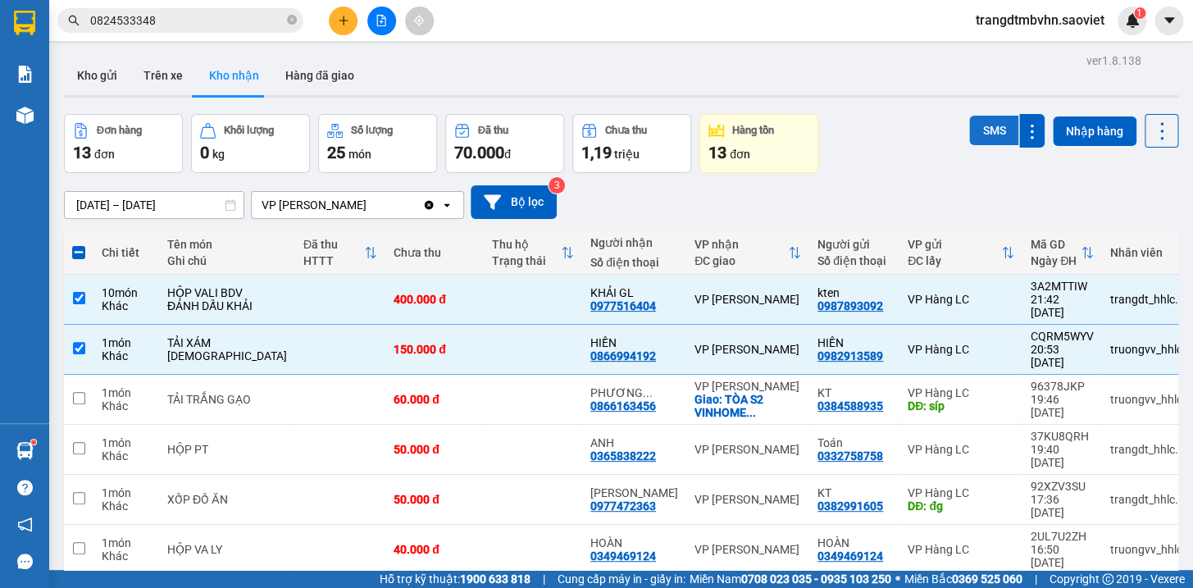
click at [988, 139] on button "SMS" at bounding box center [993, 131] width 49 height 30
click at [80, 254] on span at bounding box center [78, 252] width 13 height 13
click at [79, 244] on input "checkbox" at bounding box center [79, 244] width 0 height 0
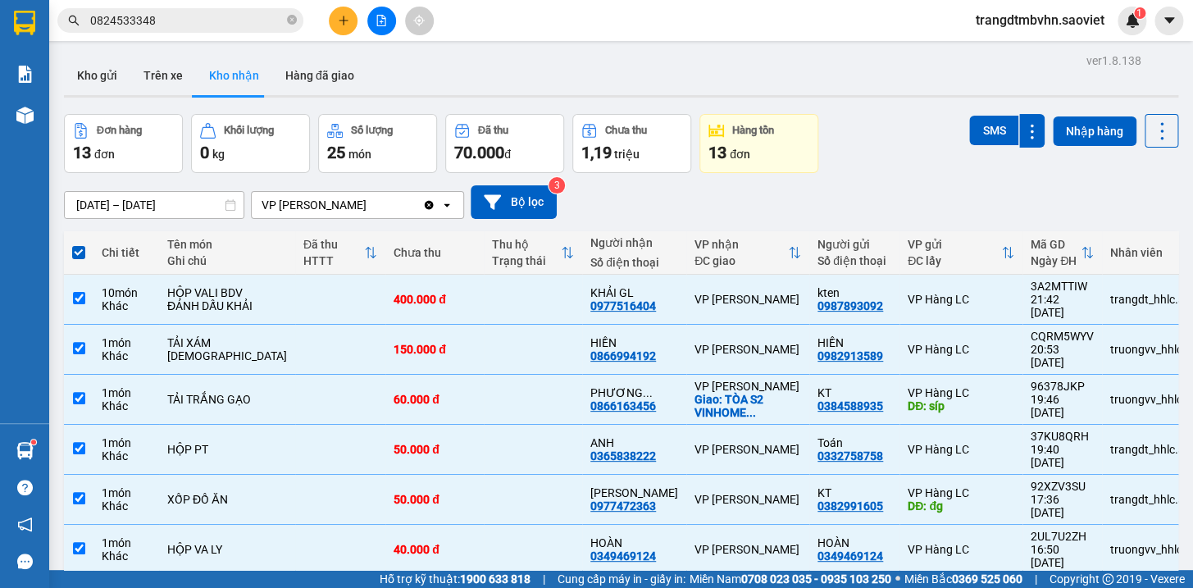
click at [80, 254] on span at bounding box center [78, 252] width 13 height 13
click at [79, 244] on input "checkbox" at bounding box center [79, 244] width 0 height 0
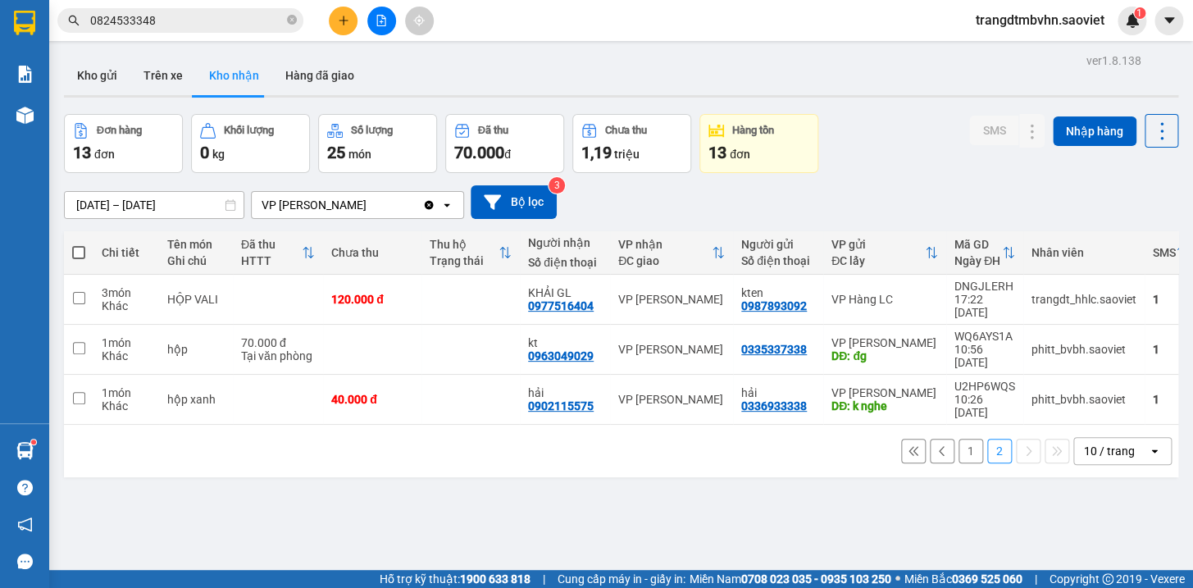
scroll to position [75, 0]
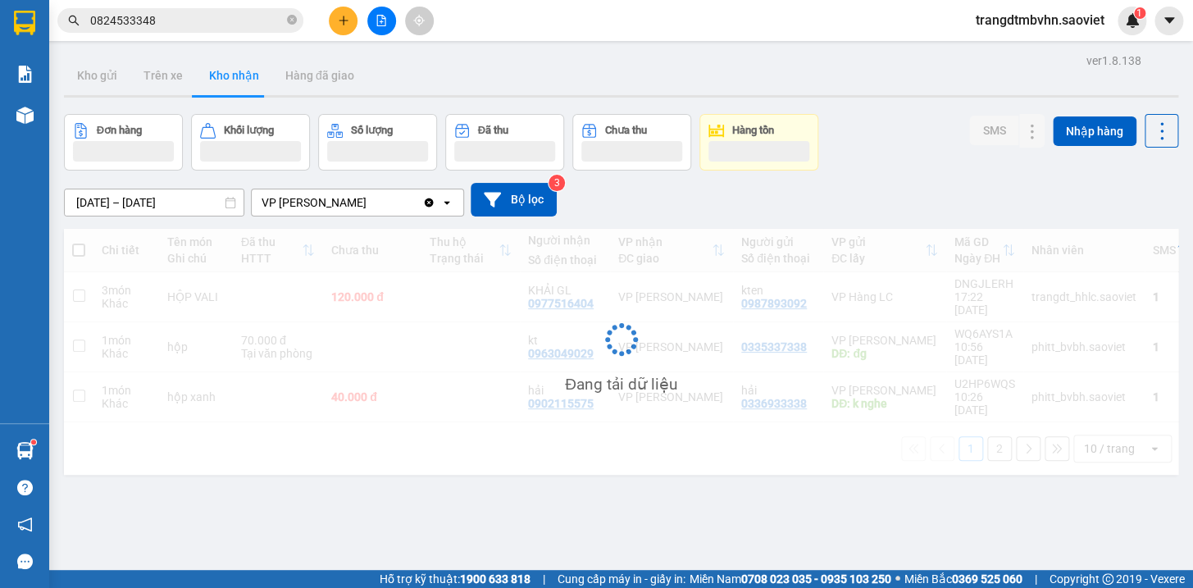
scroll to position [75, 0]
